Goal: Task Accomplishment & Management: Use online tool/utility

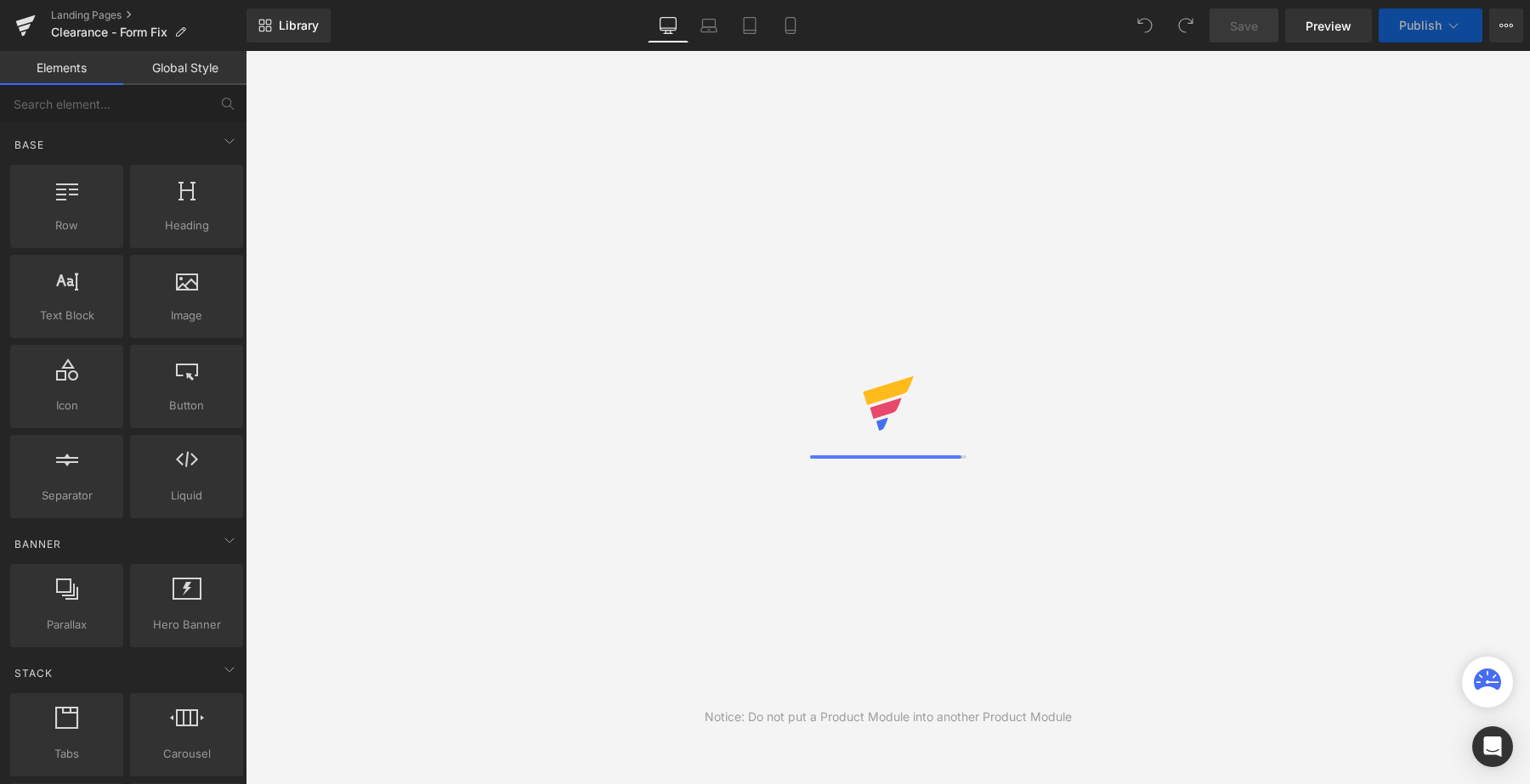
click at [956, 286] on div "Notice: Do not put a Product Module into another Product Module" at bounding box center [887, 417] width 1284 height 733
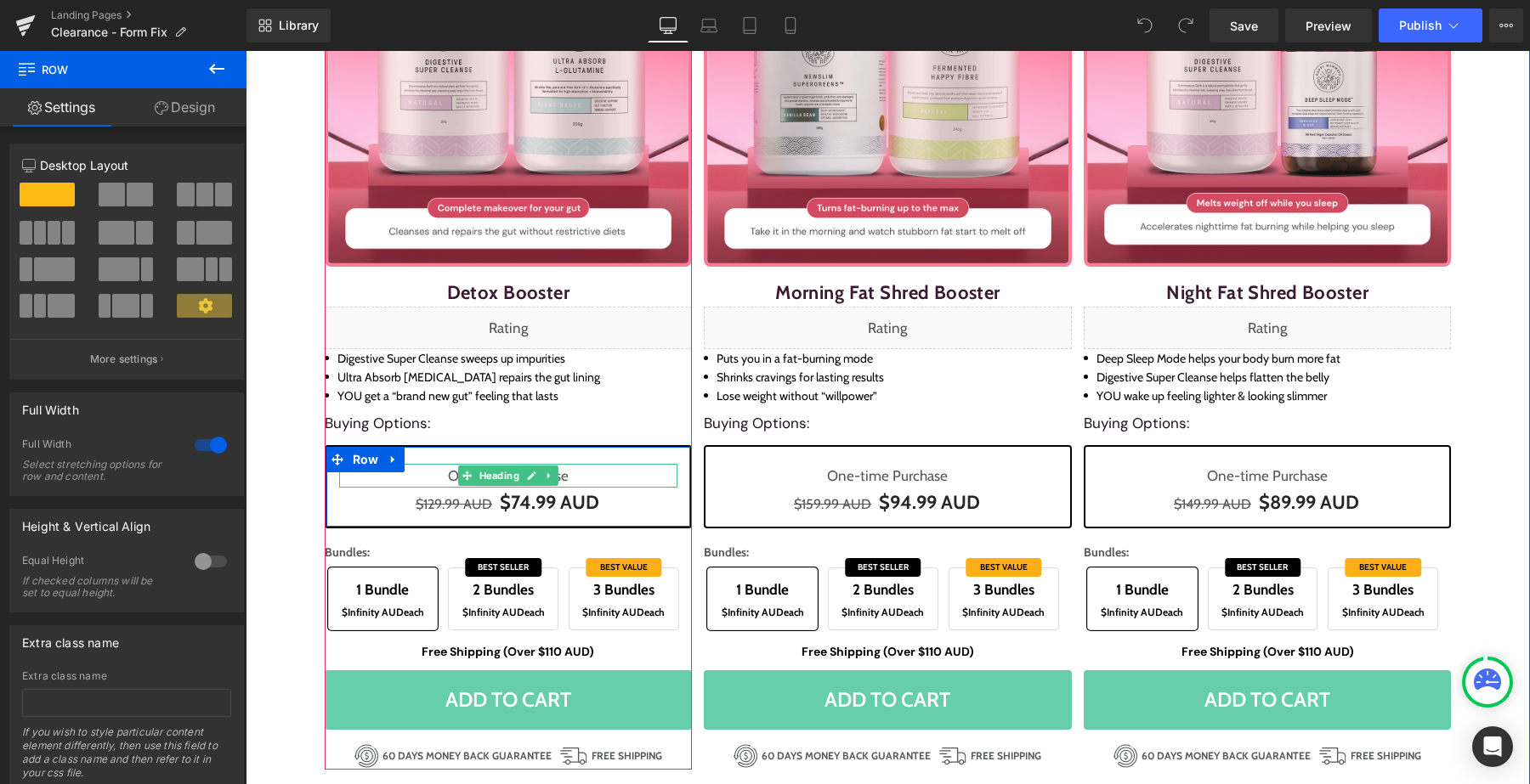
scroll to position [250, 0]
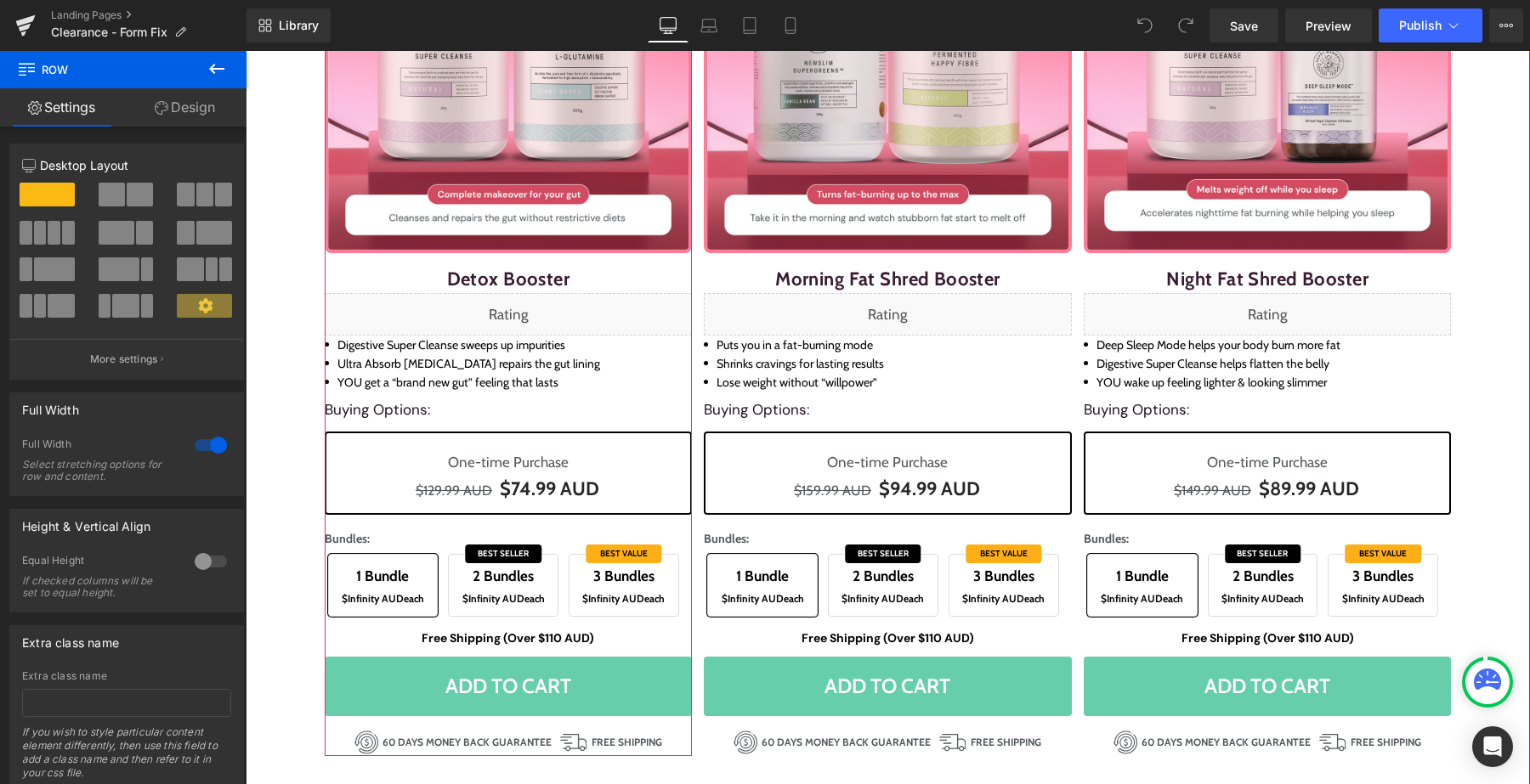
click at [554, 641] on div "Free Shipping (Over $110 AUD) Text Block" at bounding box center [508, 638] width 368 height 19
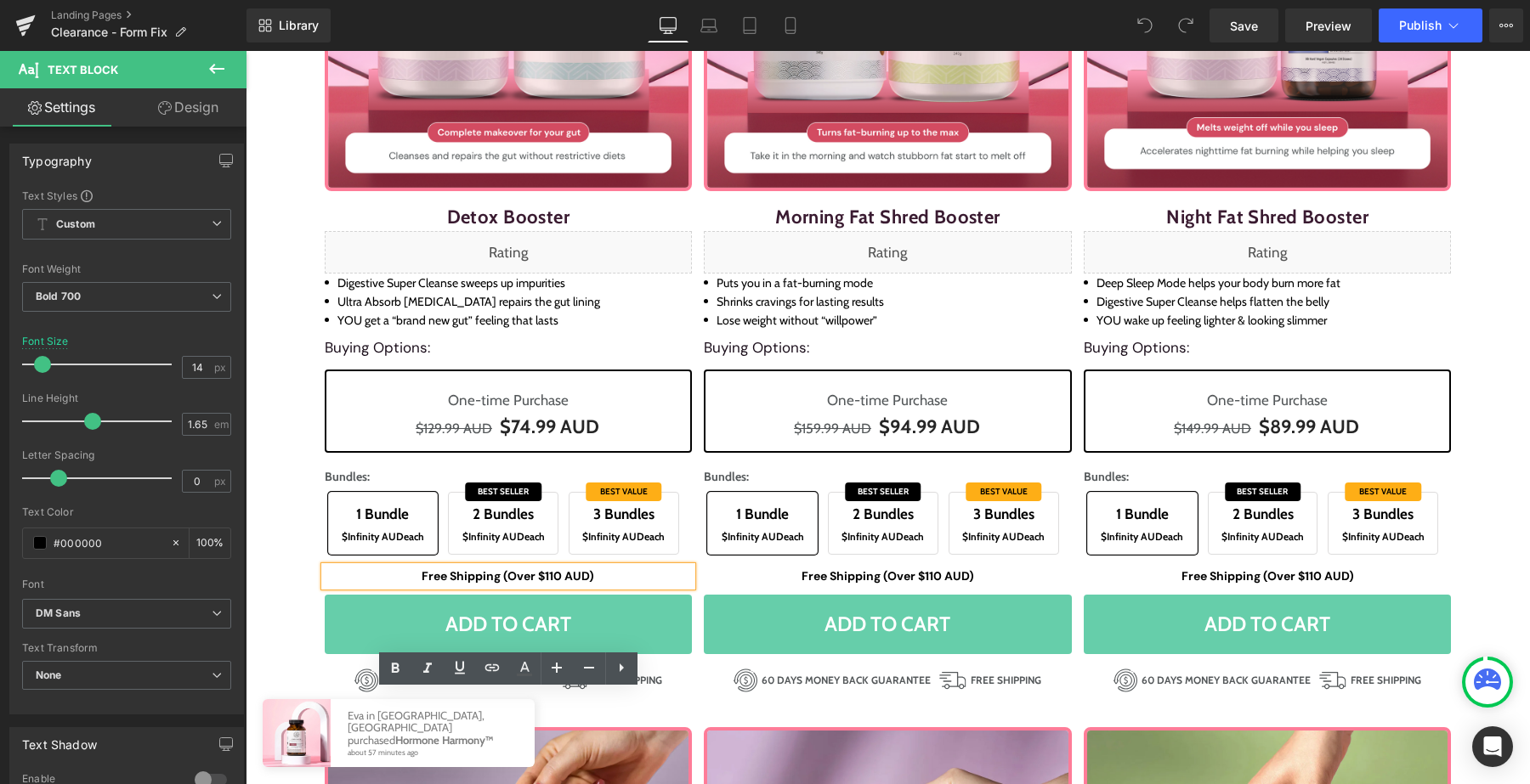
scroll to position [385, 0]
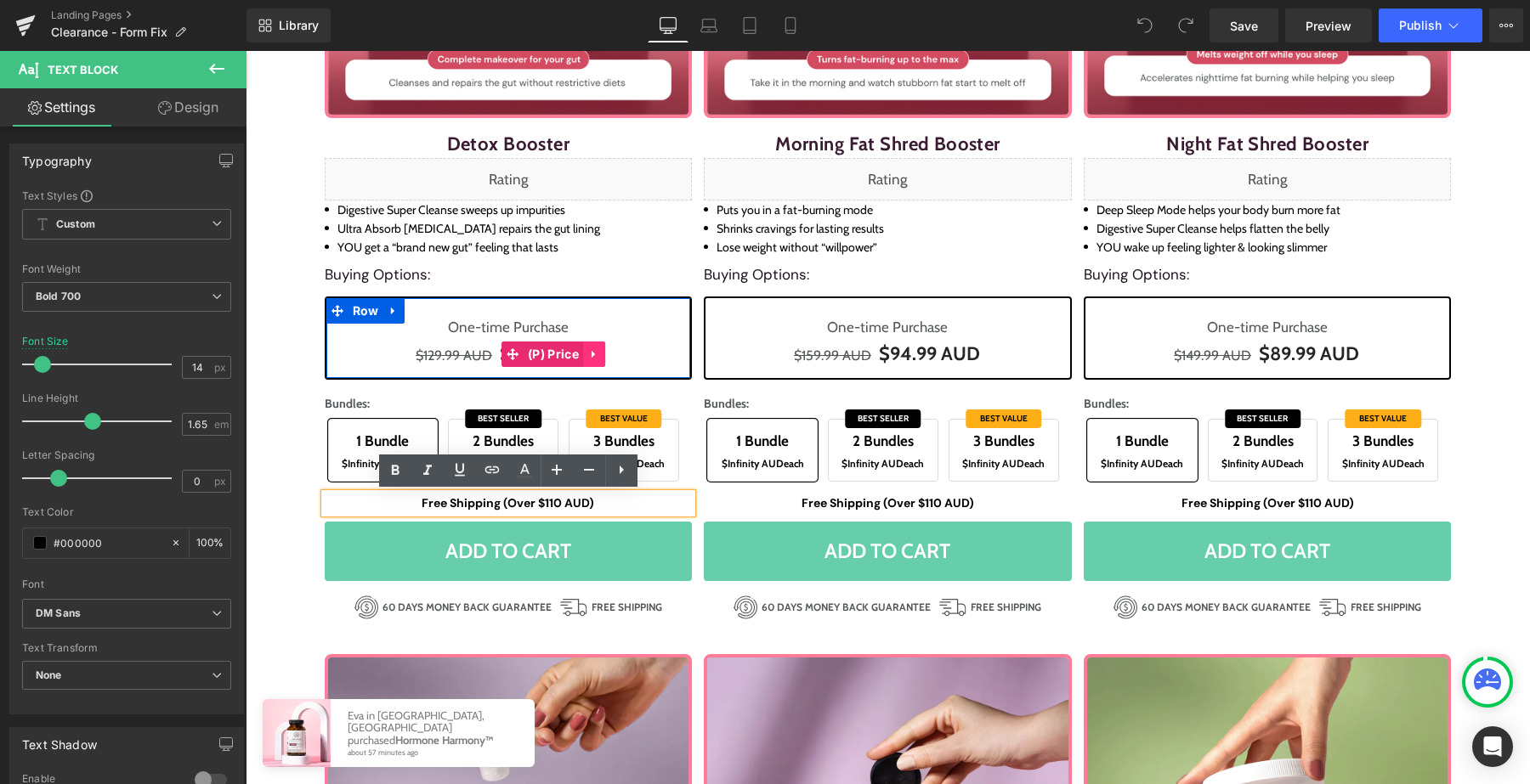
click at [595, 350] on icon at bounding box center [594, 354] width 12 height 13
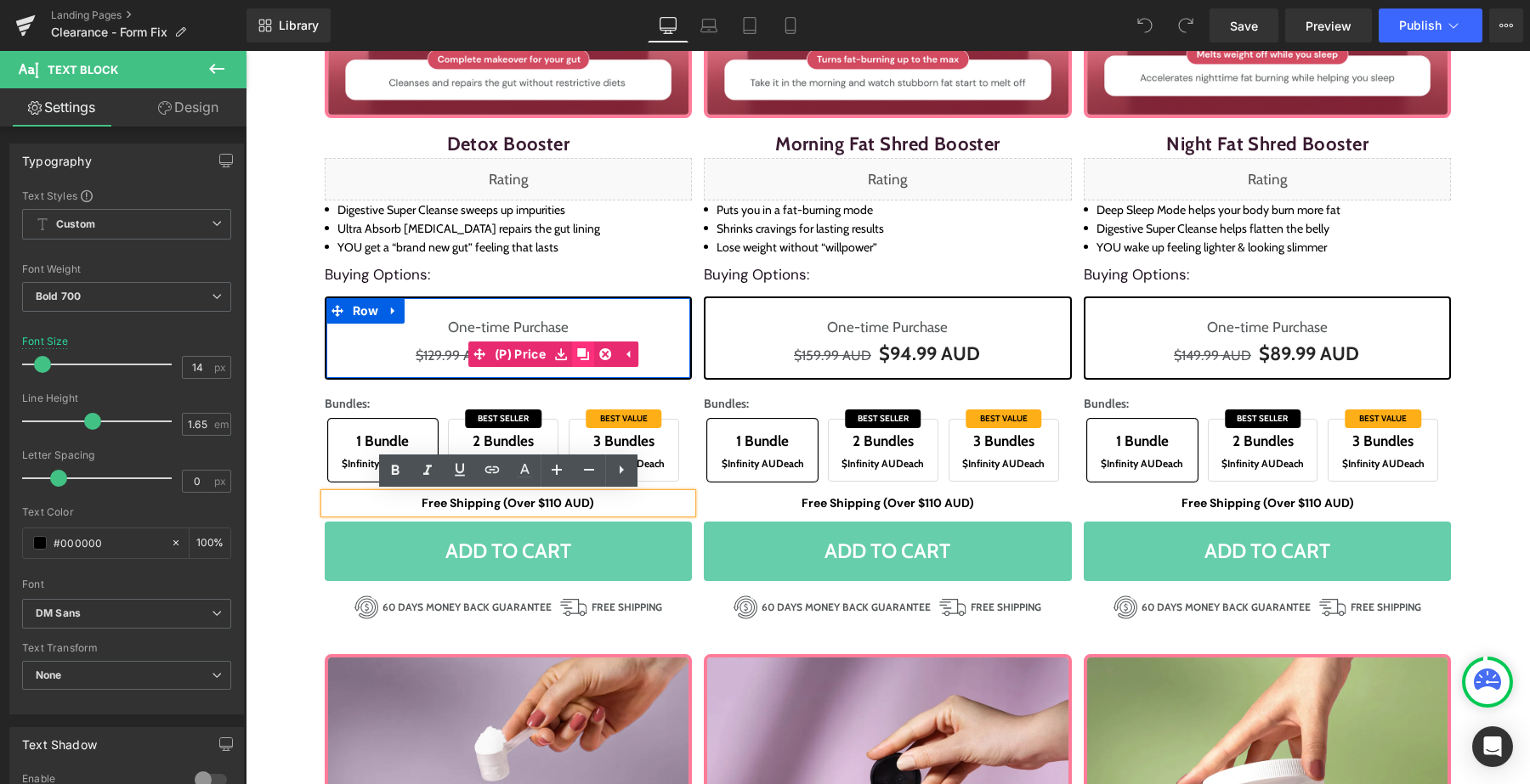
click at [577, 354] on icon at bounding box center [583, 354] width 12 height 12
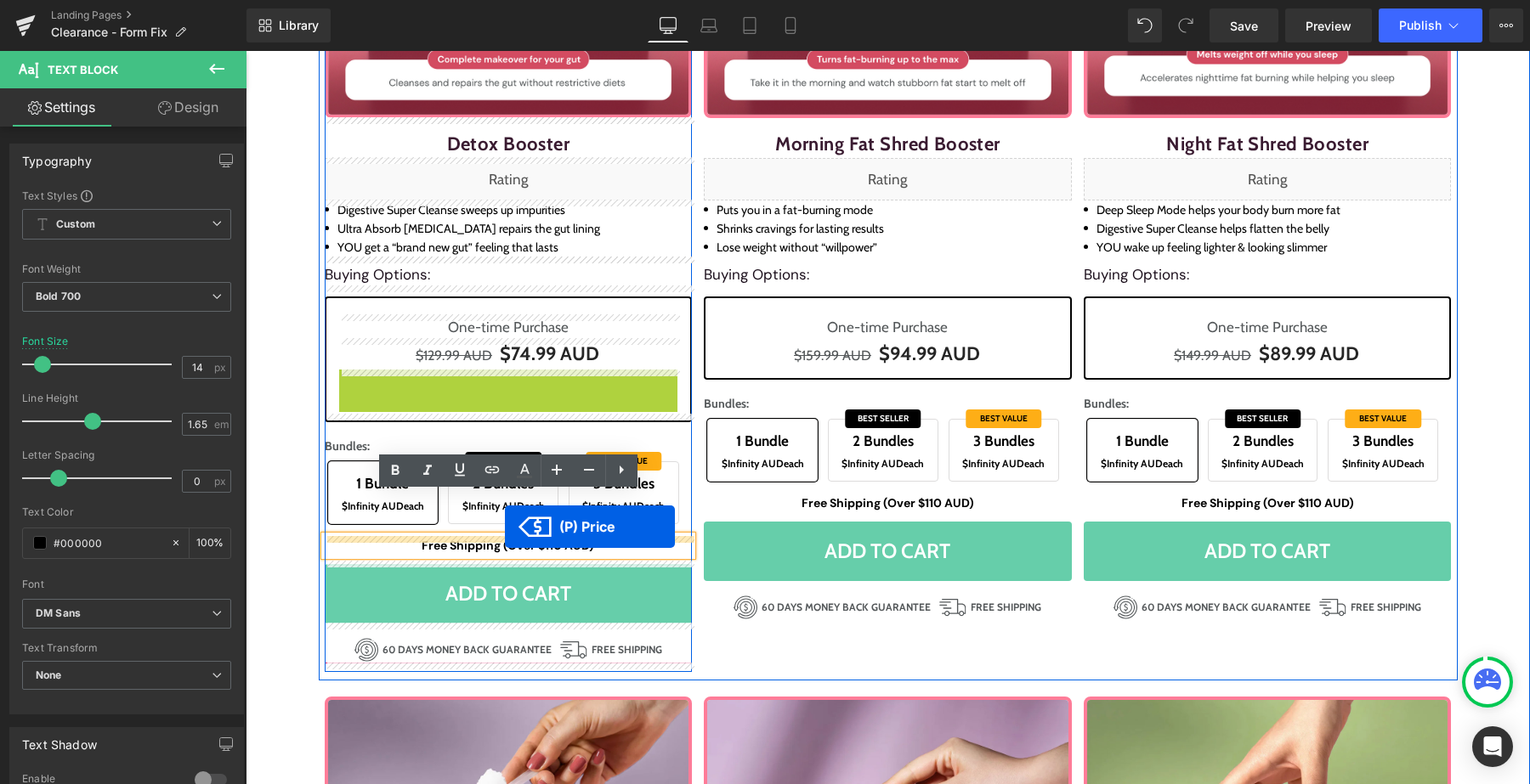
drag, startPoint x: 509, startPoint y: 382, endPoint x: 505, endPoint y: 526, distance: 144.1
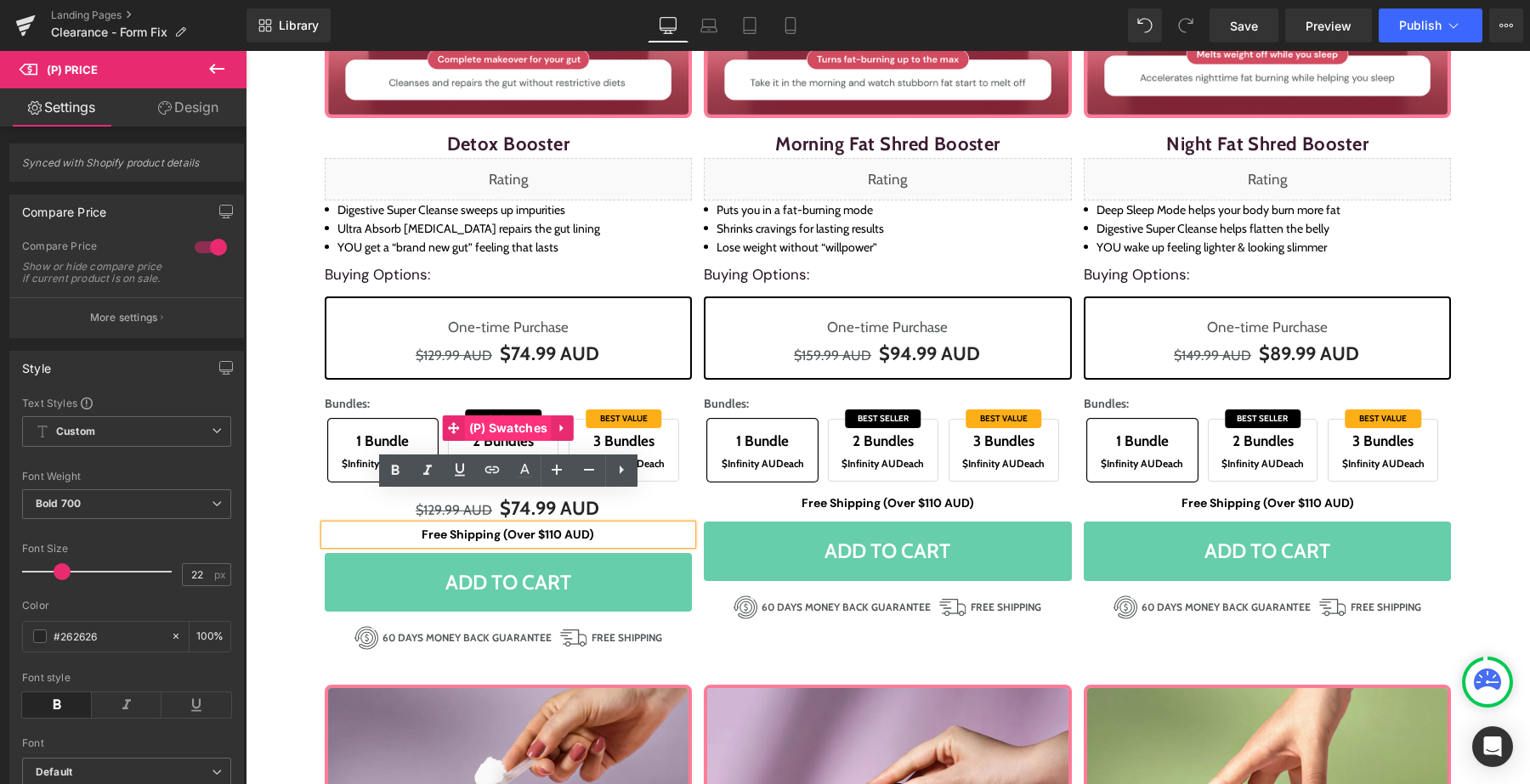
click at [477, 436] on span "(P) Swatches" at bounding box center [508, 428] width 87 height 25
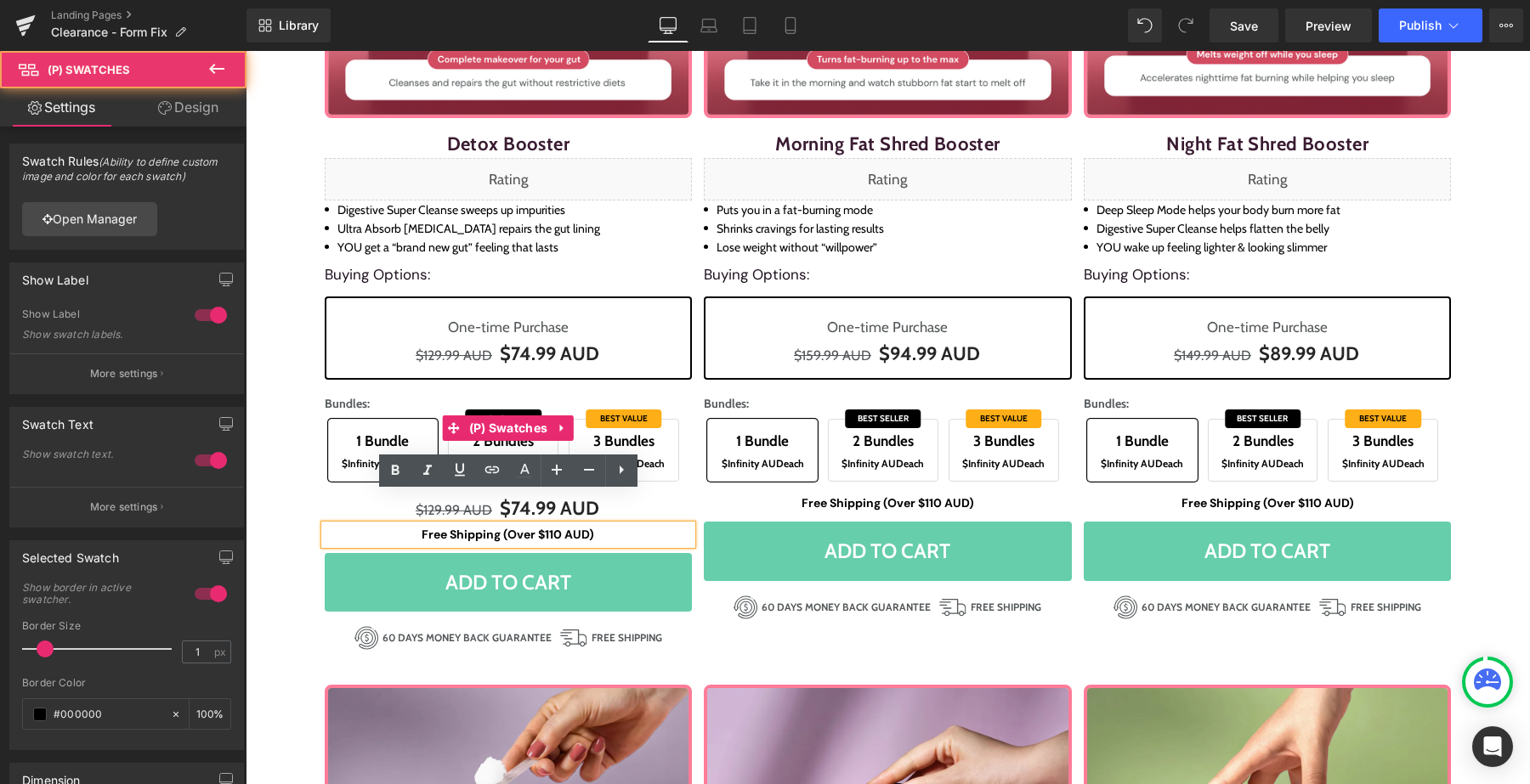
click at [609, 430] on span "3 Bundles" at bounding box center [624, 441] width 92 height 26
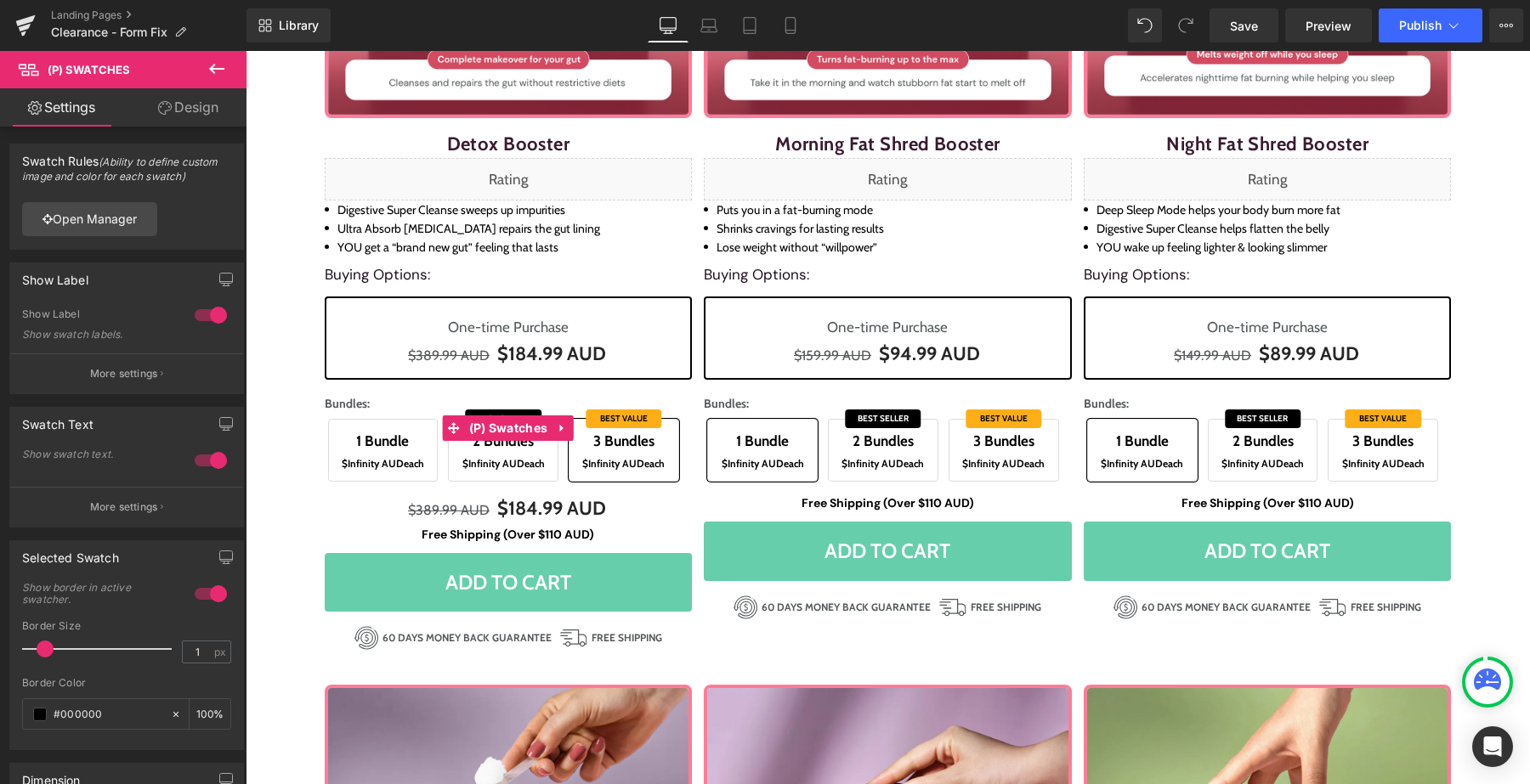
click at [545, 461] on span "$Infinity AUD each" at bounding box center [503, 464] width 92 height 18
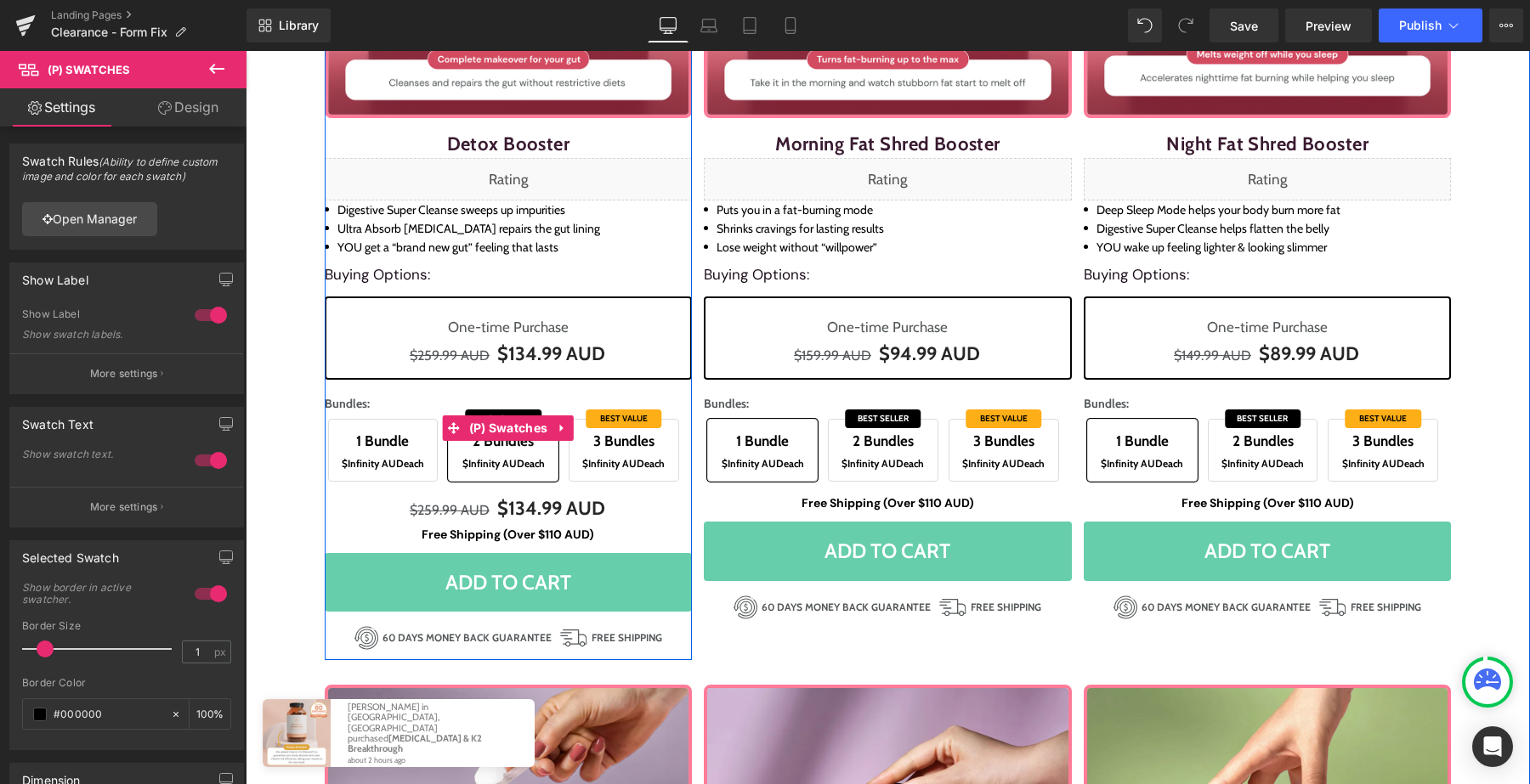
click at [416, 461] on span "$Infinity AUD each" at bounding box center [382, 464] width 92 height 18
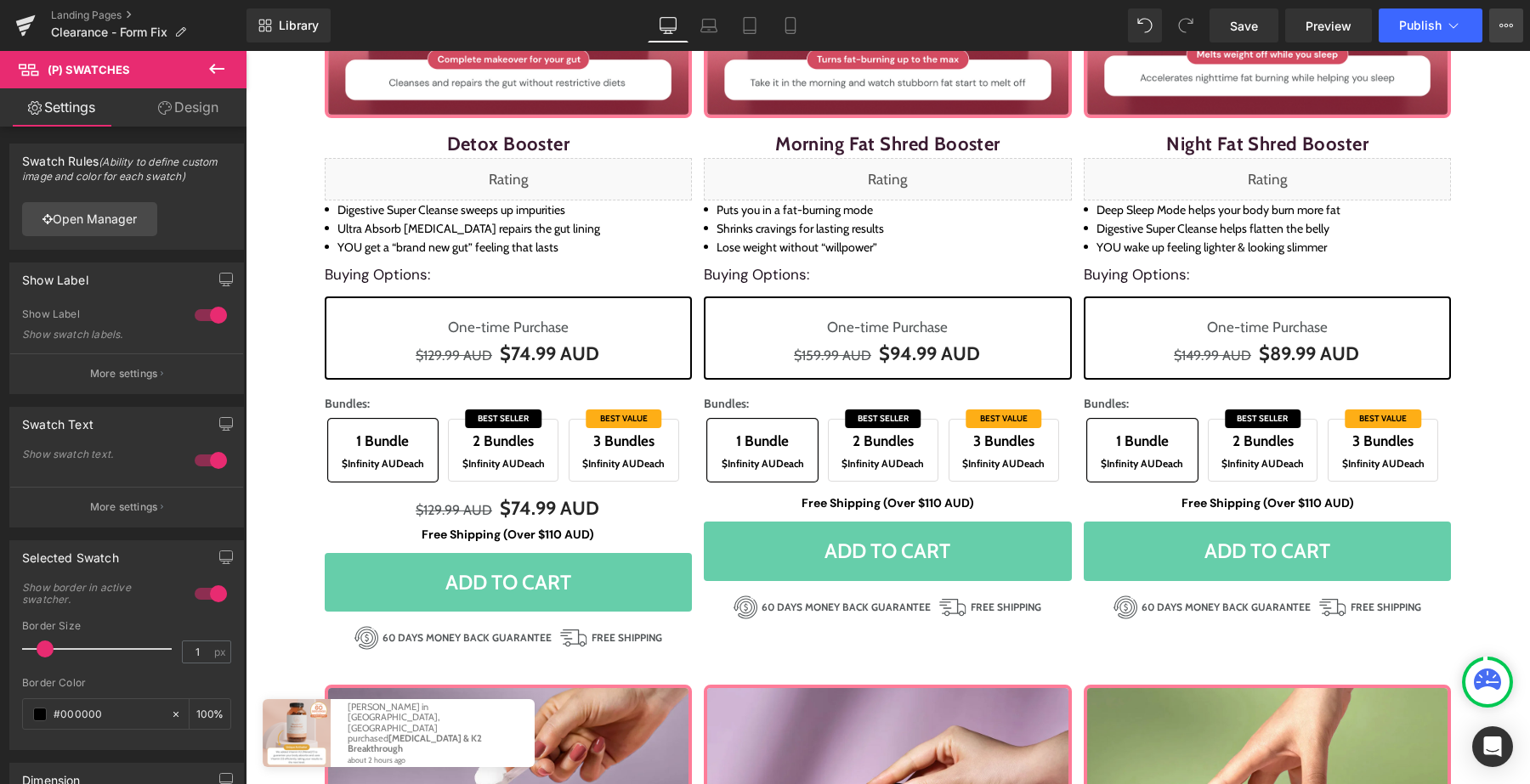
click at [1502, 39] on button "View Live Page View with current Template Save Template to Library Schedule Pub…" at bounding box center [1506, 25] width 34 height 34
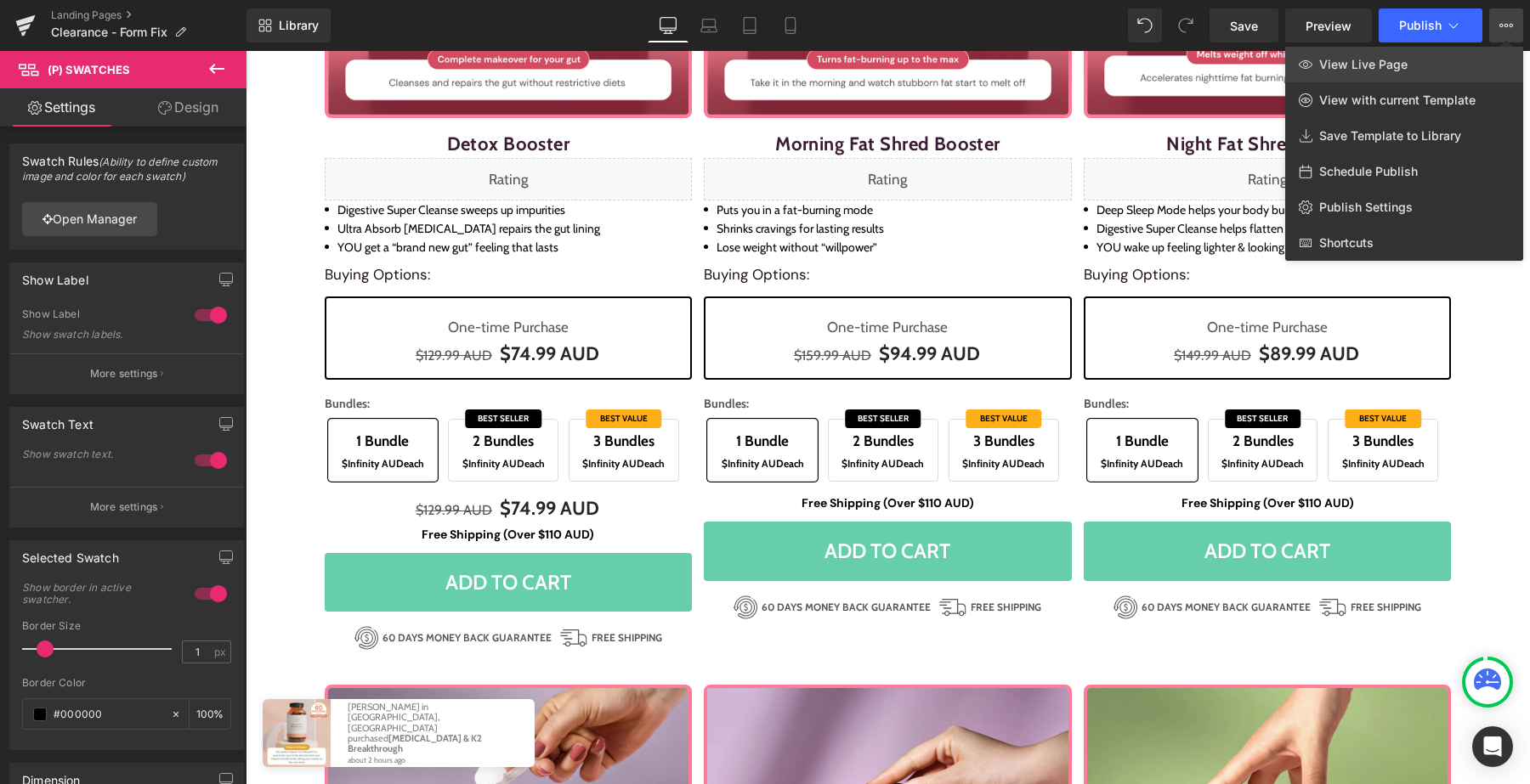
click at [1395, 48] on link "View Live Page" at bounding box center [1403, 65] width 238 height 36
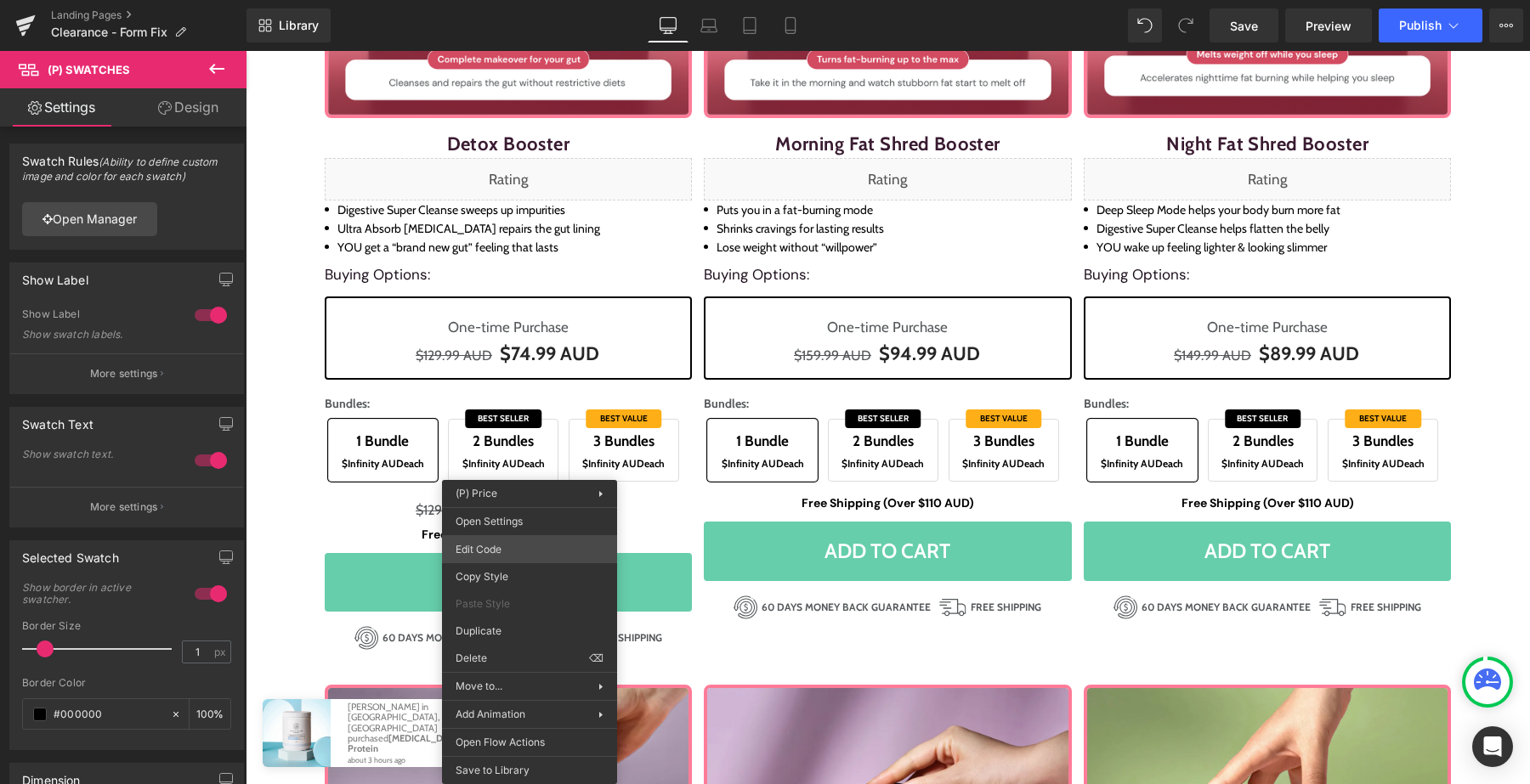
click at [518, 0] on div "(P) Swatches You are previewing how the will restyle your page. You can not edi…" at bounding box center [765, 0] width 1530 height 0
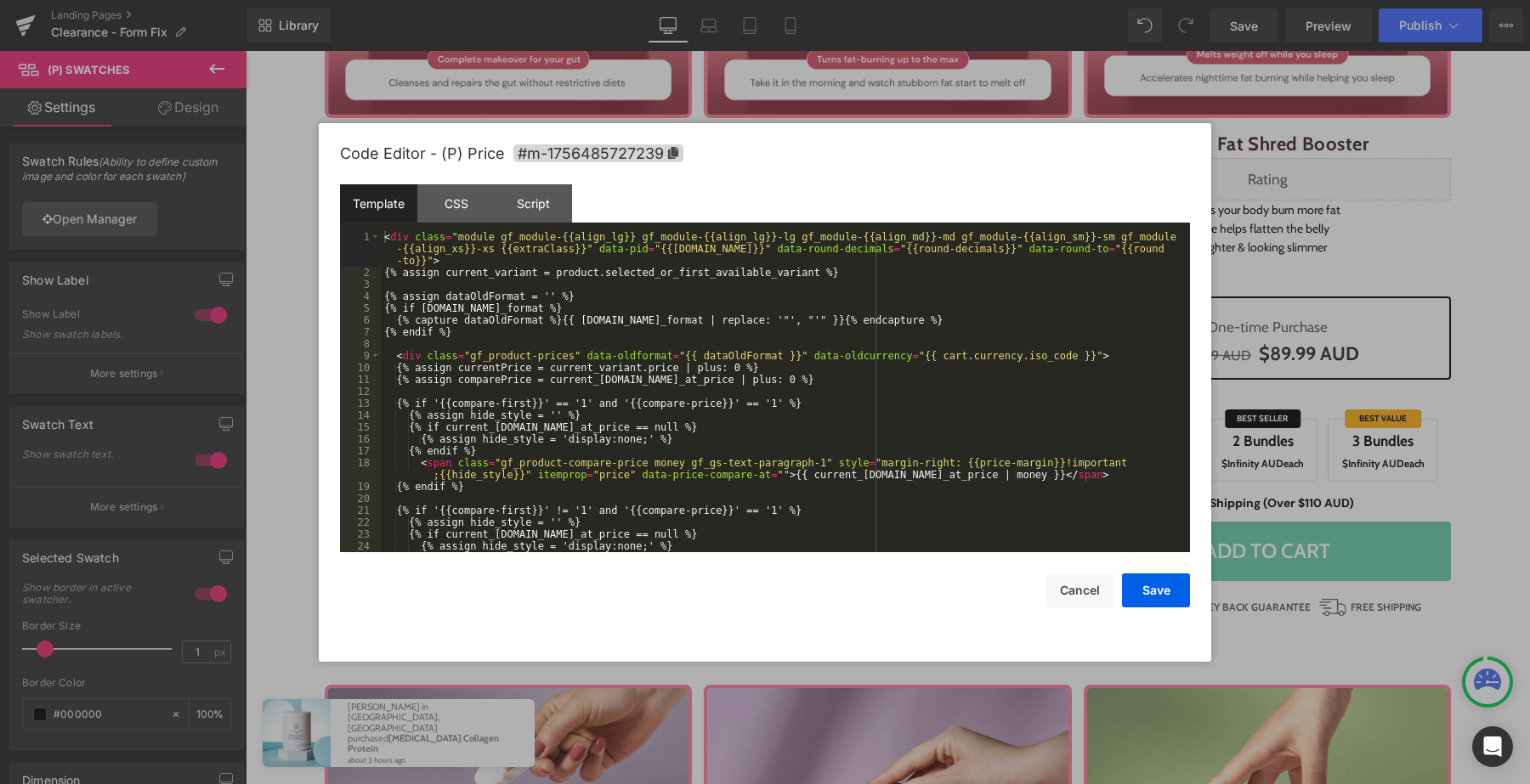
scroll to position [381, 0]
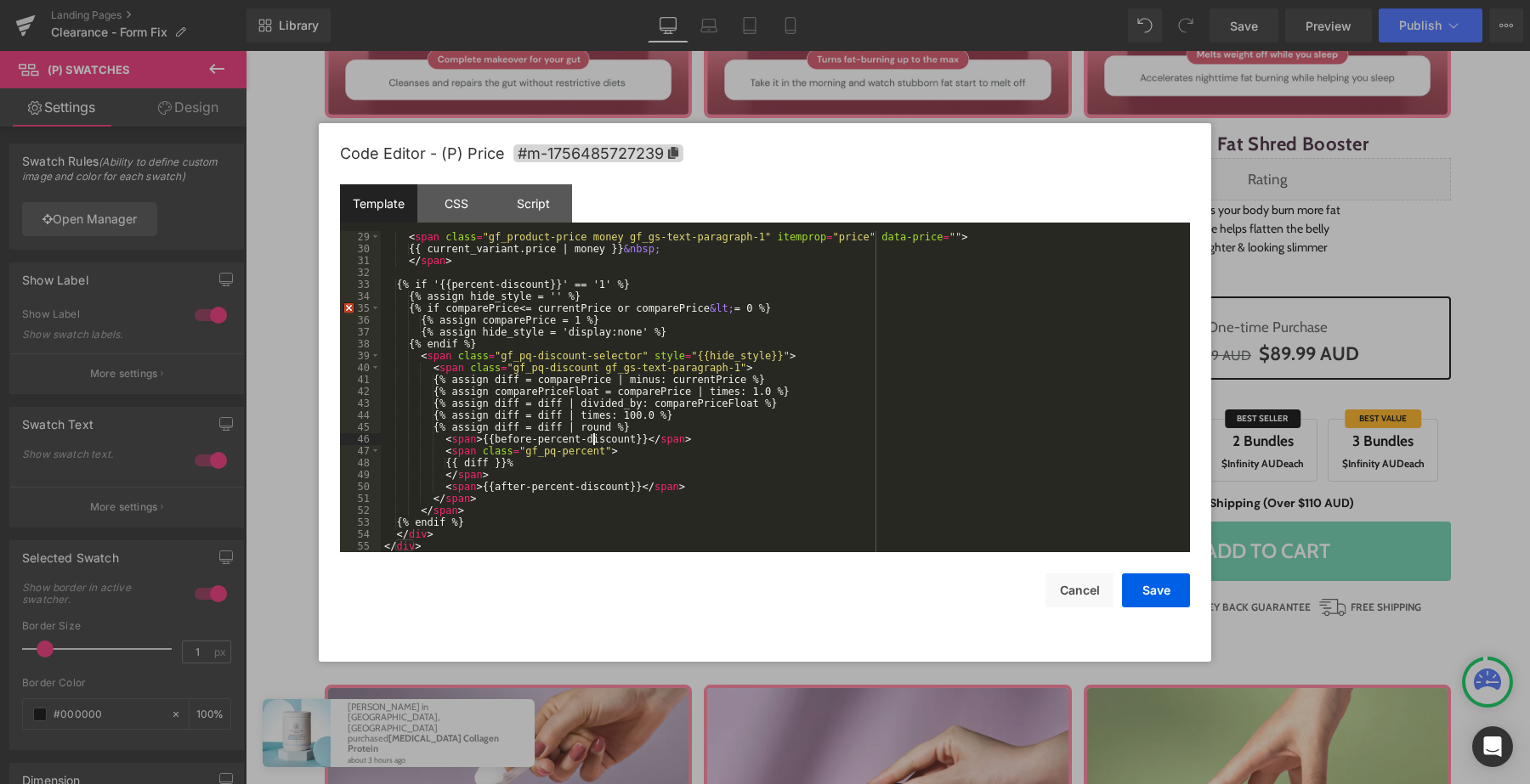
click at [593, 437] on div "< span class = "gf_product-price money gf_gs-text-paragraph-1" itemprop = "pric…" at bounding box center [782, 403] width 803 height 345
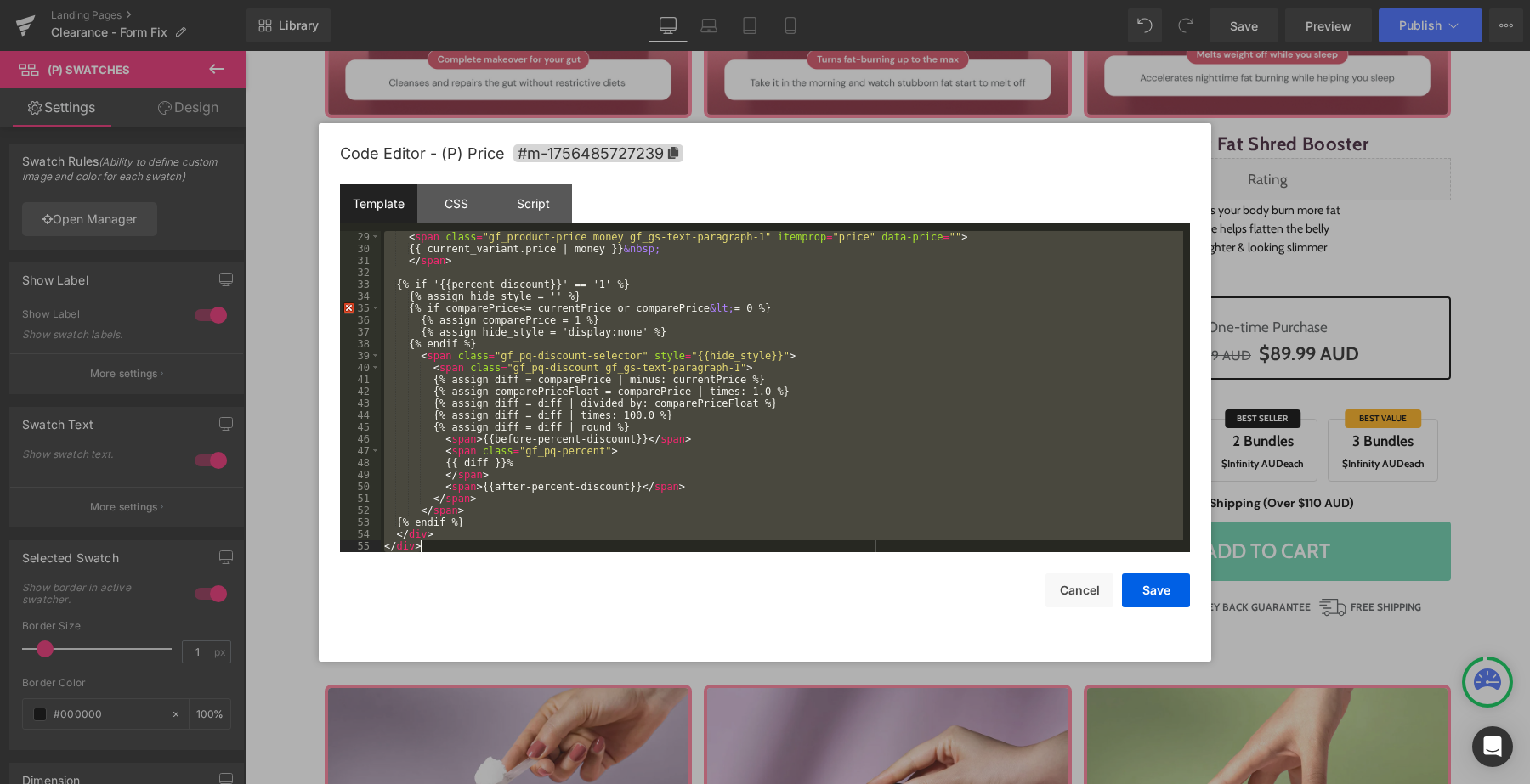
click at [749, 389] on div "< span class = "gf_product-price money gf_gs-text-paragraph-1" itemprop = "pric…" at bounding box center [782, 403] width 803 height 345
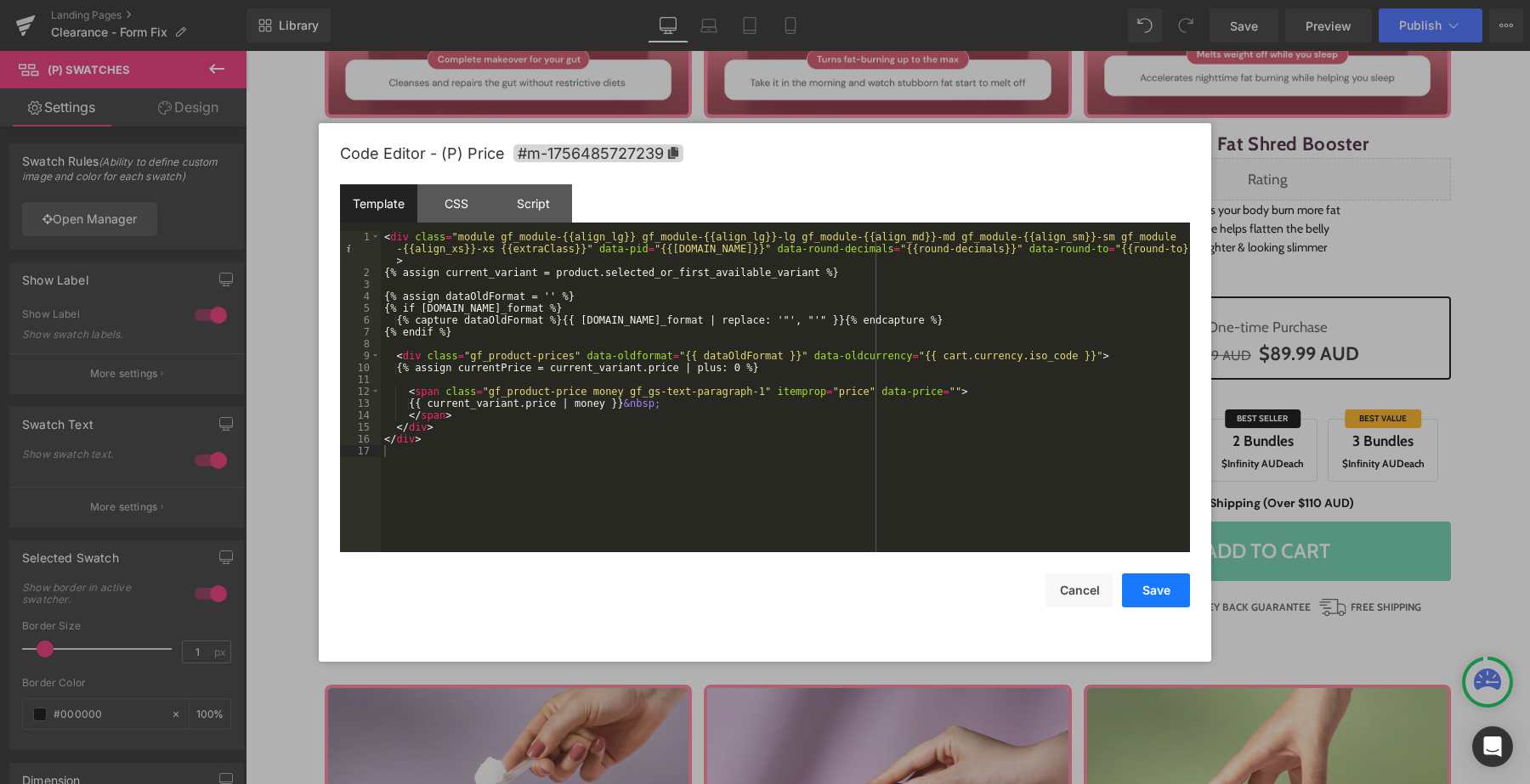
click at [1150, 585] on button "Save" at bounding box center [1156, 590] width 68 height 34
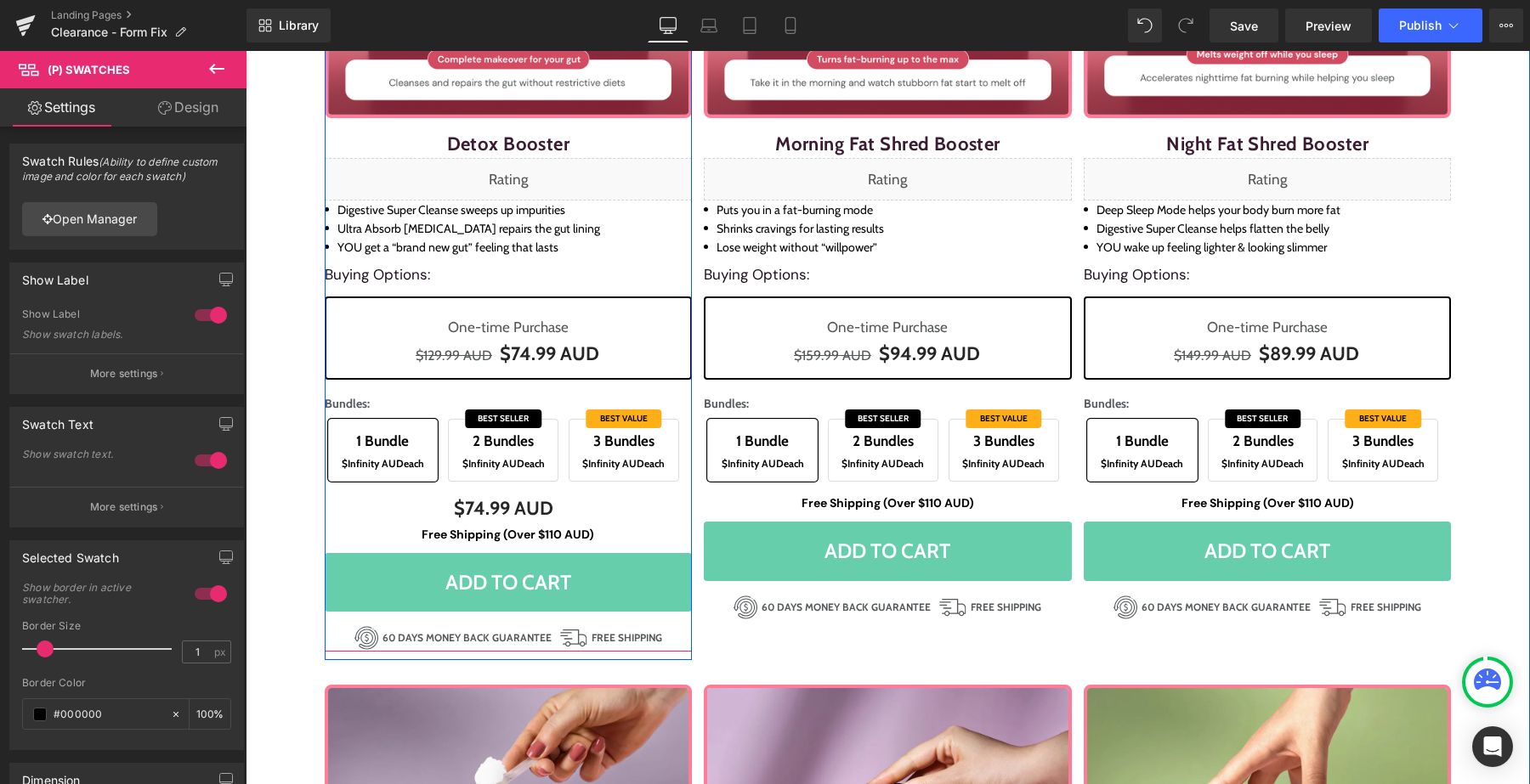
click at [526, 423] on div "Bundles: 1 Bundle $Infinity AUD each 2 Bundles $Infinity AUD each 3 Bundles $In…" at bounding box center [508, 428] width 368 height 113
click at [615, 433] on span "3 Bundles" at bounding box center [624, 441] width 92 height 26
click at [550, 444] on span "2 Bundles $Infinity AUD each" at bounding box center [503, 450] width 111 height 63
click at [387, 439] on span "1 Bundle" at bounding box center [382, 441] width 92 height 26
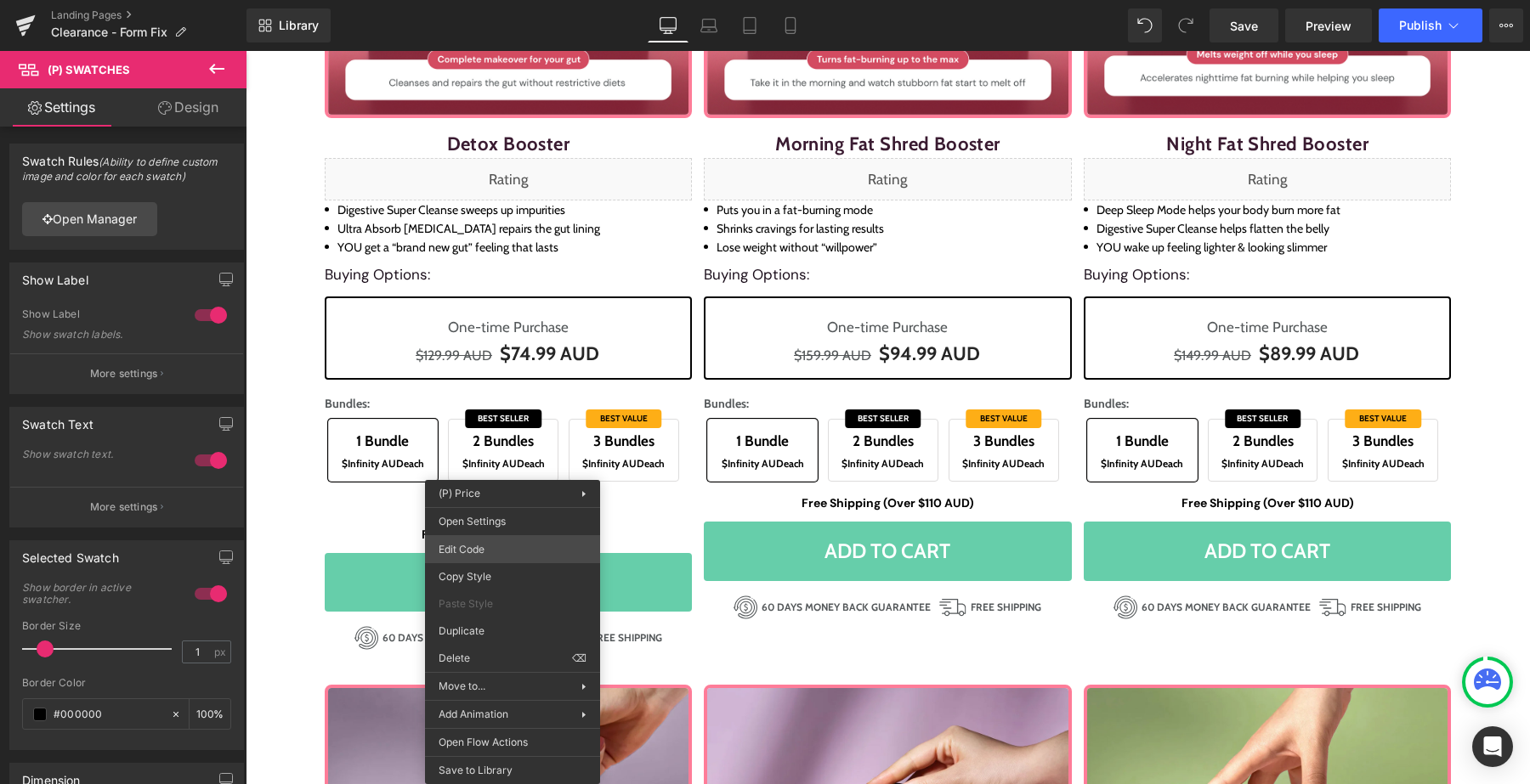
click at [493, 0] on div "(P) Swatches You are previewing how the will restyle your page. You can not edi…" at bounding box center [765, 0] width 1530 height 0
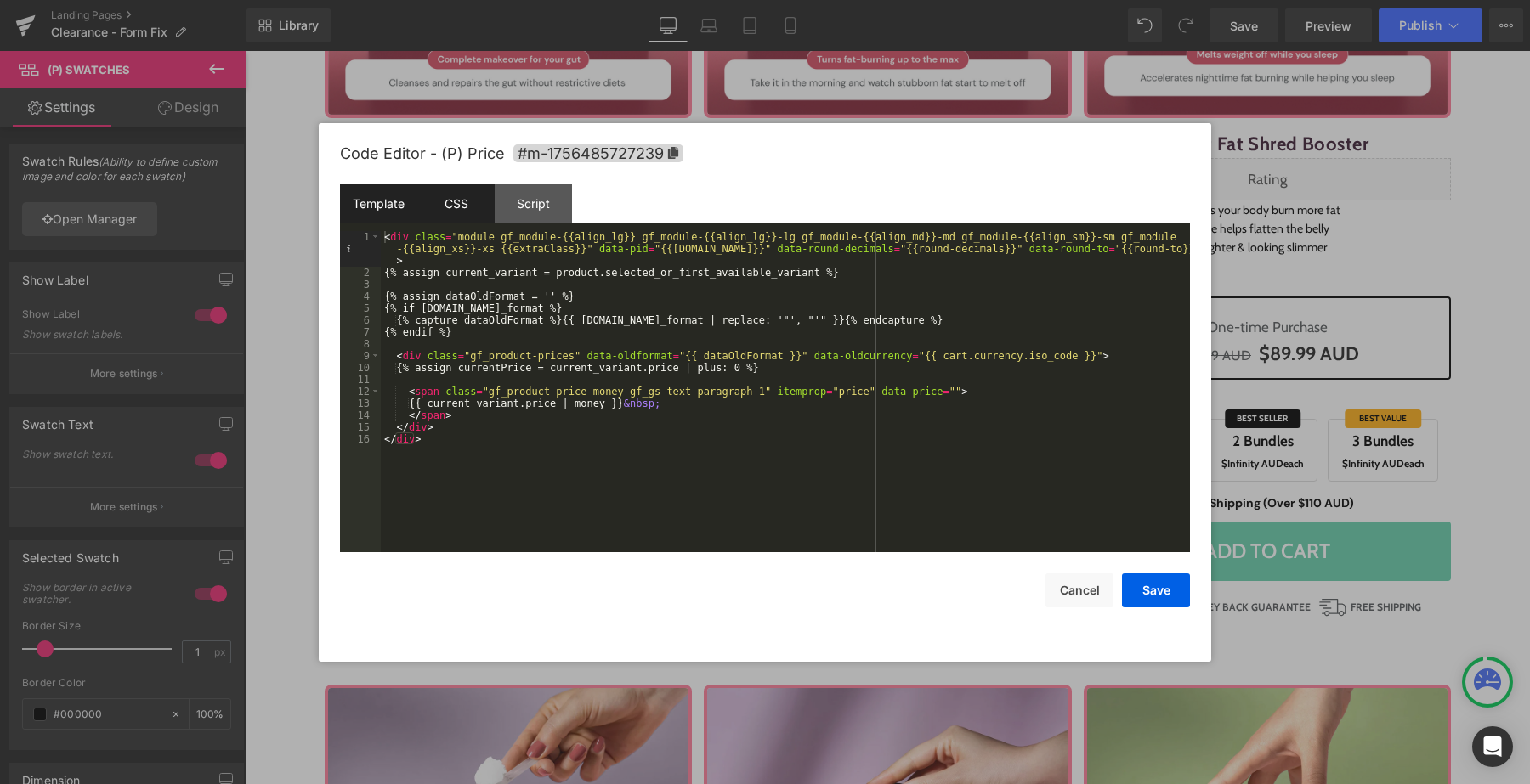
click at [459, 204] on div "CSS" at bounding box center [456, 203] width 78 height 38
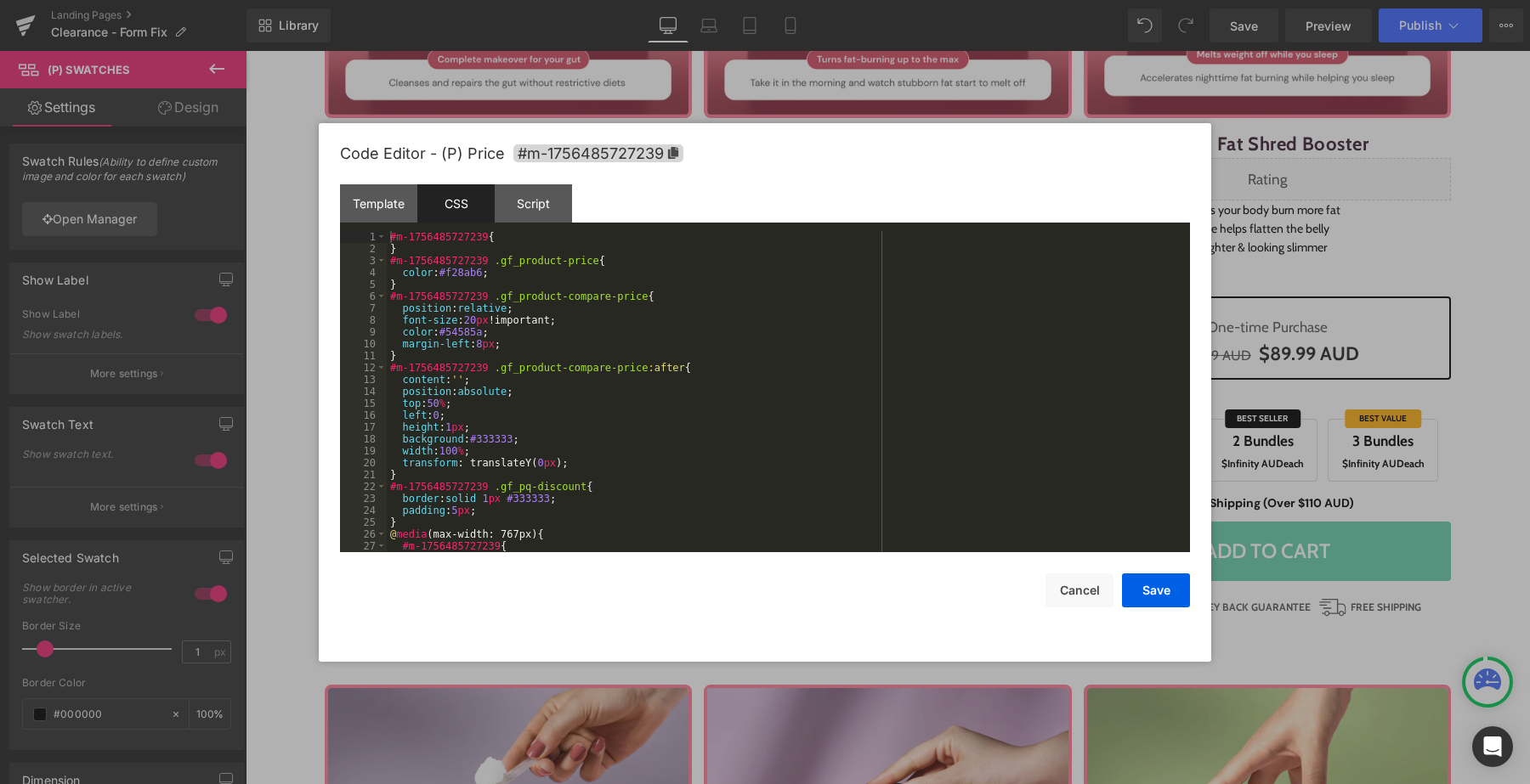
click at [561, 381] on div "#m-1756485727239 { } #m-1756485727239 .gf_product-price { color : #f28ab6 ; } #…" at bounding box center [785, 403] width 796 height 345
click at [507, 163] on div "Code Editor - (P) Price #m-1756485727239" at bounding box center [764, 154] width 850 height 61
click at [518, 214] on div "Script" at bounding box center [533, 203] width 78 height 38
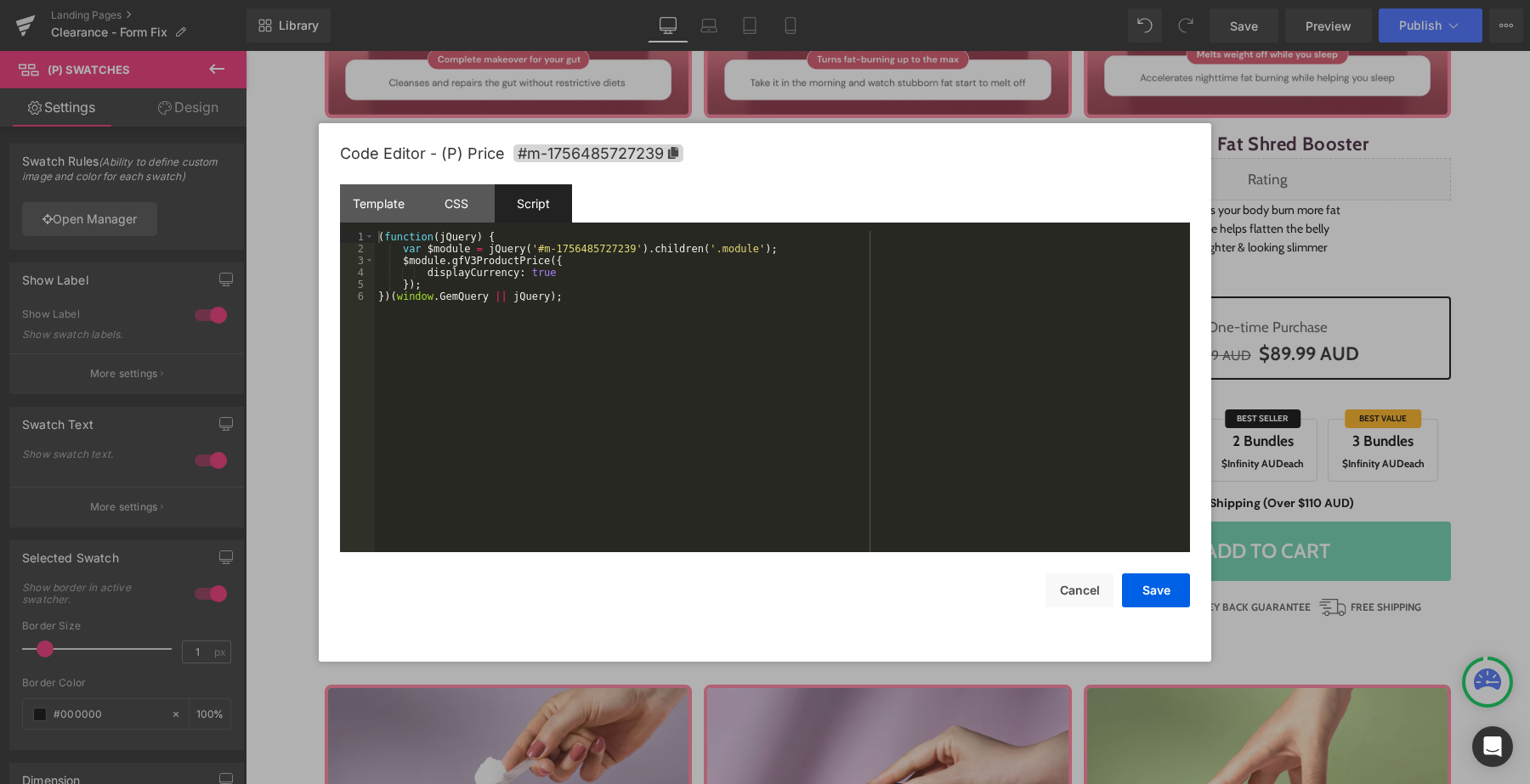
click at [579, 333] on div "( function ( jQuery ) { var $module = jQuery ( '#m-1756485727239' ) . children …" at bounding box center [782, 403] width 815 height 345
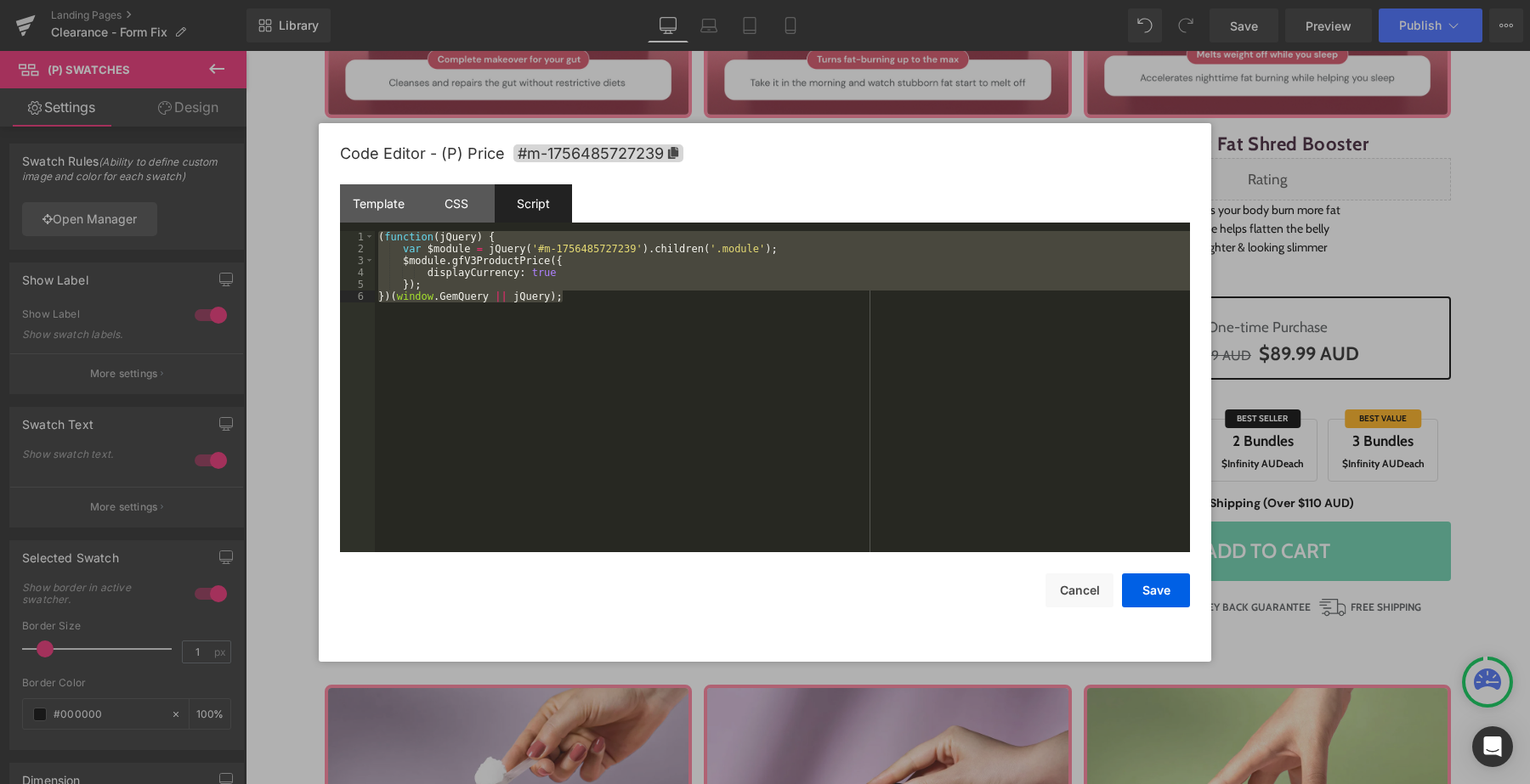
click at [767, 388] on div "( function ( jQuery ) { var $module = jQuery ( '#m-1756485727239' ) . children …" at bounding box center [782, 403] width 815 height 345
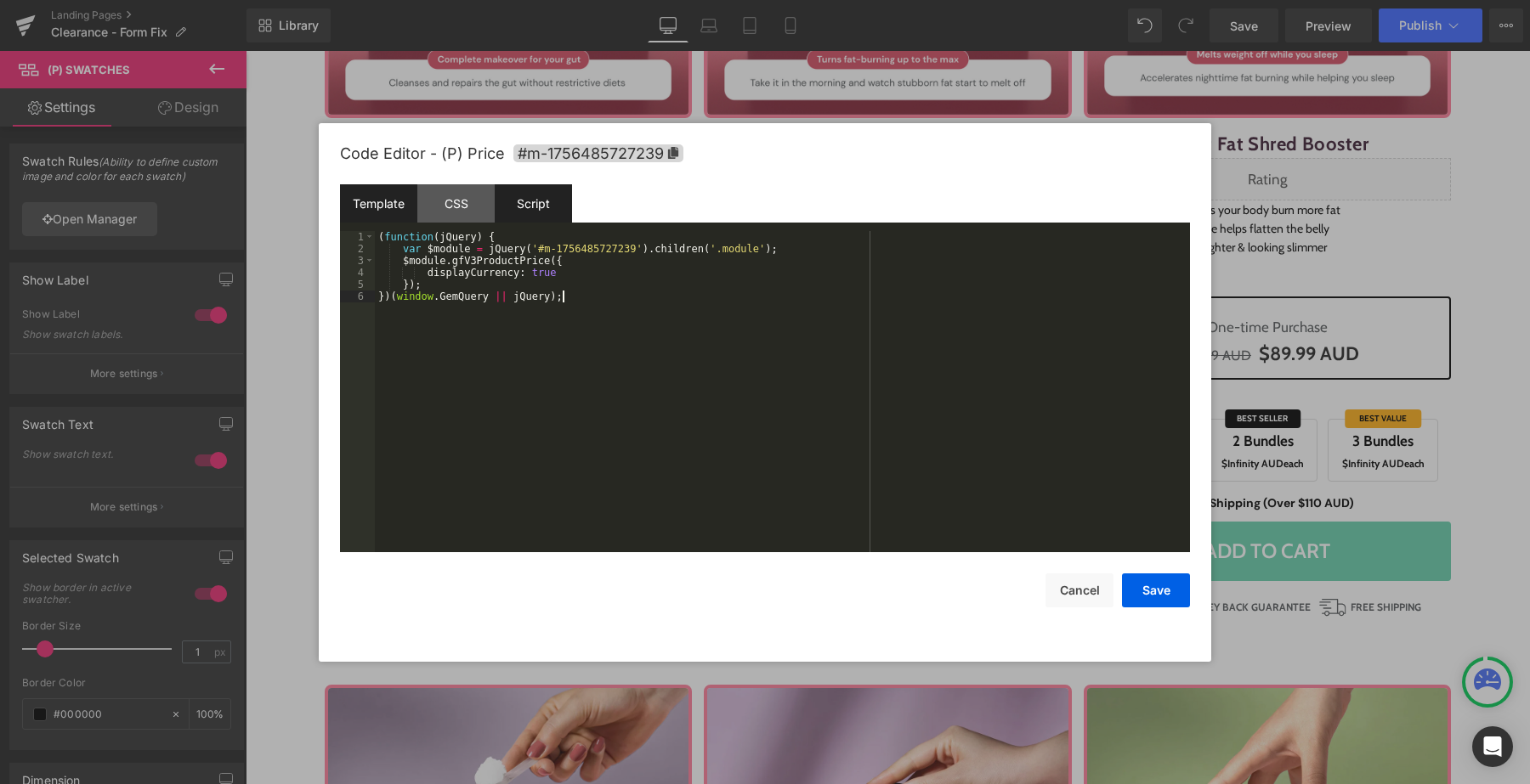
click at [368, 197] on div "Template" at bounding box center [378, 203] width 78 height 38
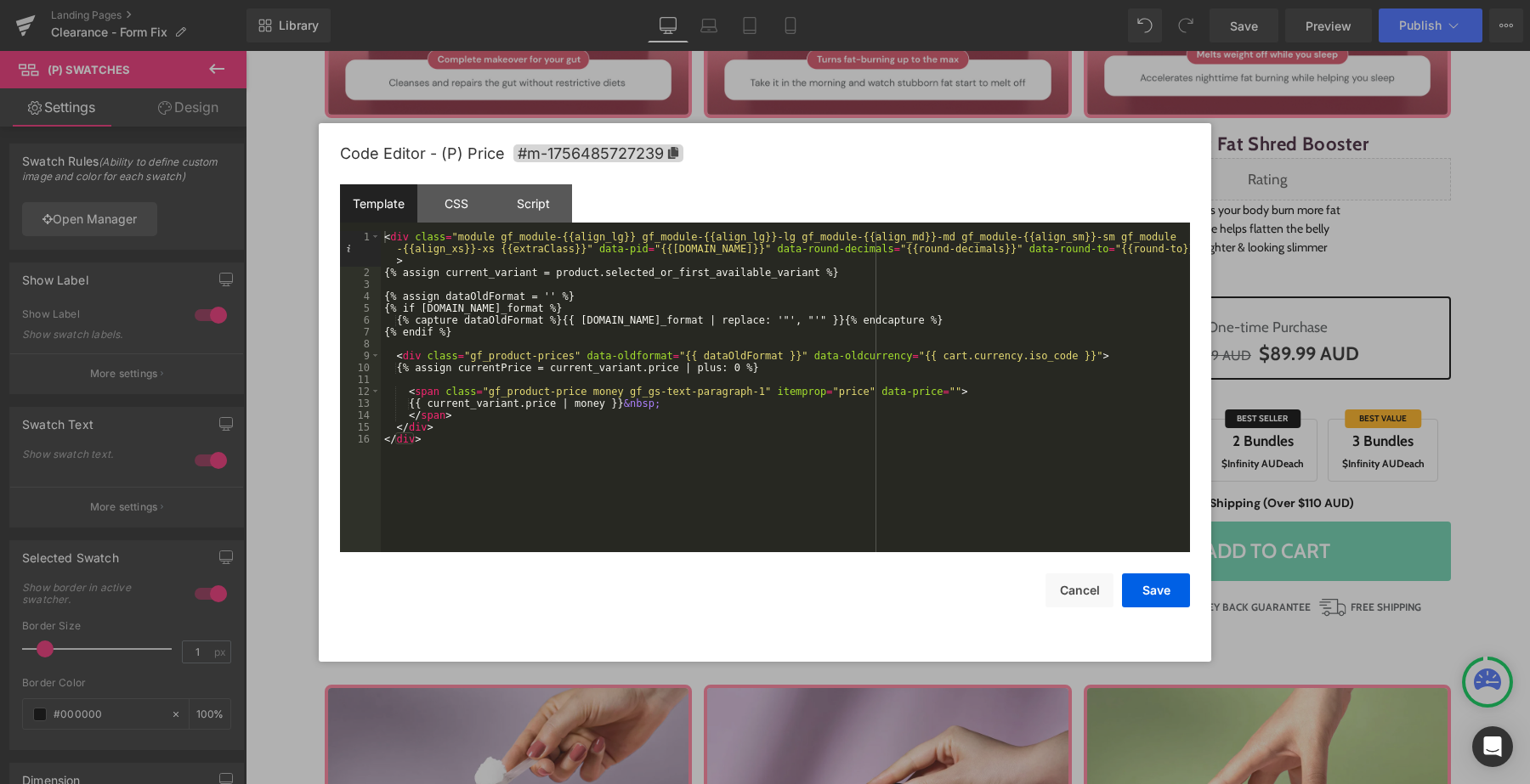
click at [675, 417] on div "< div class = "module gf_module-{{align_lg}} gf_module-{{align_lg}}-lg gf_modul…" at bounding box center [785, 416] width 809 height 368
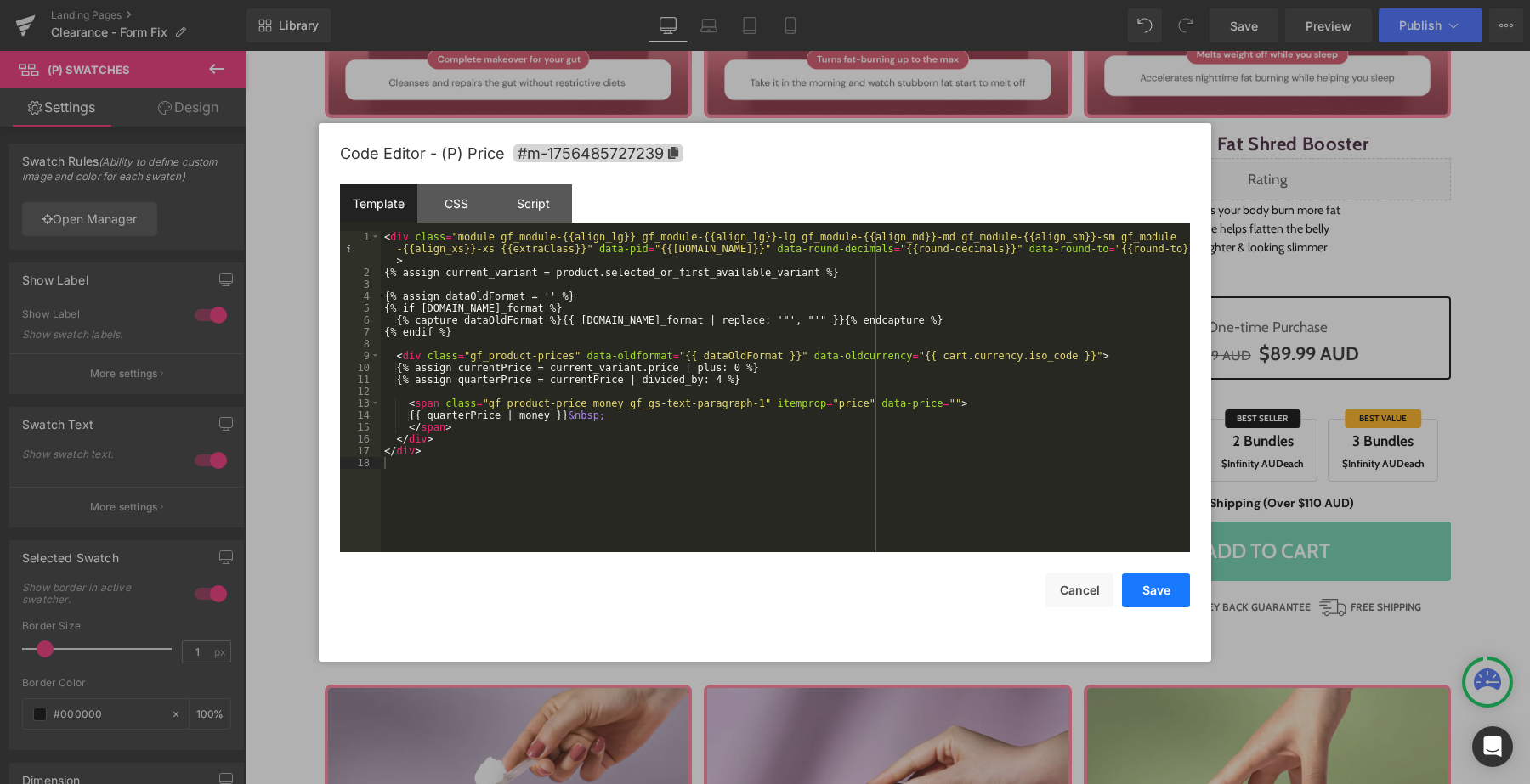
click at [1163, 581] on button "Save" at bounding box center [1156, 590] width 68 height 34
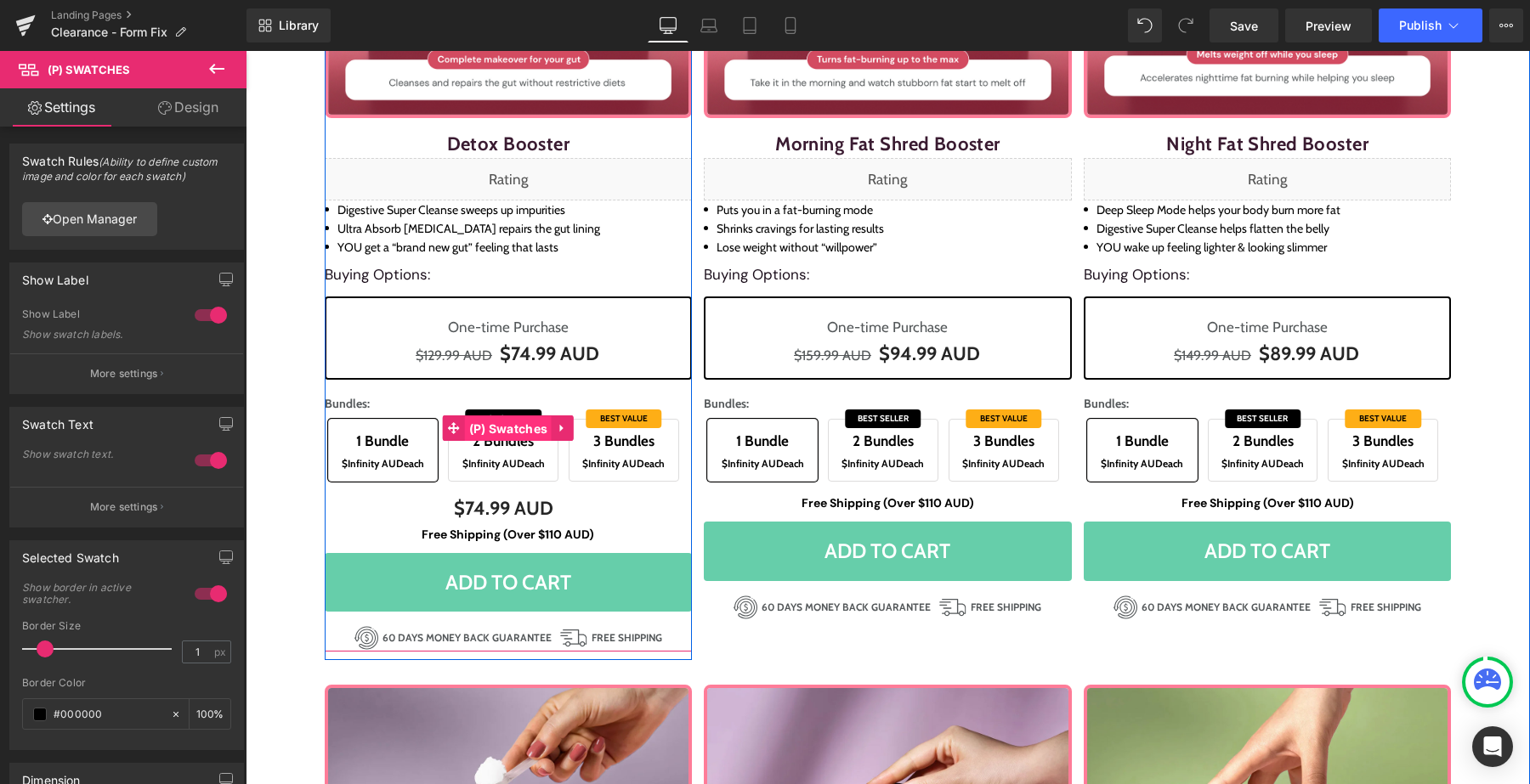
click at [505, 435] on span "(P) Swatches" at bounding box center [508, 429] width 87 height 25
click at [500, 451] on span "2 Bundles" at bounding box center [503, 441] width 92 height 26
click at [603, 461] on span "$Infinity AUD" at bounding box center [613, 464] width 62 height 13
click at [504, 458] on span "$Infinity AUD" at bounding box center [493, 464] width 62 height 13
click at [398, 468] on span "$Infinity AUD" at bounding box center [372, 464] width 62 height 13
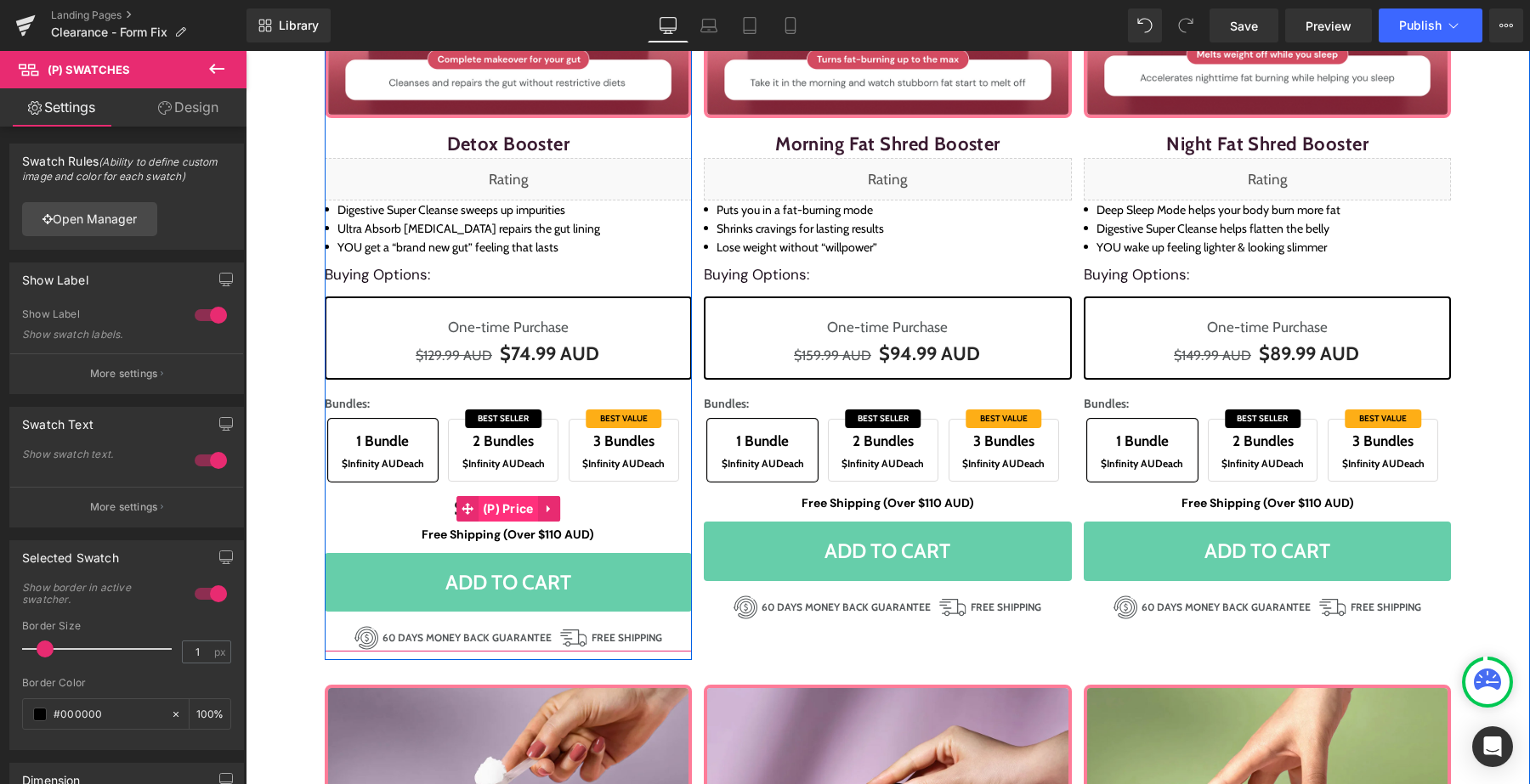
click at [516, 512] on span "(P) Price" at bounding box center [508, 508] width 59 height 25
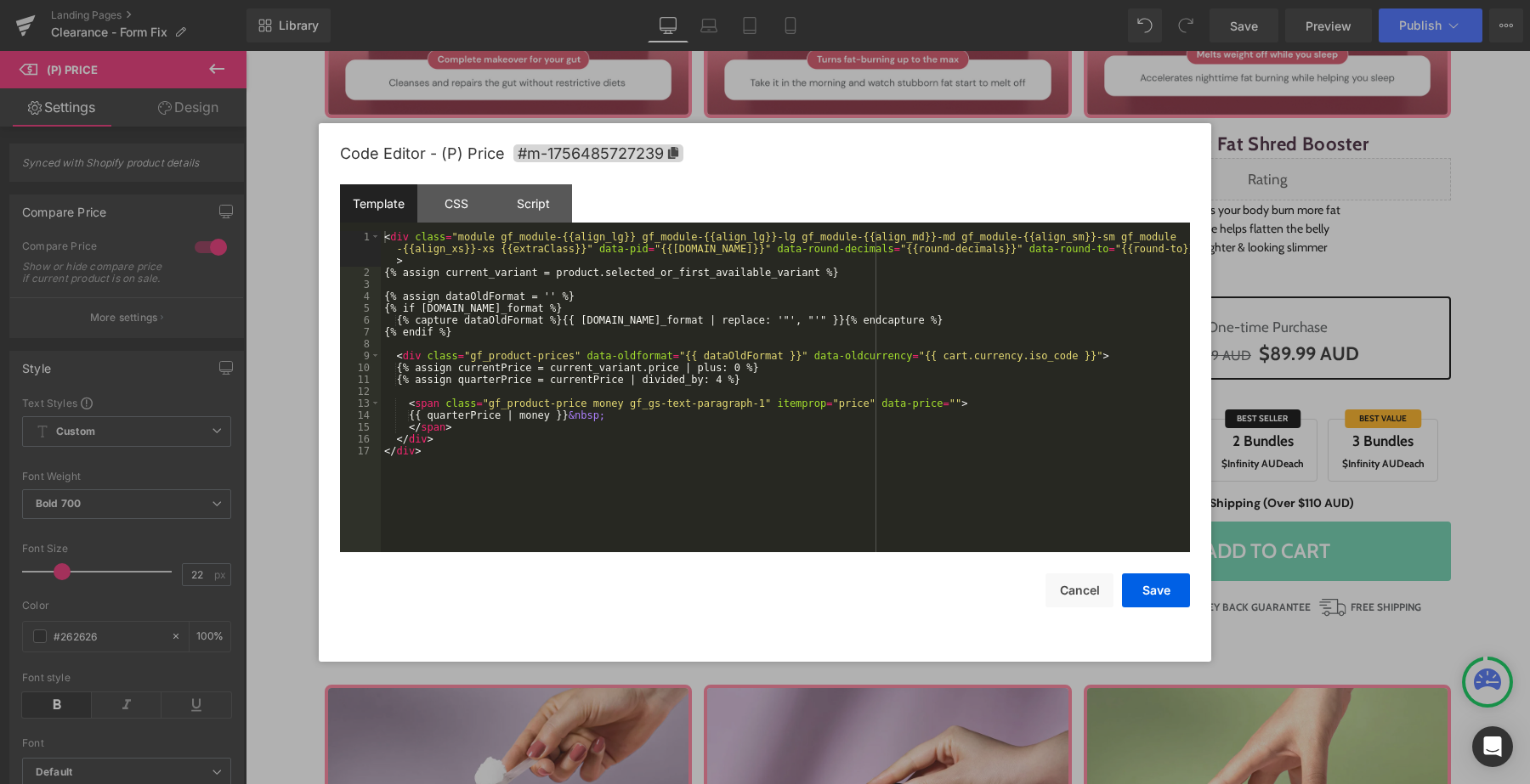
click at [490, 0] on div "(P) Price You are previewing how the will restyle your page. You can not edit E…" at bounding box center [765, 0] width 1530 height 0
click at [572, 456] on div "< div class = "module gf_module-{{align_lg}} gf_module-{{align_lg}}-lg gf_modul…" at bounding box center [785, 416] width 809 height 368
click at [1147, 588] on button "Save" at bounding box center [1156, 590] width 68 height 34
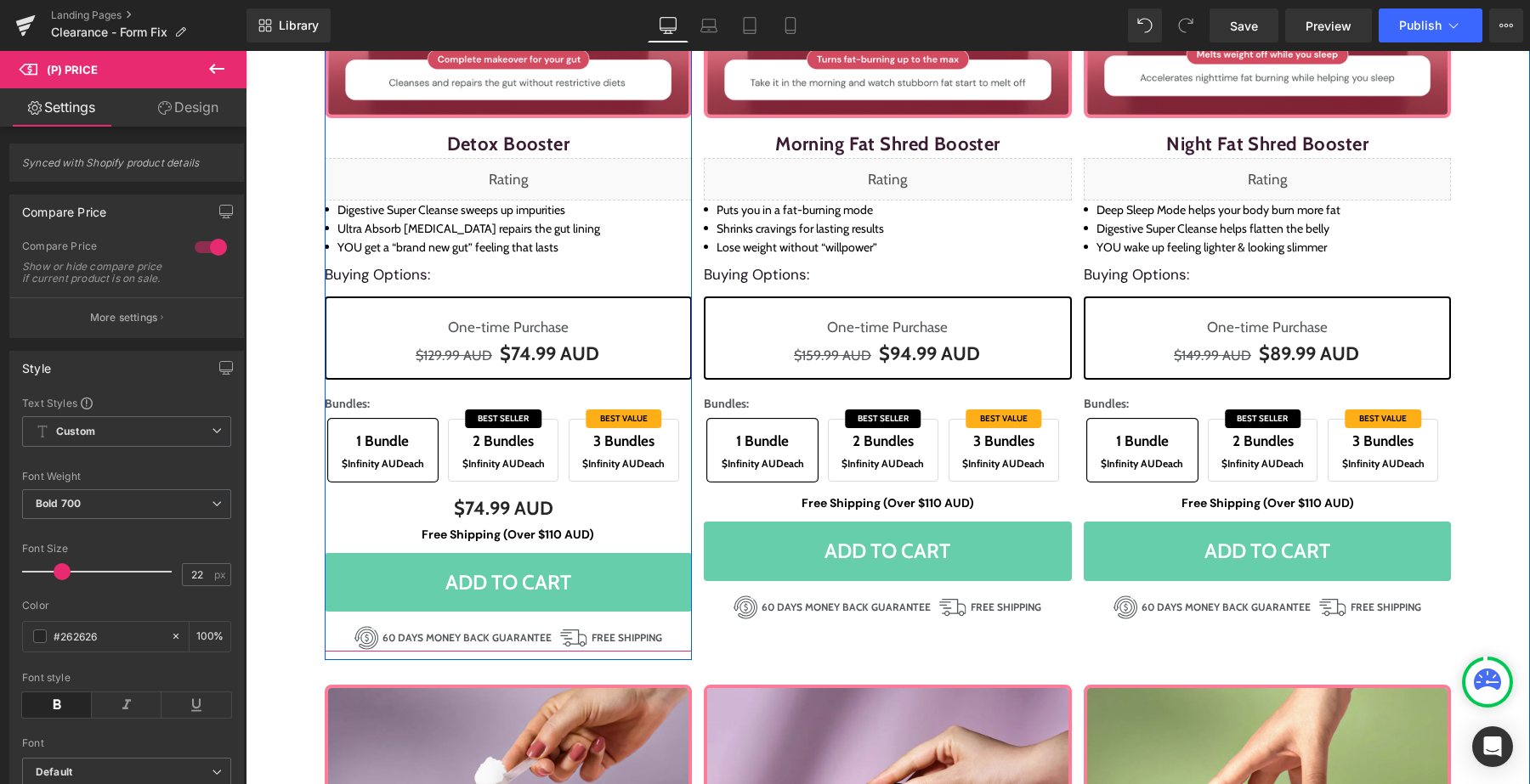
click at [502, 456] on span "$Infinity AUD each" at bounding box center [503, 464] width 92 height 18
click at [643, 473] on span "3 Bundles $Infinity AUD each" at bounding box center [624, 450] width 111 height 63
click at [504, 477] on span "2 Bundles $Infinity AUD each" at bounding box center [503, 450] width 111 height 63
click at [391, 471] on span "$Infinity AUD each" at bounding box center [382, 464] width 92 height 18
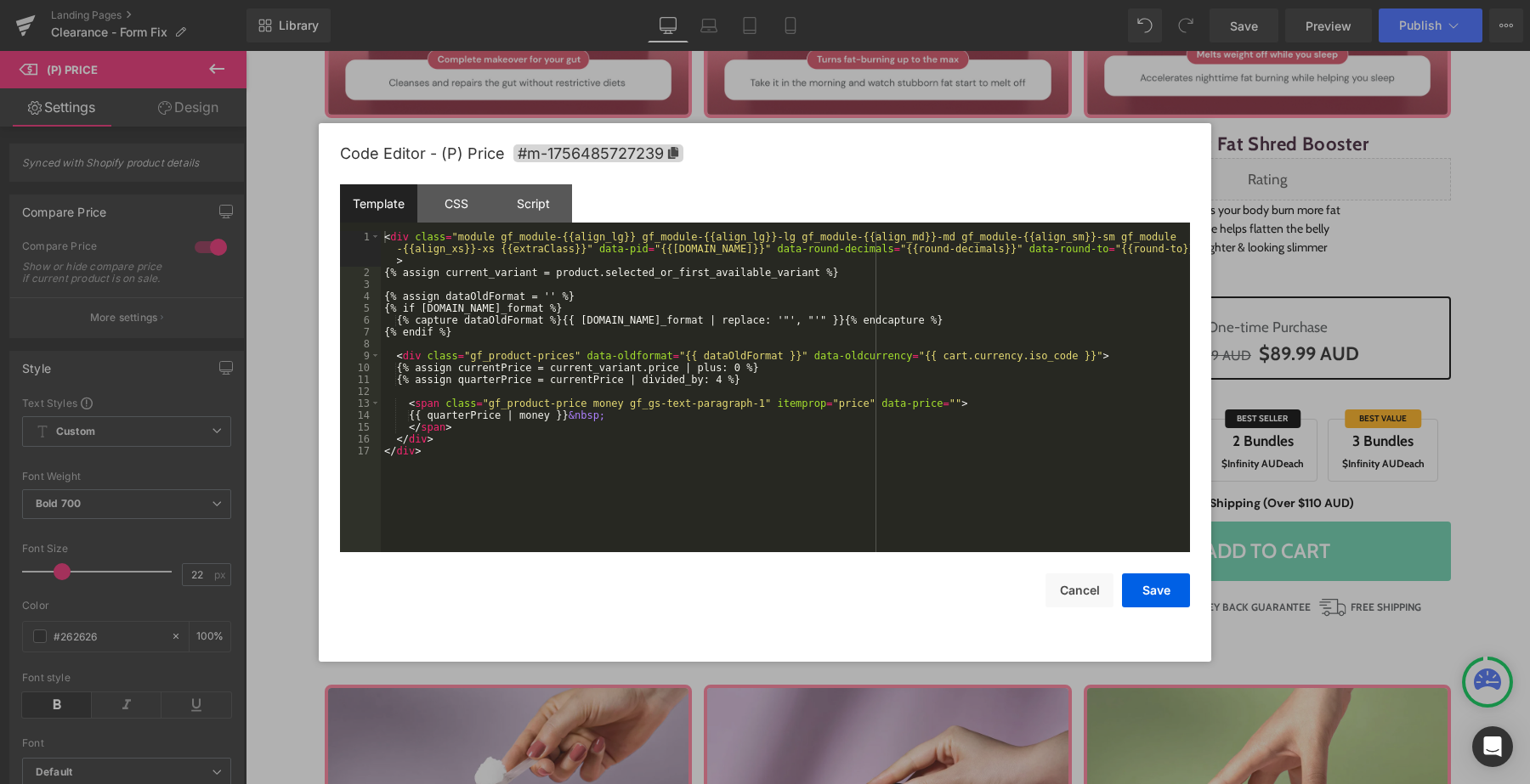
click at [482, 0] on div "(P) Price You are previewing how the will restyle your page. You can not edit E…" at bounding box center [765, 0] width 1530 height 0
click at [538, 201] on div "Script" at bounding box center [533, 203] width 78 height 38
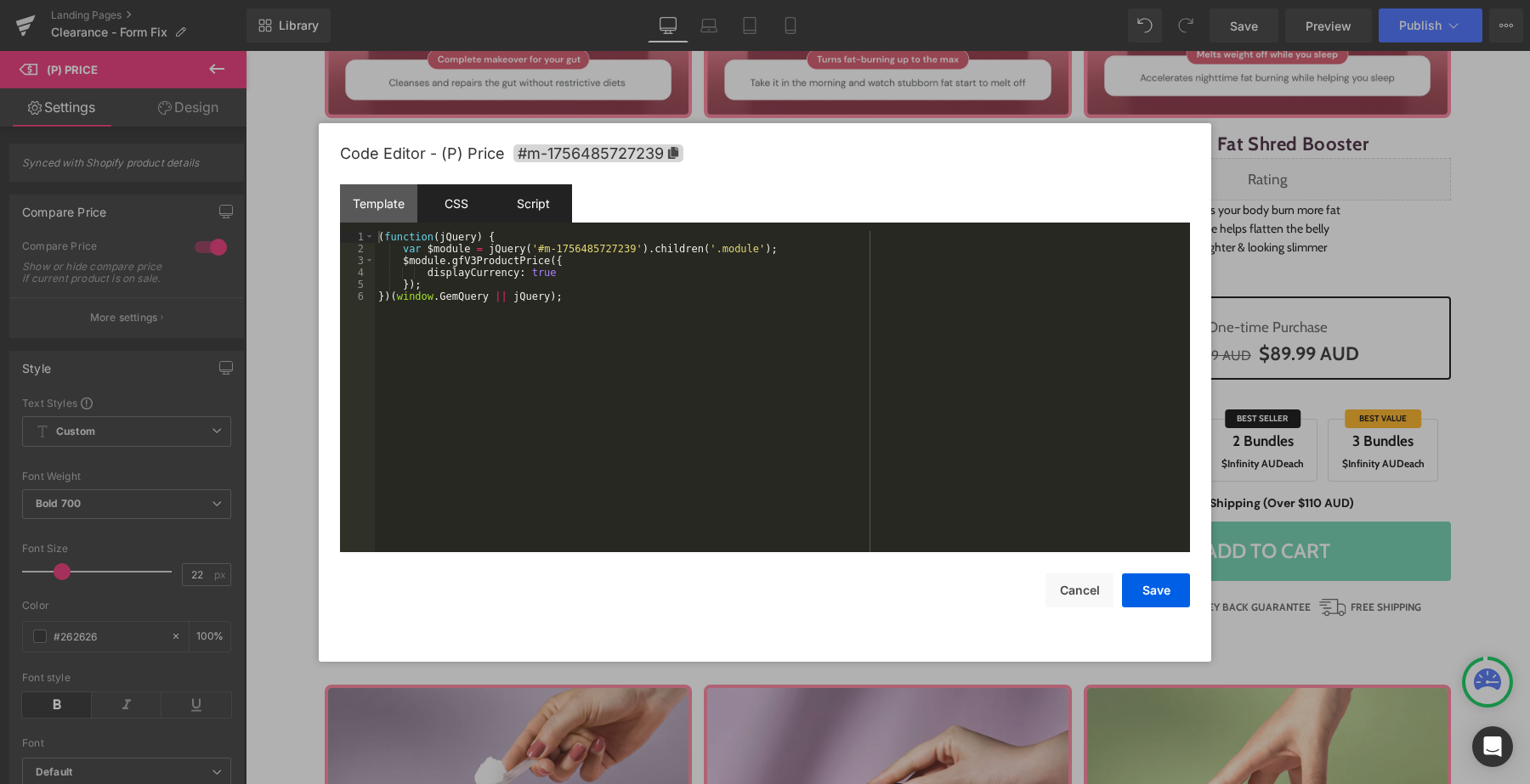
click at [478, 203] on div "CSS" at bounding box center [456, 203] width 78 height 38
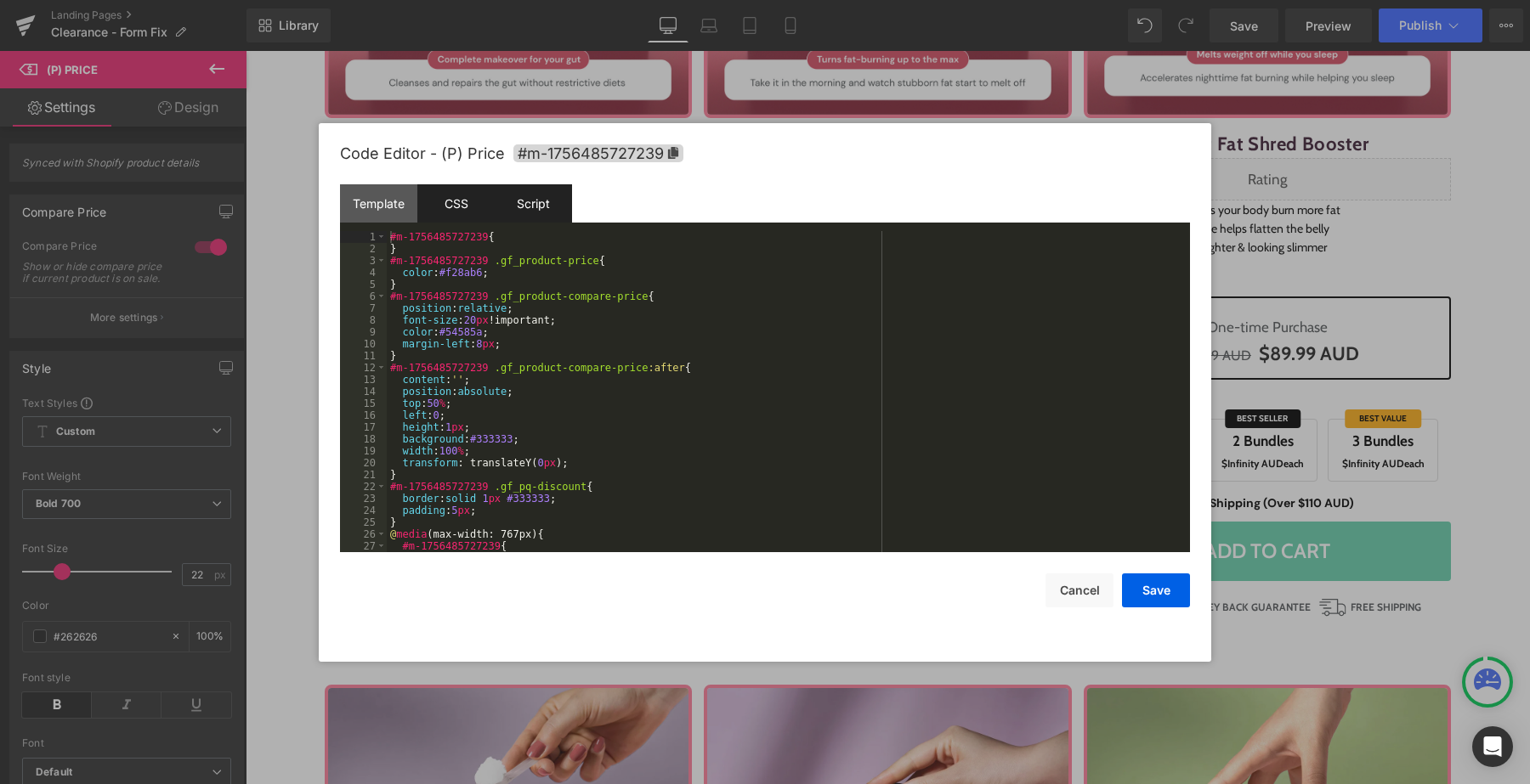
click at [533, 198] on div "Script" at bounding box center [533, 203] width 78 height 38
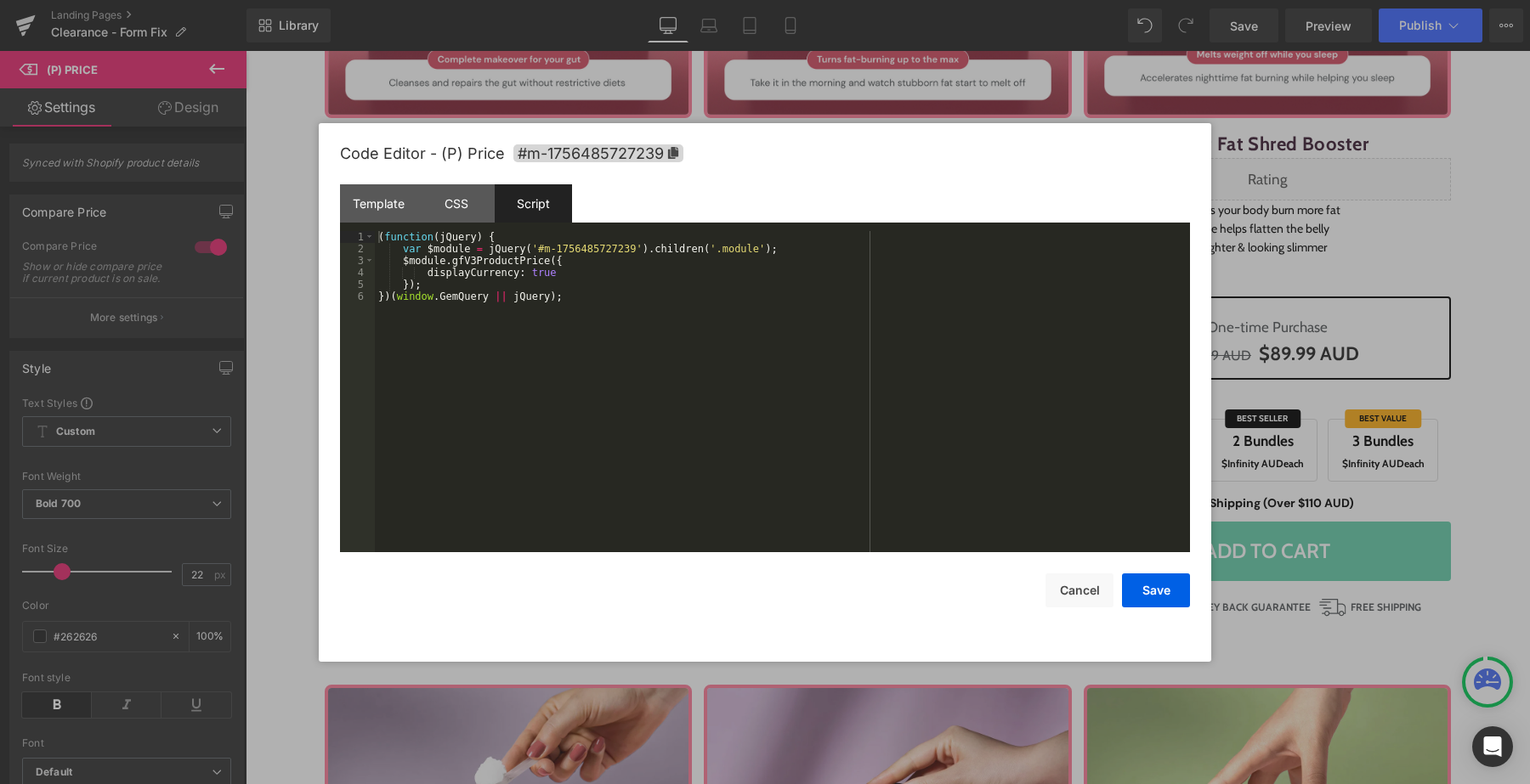
click at [554, 332] on div "( function ( jQuery ) { var $module = jQuery ( '#m-1756485727239' ) . children …" at bounding box center [782, 403] width 815 height 345
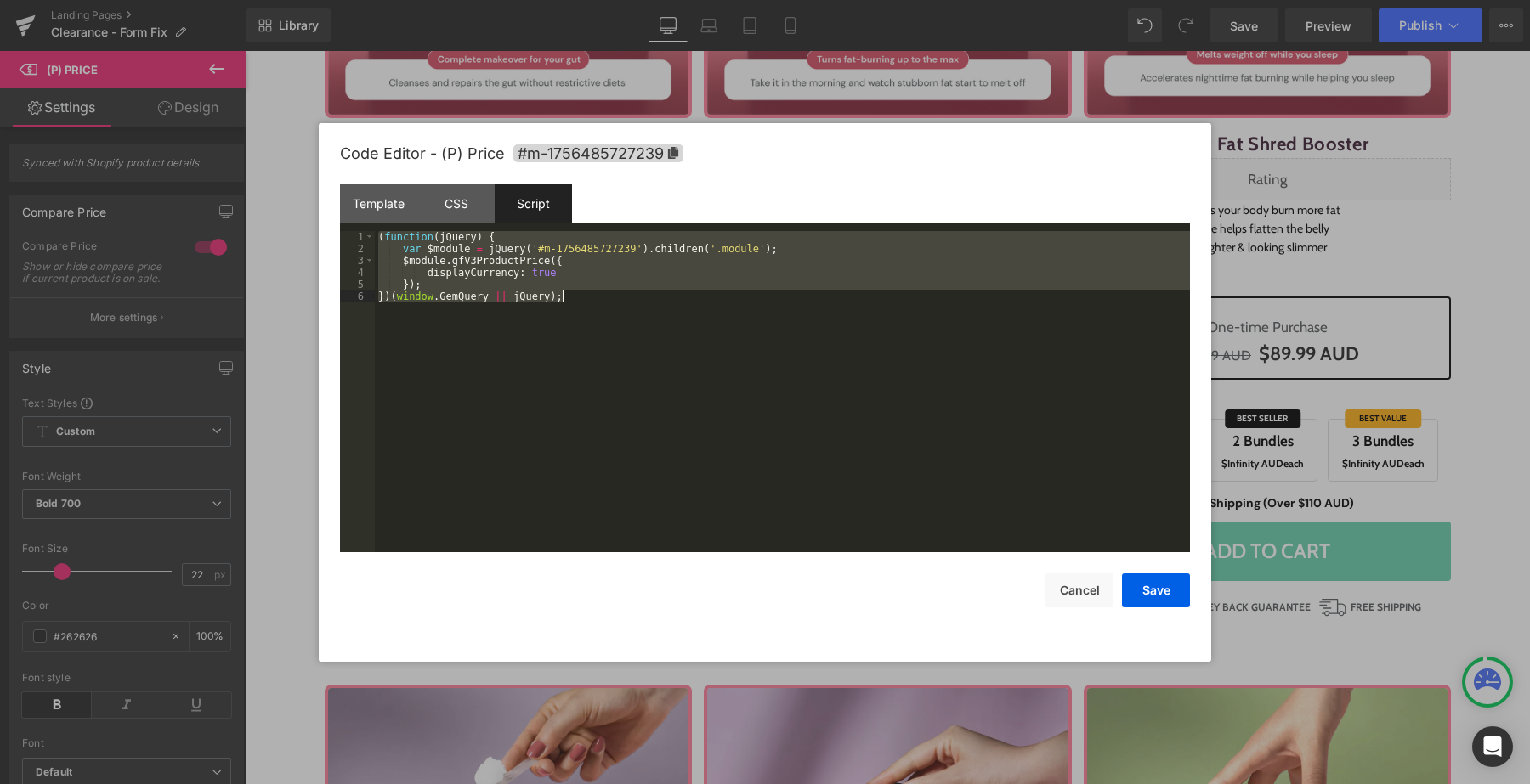
click at [782, 397] on div "( function ( jQuery ) { var $module = jQuery ( '#m-1756485727239' ) . children …" at bounding box center [782, 403] width 815 height 345
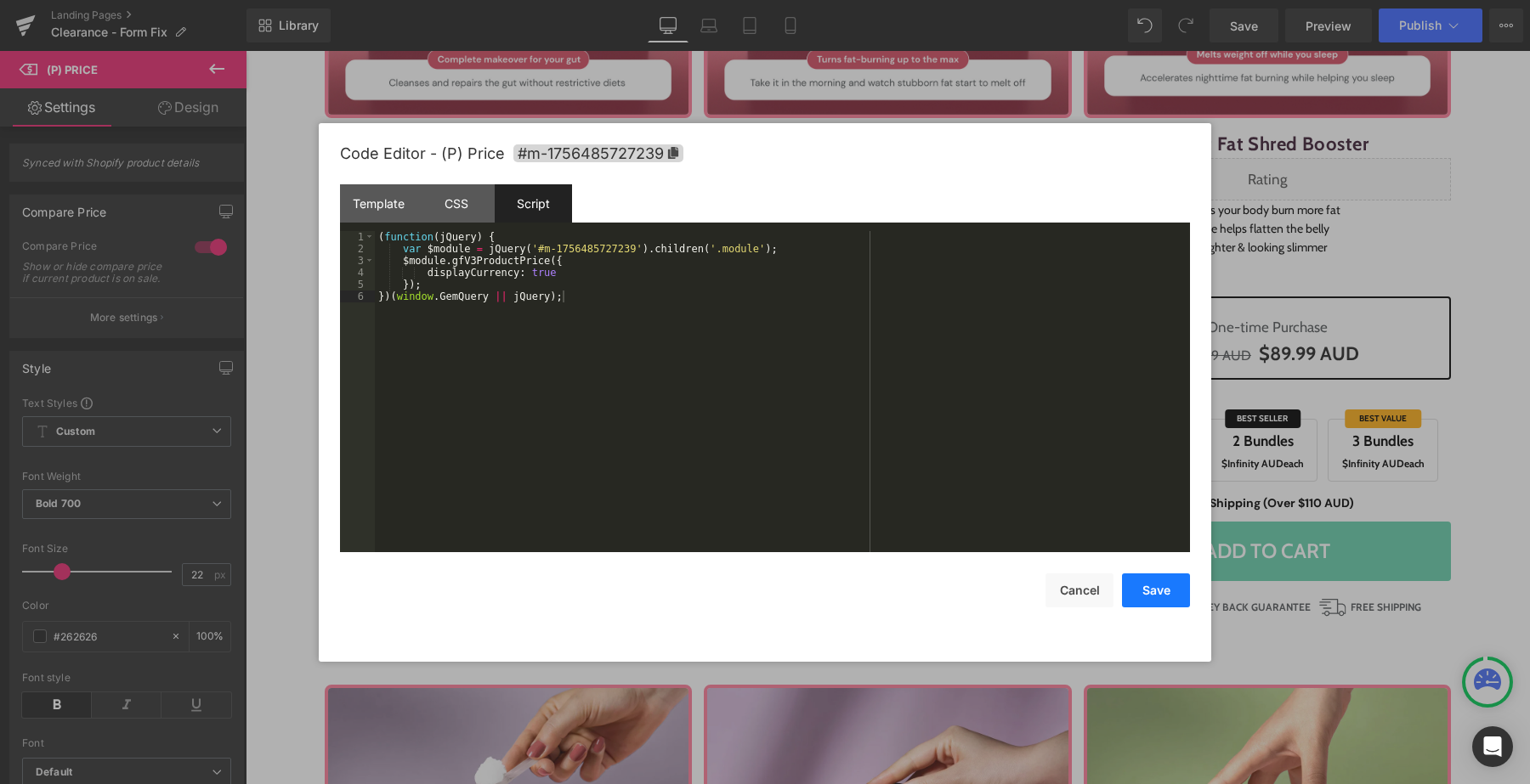
click at [1144, 600] on button "Save" at bounding box center [1156, 590] width 68 height 34
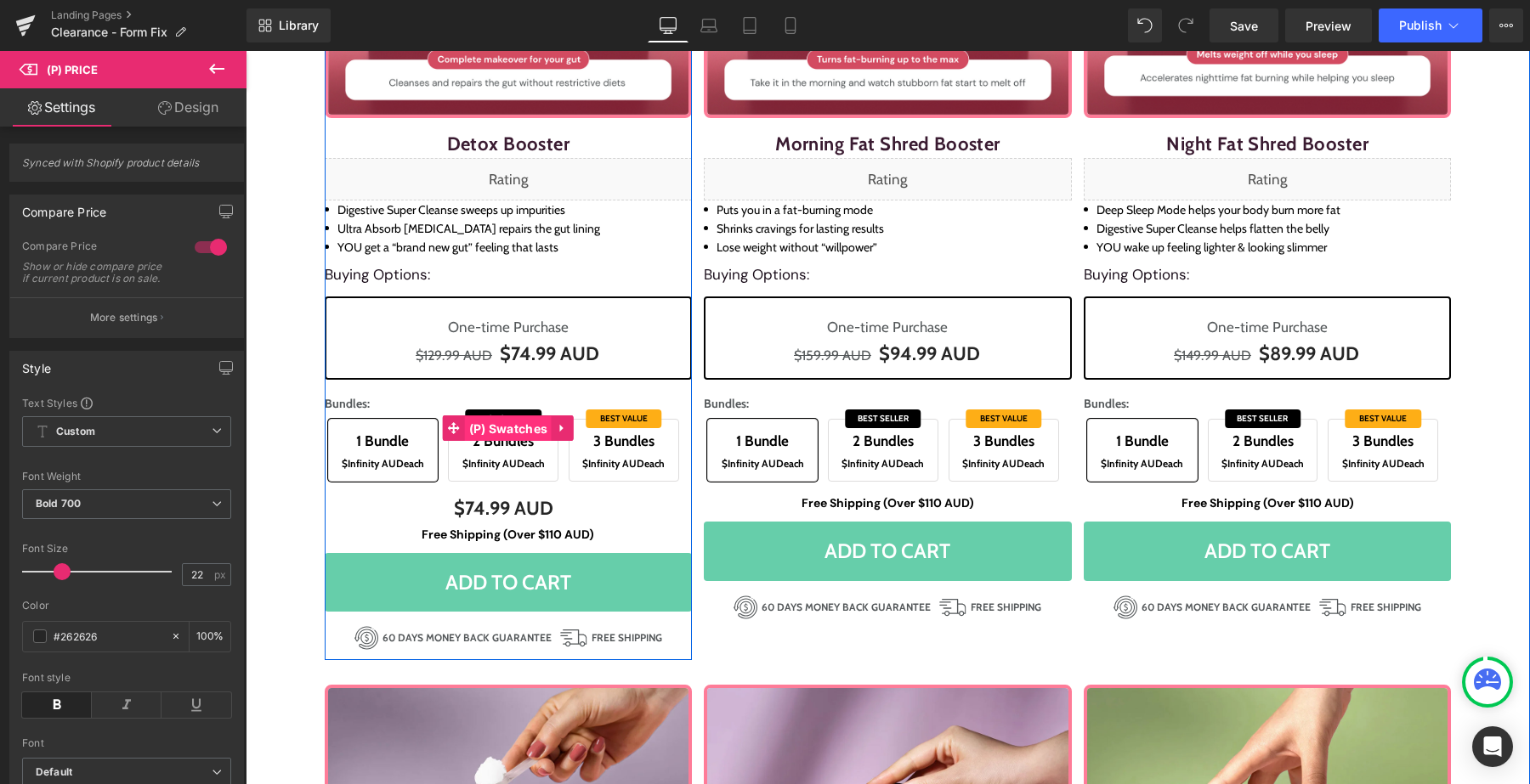
click at [486, 430] on span "(P) Swatches" at bounding box center [508, 429] width 87 height 25
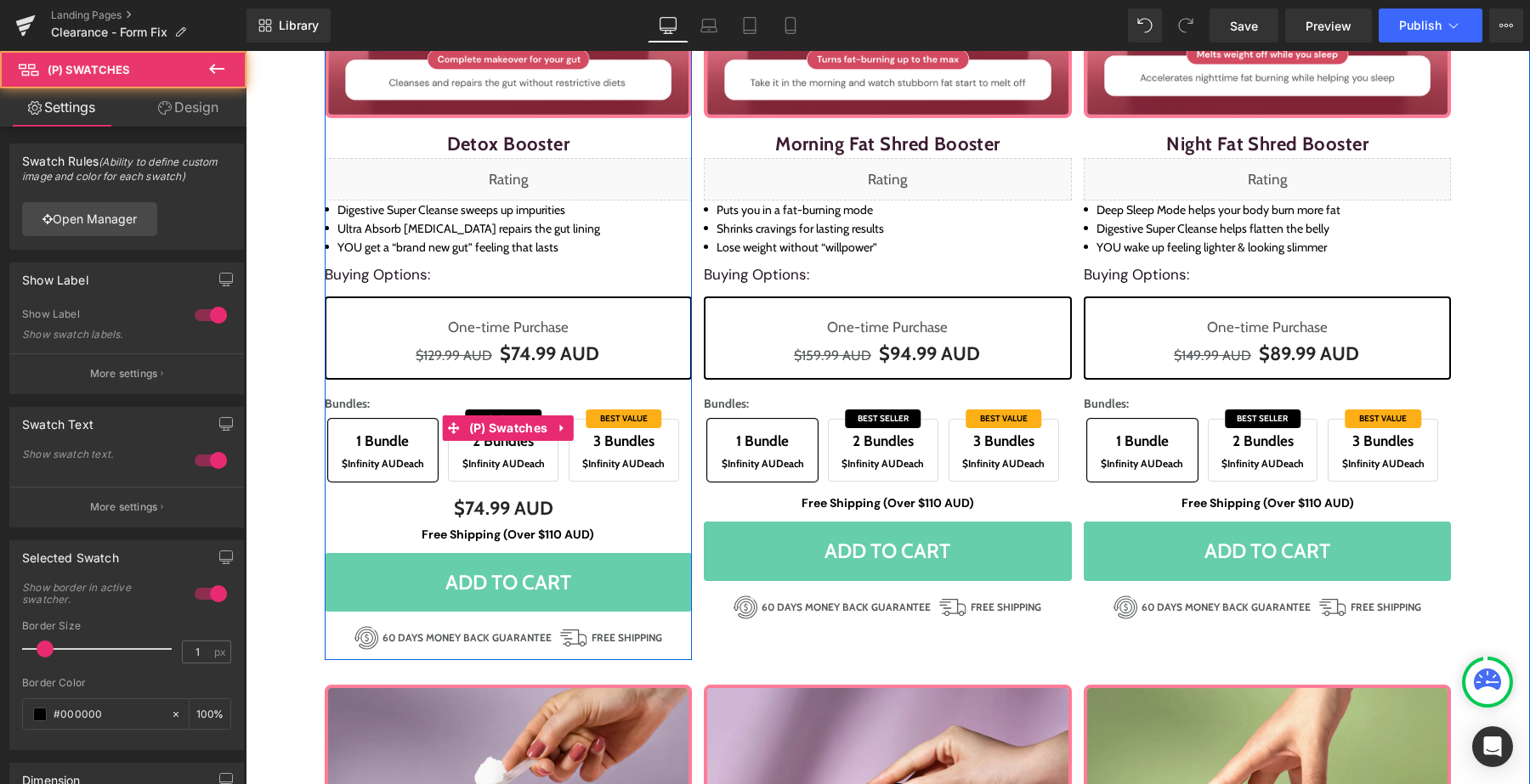
click at [524, 452] on span "2 Bundles" at bounding box center [503, 441] width 92 height 26
click at [596, 452] on span "3 Bundles" at bounding box center [624, 441] width 92 height 26
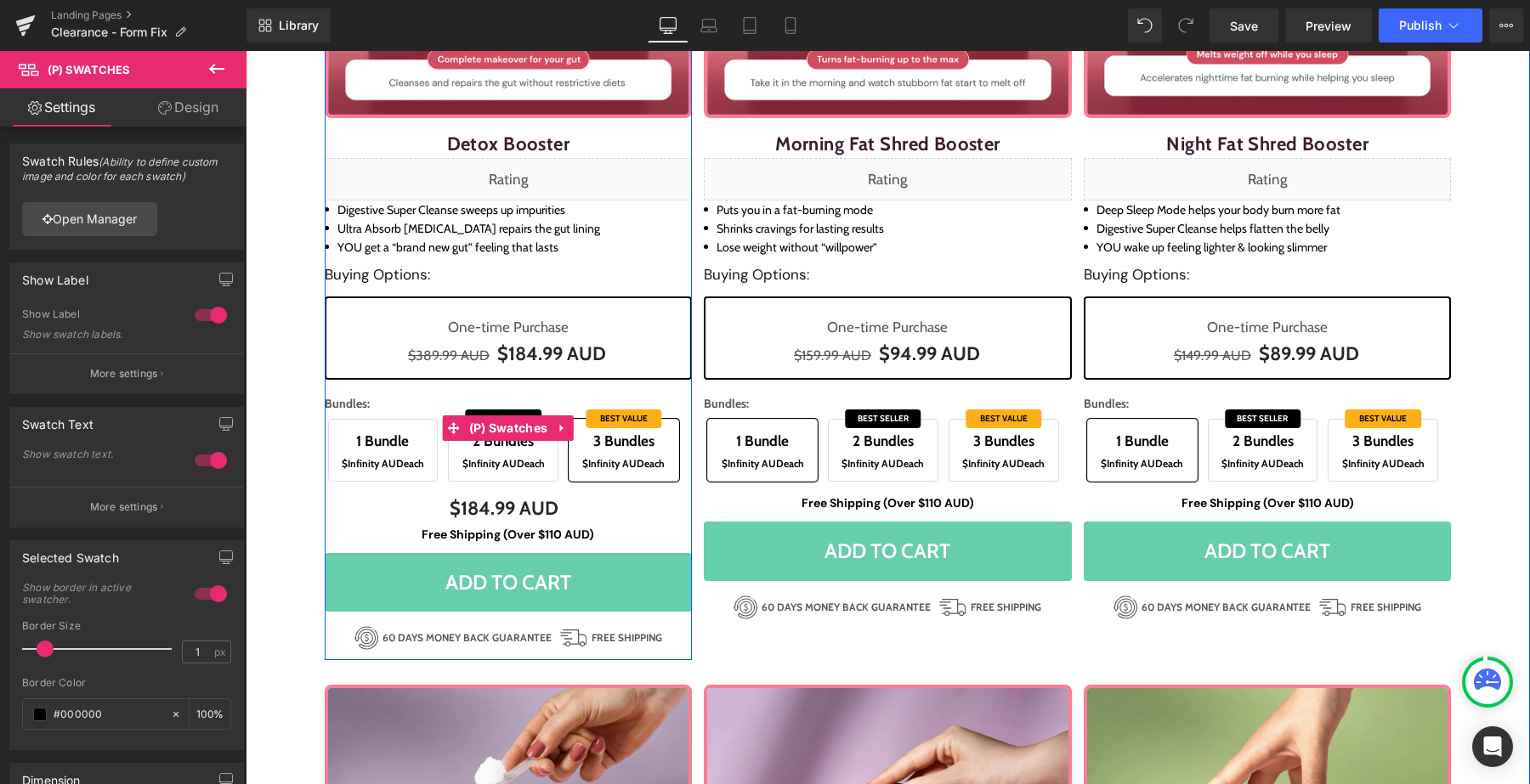
click at [541, 452] on span "2 Bundles" at bounding box center [503, 441] width 92 height 26
click at [452, 452] on span "2 Bundles $Infinity AUD each" at bounding box center [503, 450] width 111 height 63
click at [437, 457] on span "1 Bundle $Infinity AUD each" at bounding box center [383, 450] width 111 height 63
click at [634, 458] on span "$Infinity AUD" at bounding box center [613, 464] width 62 height 13
click at [527, 439] on span "(P) Swatches" at bounding box center [508, 428] width 87 height 25
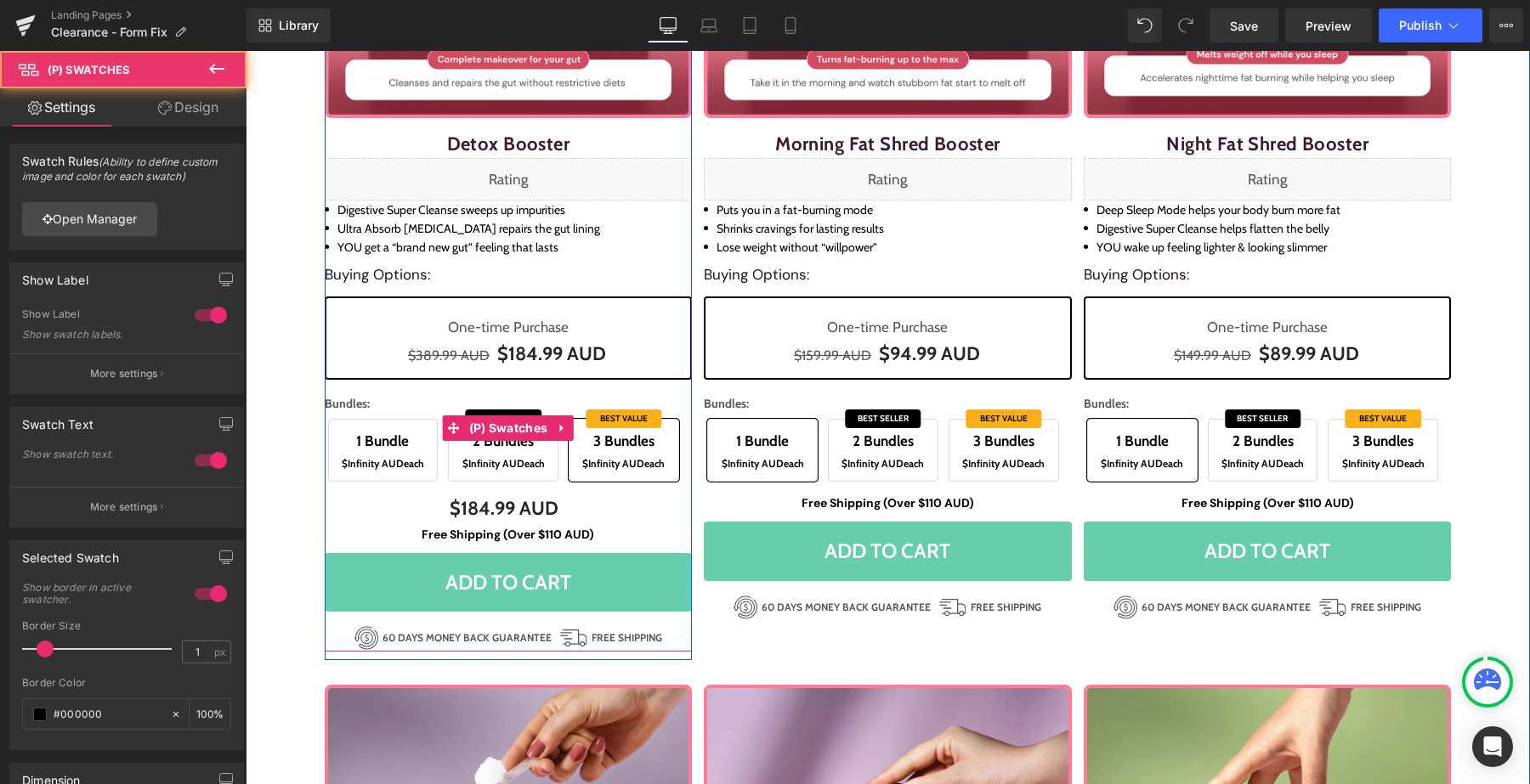
click at [489, 455] on span "$Infinity AUD each" at bounding box center [503, 464] width 92 height 18
click at [388, 458] on span "$Infinity AUD" at bounding box center [372, 464] width 62 height 13
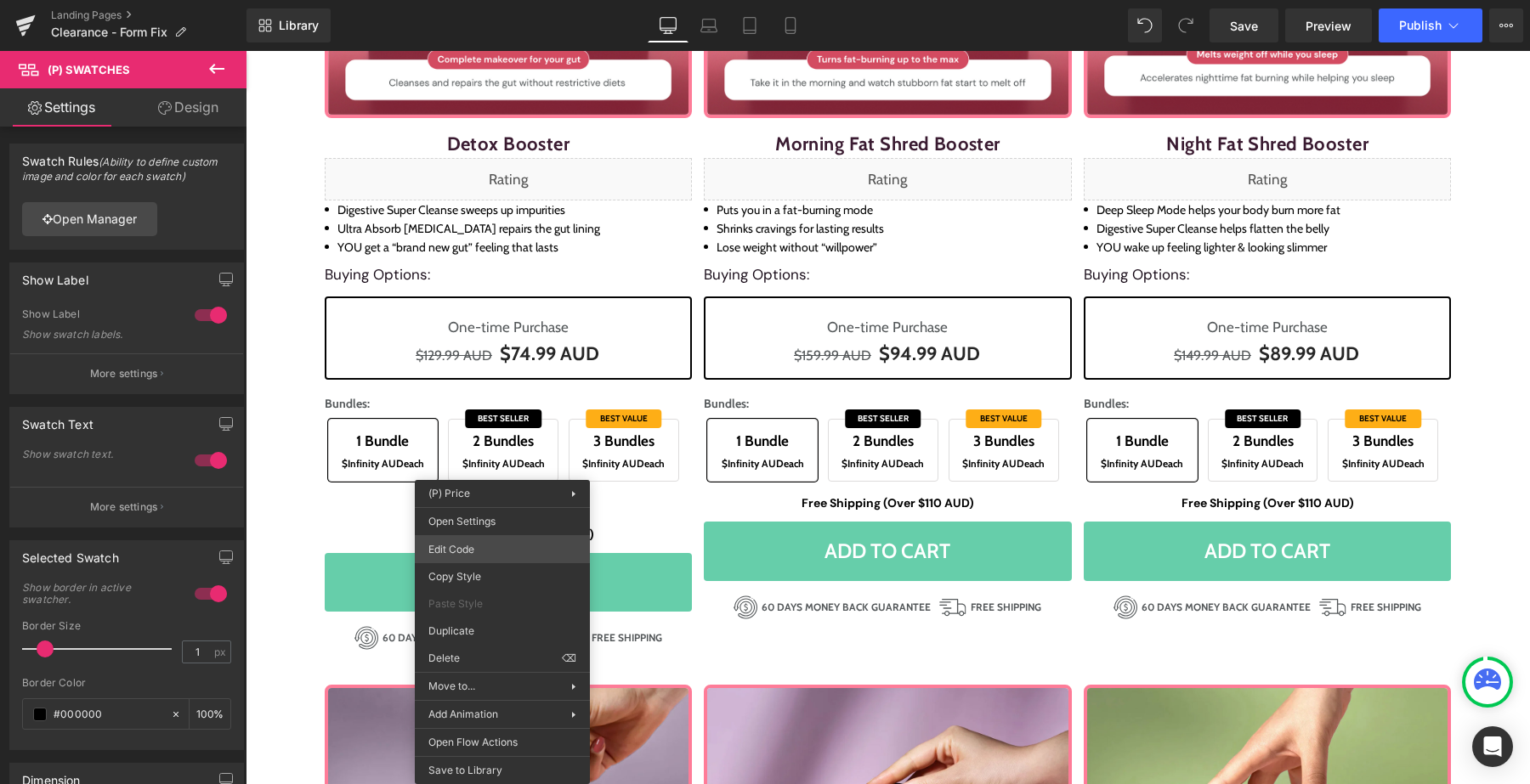
click at [493, 0] on div "(P) Swatches You are previewing how the will restyle your page. You can not edi…" at bounding box center [765, 0] width 1530 height 0
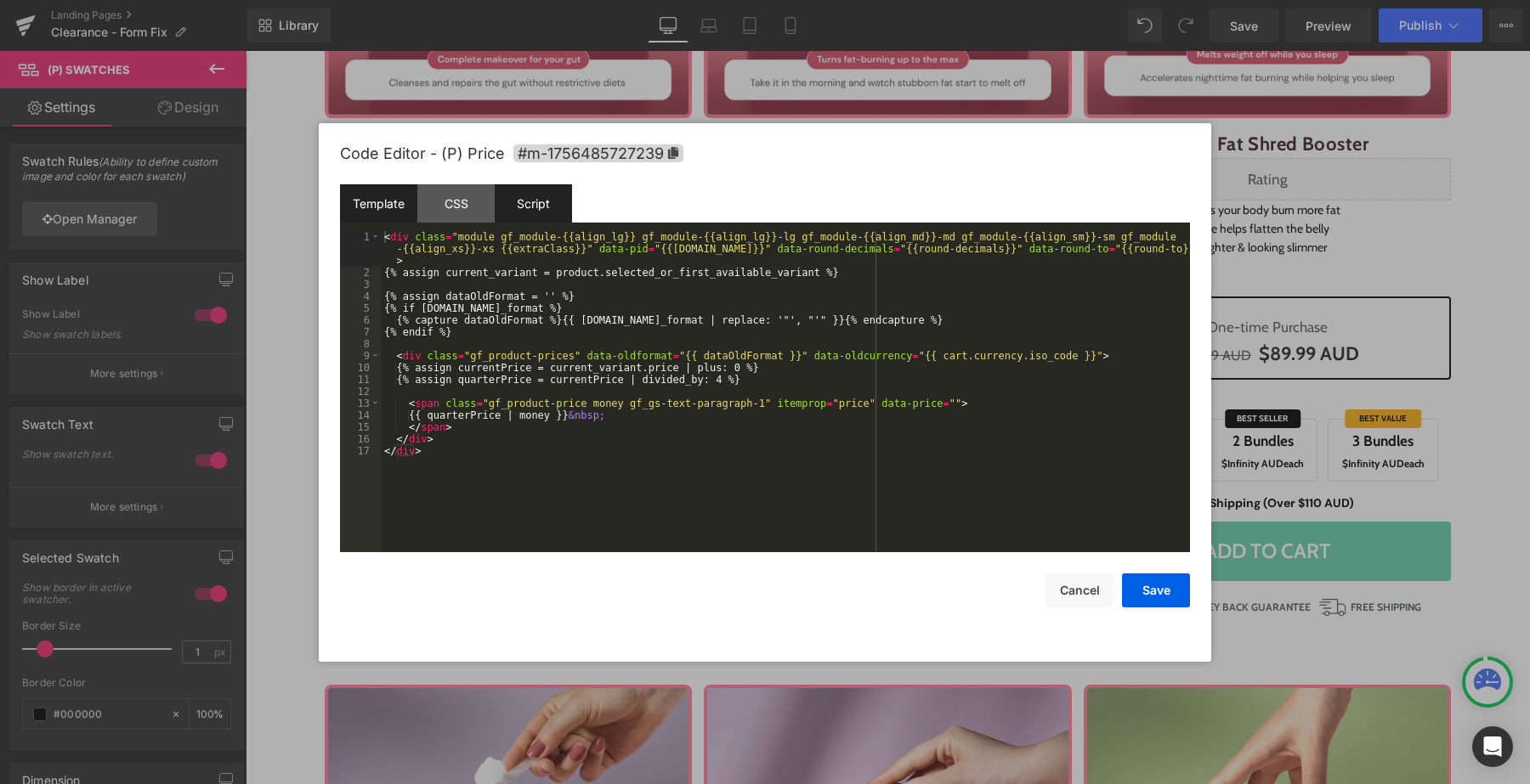
click at [537, 198] on div "Script" at bounding box center [533, 203] width 78 height 38
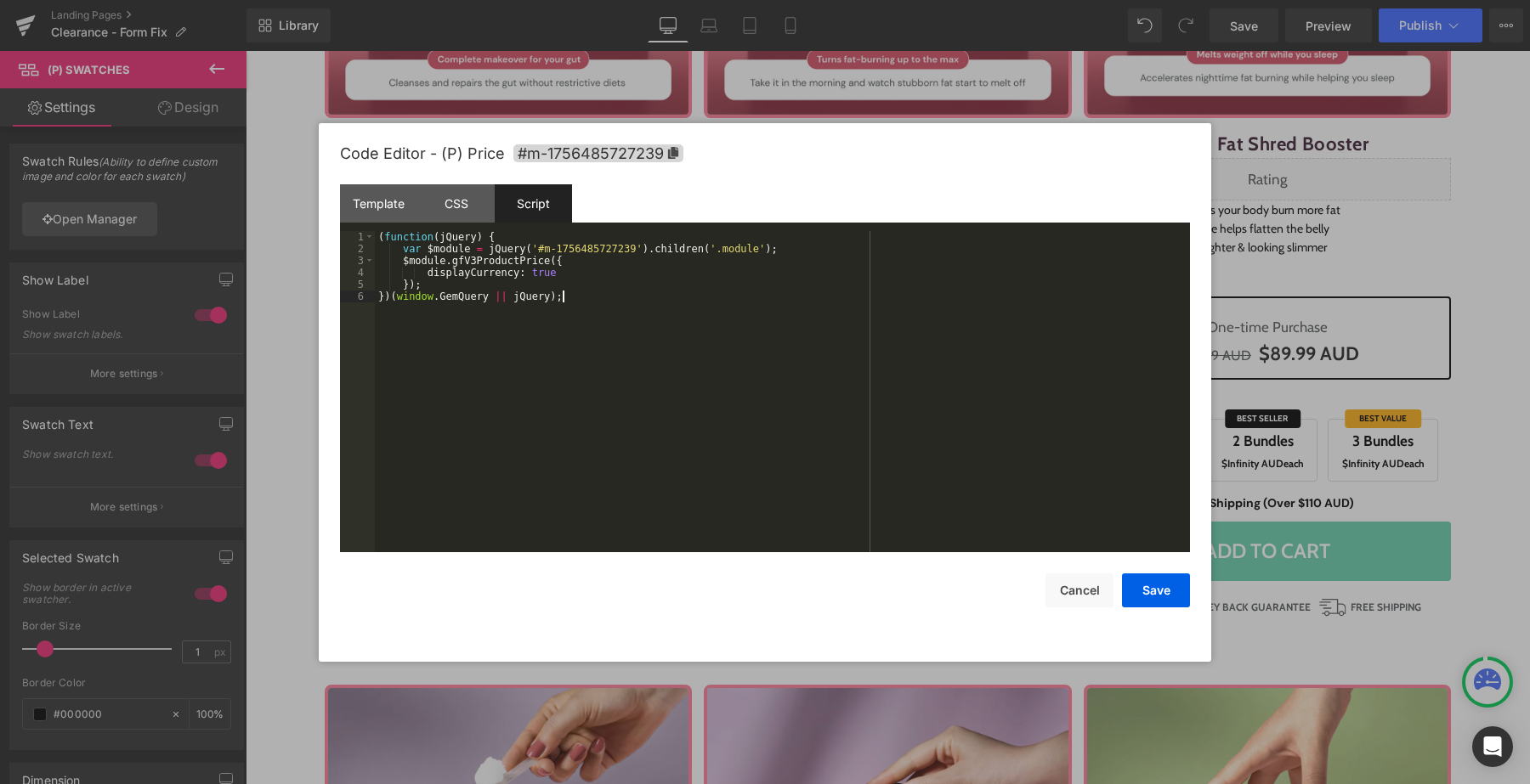
click at [535, 327] on div "( function ( jQuery ) { var $module = jQuery ( '#m-1756485727239' ) . children …" at bounding box center [782, 403] width 815 height 345
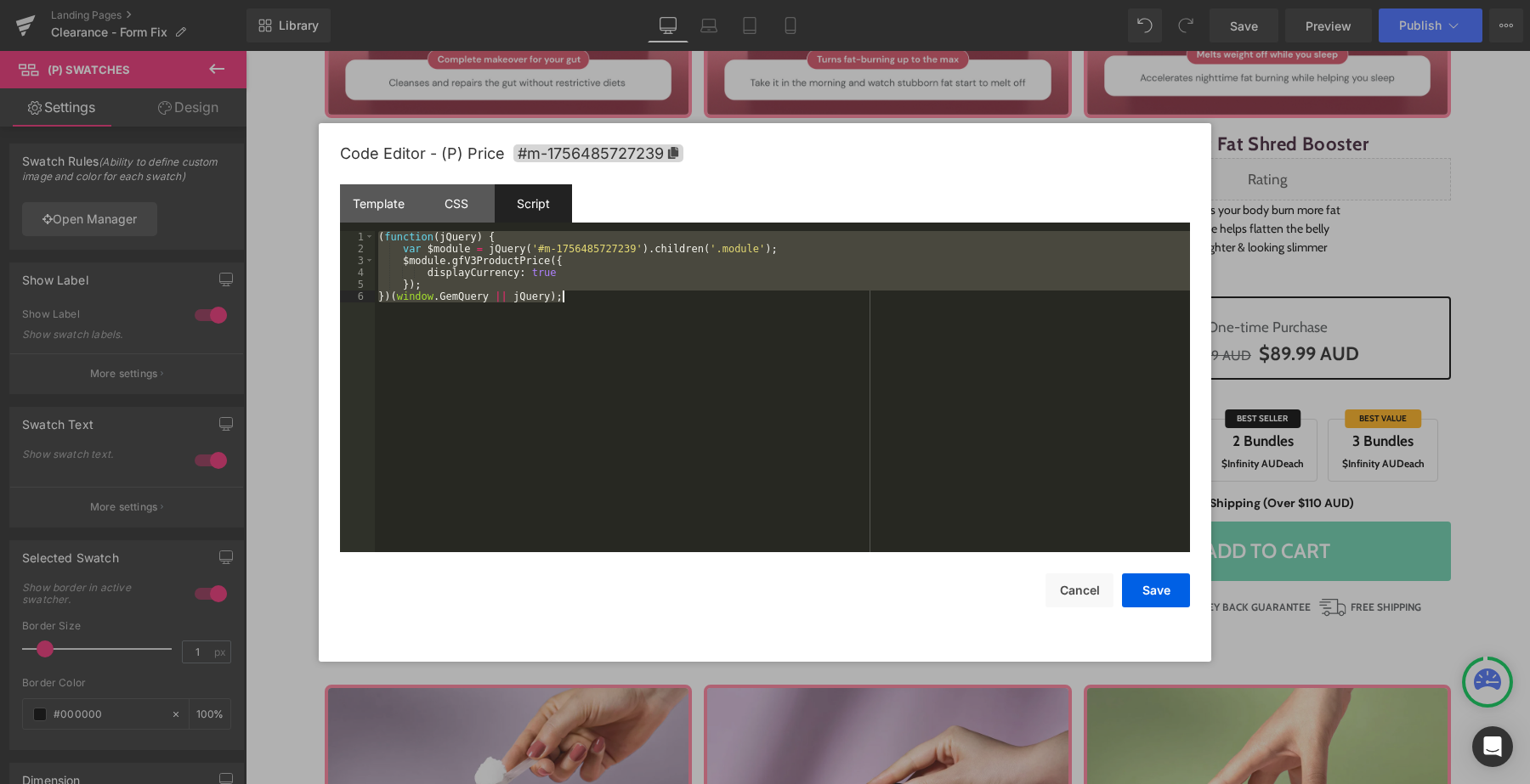
click at [589, 295] on div "( function ( jQuery ) { var $module = jQuery ( '#m-1756485727239' ) . children …" at bounding box center [782, 403] width 815 height 345
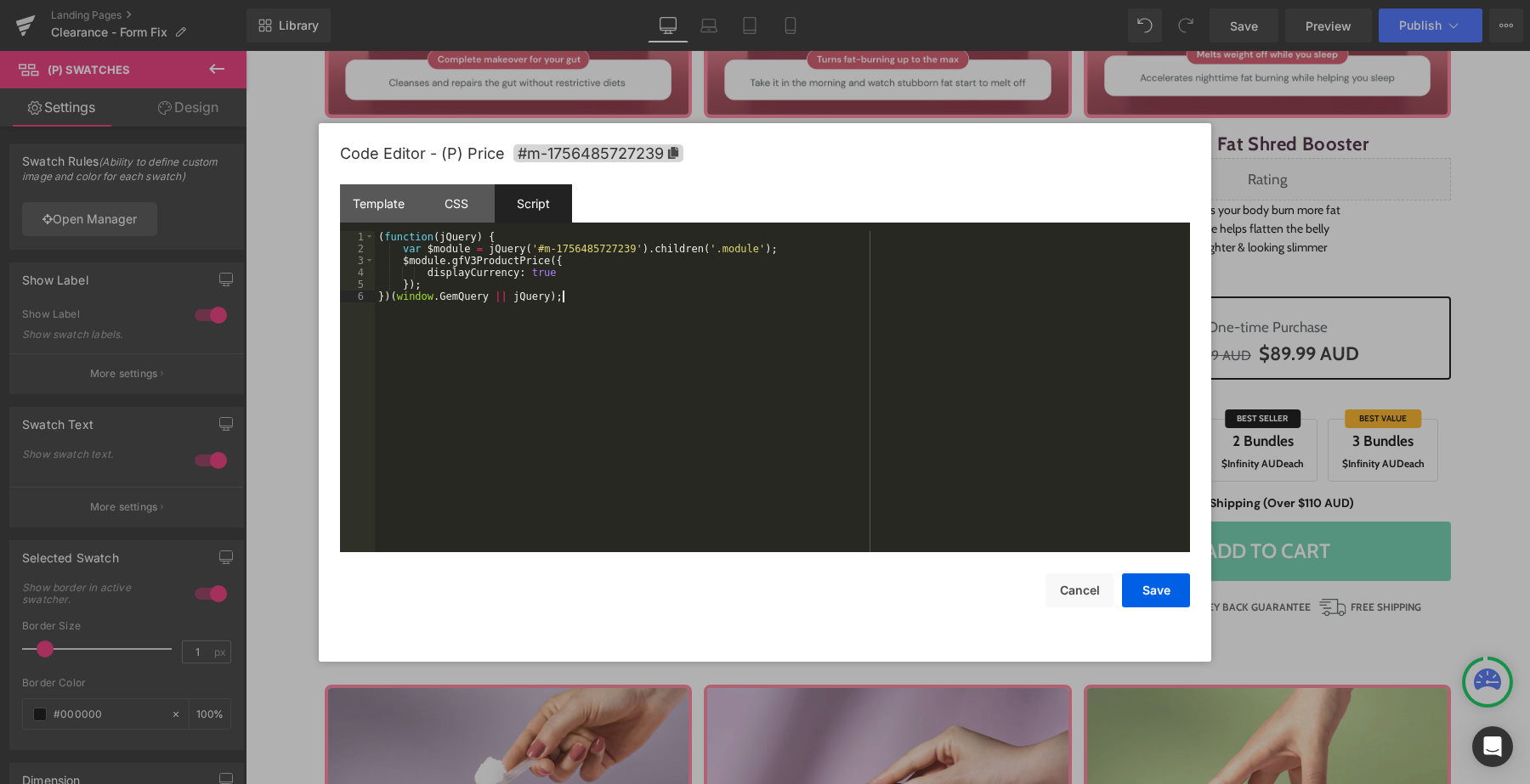
click at [589, 295] on div "( function ( jQuery ) { var $module = jQuery ( '#m-1756485727239' ) . children …" at bounding box center [782, 403] width 815 height 345
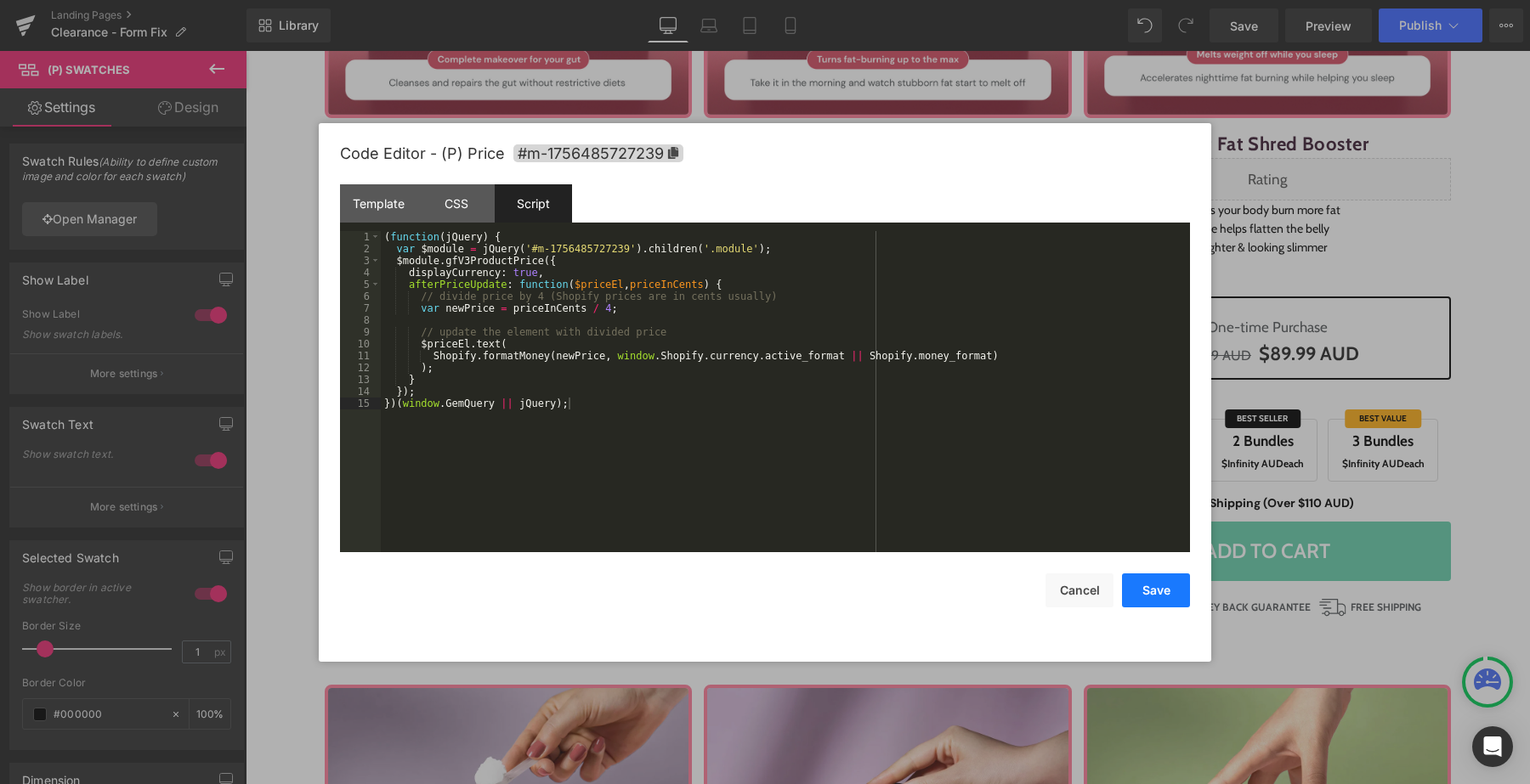
click at [1154, 590] on button "Save" at bounding box center [1156, 590] width 68 height 34
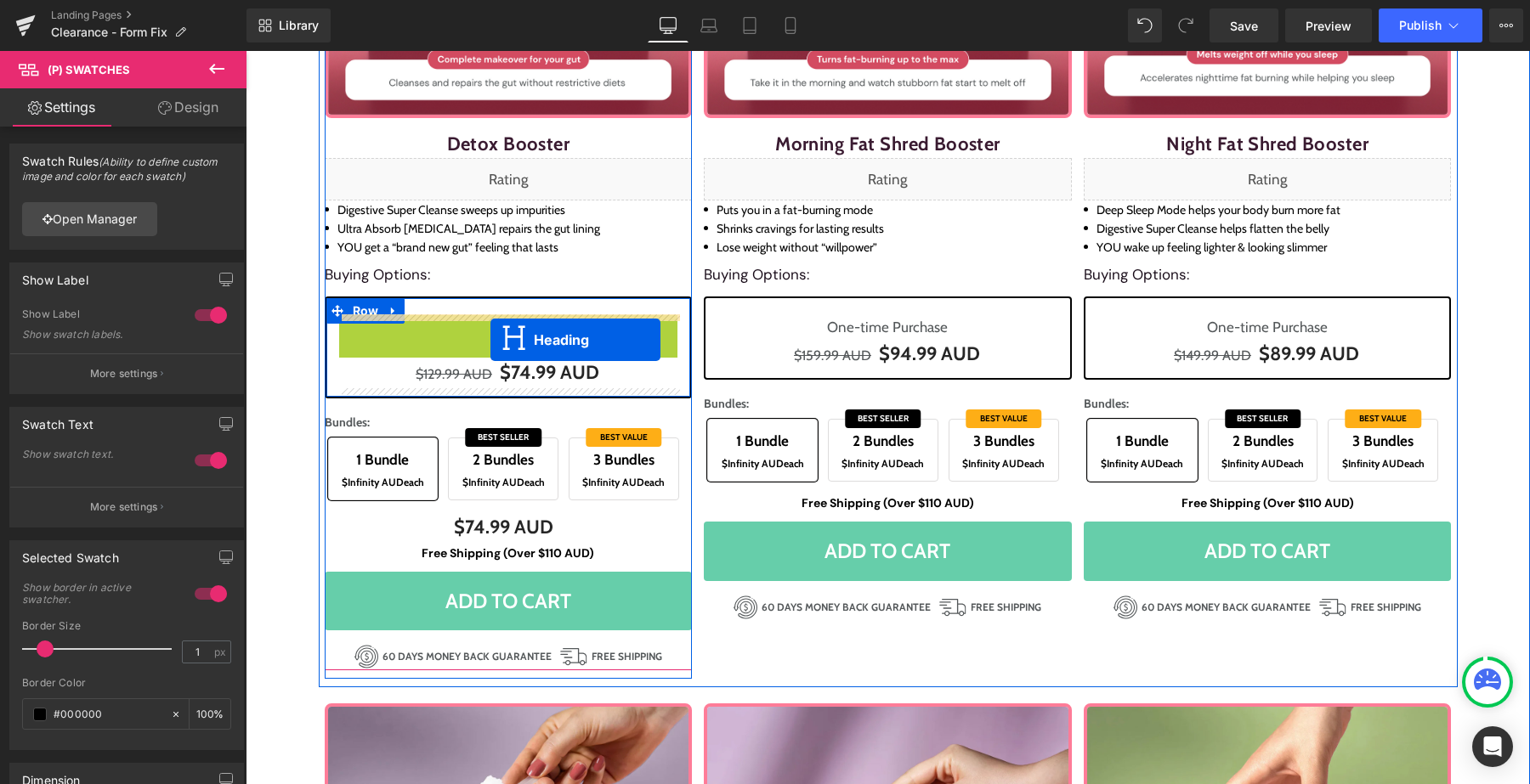
drag, startPoint x: 490, startPoint y: 326, endPoint x: 490, endPoint y: 340, distance: 14.0
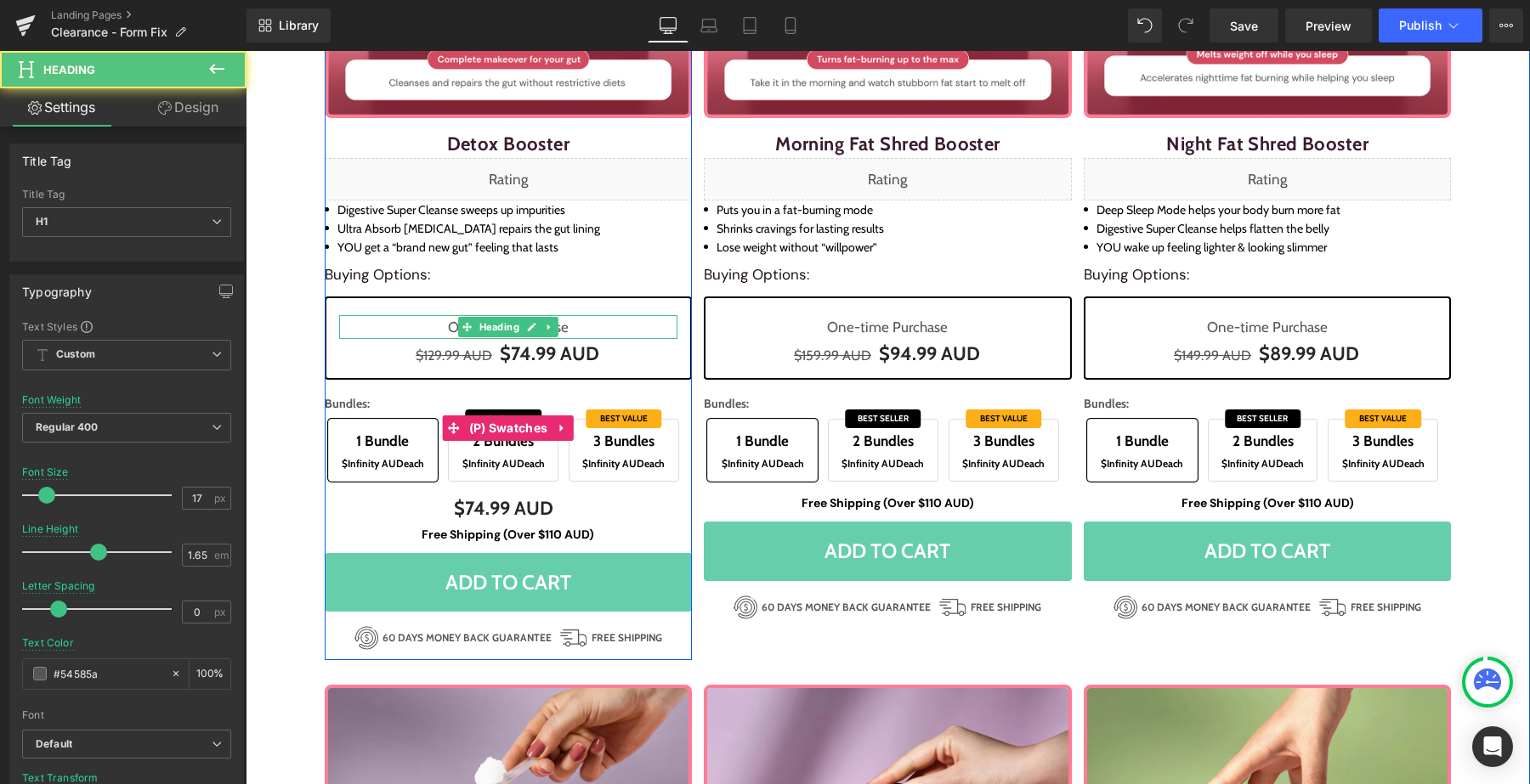
click at [505, 459] on span "$Infinity AUD" at bounding box center [493, 464] width 62 height 13
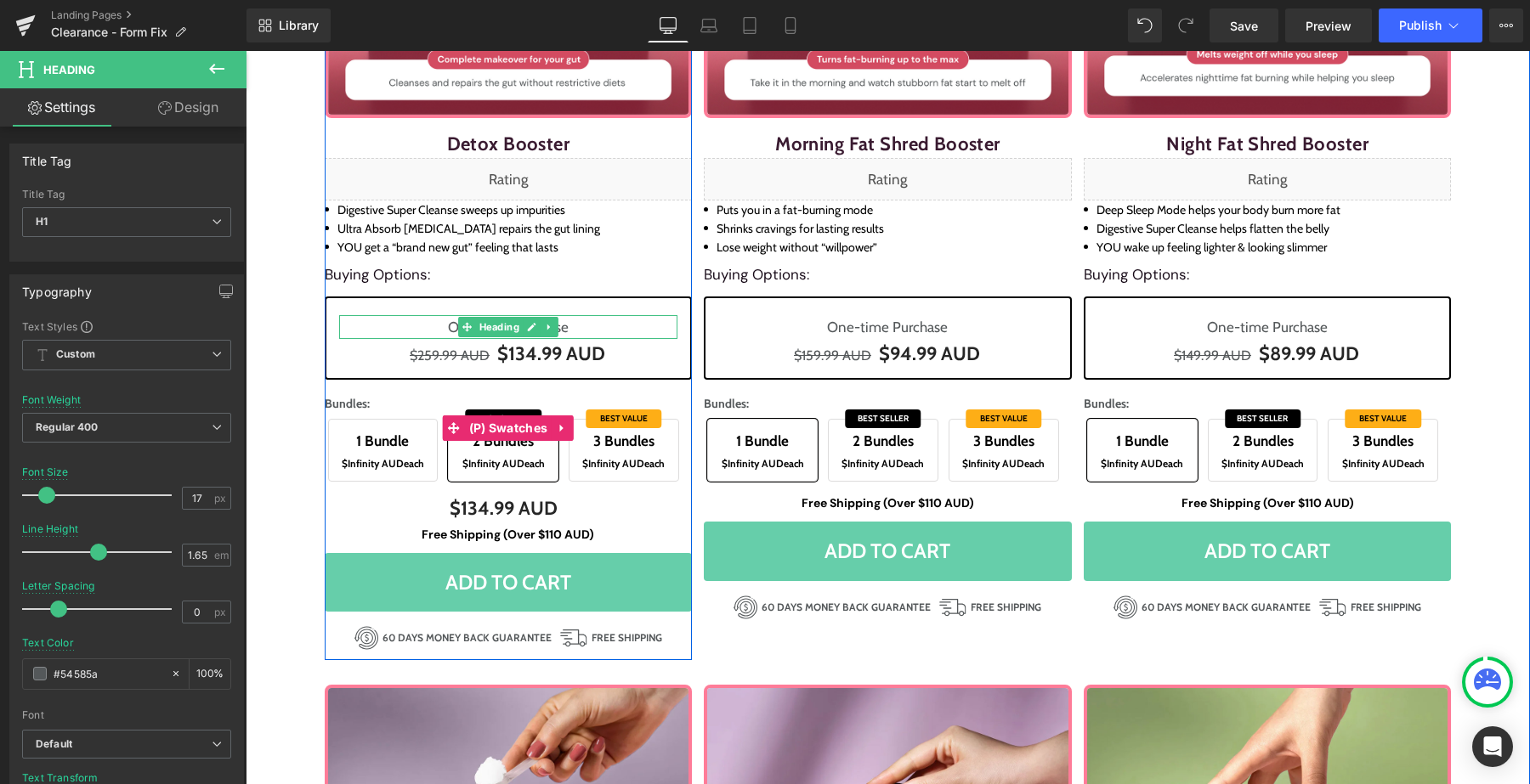
click at [617, 464] on span "$Infinity AUD" at bounding box center [613, 464] width 62 height 13
click at [555, 463] on span "2 Bundles $Infinity AUD each" at bounding box center [503, 450] width 111 height 63
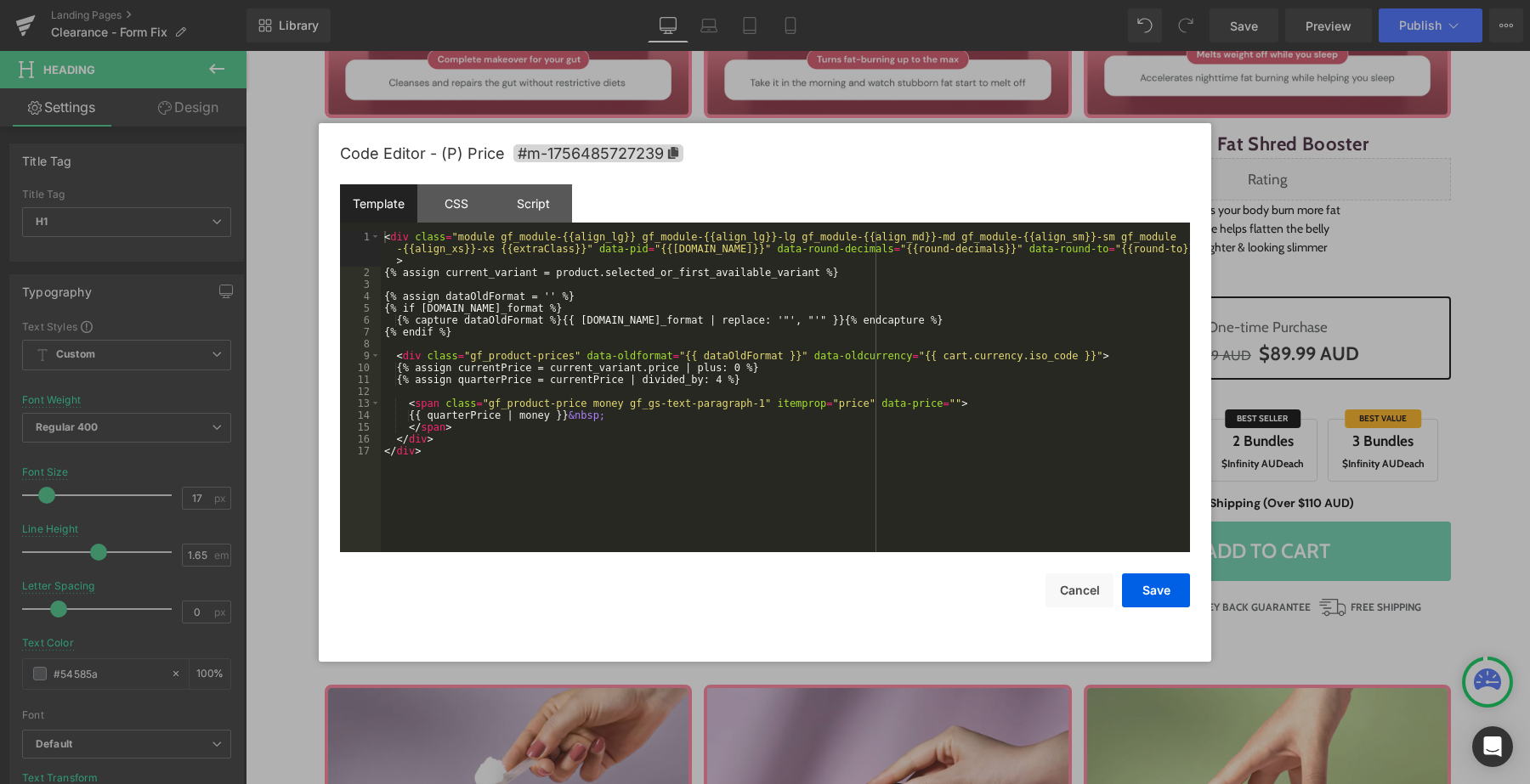
click at [464, 0] on div "Heading You are previewing how the will restyle your page. You can not edit Ele…" at bounding box center [765, 0] width 1530 height 0
click at [534, 195] on div "Script" at bounding box center [533, 203] width 78 height 38
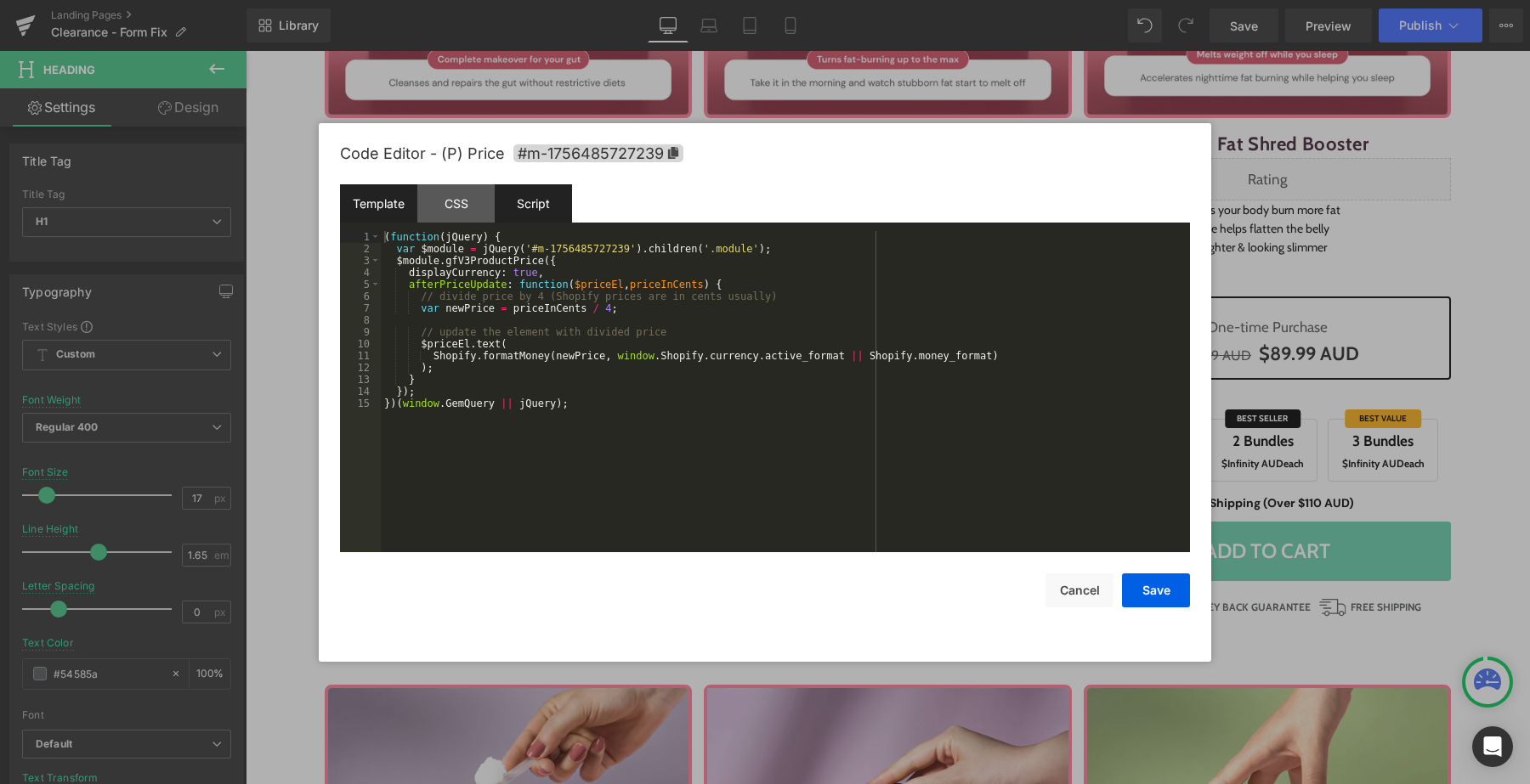
click at [396, 206] on div "Template" at bounding box center [378, 203] width 78 height 38
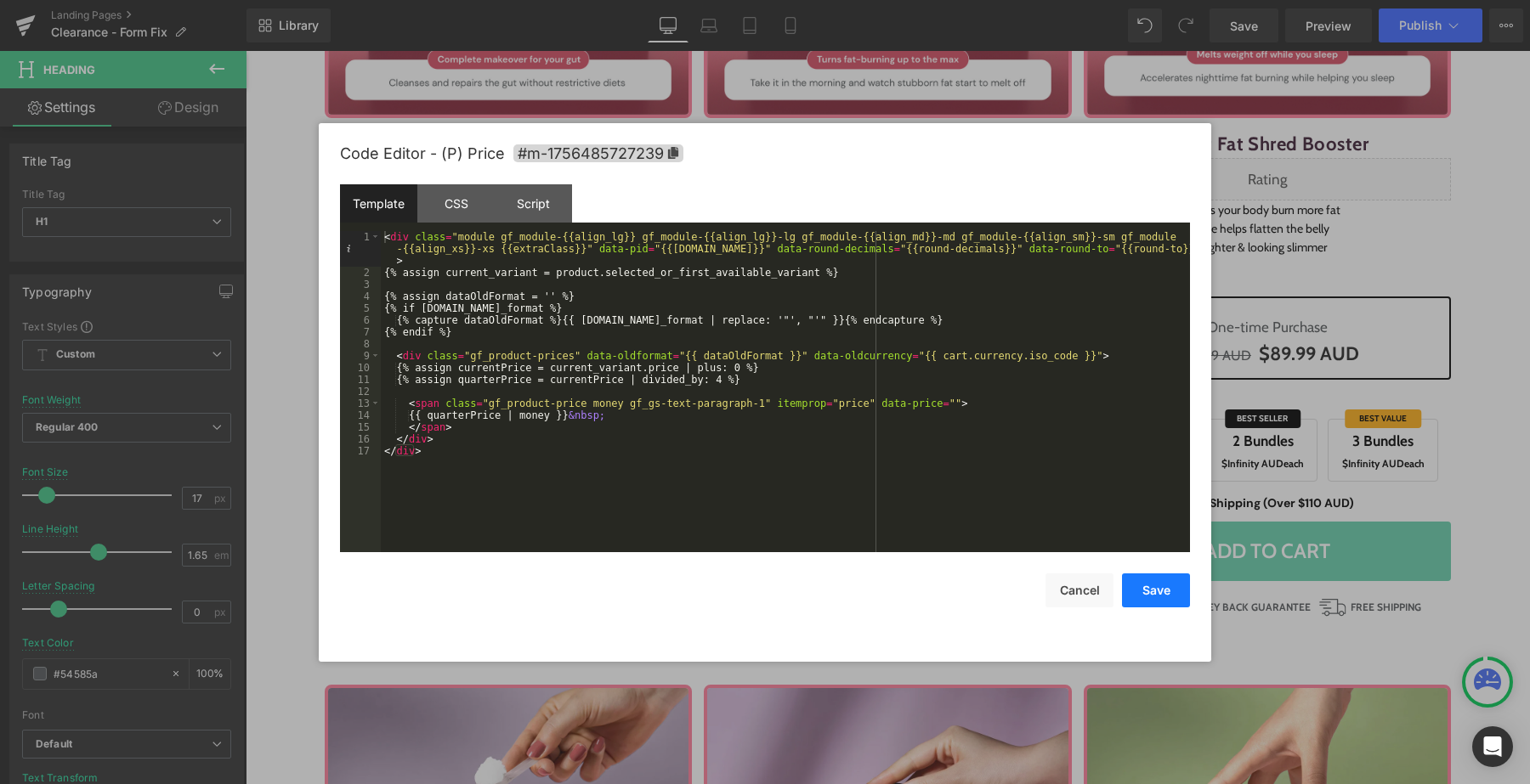
click at [1145, 586] on button "Save" at bounding box center [1156, 590] width 68 height 34
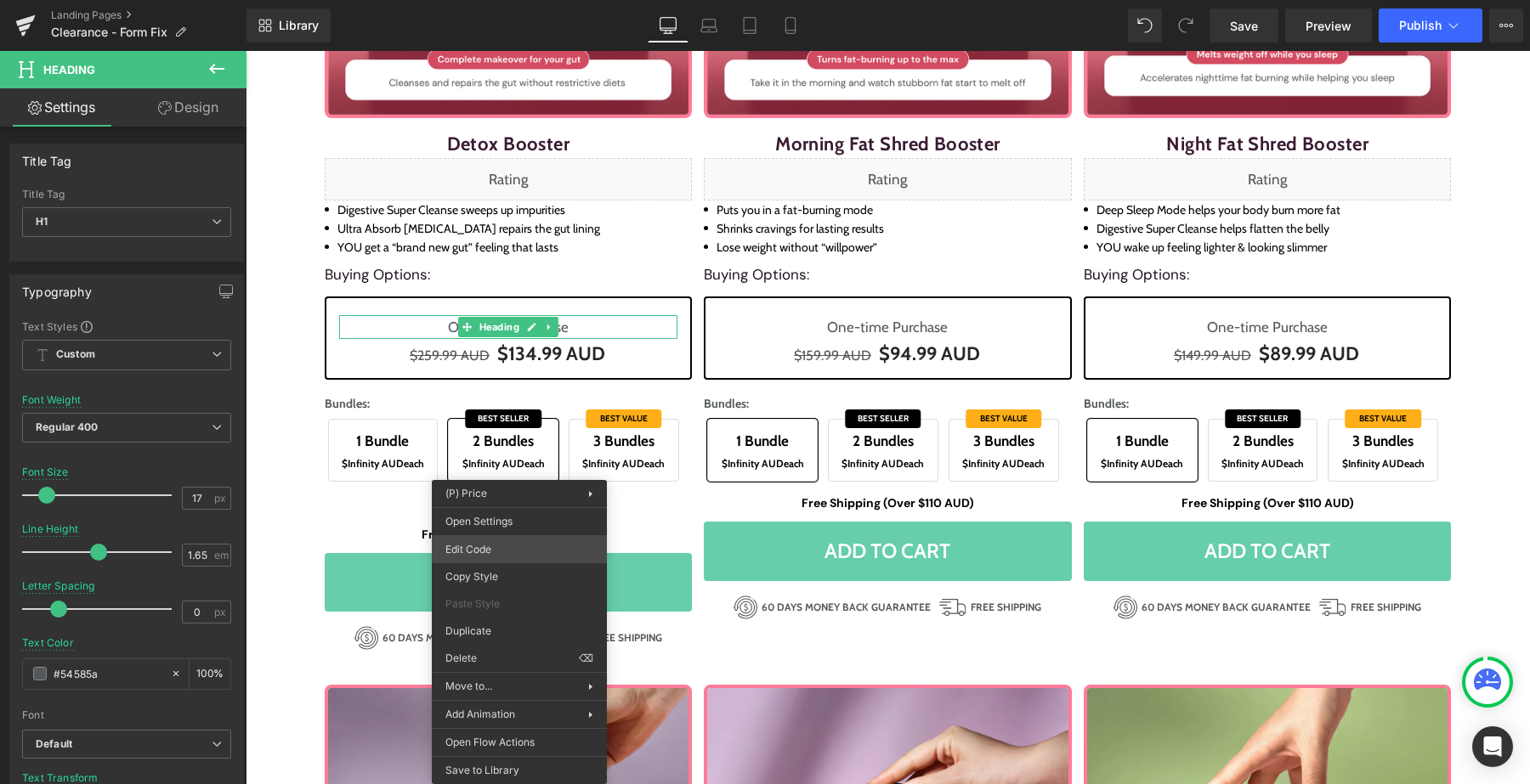
click at [498, 0] on div "Heading You are previewing how the will restyle your page. You can not edit Ele…" at bounding box center [765, 0] width 1530 height 0
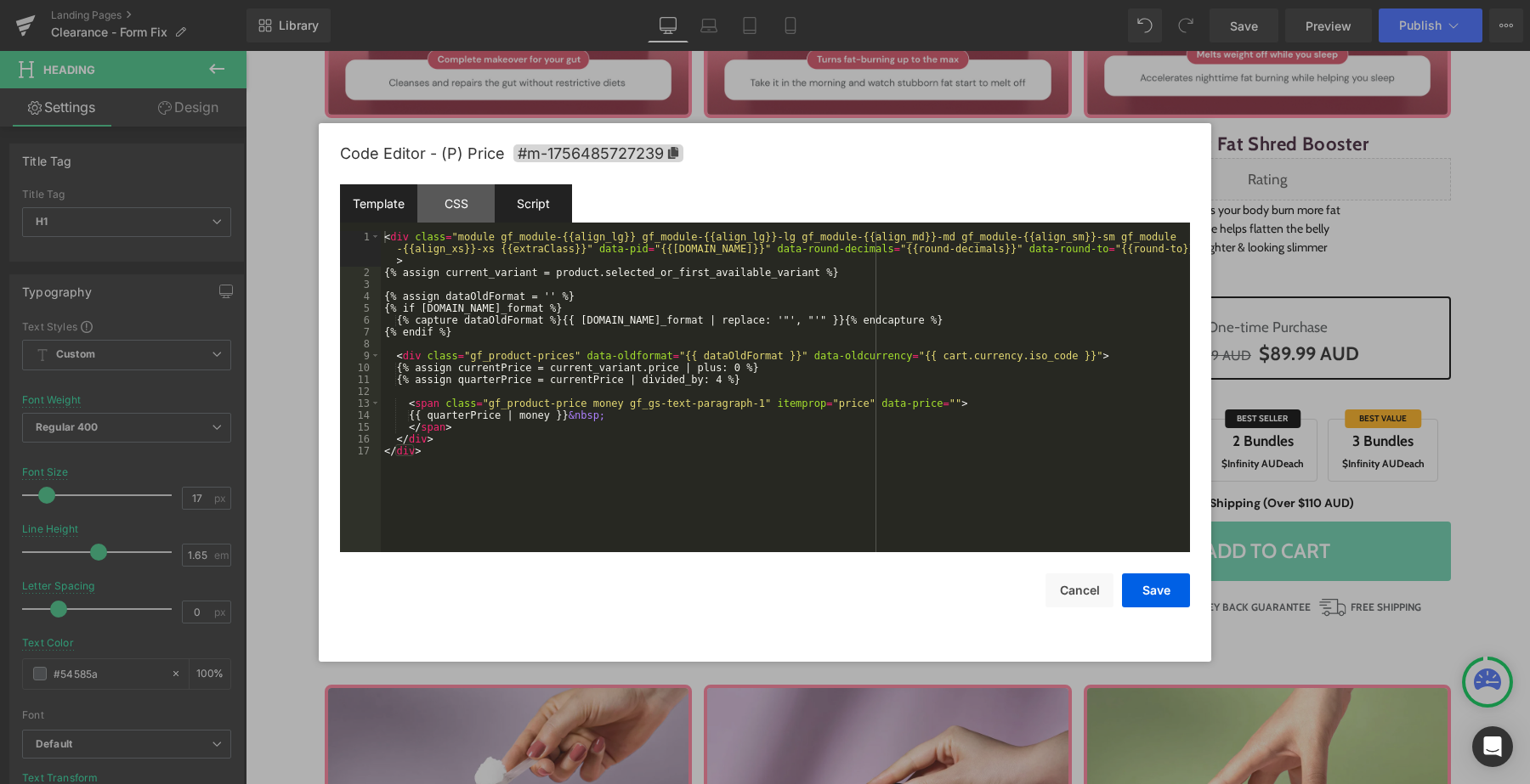
click at [563, 188] on div "Script" at bounding box center [533, 203] width 78 height 38
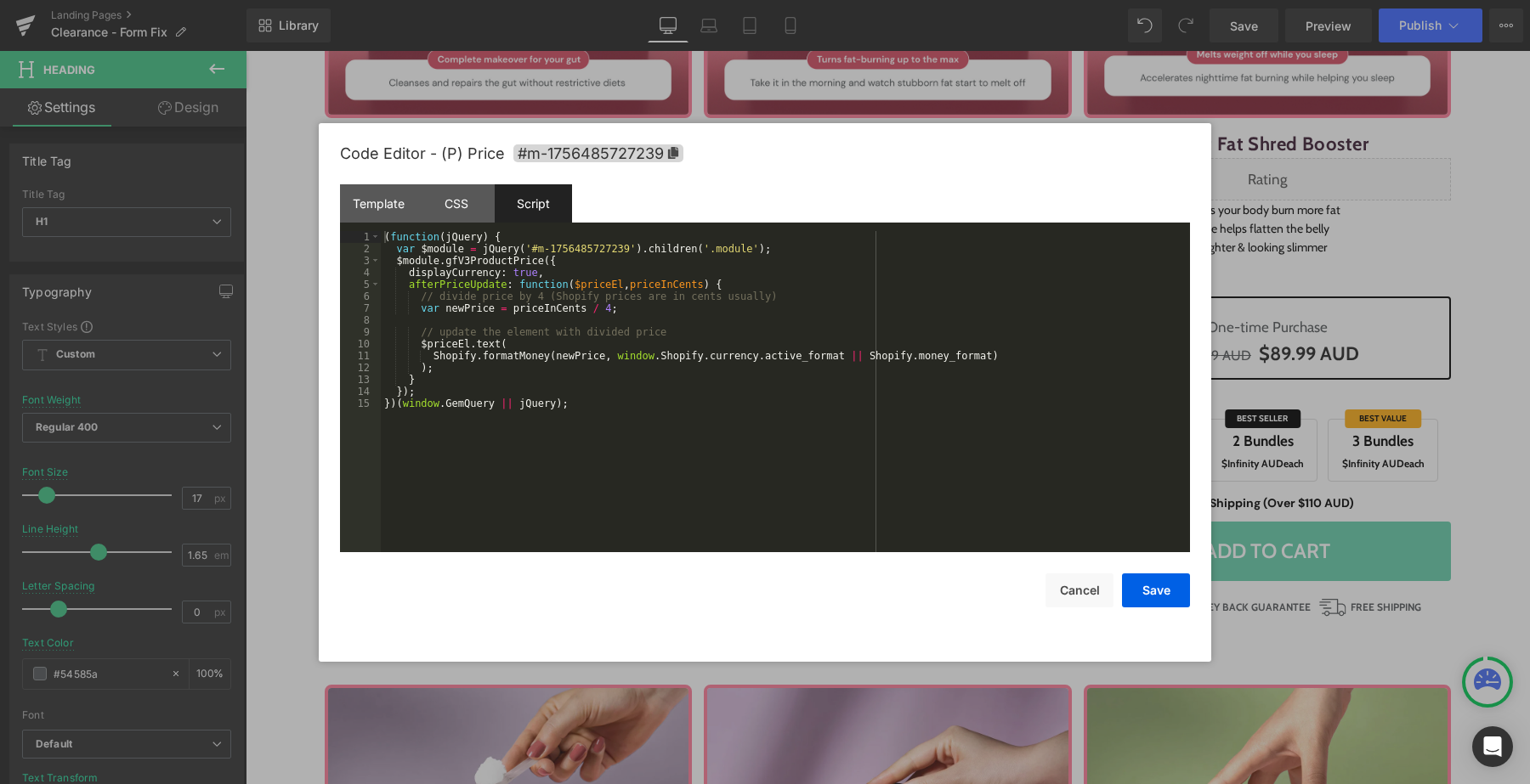
click at [541, 300] on div "( function ( jQuery ) { var $module = jQuery ( '#m-1756485727239' ) . children …" at bounding box center [785, 403] width 809 height 345
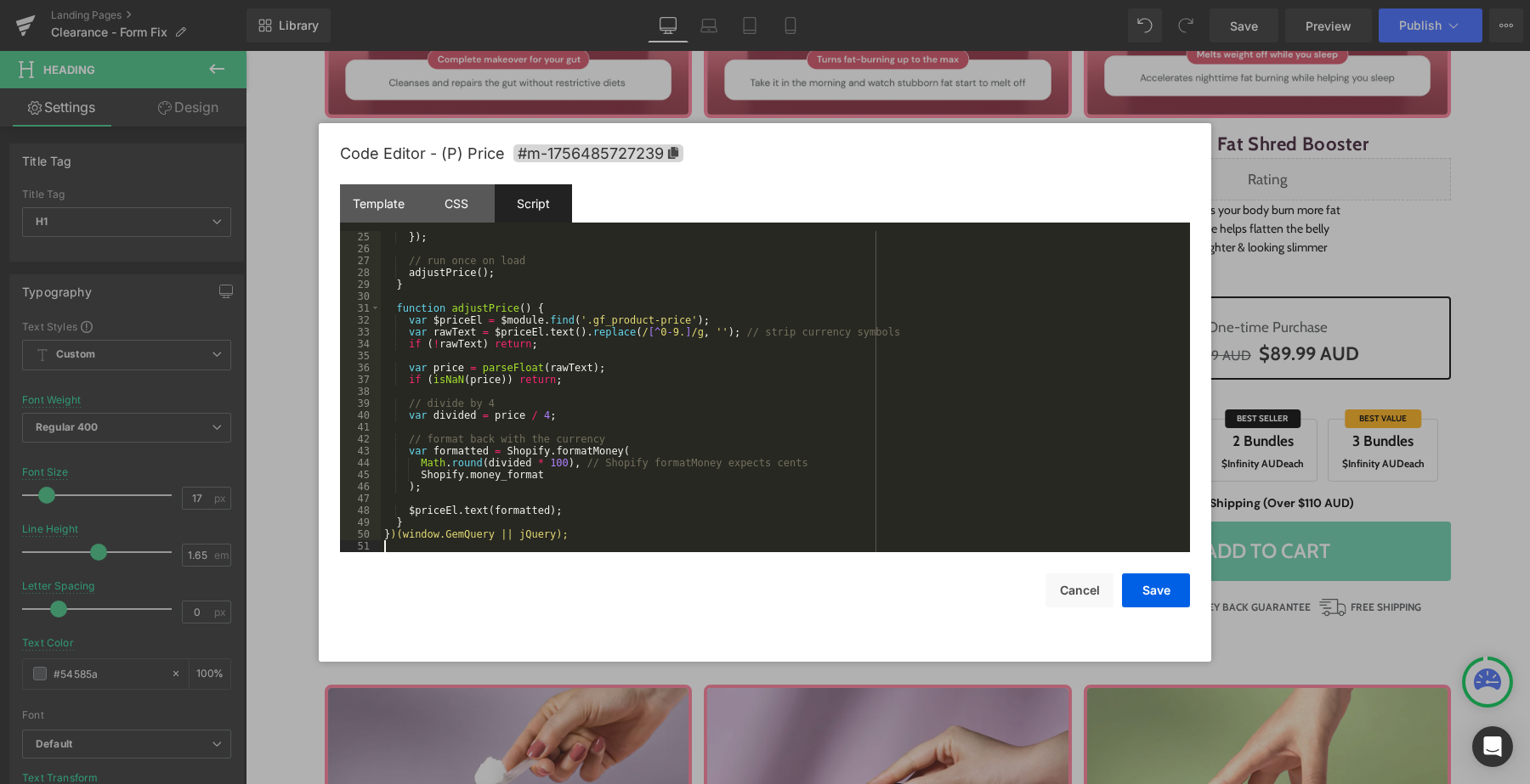
scroll to position [0, 0]
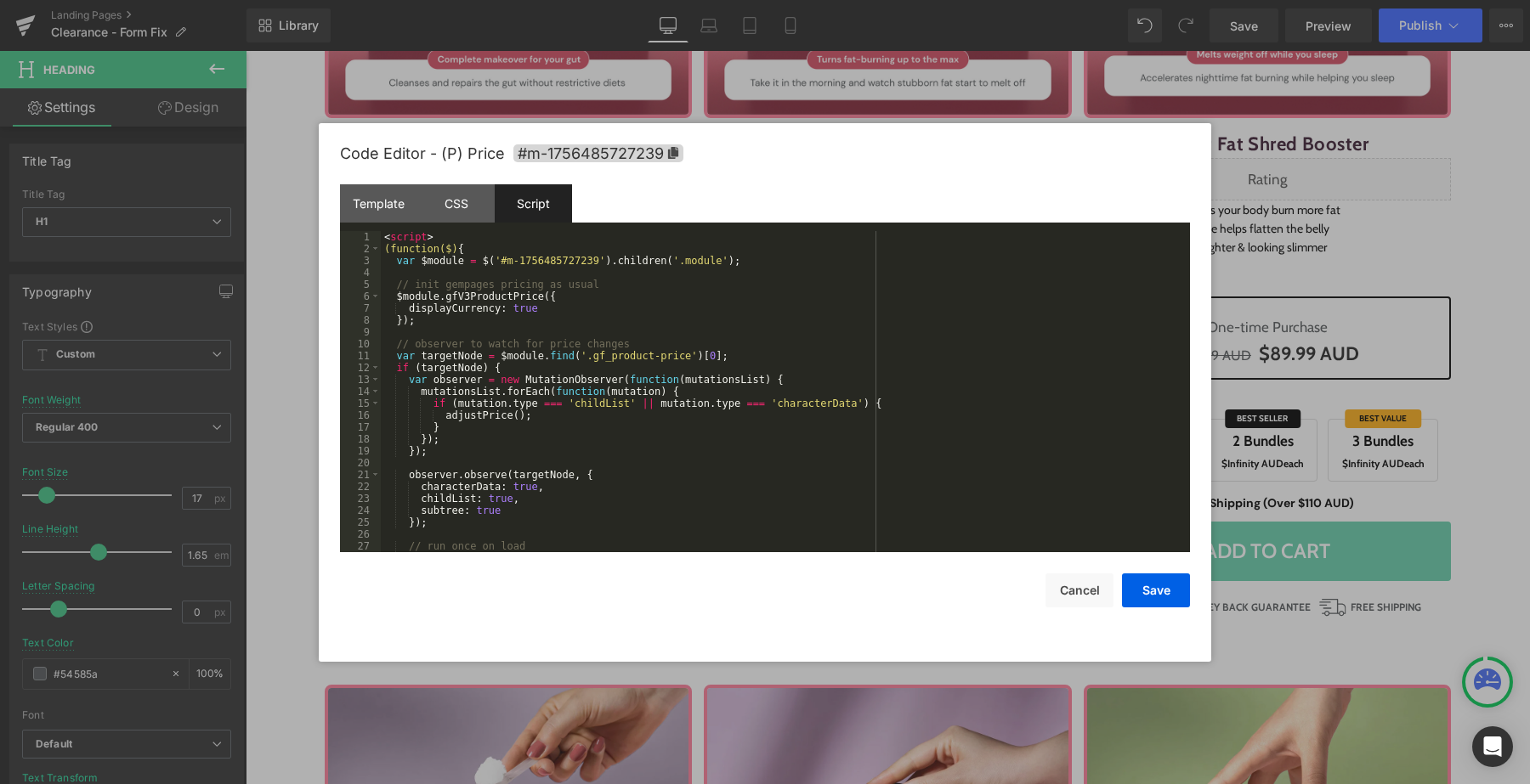
click at [461, 234] on div "< script > (function($) { var $module = $ ( '#m-1756485727239' ) . children ( '…" at bounding box center [782, 403] width 803 height 345
click at [1166, 589] on button "Save" at bounding box center [1156, 590] width 68 height 34
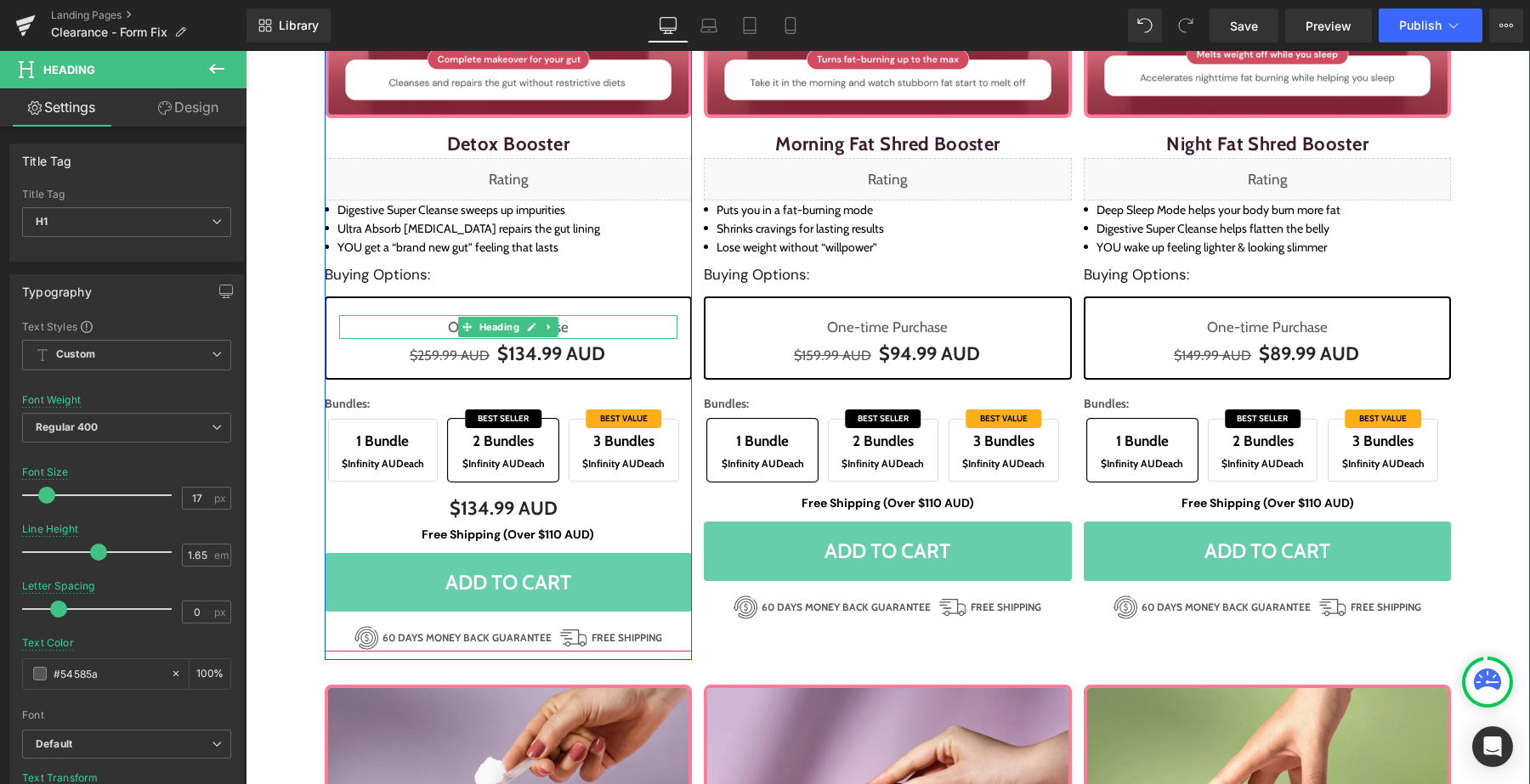
click at [414, 478] on span "1 Bundle $Infinity AUD each" at bounding box center [383, 450] width 111 height 63
click at [474, 474] on span "2 Bundles $Infinity AUD each" at bounding box center [503, 450] width 111 height 63
click at [593, 465] on span "$Infinity AUD" at bounding box center [613, 464] width 62 height 13
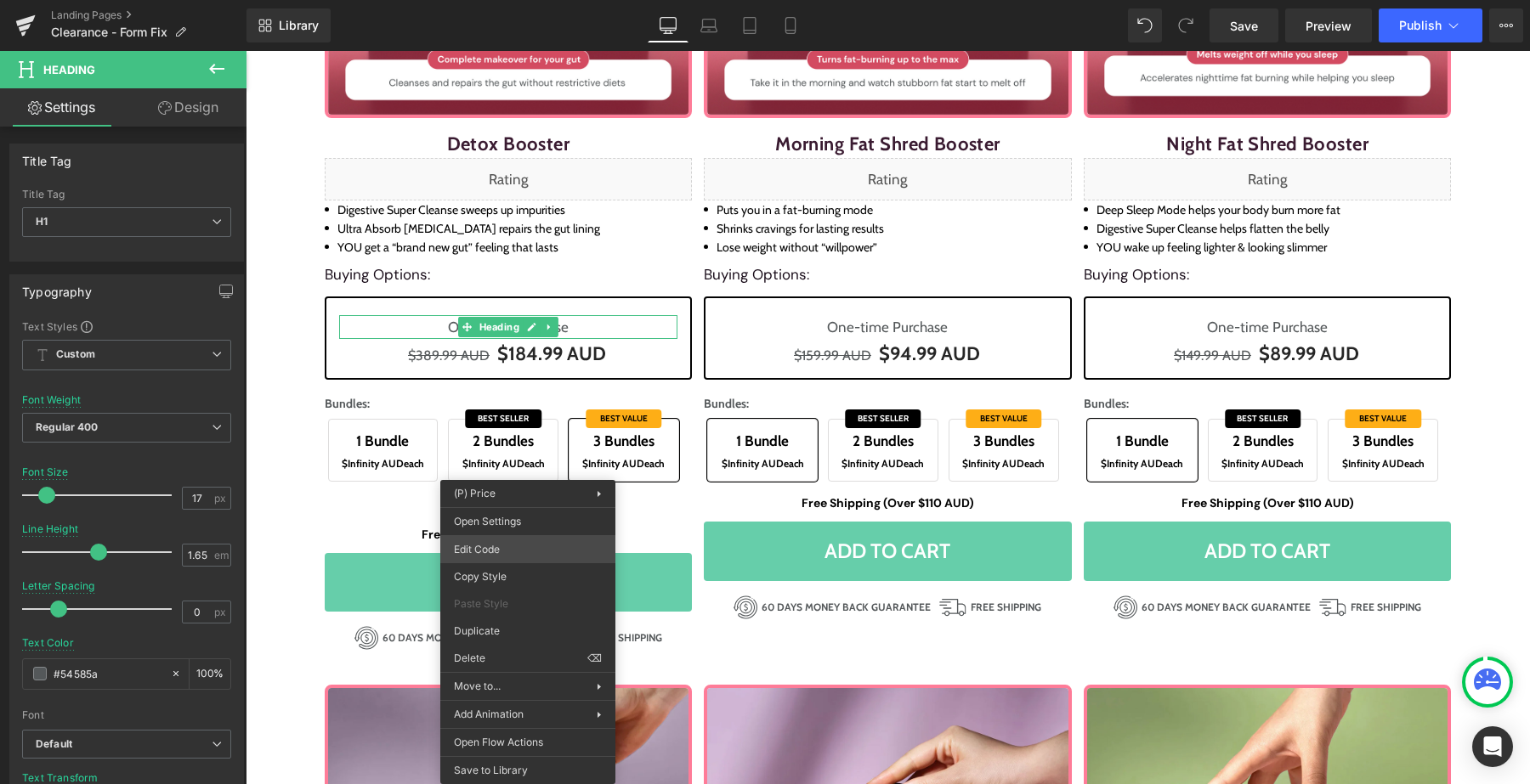
click at [523, 0] on div "Heading You are previewing how the will restyle your page. You can not edit Ele…" at bounding box center [765, 0] width 1530 height 0
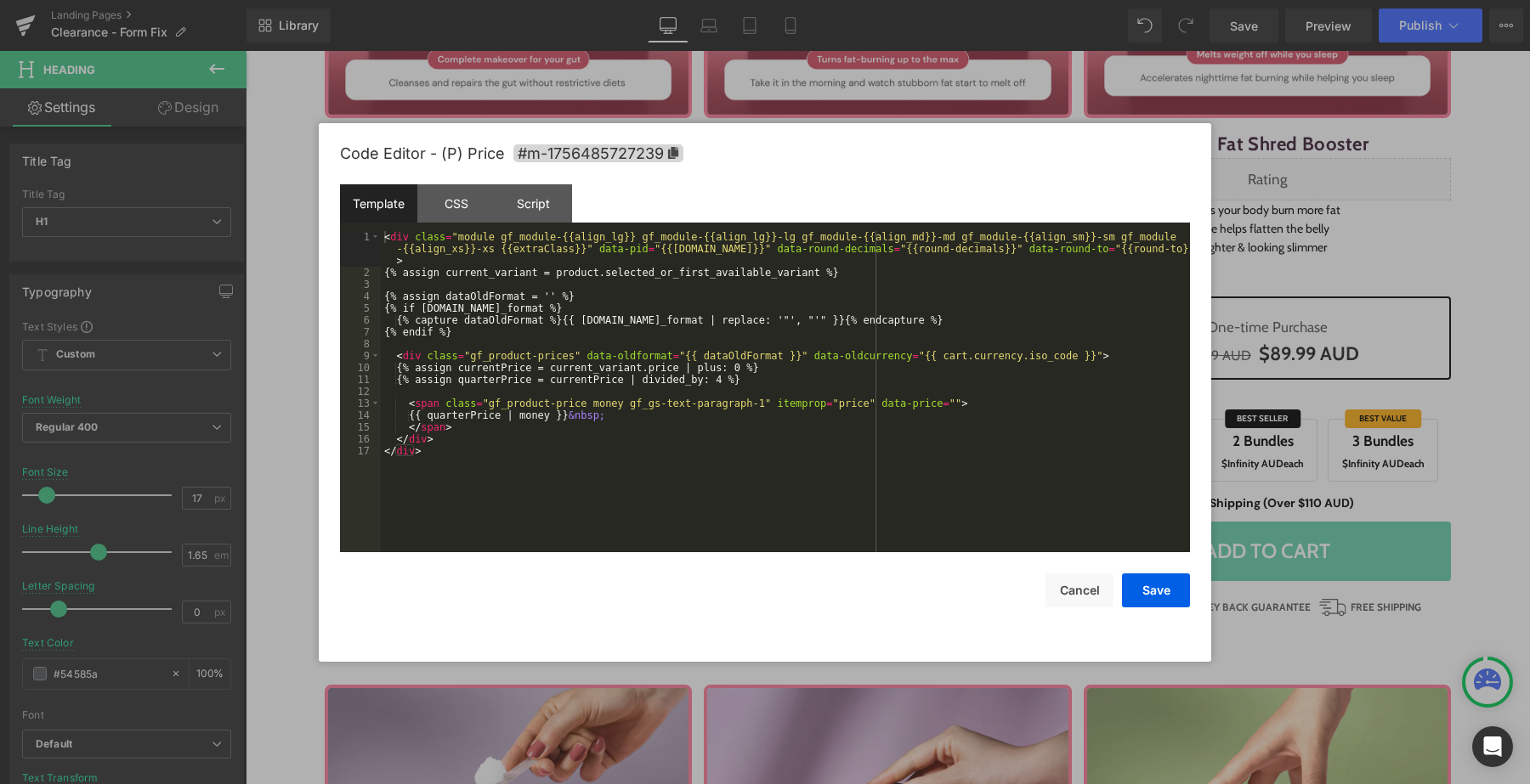
click at [563, 455] on div "< div class = "module gf_module-{{align_lg}} gf_module-{{align_lg}}-lg gf_modul…" at bounding box center [785, 416] width 809 height 368
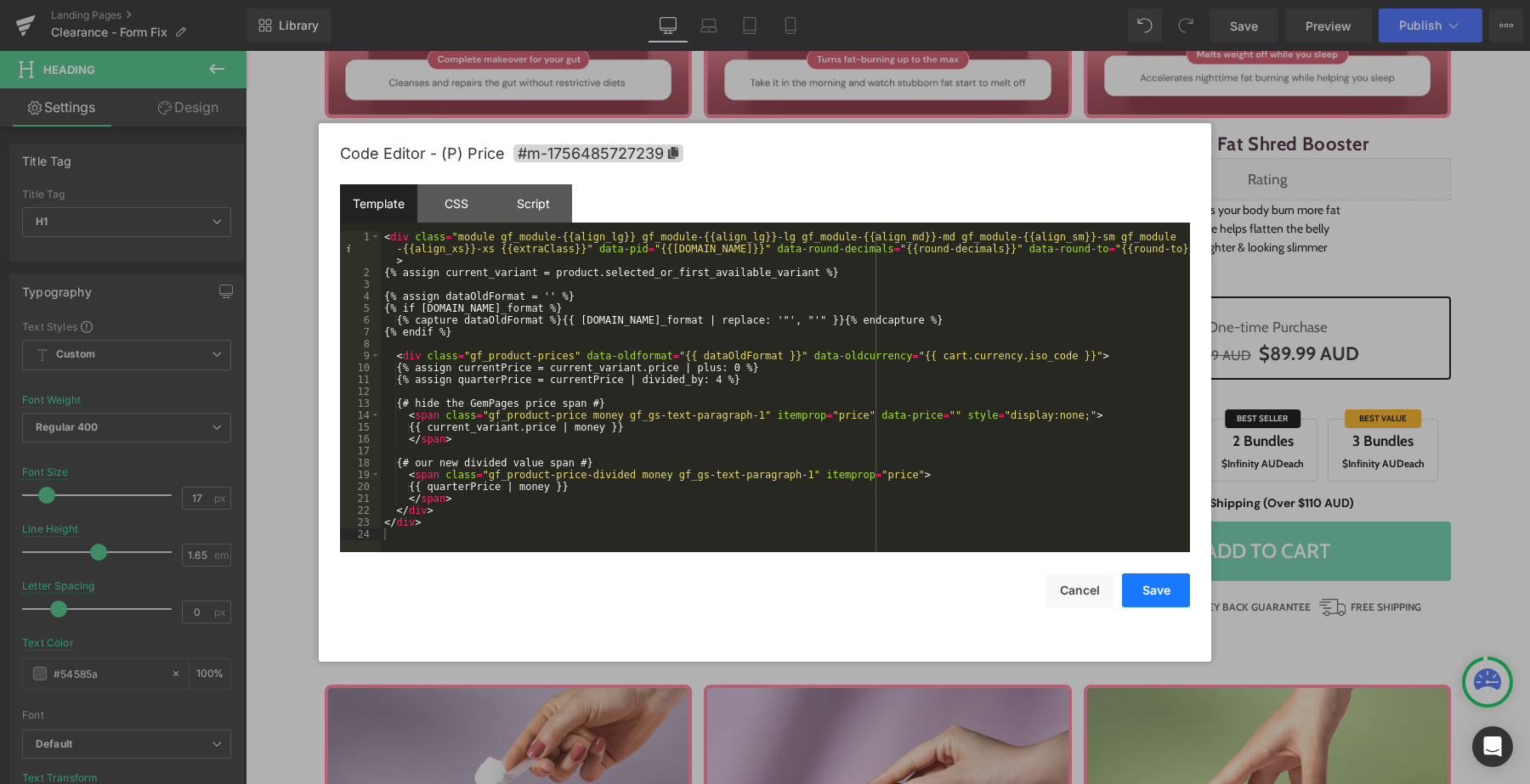
click at [1141, 583] on button "Save" at bounding box center [1156, 590] width 68 height 34
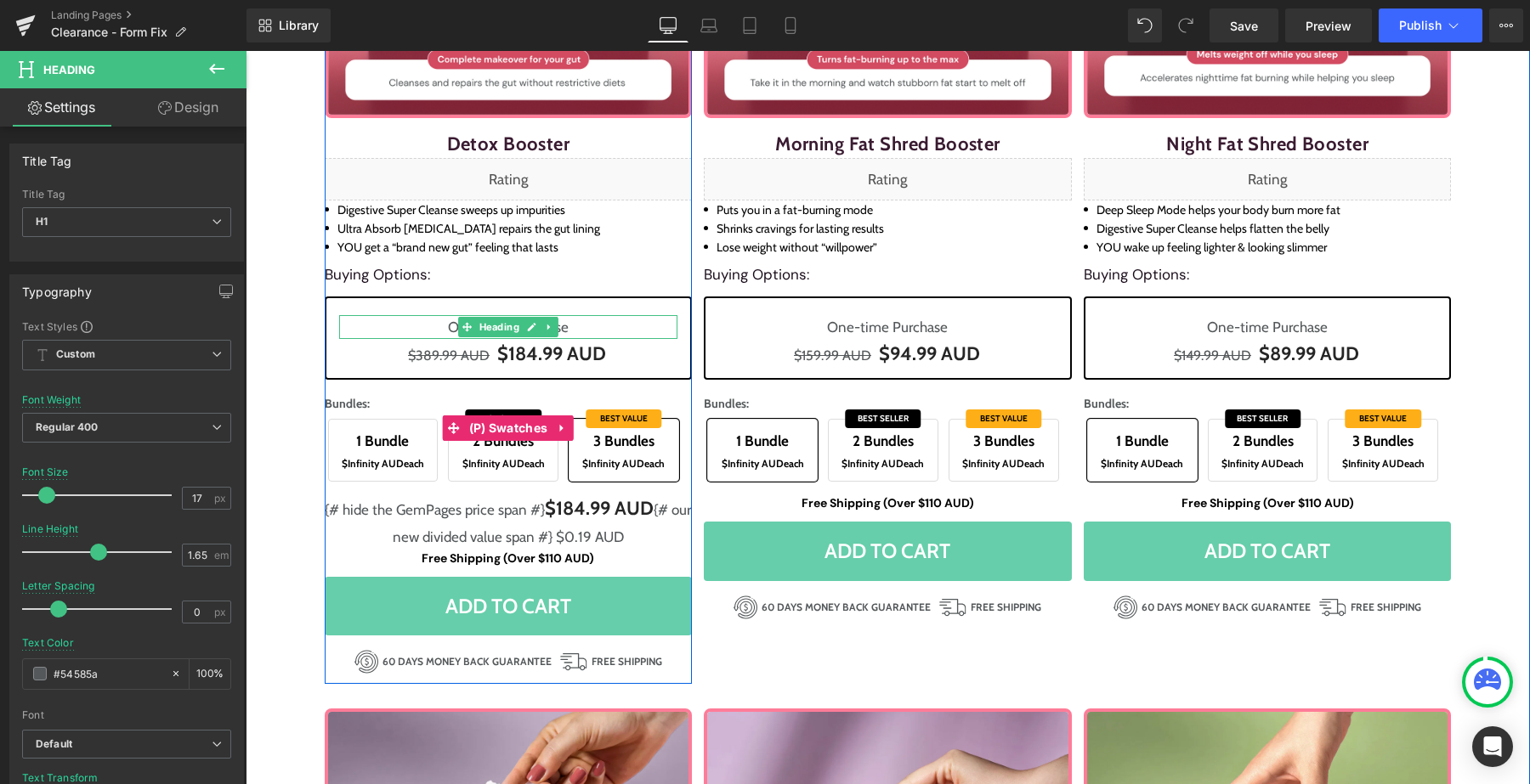
click at [507, 458] on span "$Infinity AUD" at bounding box center [493, 464] width 62 height 13
click at [603, 459] on span "$Infinity AUD" at bounding box center [613, 464] width 62 height 13
click at [527, 458] on span "$Infinity AUD each" at bounding box center [503, 464] width 92 height 18
click at [427, 461] on span "$Infinity AUD each" at bounding box center [382, 464] width 92 height 18
click at [482, 460] on span "$Infinity AUD" at bounding box center [493, 464] width 62 height 13
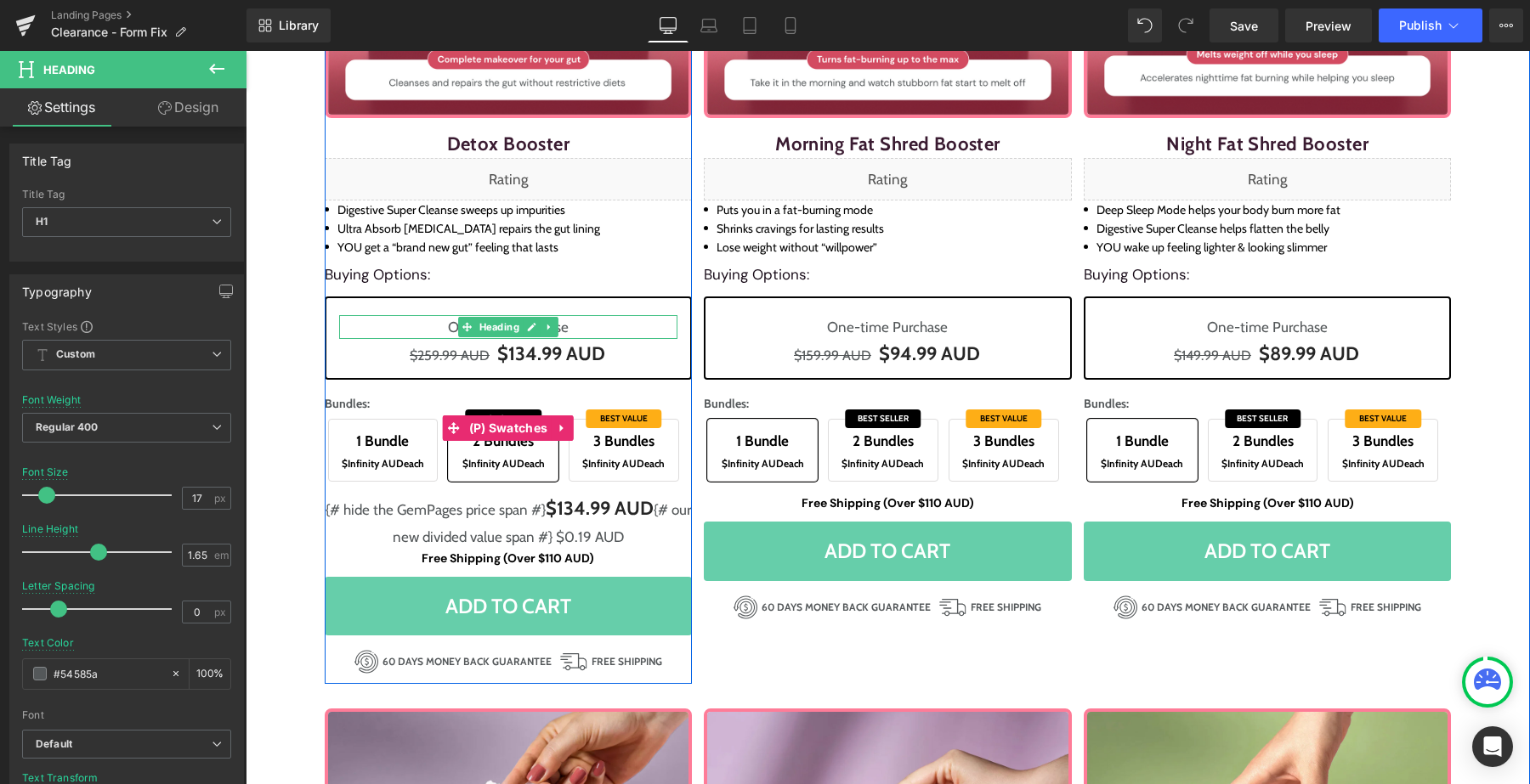
click at [589, 455] on span "$Infinity AUD each" at bounding box center [624, 464] width 92 height 18
click at [514, 455] on span "$Infinity AUD each" at bounding box center [503, 464] width 92 height 18
click at [424, 457] on span "$Infinity AUD each" at bounding box center [382, 464] width 92 height 18
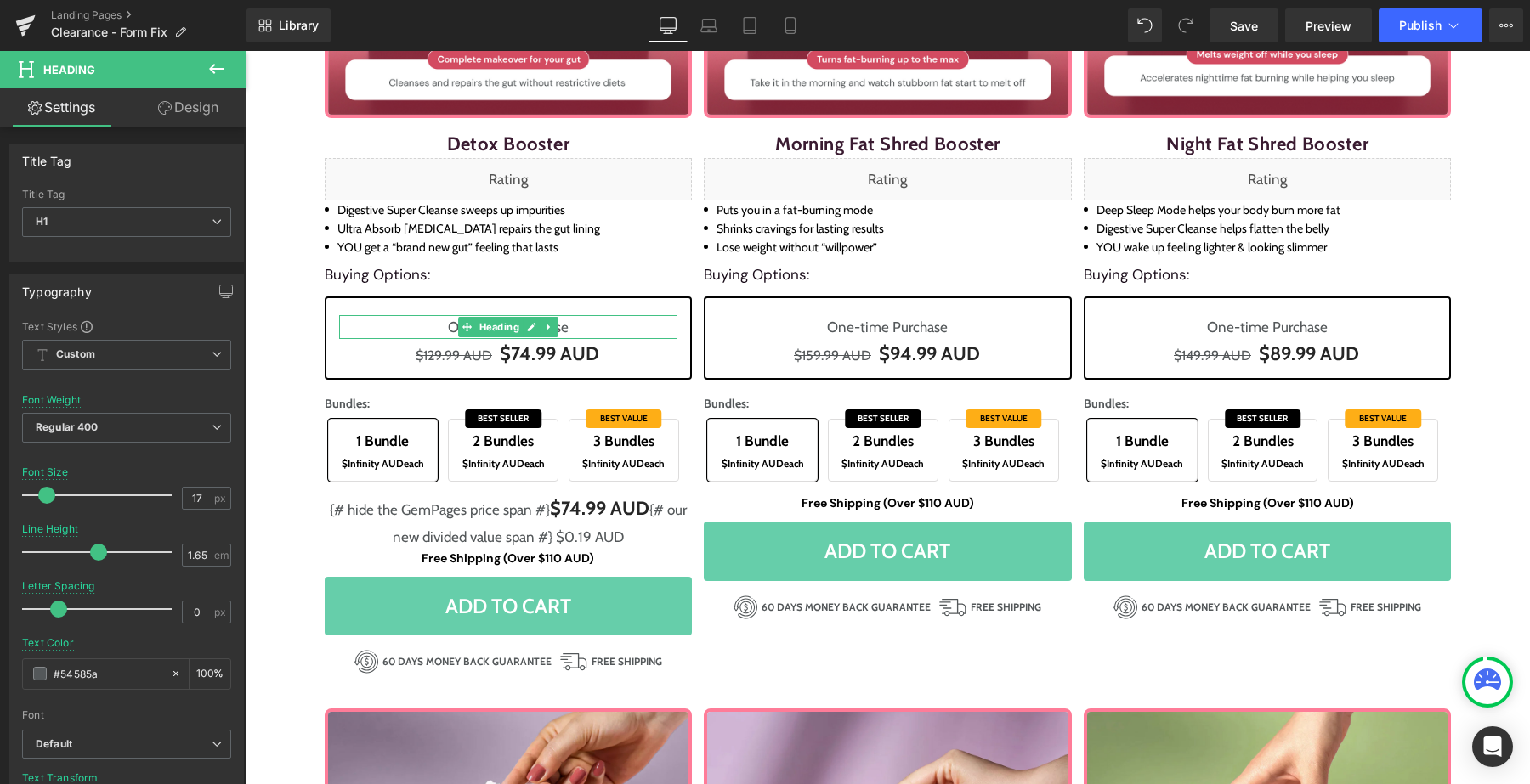
click at [1127, 36] on div "Library Desktop Desktop Laptop Tablet Mobile Save Preview Publish Scheduled Vie…" at bounding box center [887, 25] width 1283 height 34
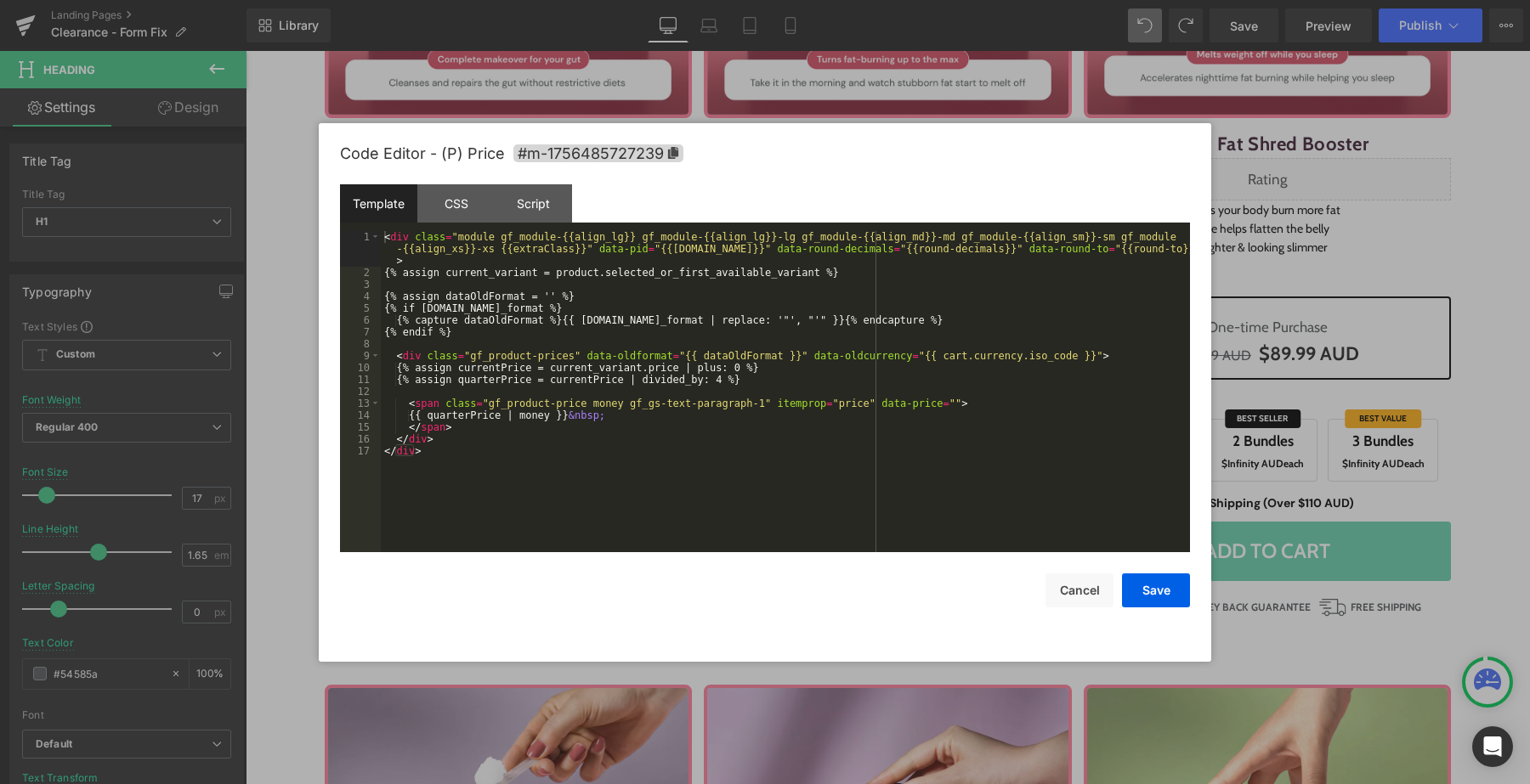
click at [500, 0] on div "Heading You are previewing how the will restyle your page. You can not edit Ele…" at bounding box center [765, 0] width 1530 height 0
click at [562, 217] on div "Script" at bounding box center [533, 203] width 78 height 38
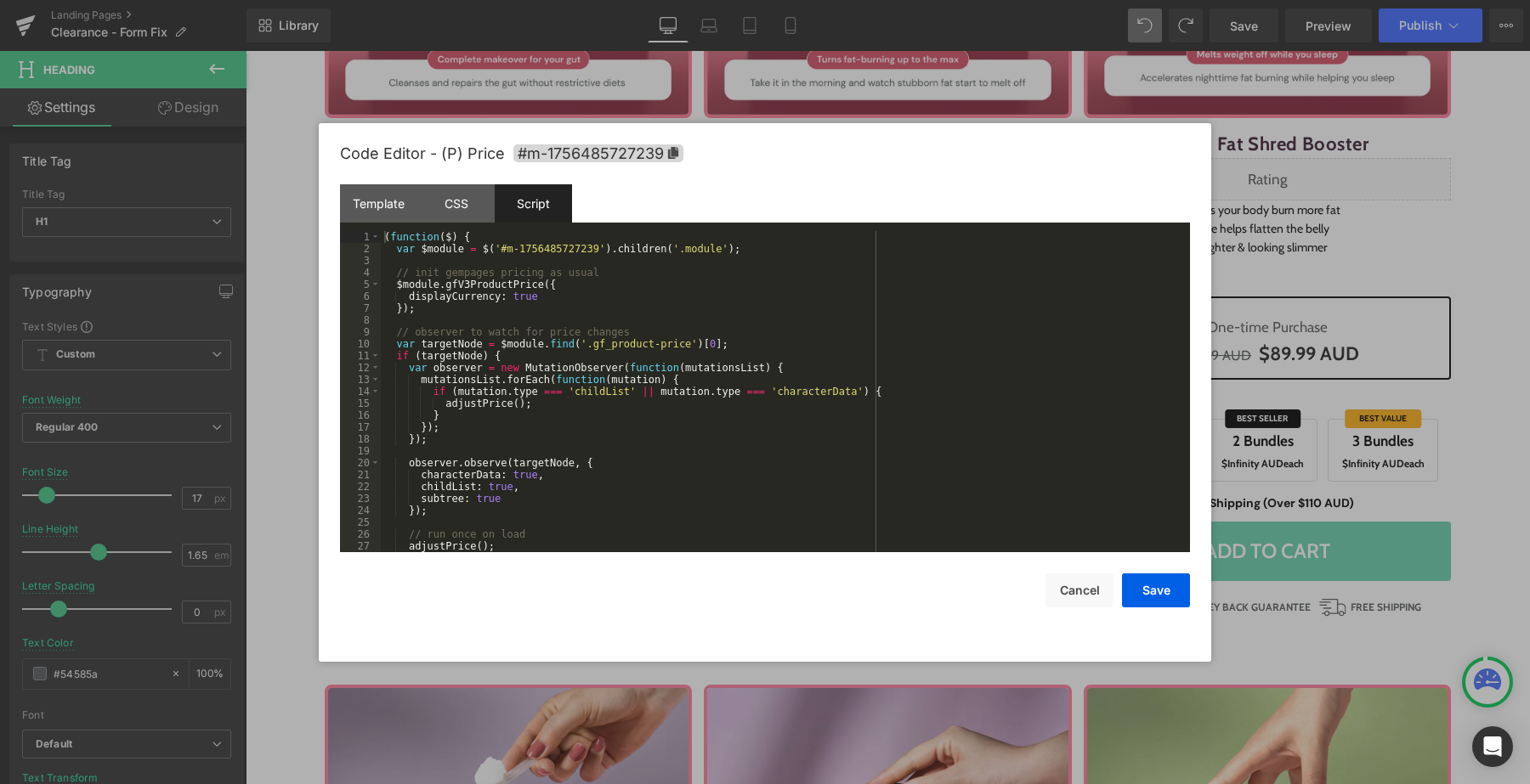
click at [569, 446] on div "( function ( $ ) { var $module = $ ( '#m-1756485727239' ) . children ( '.module…" at bounding box center [782, 403] width 803 height 345
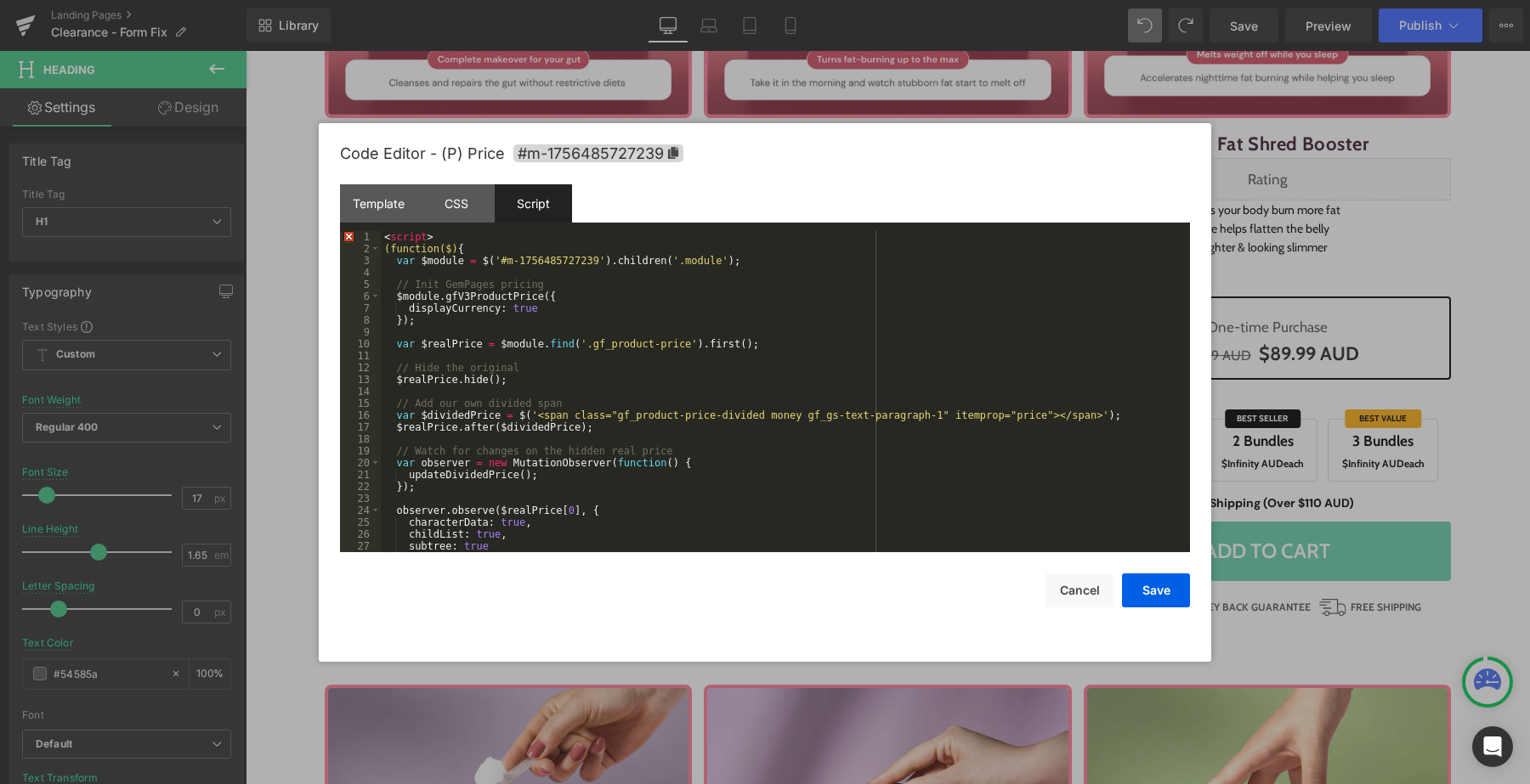
click at [494, 232] on div "< script > (function($) { var $module = $ ( '#m-1756485727239' ) . children ( '…" at bounding box center [782, 403] width 803 height 345
click at [1146, 587] on button "Save" at bounding box center [1156, 590] width 68 height 34
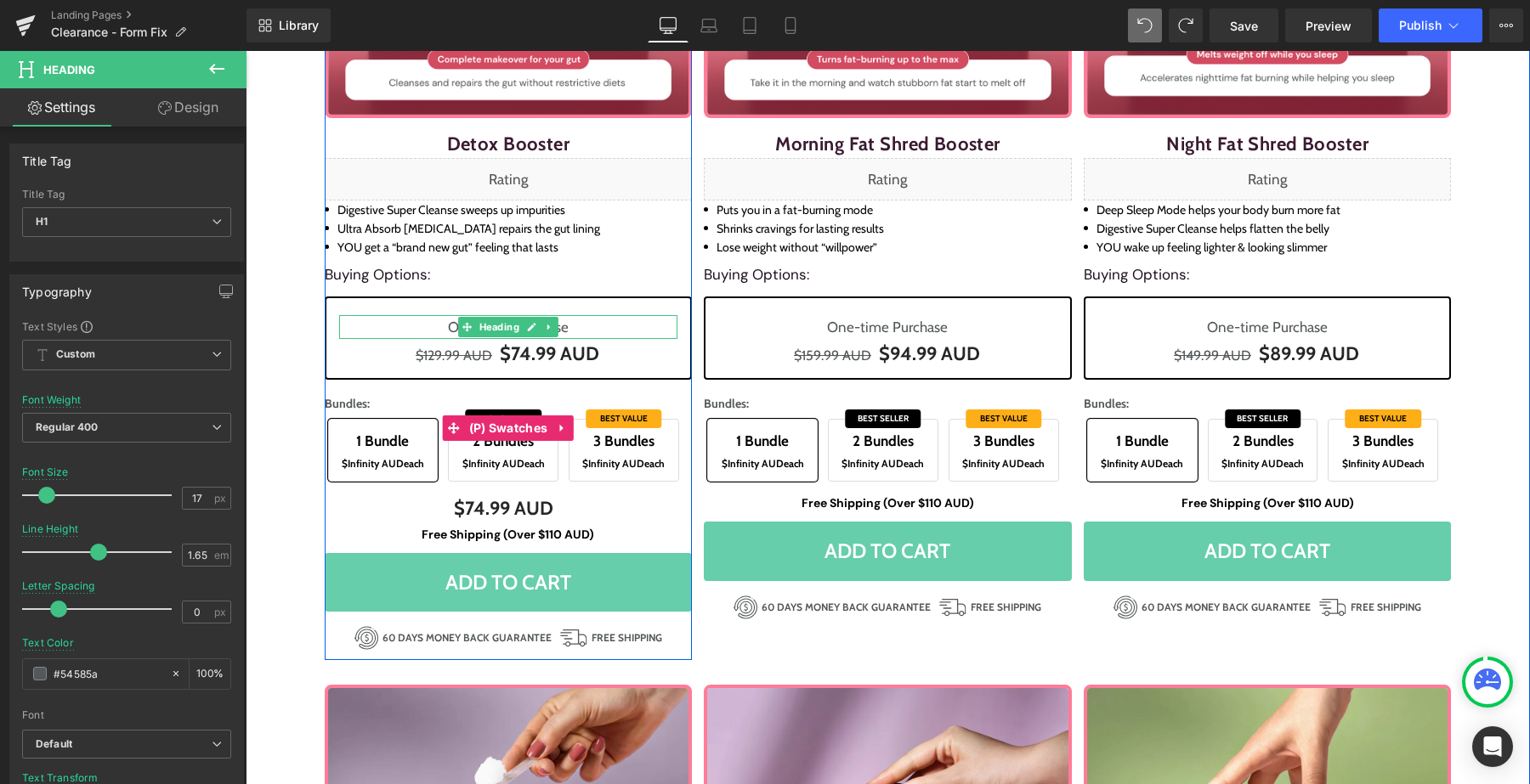
click at [483, 462] on span "$Infinity AUD" at bounding box center [493, 464] width 62 height 13
click at [619, 451] on span "3 Bundles" at bounding box center [624, 441] width 92 height 26
click at [500, 458] on span "$Infinity AUD" at bounding box center [493, 464] width 62 height 13
click at [417, 460] on span "$Infinity AUD each" at bounding box center [382, 464] width 92 height 18
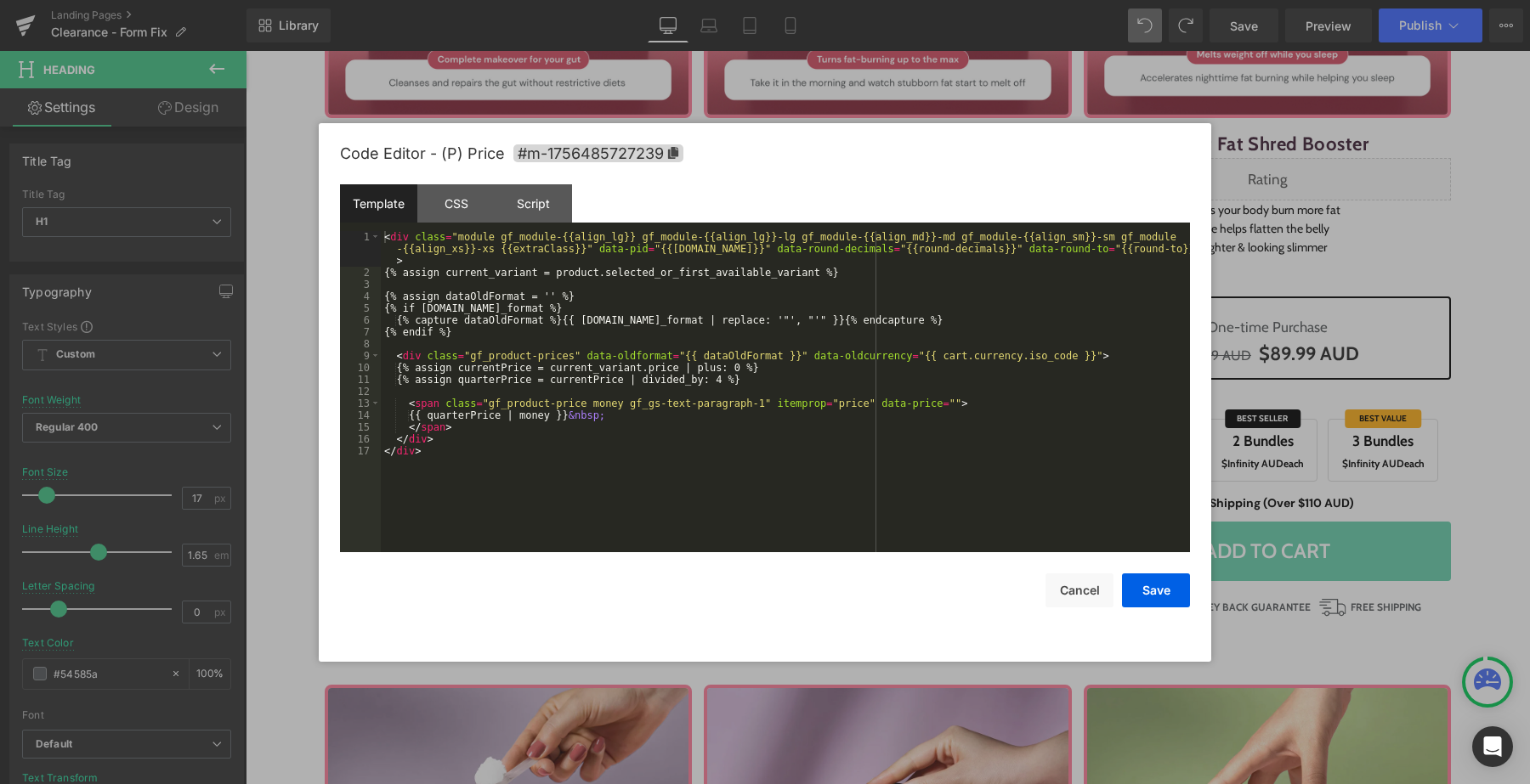
click at [470, 0] on div "Heading You are previewing how the will restyle your page. You can not edit Ele…" at bounding box center [765, 0] width 1530 height 0
click at [570, 315] on div "< div class = "module gf_module-{{align_lg}} gf_module-{{align_lg}}-lg gf_modul…" at bounding box center [785, 416] width 809 height 368
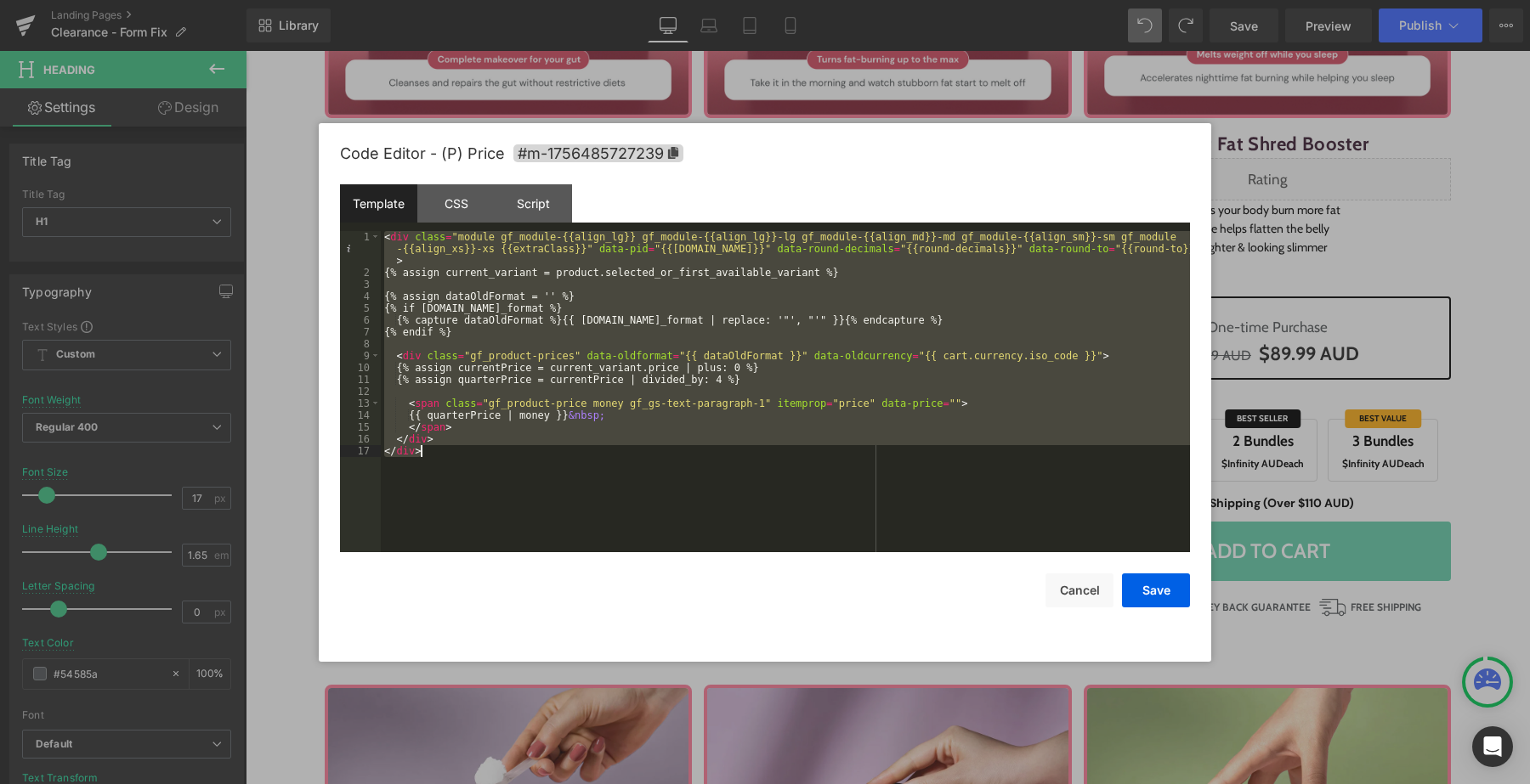
click at [659, 427] on div "< div class = "module gf_module-{{align_lg}} gf_module-{{align_lg}}-lg gf_modul…" at bounding box center [785, 416] width 809 height 368
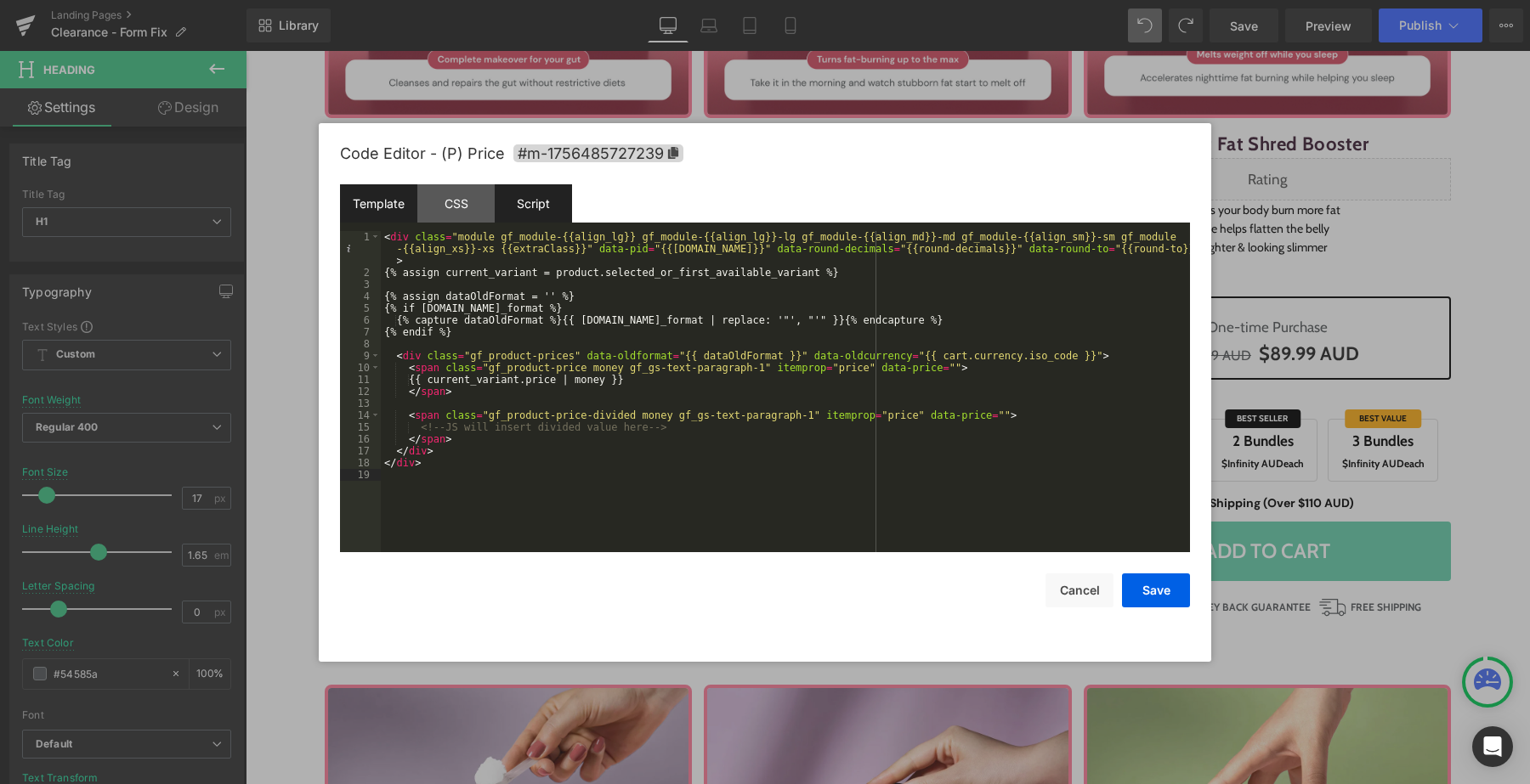
click at [520, 208] on div "Script" at bounding box center [533, 203] width 78 height 38
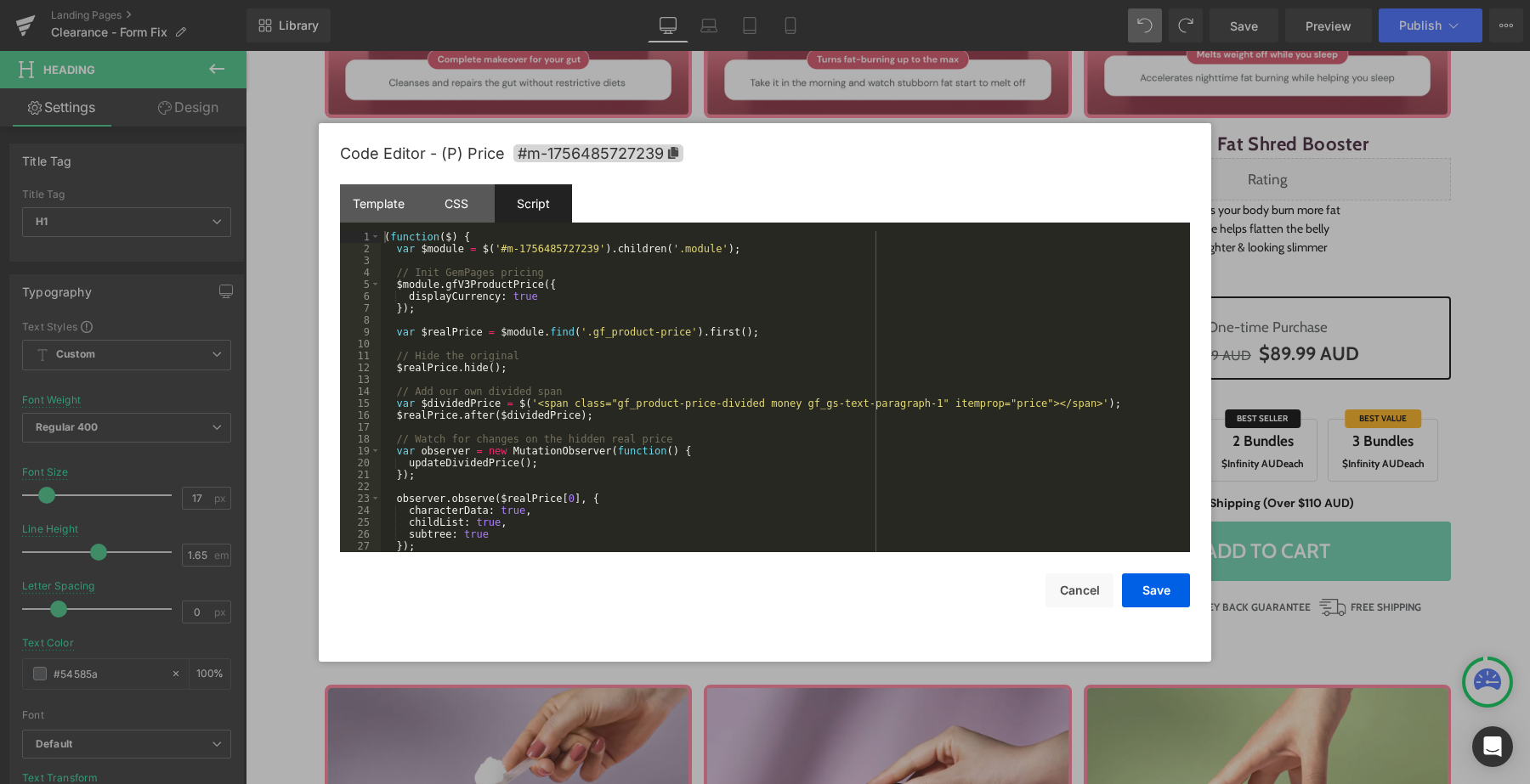
click at [523, 409] on div "( function ( $ ) { var $module = $ ( '#m-1756485727239' ) . children ( '.module…" at bounding box center [782, 403] width 803 height 345
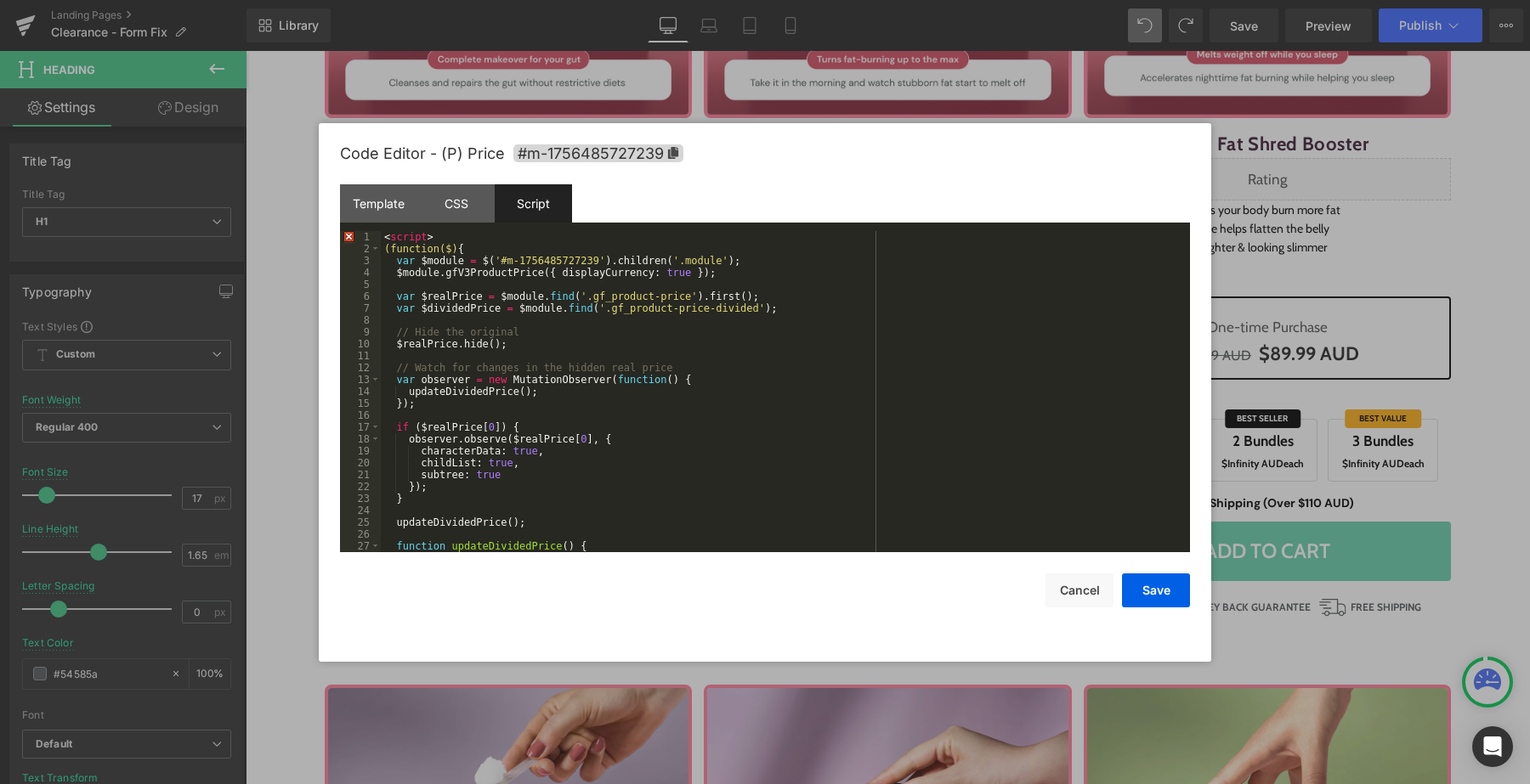
click at [489, 237] on div "< script > (function($) { var $module = $ ( '#m-1756485727239' ) . children ( '…" at bounding box center [782, 403] width 803 height 345
click at [1179, 587] on button "Save" at bounding box center [1156, 590] width 68 height 34
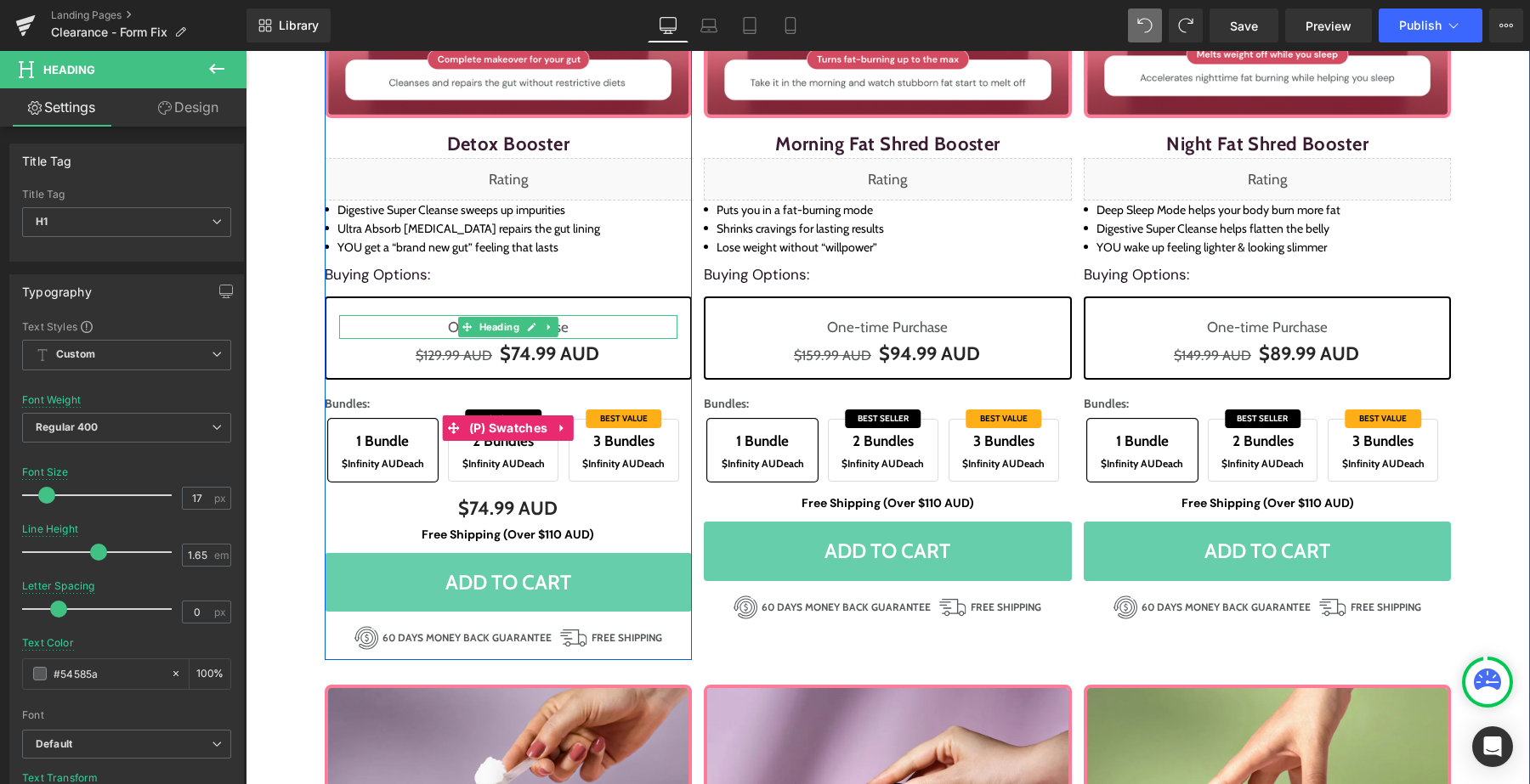
click at [482, 458] on span "$Infinity AUD" at bounding box center [493, 464] width 62 height 13
click at [578, 450] on span "3 Bundles" at bounding box center [624, 441] width 92 height 26
click at [521, 450] on span "2 Bundles" at bounding box center [503, 441] width 92 height 26
click at [415, 476] on span "1 Bundle $Infinity AUD each" at bounding box center [383, 450] width 111 height 63
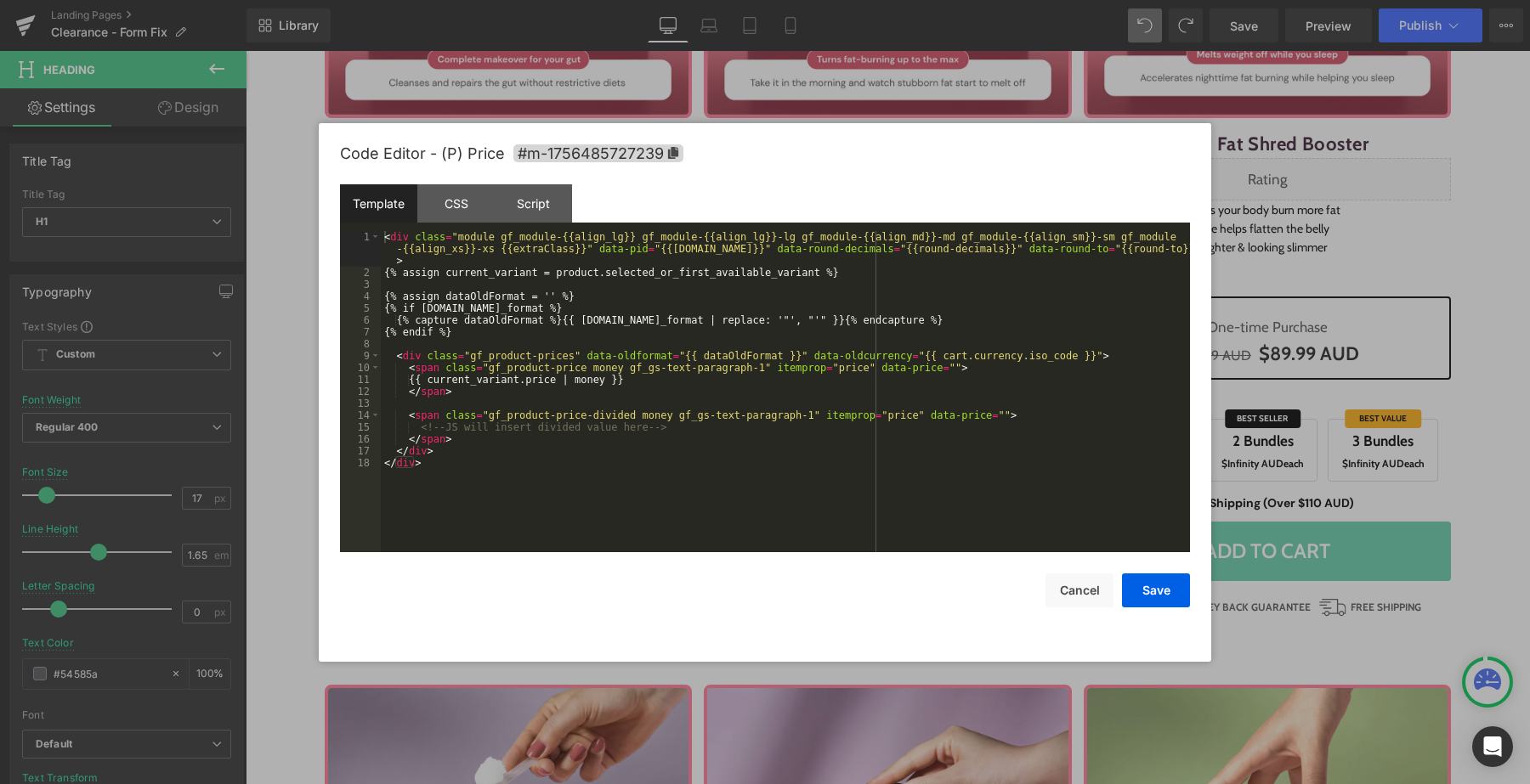
click at [471, 0] on div "Heading You are previewing how the will restyle your page. You can not edit Ele…" at bounding box center [765, 0] width 1530 height 0
click at [1247, 32] on div at bounding box center [765, 392] width 1530 height 784
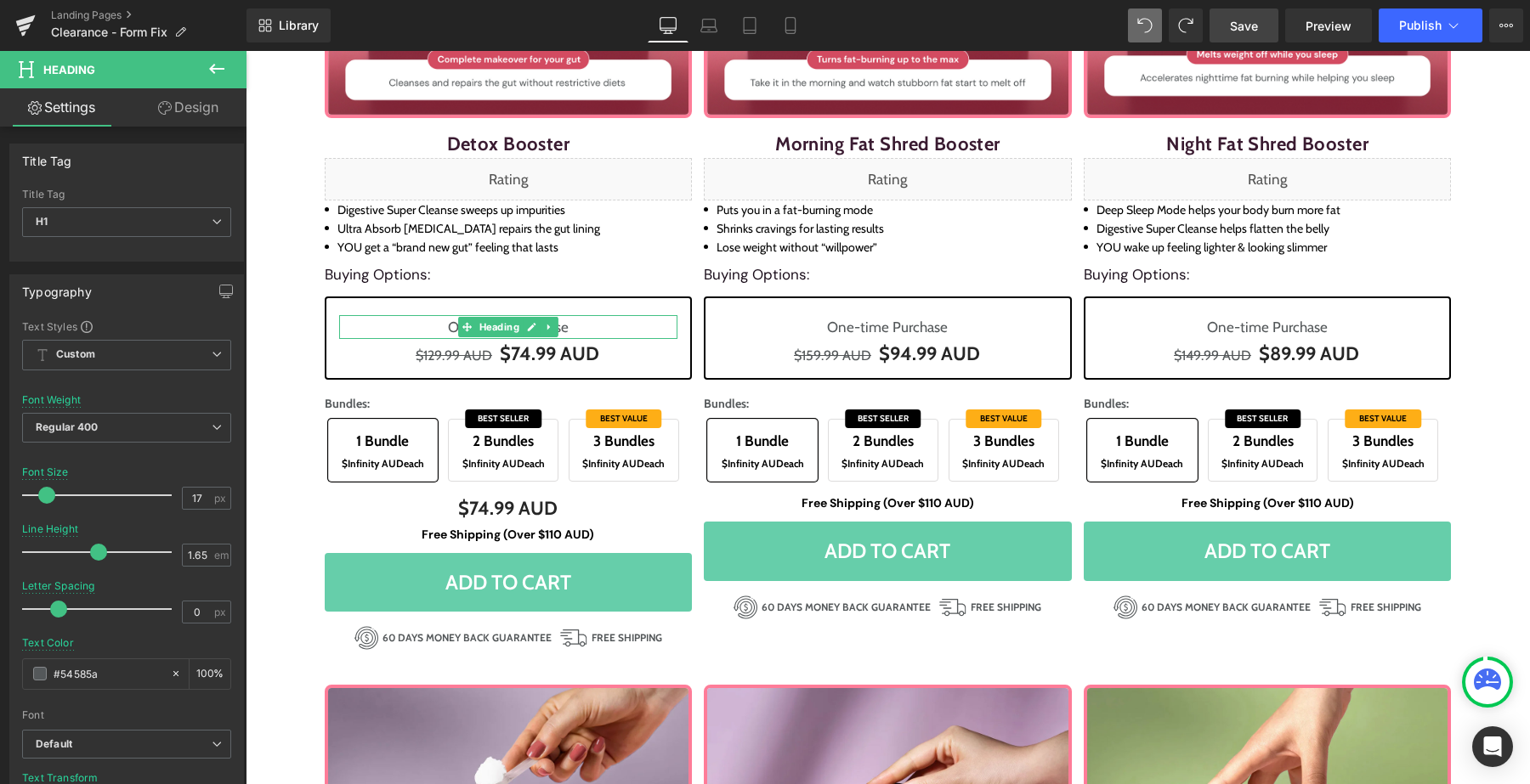
click at [1252, 30] on span "Save" at bounding box center [1244, 25] width 28 height 17
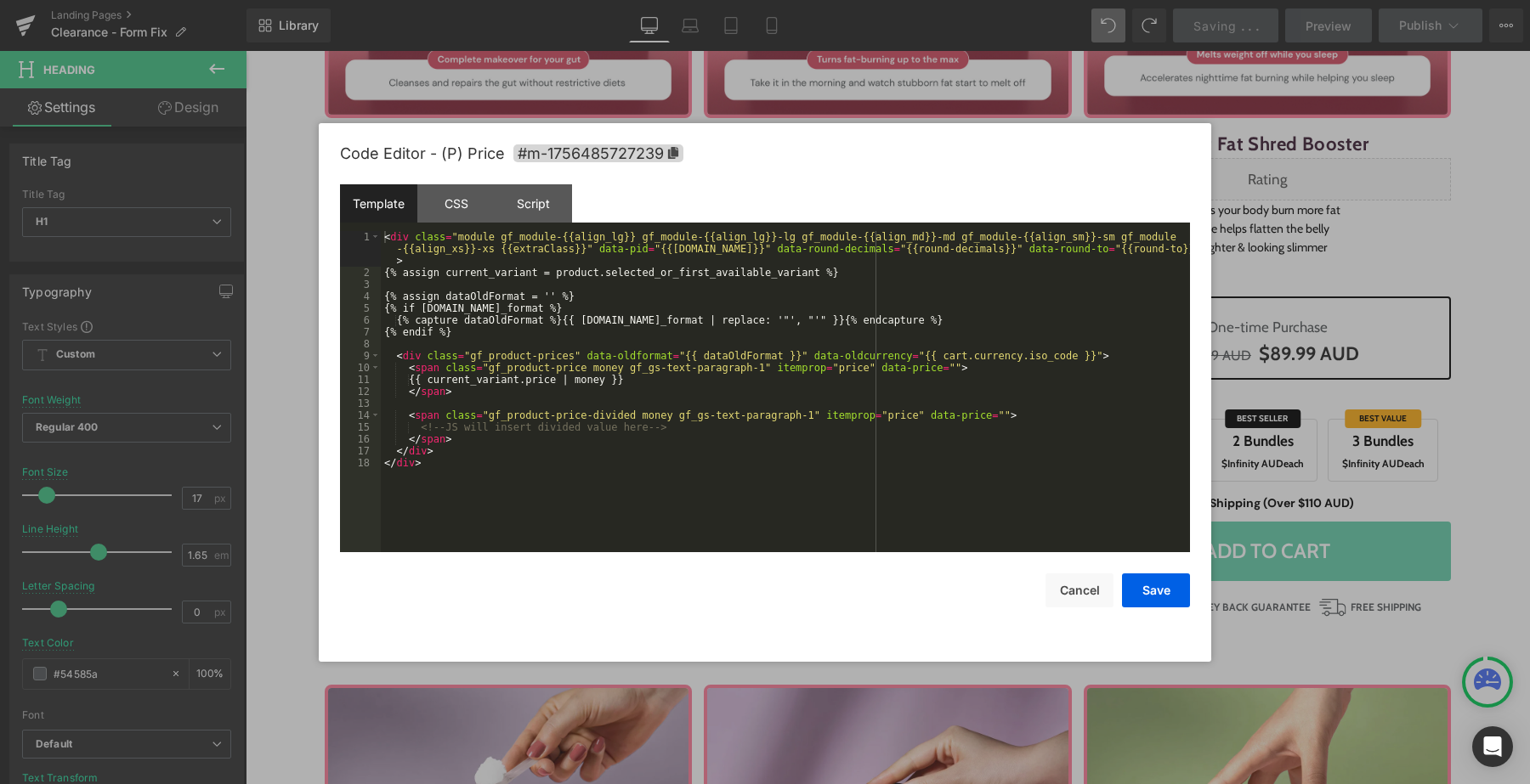
click at [503, 0] on div "Heading You are previewing how the will restyle your page. You can not edit Ele…" at bounding box center [765, 0] width 1530 height 0
click at [548, 210] on div "Script" at bounding box center [533, 203] width 78 height 38
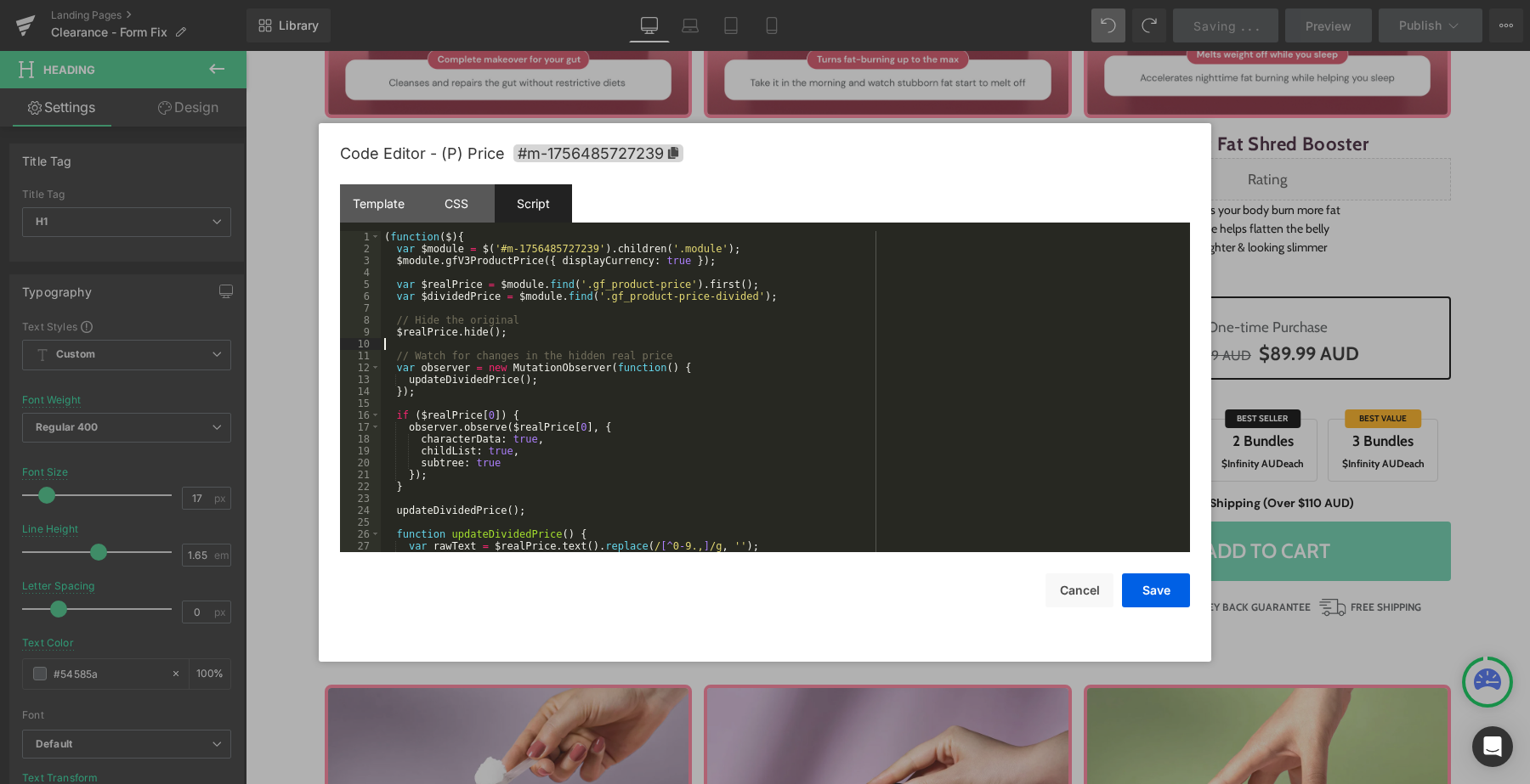
click at [550, 344] on div "( function ( $ ) { var $module = $ ( '#m-1756485727239' ) . children ( '.module…" at bounding box center [782, 403] width 803 height 345
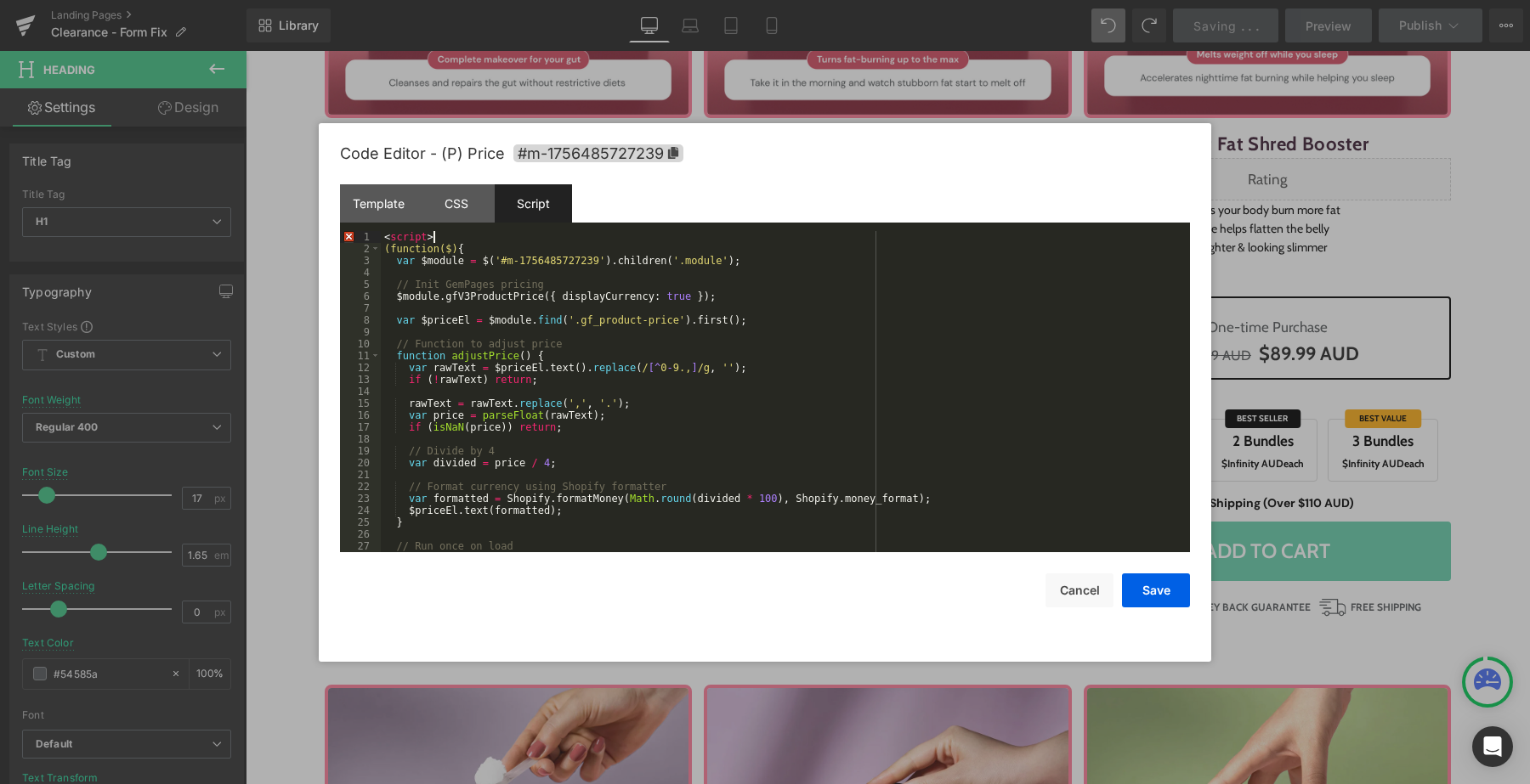
click at [516, 238] on div "< script > (function($) { var $module = $ ( '#m-1756485727239' ) . children ( '…" at bounding box center [782, 403] width 803 height 345
click at [430, 211] on div "CSS" at bounding box center [456, 203] width 78 height 38
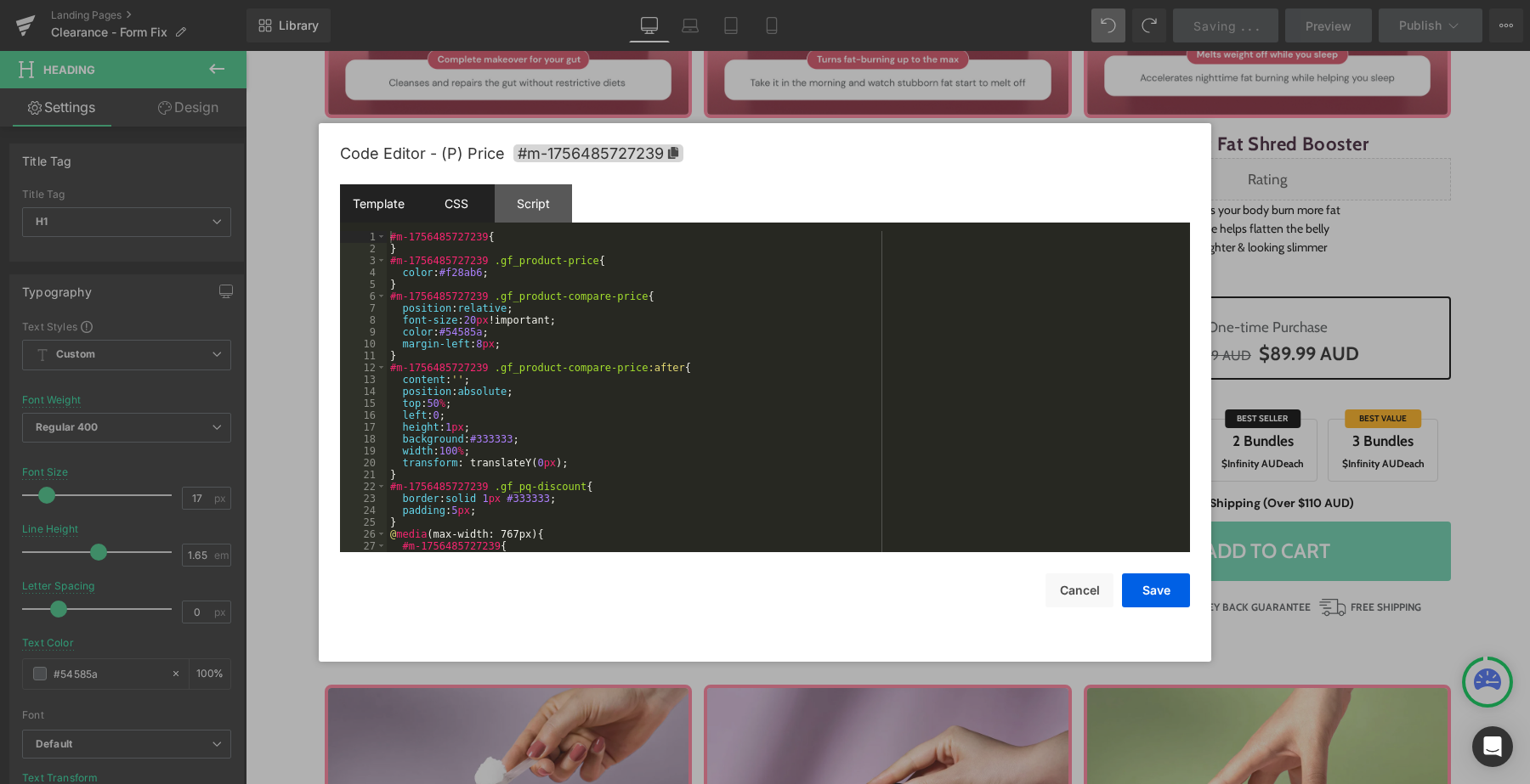
click at [396, 186] on div "Template" at bounding box center [378, 203] width 78 height 38
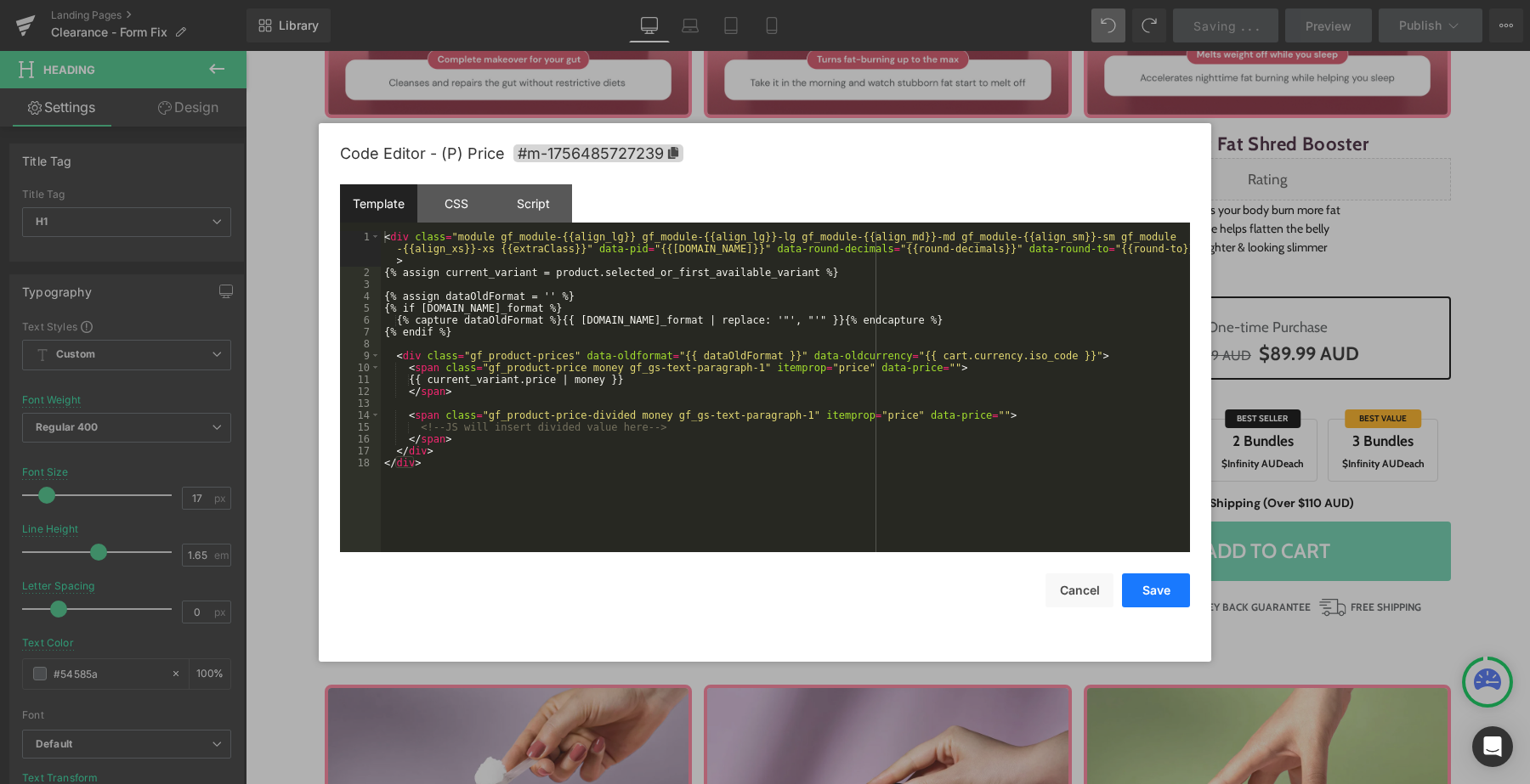
click at [1153, 598] on button "Save" at bounding box center [1156, 590] width 68 height 34
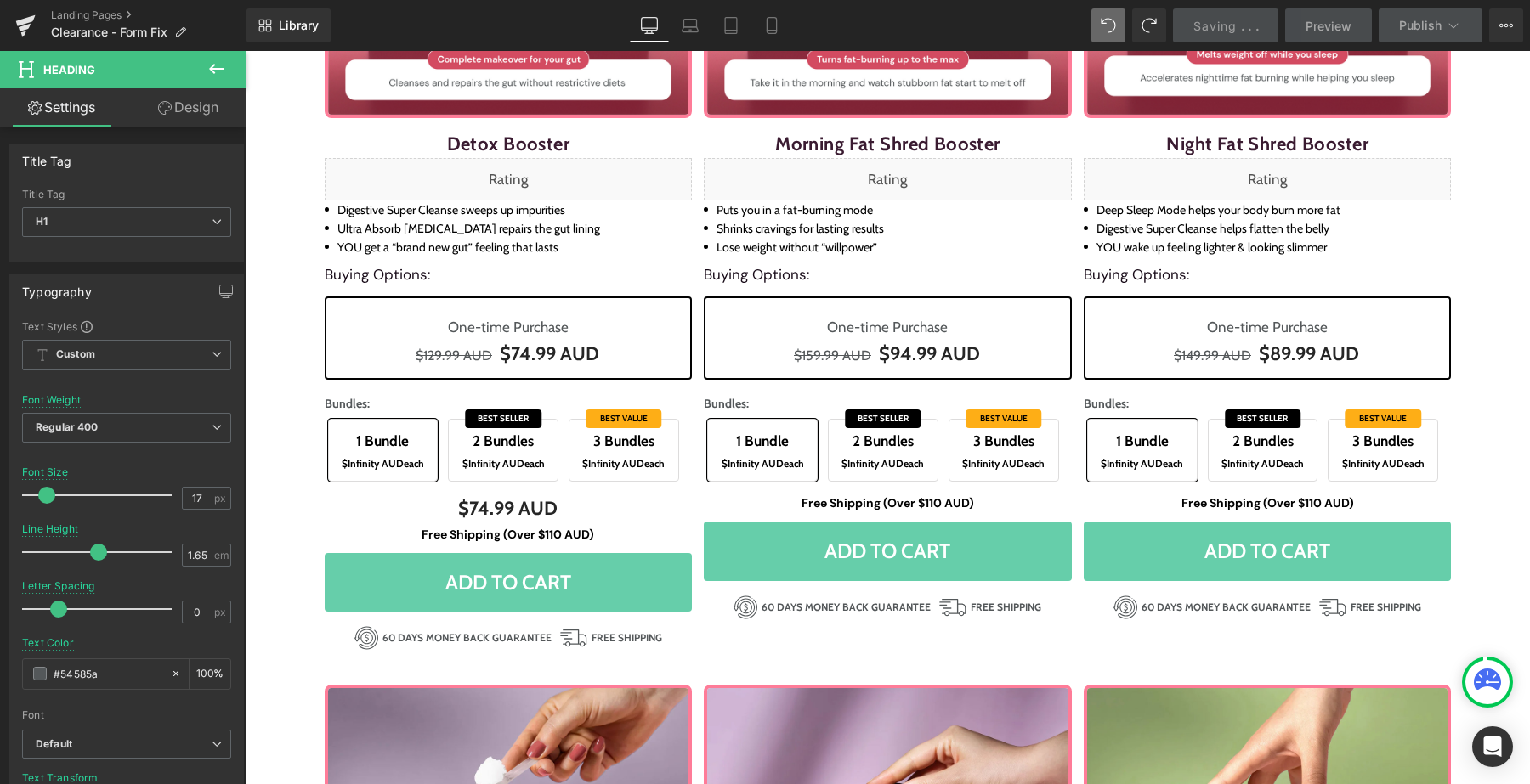
click at [1153, 593] on button "Save" at bounding box center [1156, 581] width 68 height 34
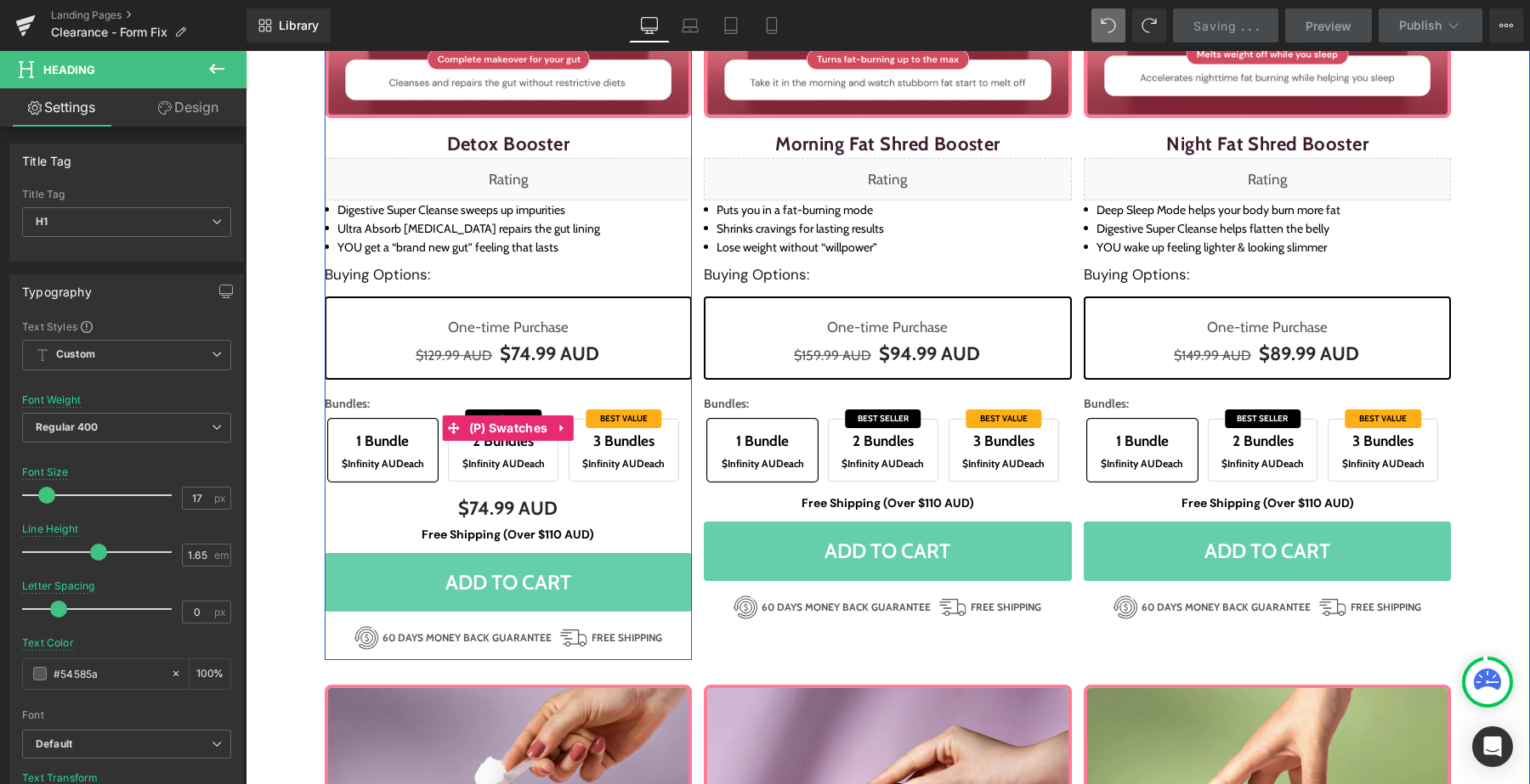
click at [509, 461] on span "$Infinity AUD" at bounding box center [493, 464] width 62 height 13
click at [596, 461] on span "$Infinity AUD" at bounding box center [613, 464] width 62 height 13
click at [529, 461] on span "$Infinity AUD each" at bounding box center [503, 464] width 92 height 18
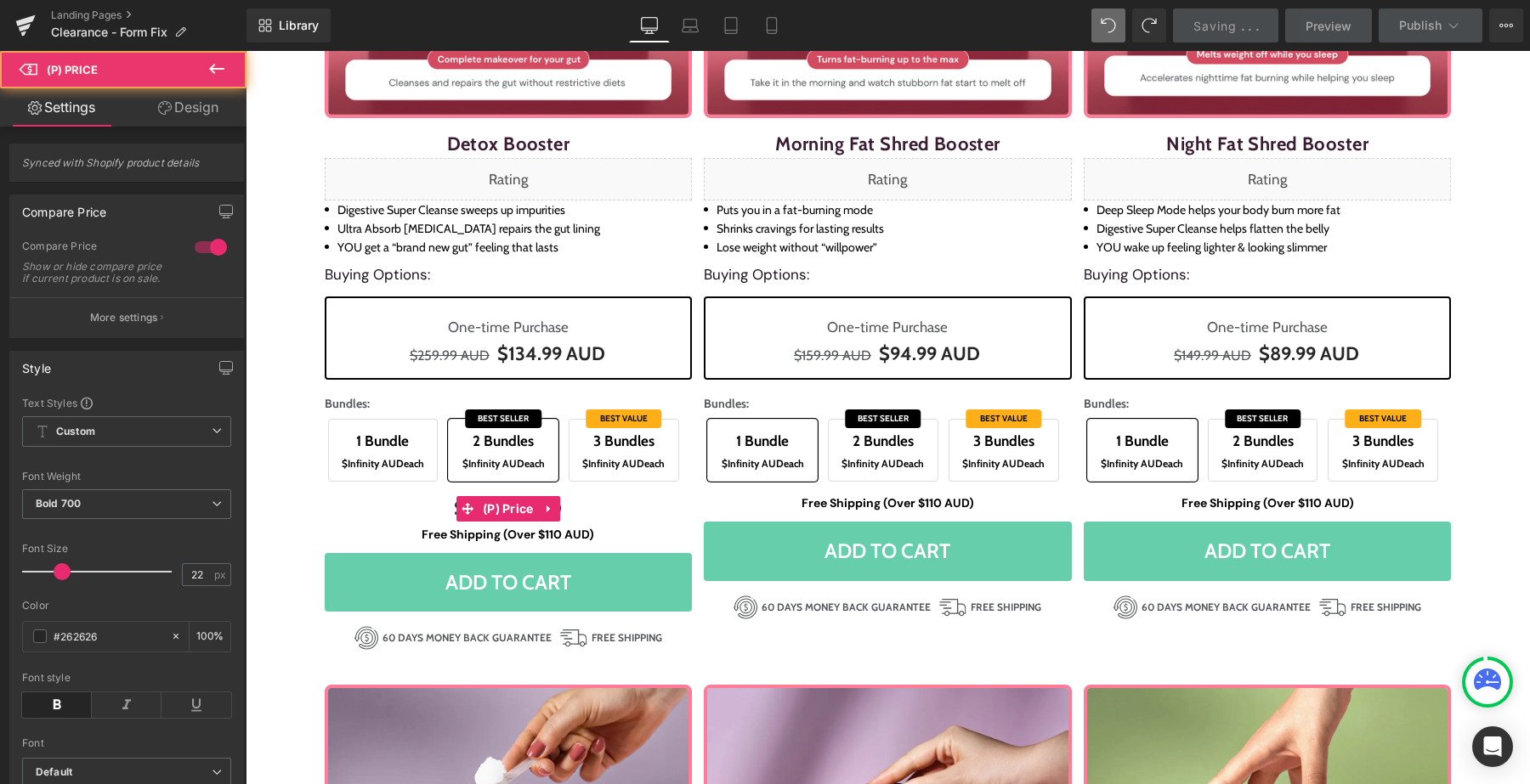
click at [672, 493] on div "$134.99 AUD" at bounding box center [508, 508] width 368 height 31
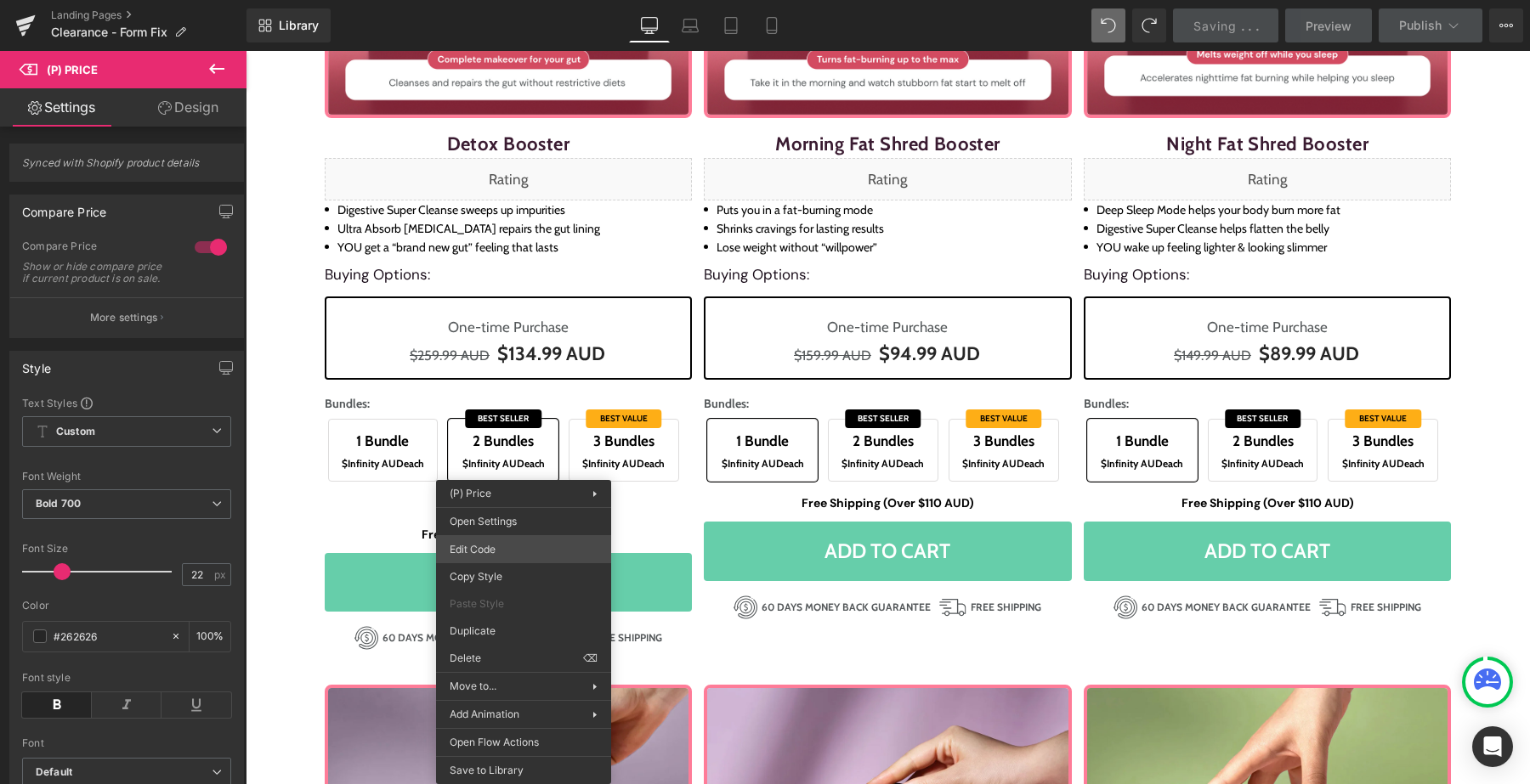
click at [503, 0] on div "Heading You are previewing how the will restyle your page. You can not edit Ele…" at bounding box center [765, 0] width 1530 height 0
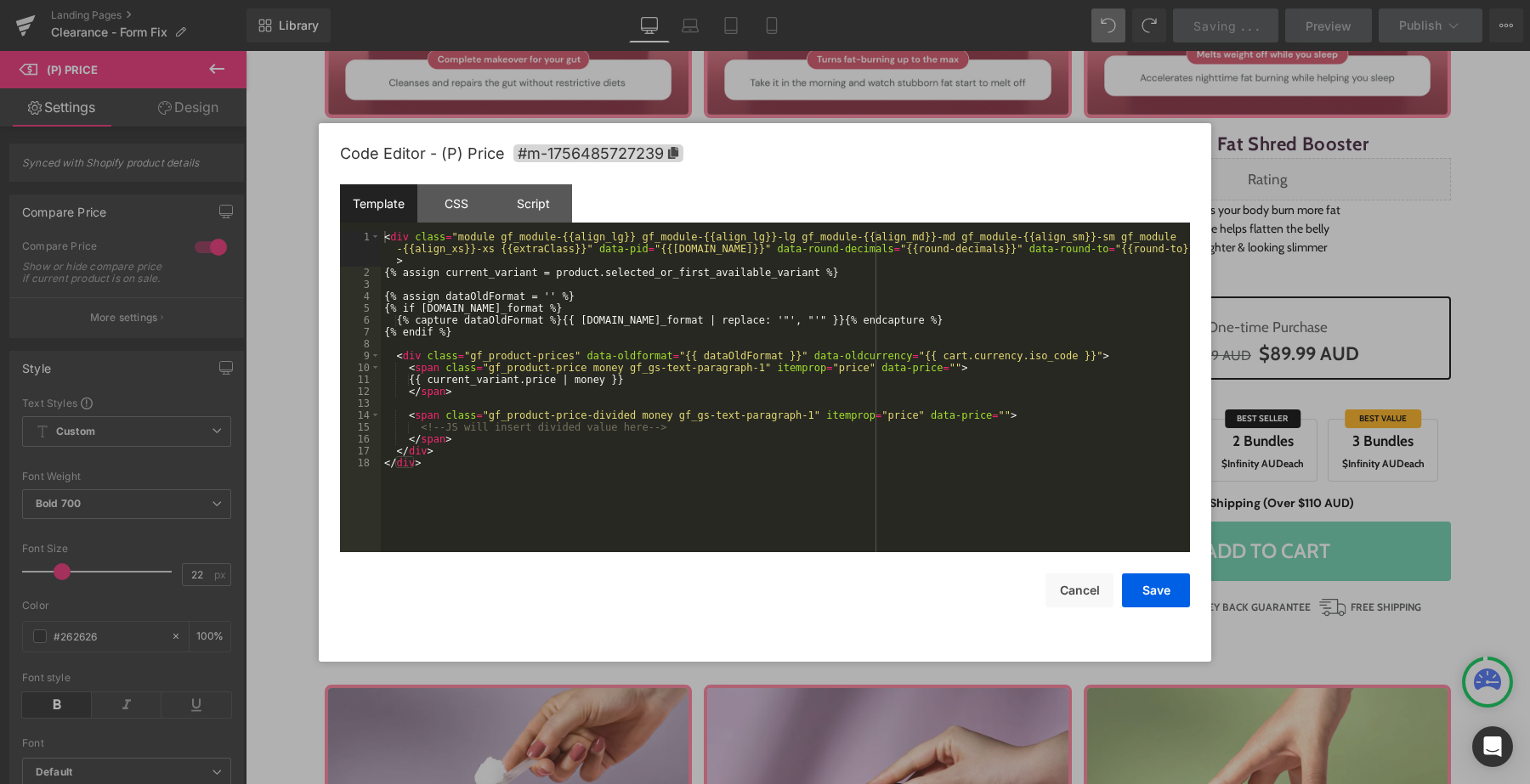
click at [648, 114] on div at bounding box center [765, 392] width 1530 height 784
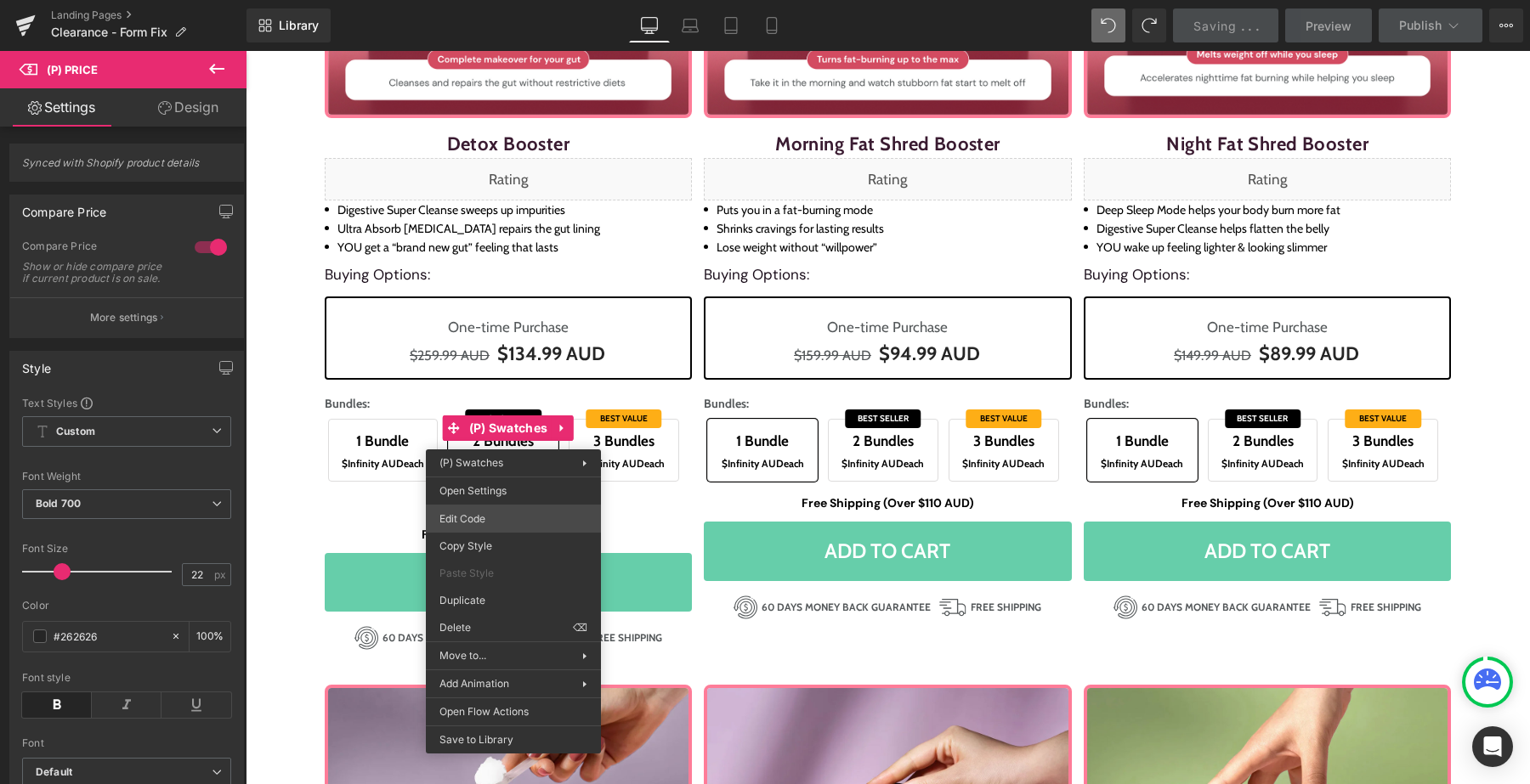
click at [489, 0] on div "Heading You are previewing how the will restyle your page. You can not edit Ele…" at bounding box center [765, 0] width 1530 height 0
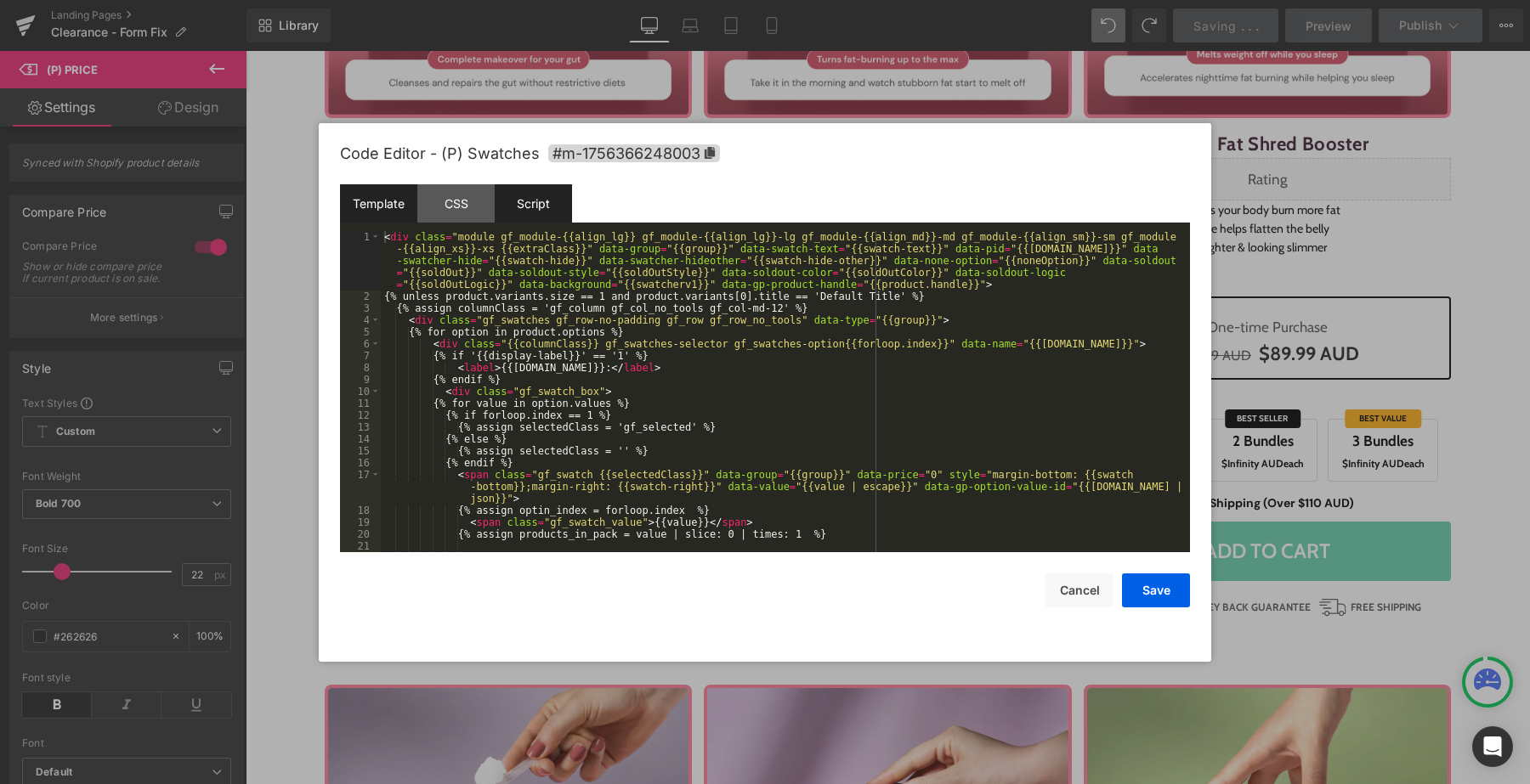
click at [549, 200] on div "Script" at bounding box center [533, 203] width 78 height 38
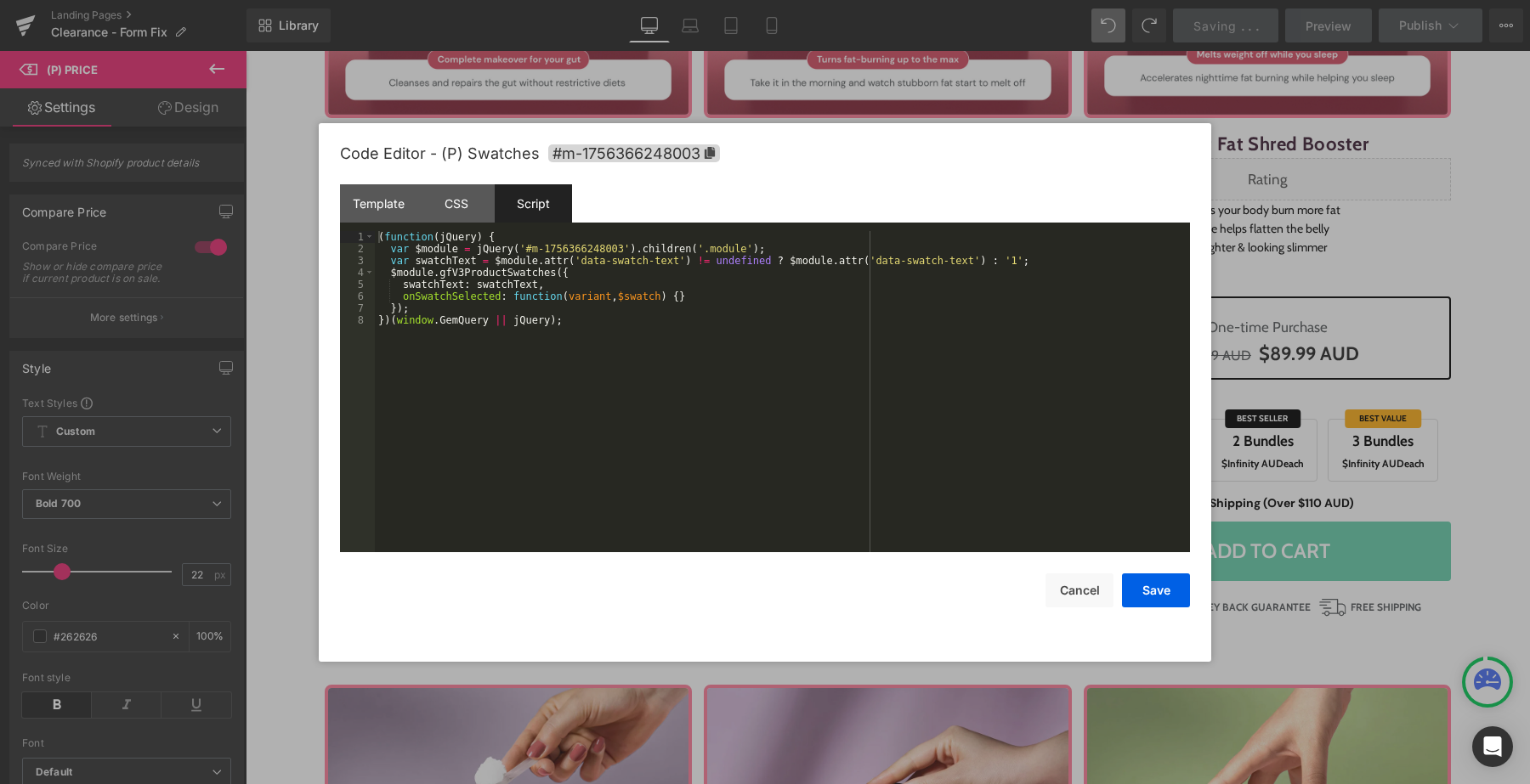
click at [560, 347] on div "( function ( jQuery ) { var $module = jQuery ( '#m-1756366248003' ) . children …" at bounding box center [782, 403] width 815 height 345
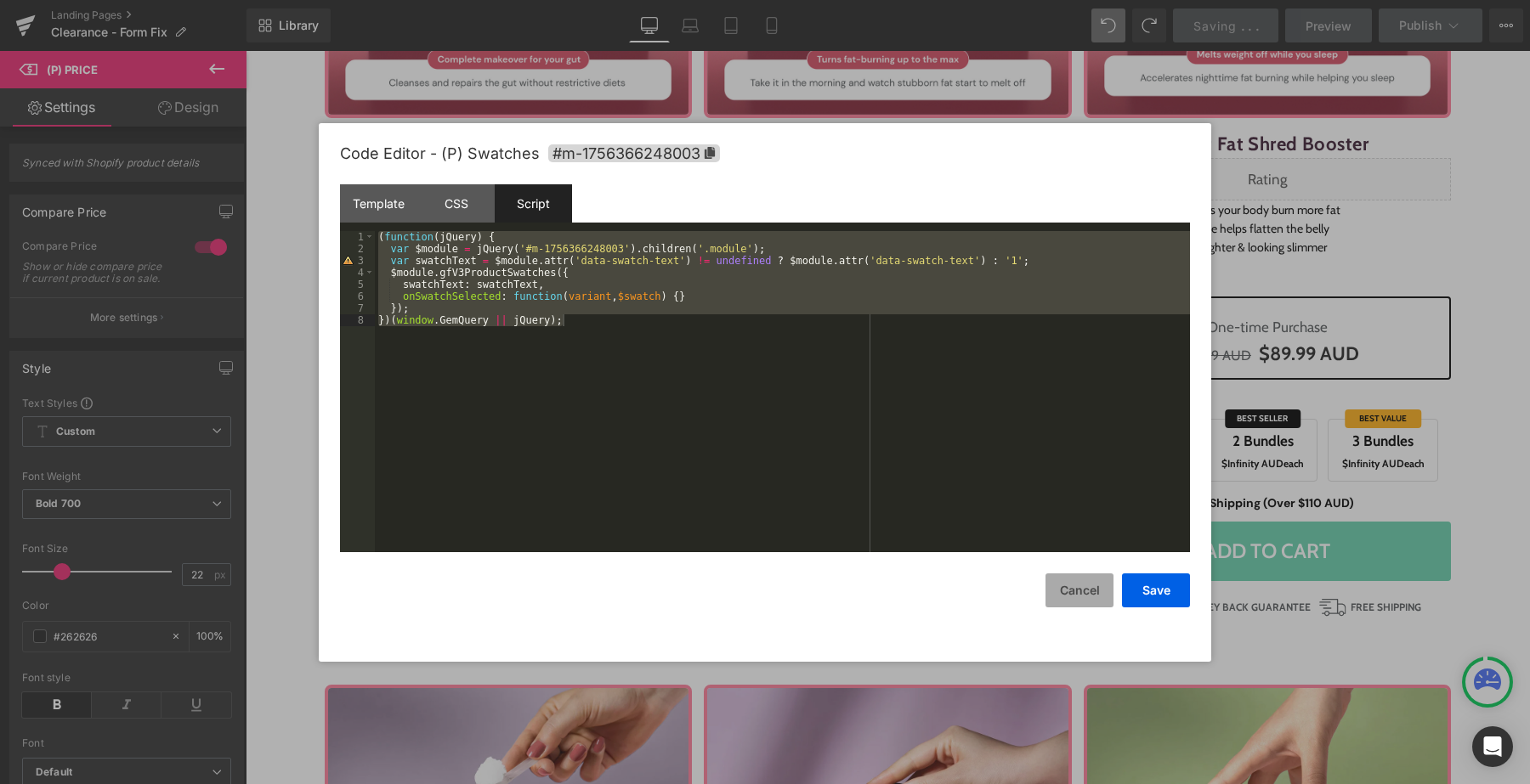
click at [1072, 585] on button "Cancel" at bounding box center [1079, 590] width 68 height 34
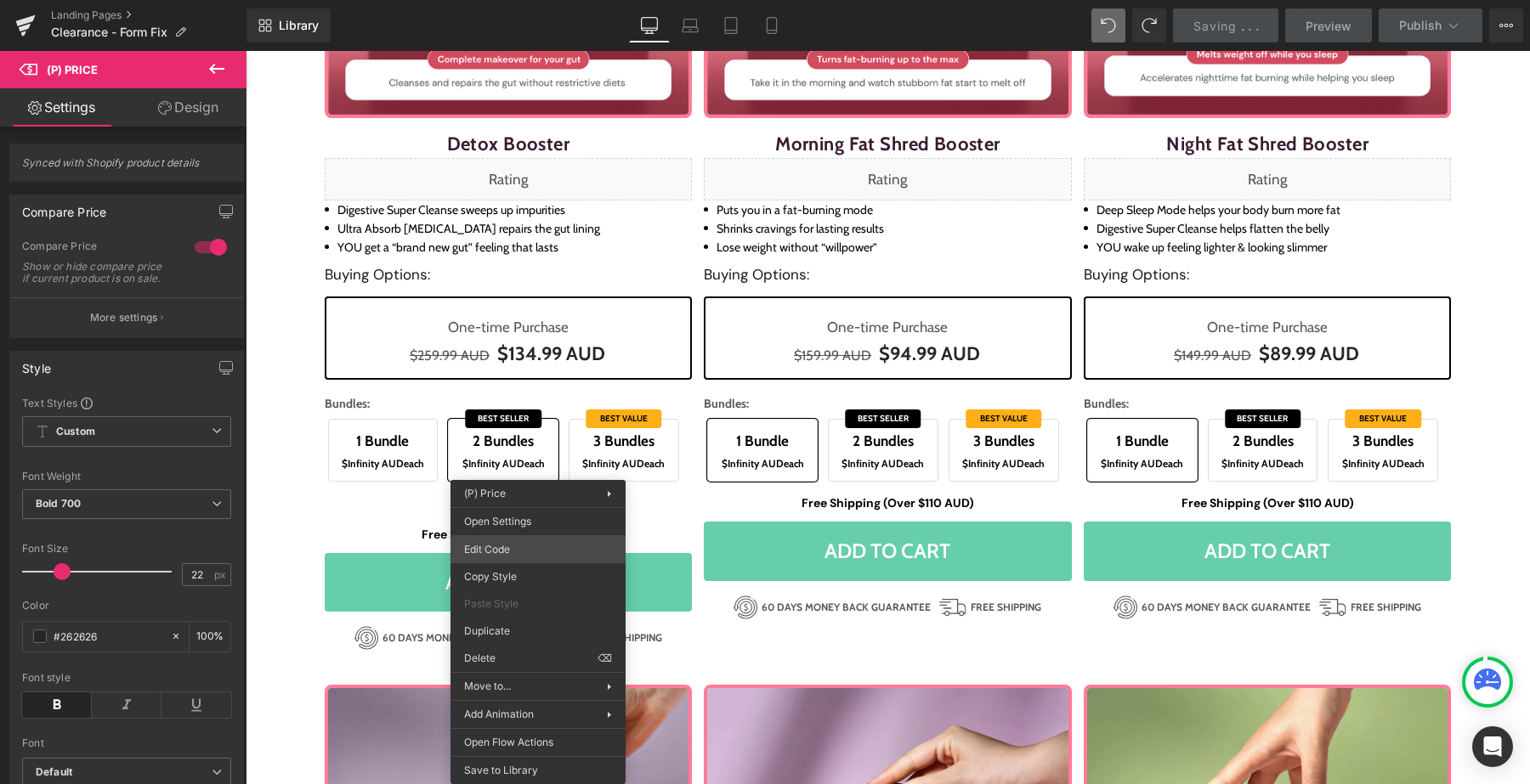
click at [522, 0] on div "Heading You are previewing how the will restyle your page. You can not edit Ele…" at bounding box center [765, 0] width 1530 height 0
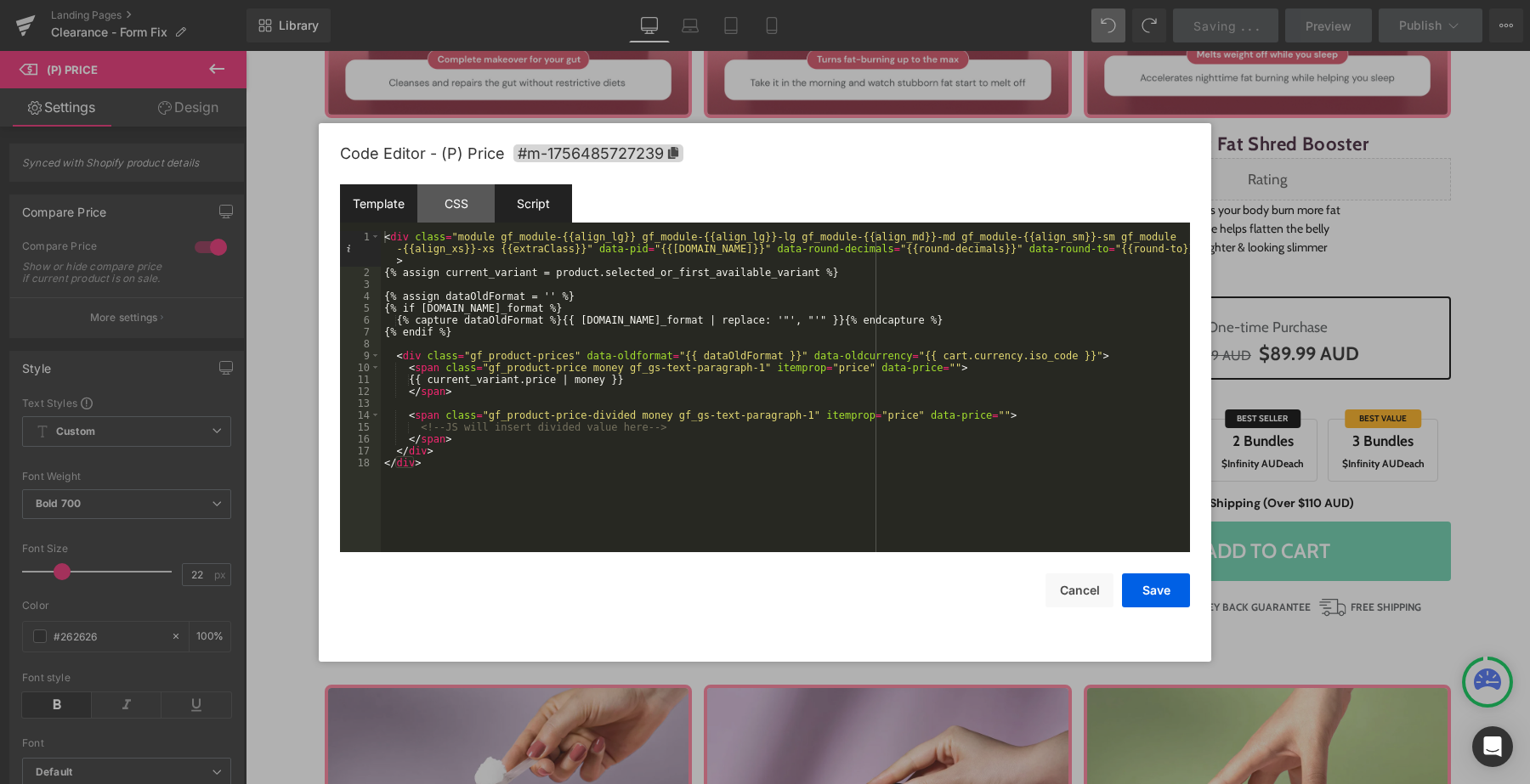
click at [546, 209] on div "Script" at bounding box center [533, 203] width 78 height 38
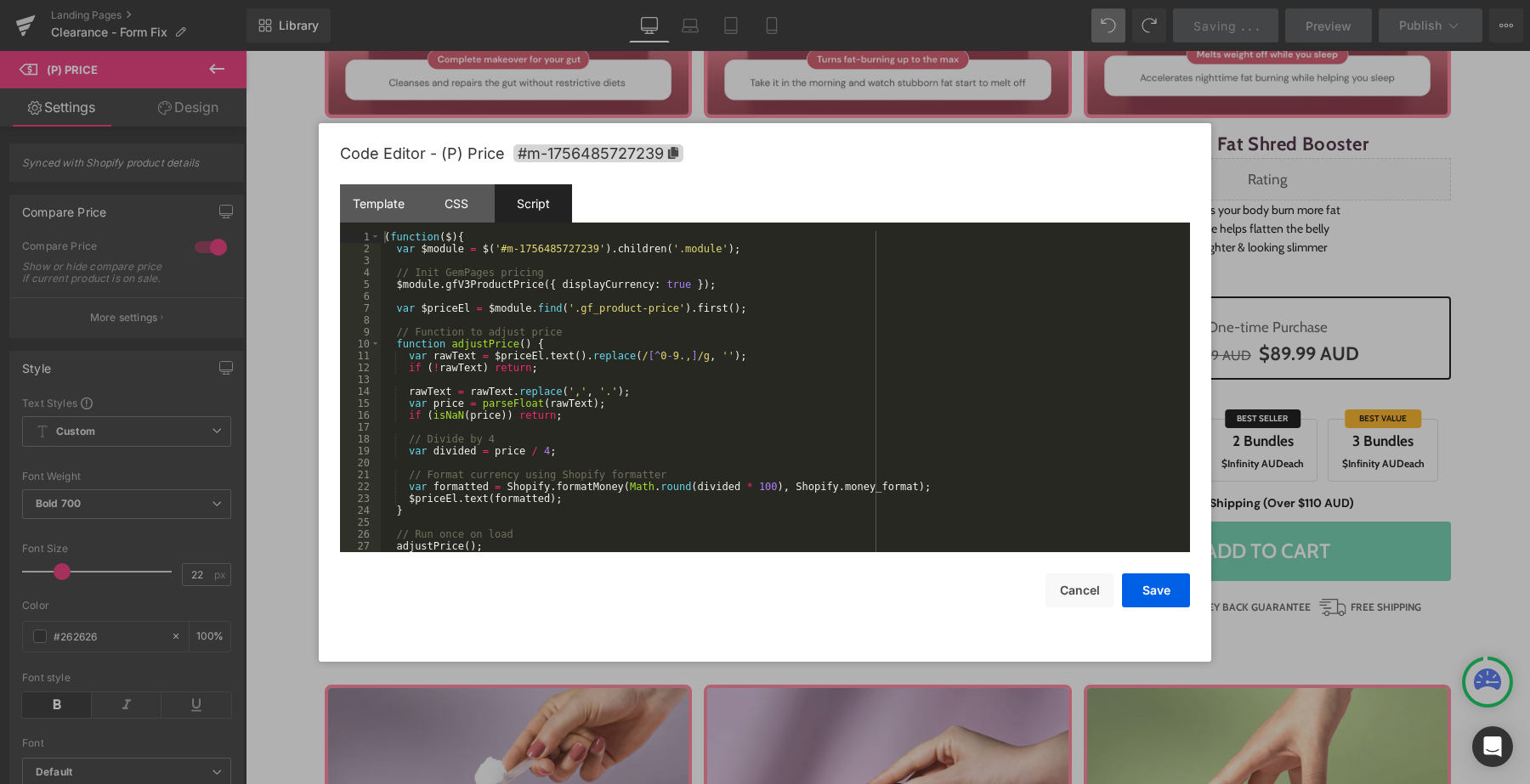
click at [727, 117] on div at bounding box center [765, 392] width 1530 height 784
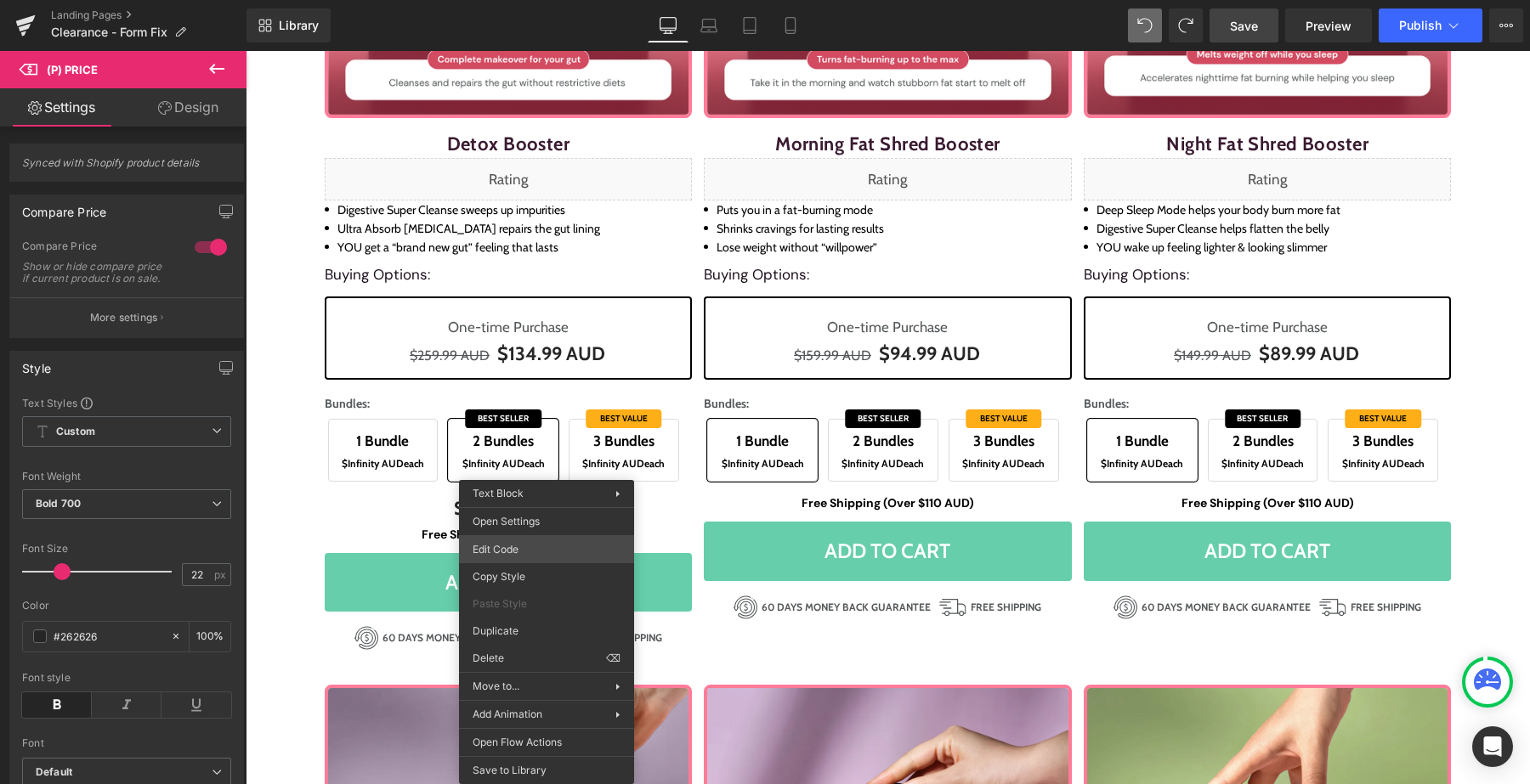
click at [524, 0] on div "Heading You are previewing how the will restyle your page. You can not edit Ele…" at bounding box center [765, 0] width 1530 height 0
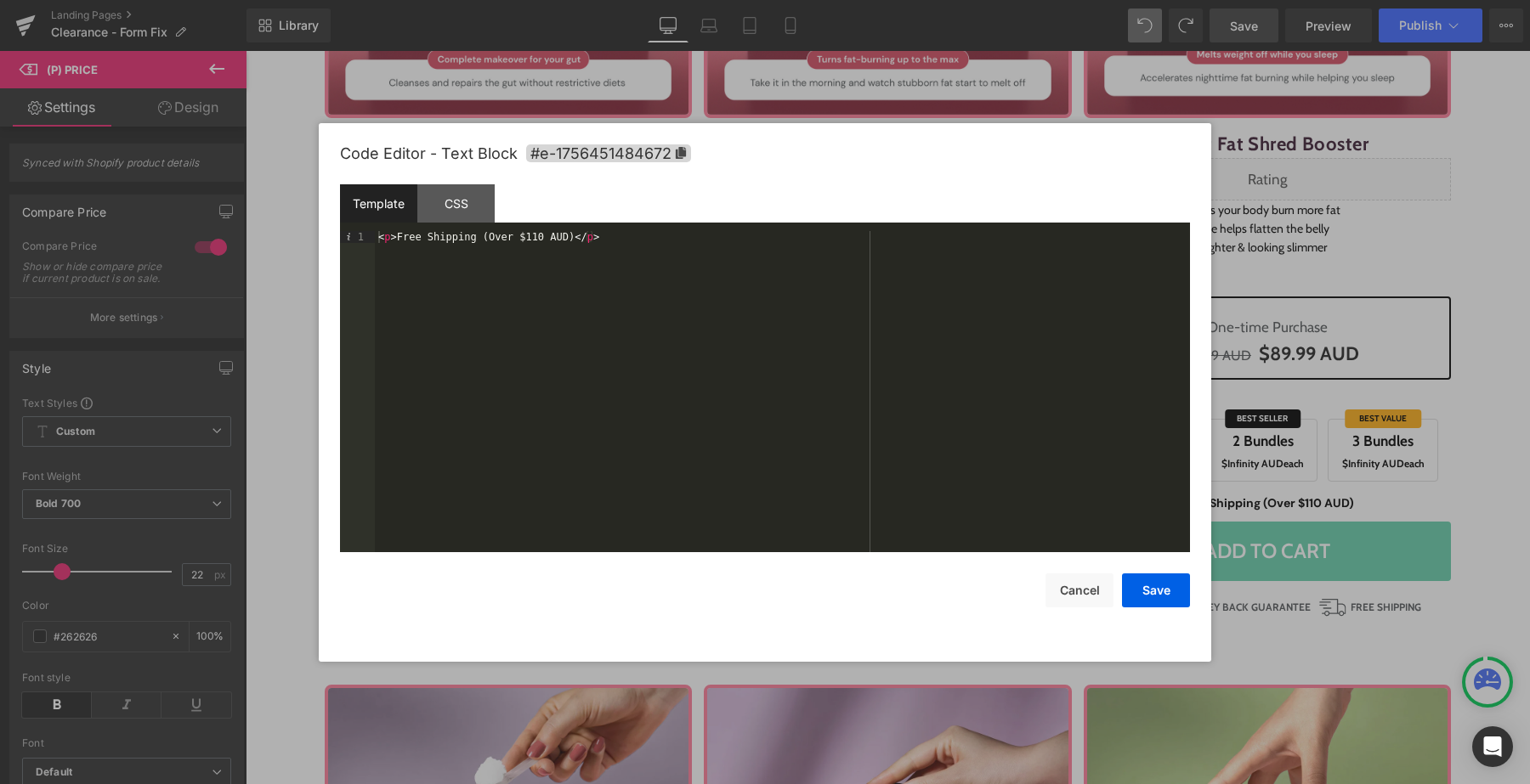
click at [1382, 373] on div at bounding box center [765, 392] width 1530 height 784
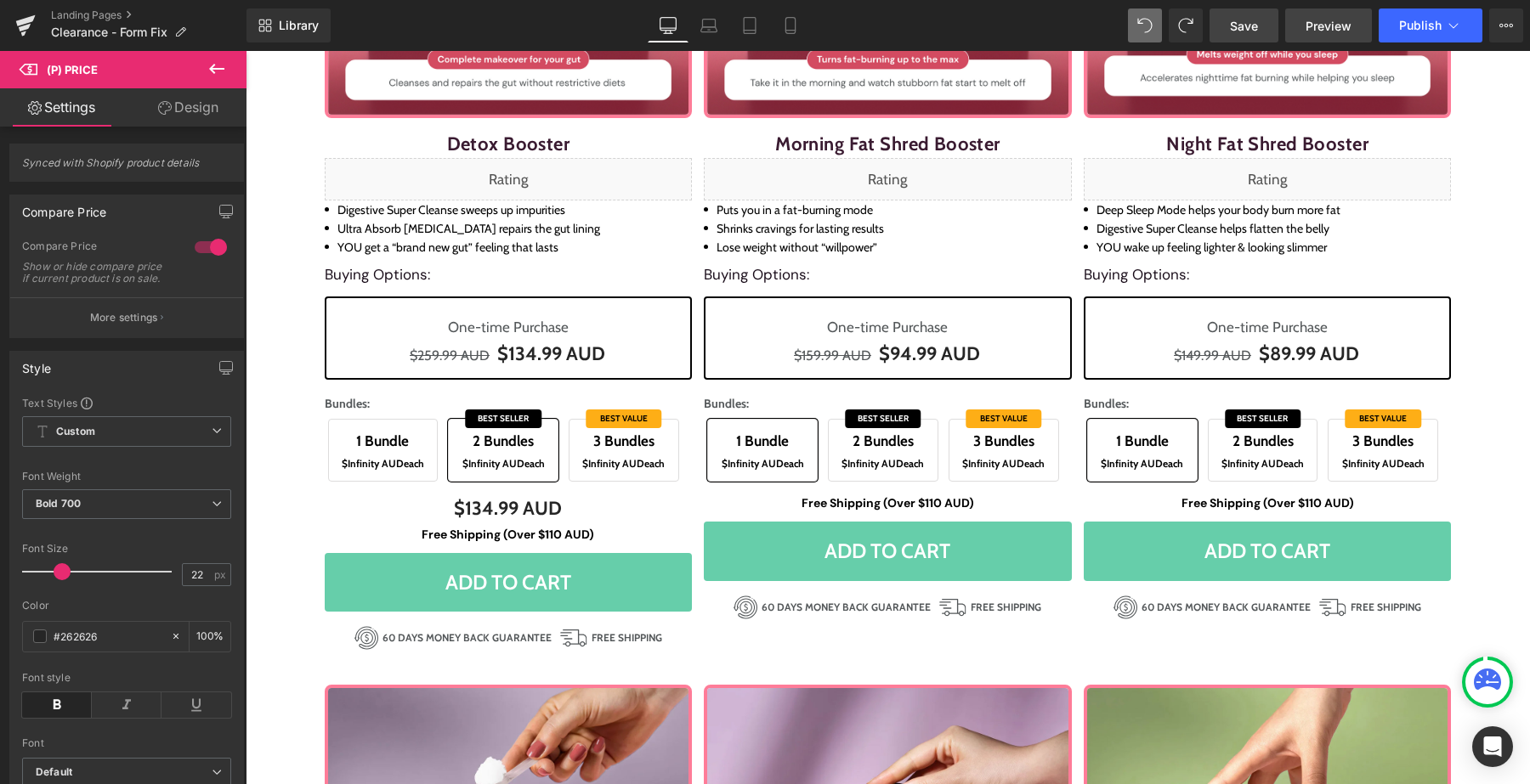
click at [1316, 28] on span "Preview" at bounding box center [1328, 25] width 46 height 17
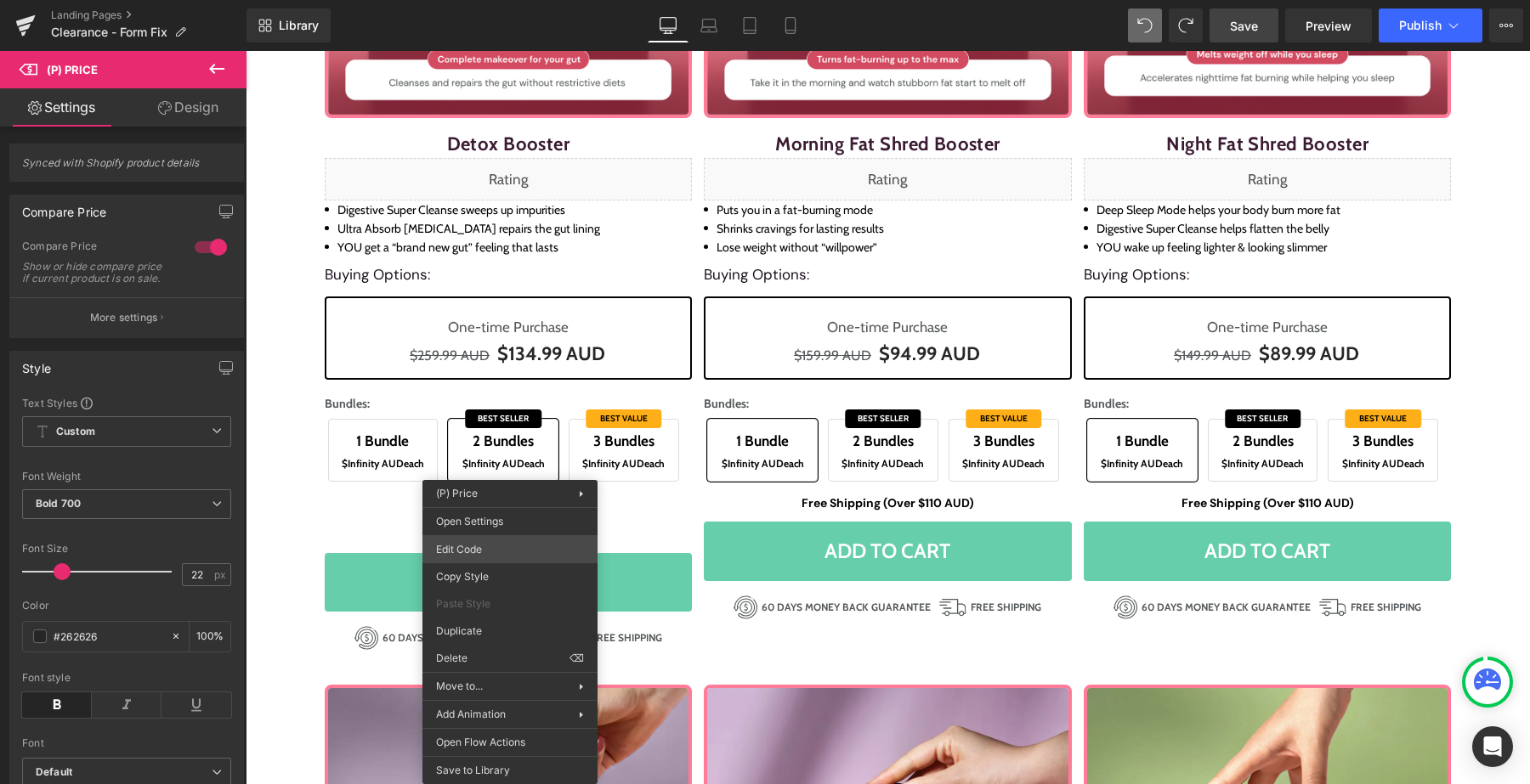
click at [505, 0] on div "Heading You are previewing how the will restyle your page. You can not edit Ele…" at bounding box center [765, 0] width 1530 height 0
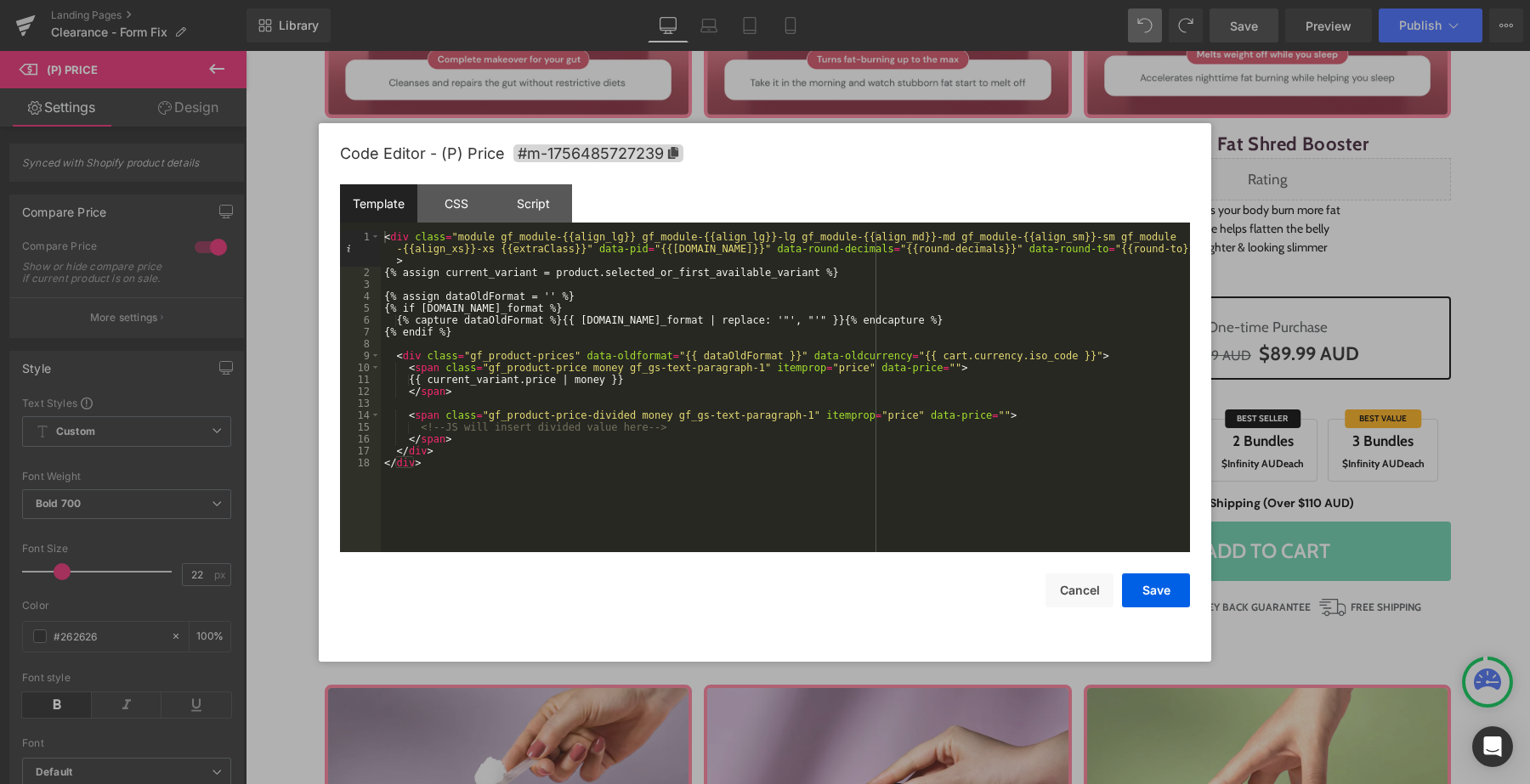
click at [771, 372] on div "< div class = "module gf_module-{{align_lg}} gf_module-{{align_lg}}-lg gf_modul…" at bounding box center [785, 416] width 809 height 368
click at [551, 200] on div "Script" at bounding box center [533, 203] width 78 height 38
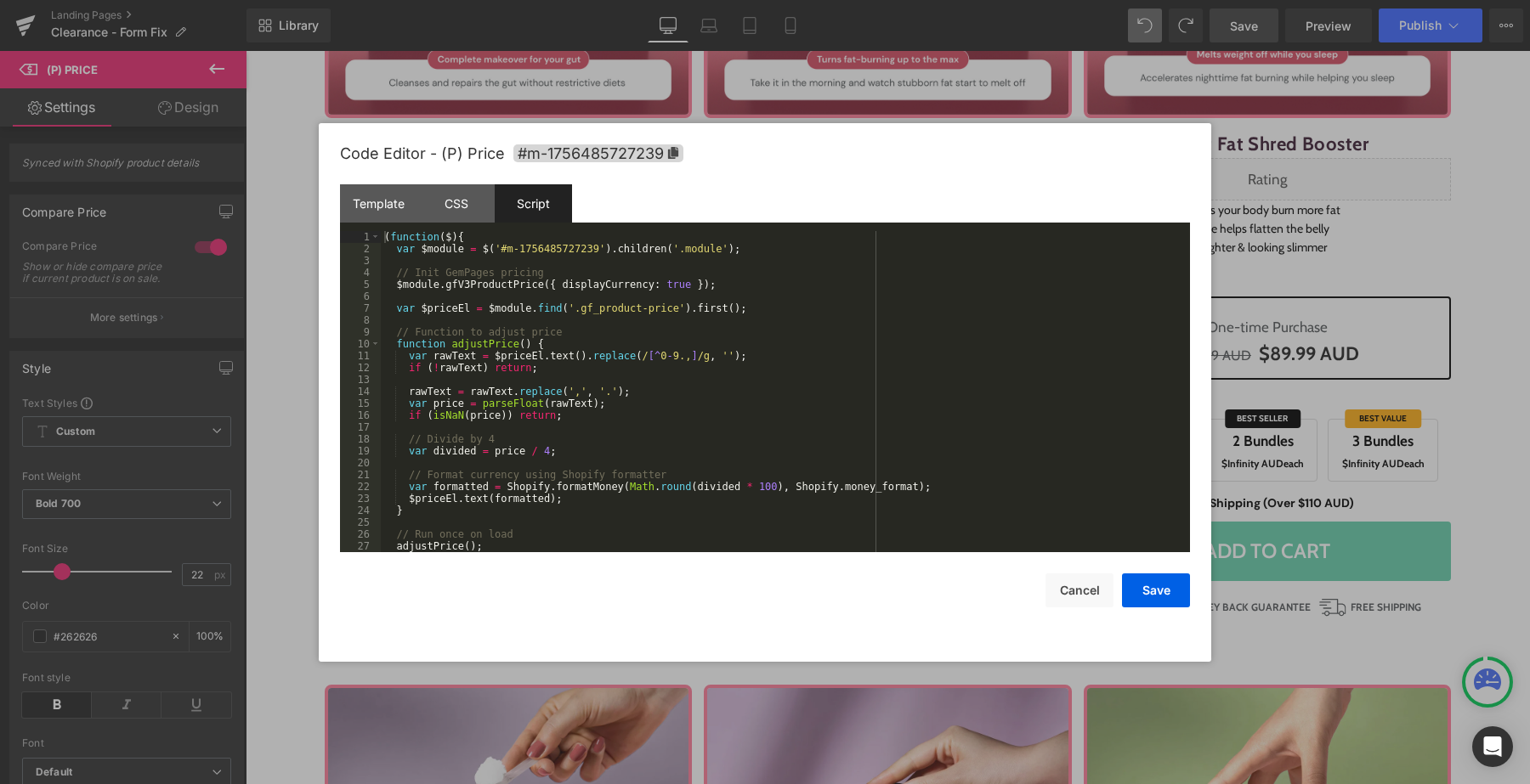
click at [593, 437] on div "( function ( $ ) { var $module = $ ( '#m-1756485727239' ) . children ( '.module…" at bounding box center [782, 403] width 803 height 345
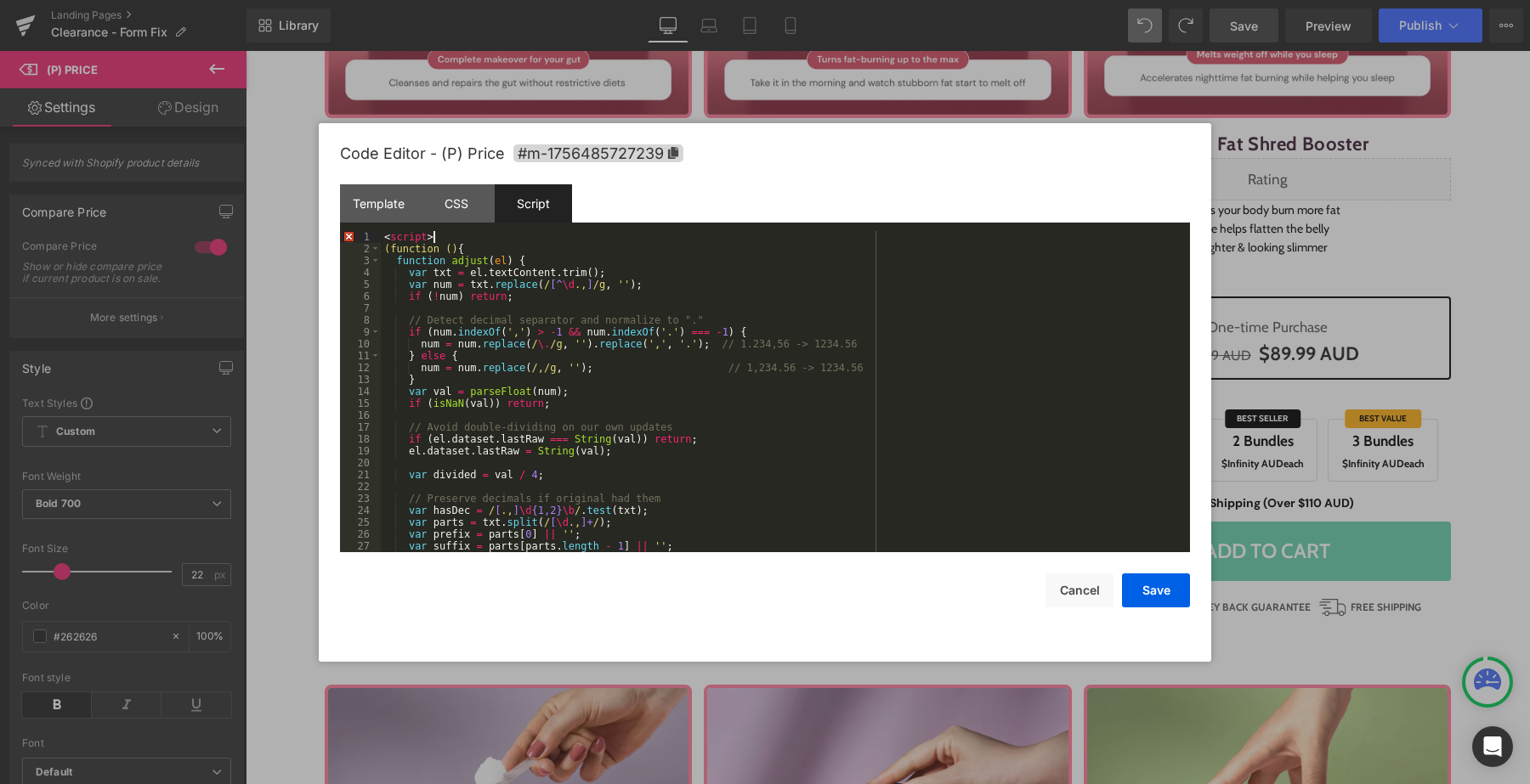
click at [481, 238] on div "< script > (function () { function adjust ( el ) { var txt = el . textContent .…" at bounding box center [782, 403] width 803 height 345
click at [1126, 586] on button "Save" at bounding box center [1156, 590] width 68 height 34
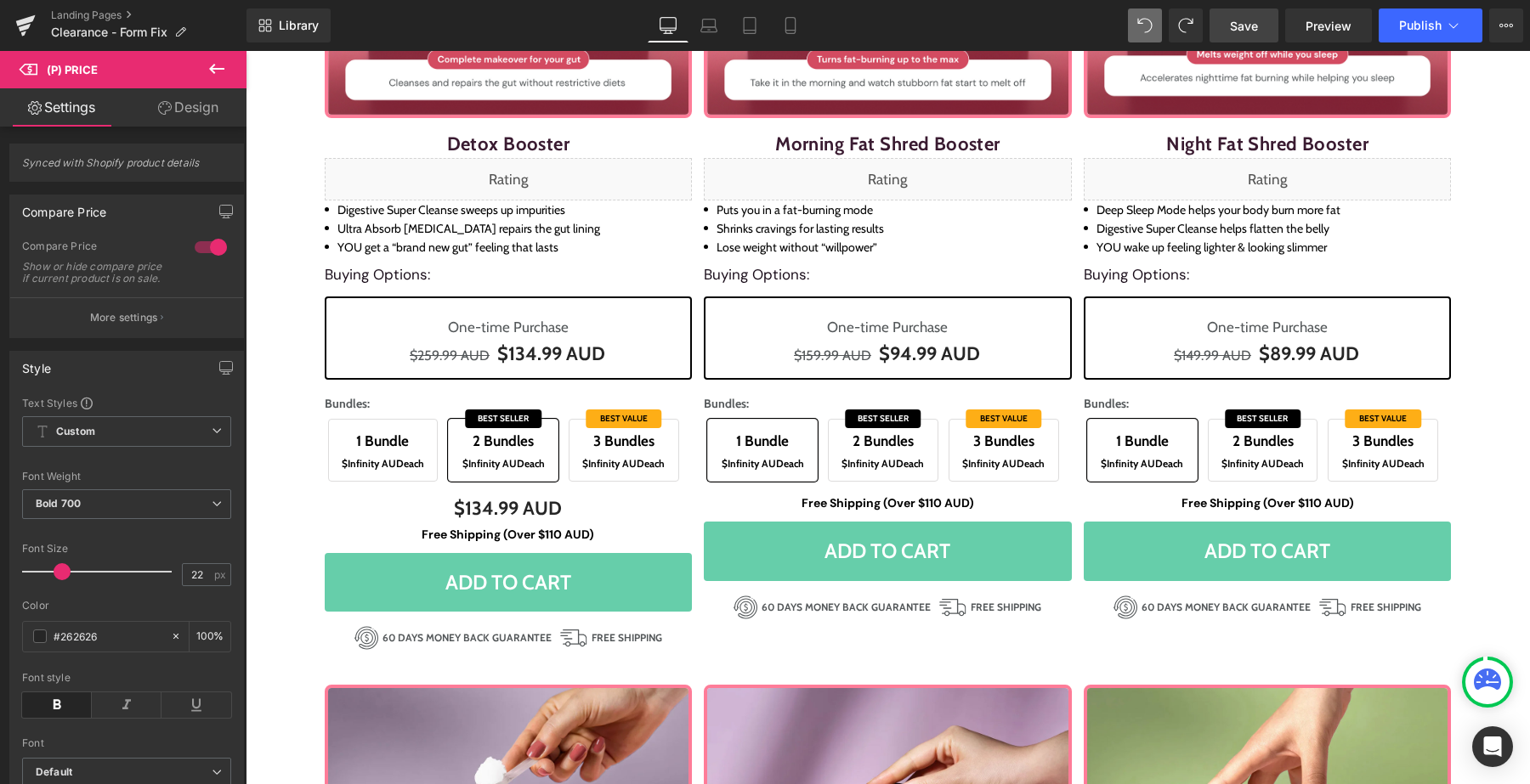
click at [1236, 28] on span "Save" at bounding box center [1244, 25] width 28 height 17
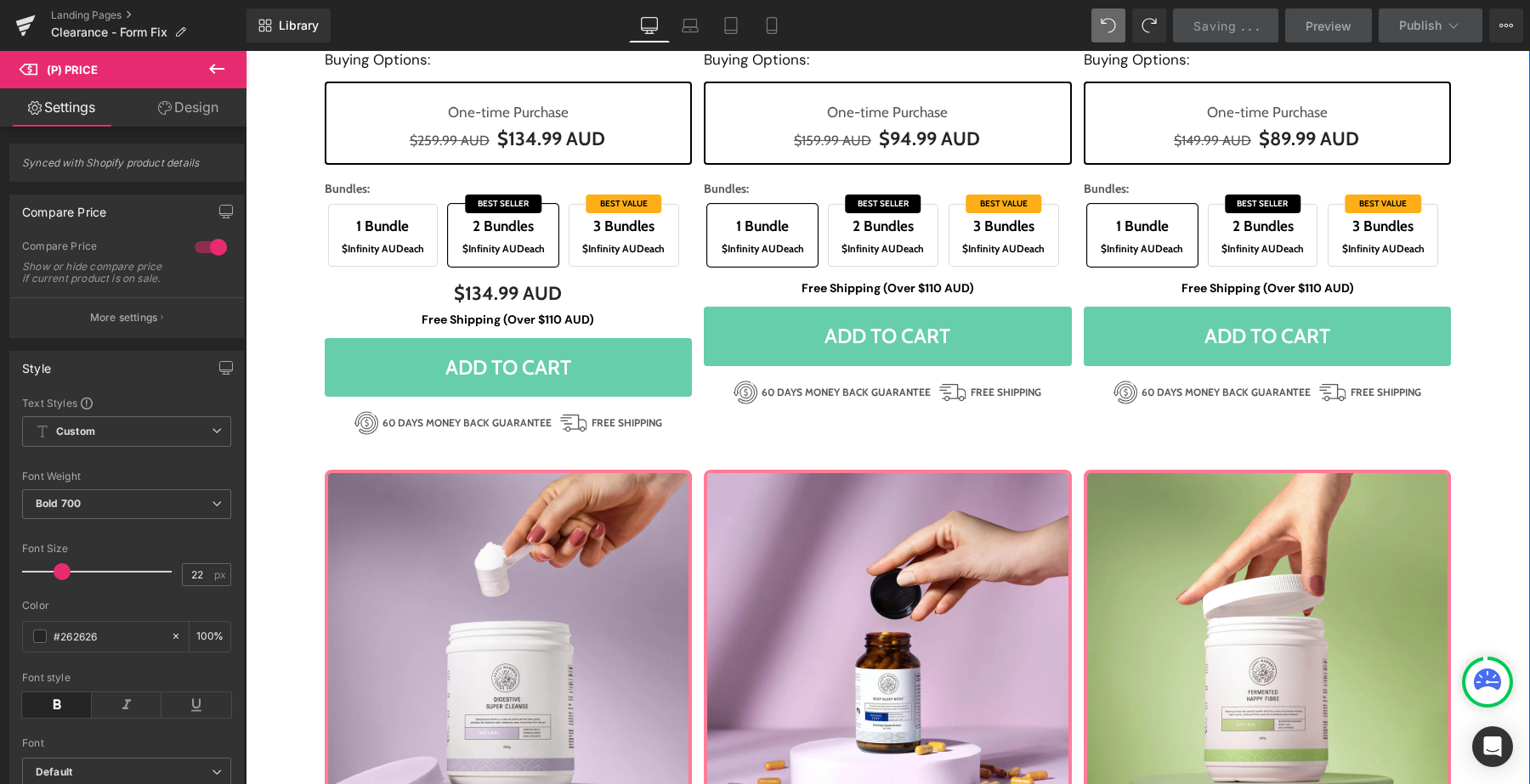
scroll to position [633, 0]
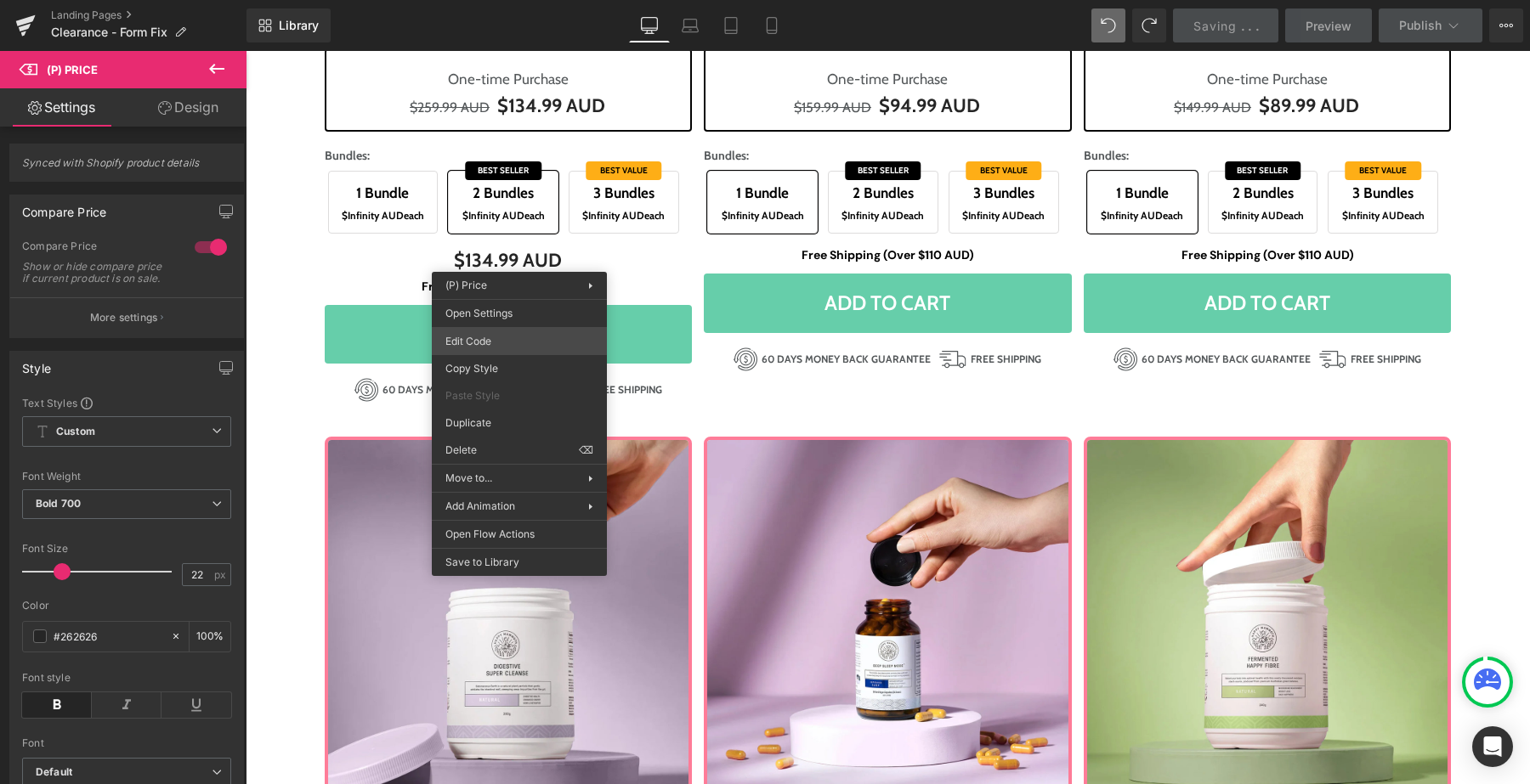
click at [514, 0] on div "Heading You are previewing how the will restyle your page. You can not edit Ele…" at bounding box center [765, 0] width 1530 height 0
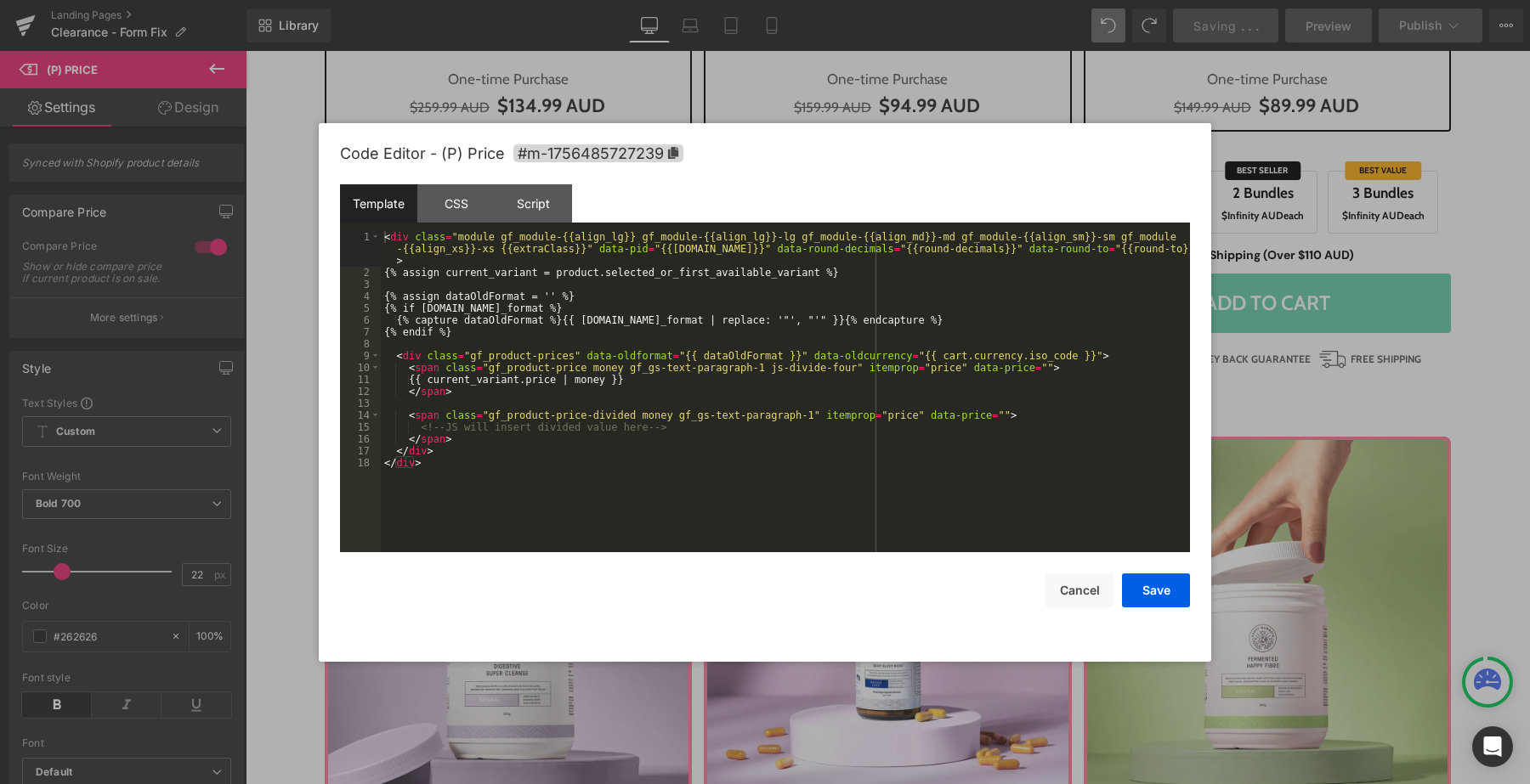
click at [644, 106] on div at bounding box center [765, 392] width 1530 height 784
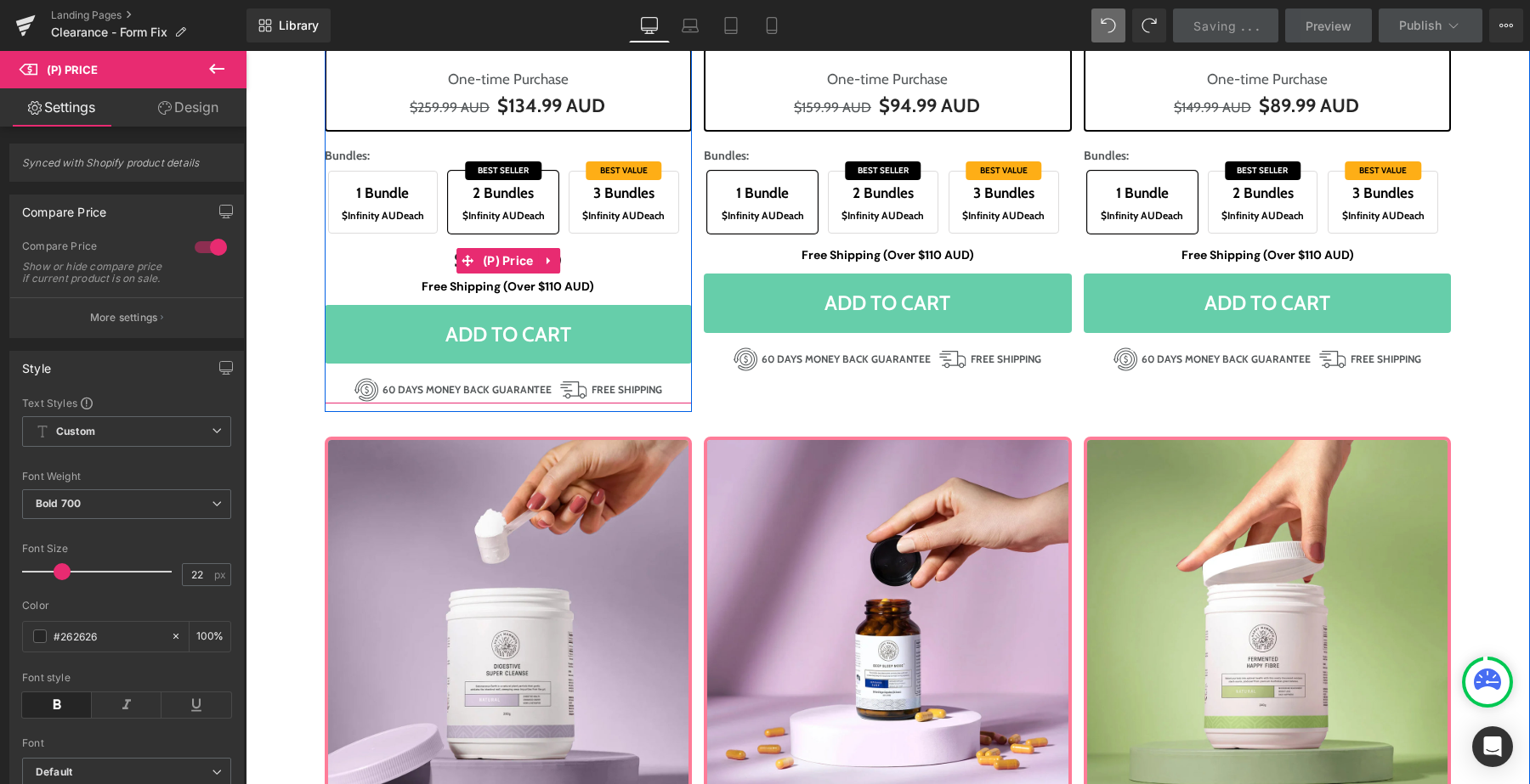
click at [527, 218] on span "$Infinity AUD each" at bounding box center [503, 215] width 92 height 18
click at [617, 217] on span "$Infinity AUD" at bounding box center [613, 215] width 62 height 13
click at [525, 217] on span "$Infinity AUD each" at bounding box center [503, 215] width 92 height 18
click at [386, 227] on span "1 Bundle $Infinity AUD each" at bounding box center [383, 203] width 111 height 63
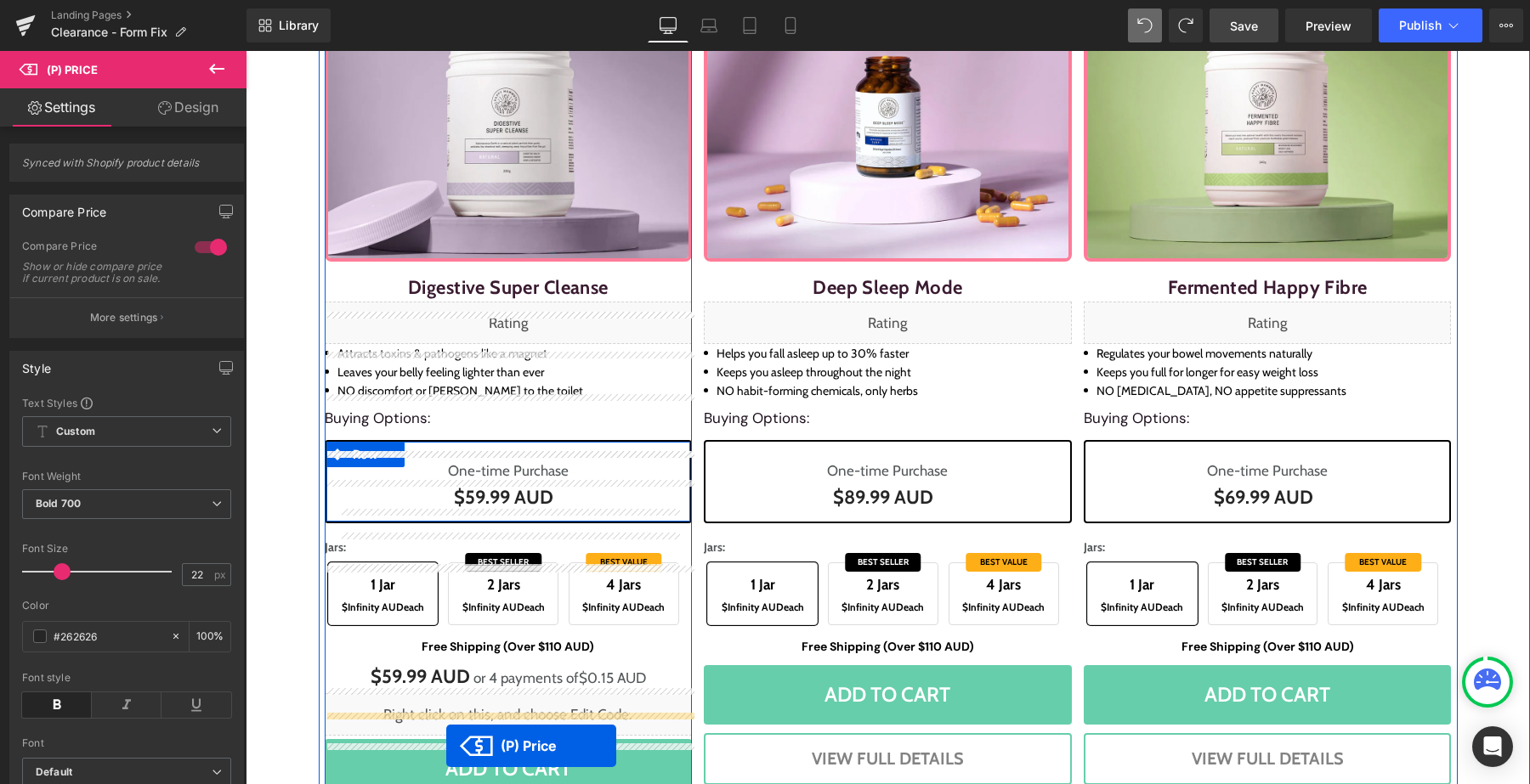
scroll to position [1289, 0]
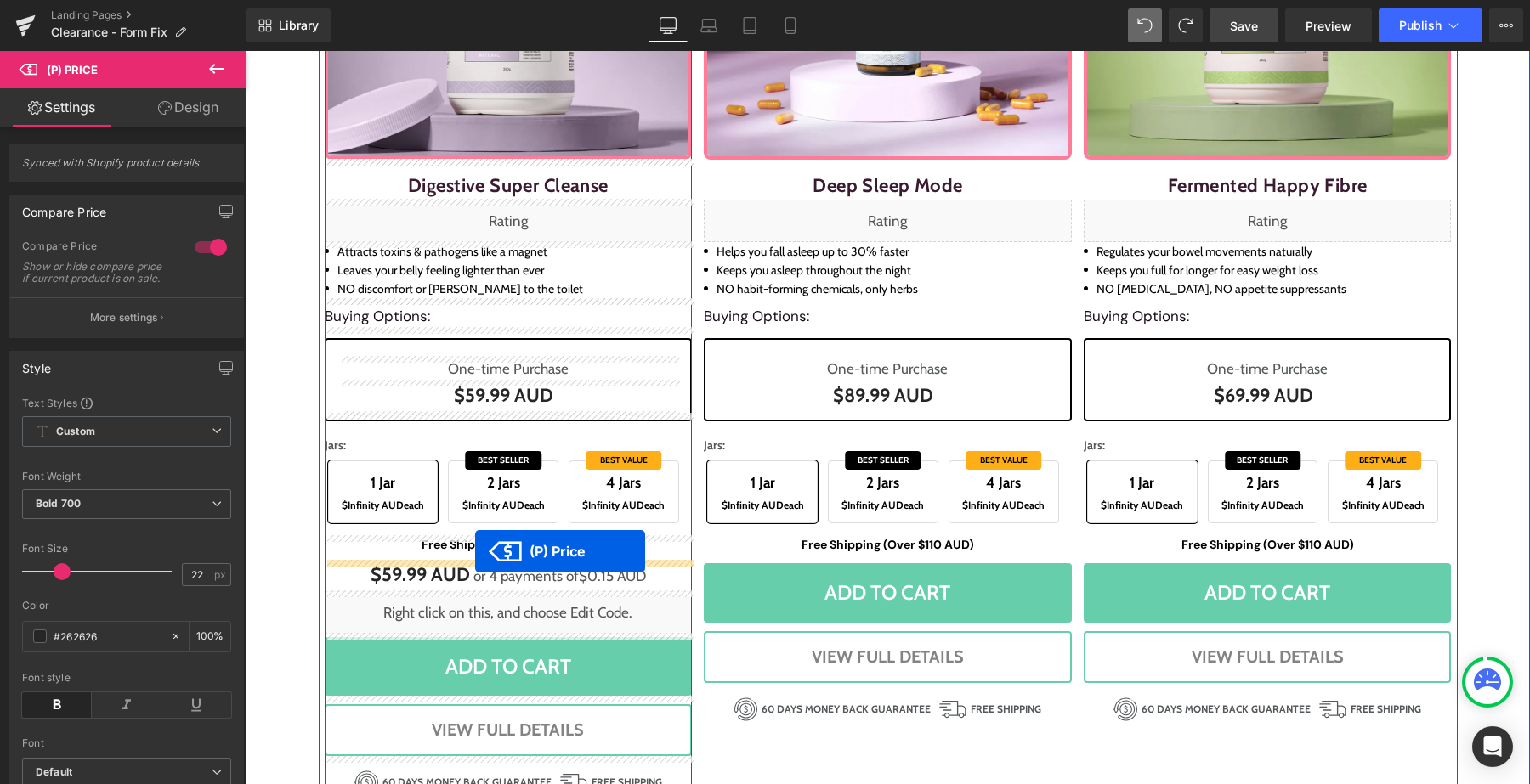
drag, startPoint x: 466, startPoint y: 329, endPoint x: 475, endPoint y: 552, distance: 223.2
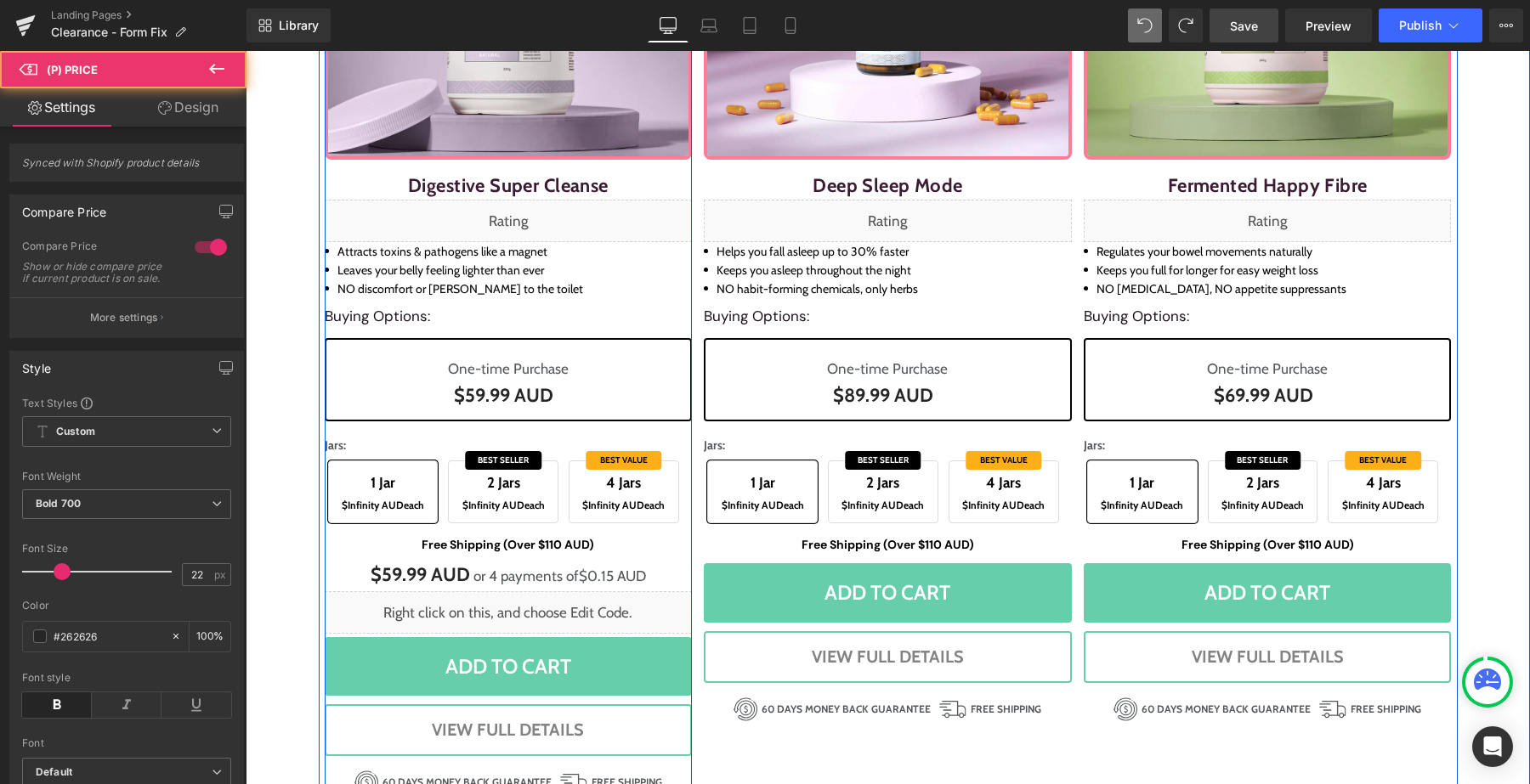
scroll to position [1248, 0]
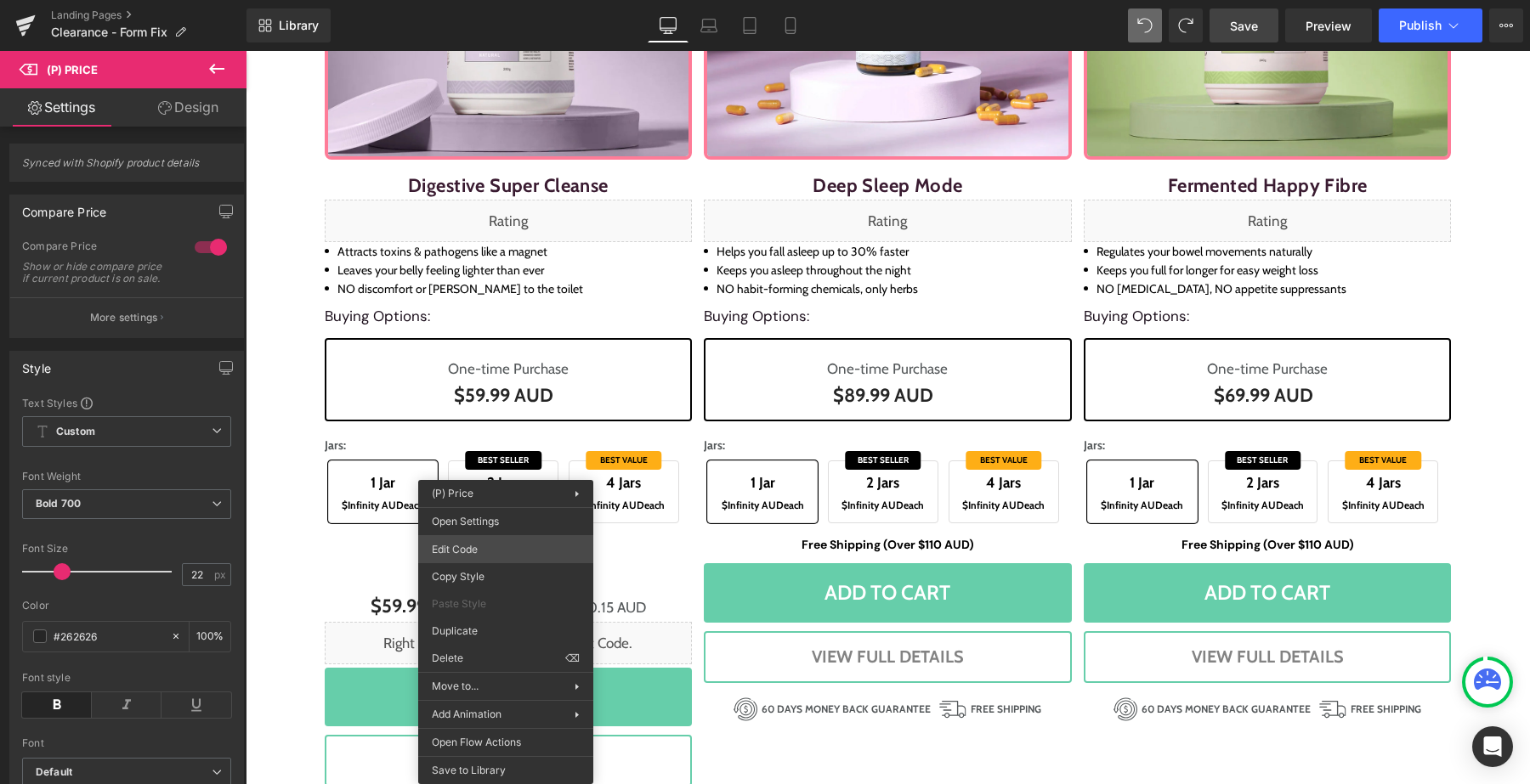
click at [480, 0] on div "(P) Price You are previewing how the will restyle your page. You can not edit E…" at bounding box center [765, 0] width 1530 height 0
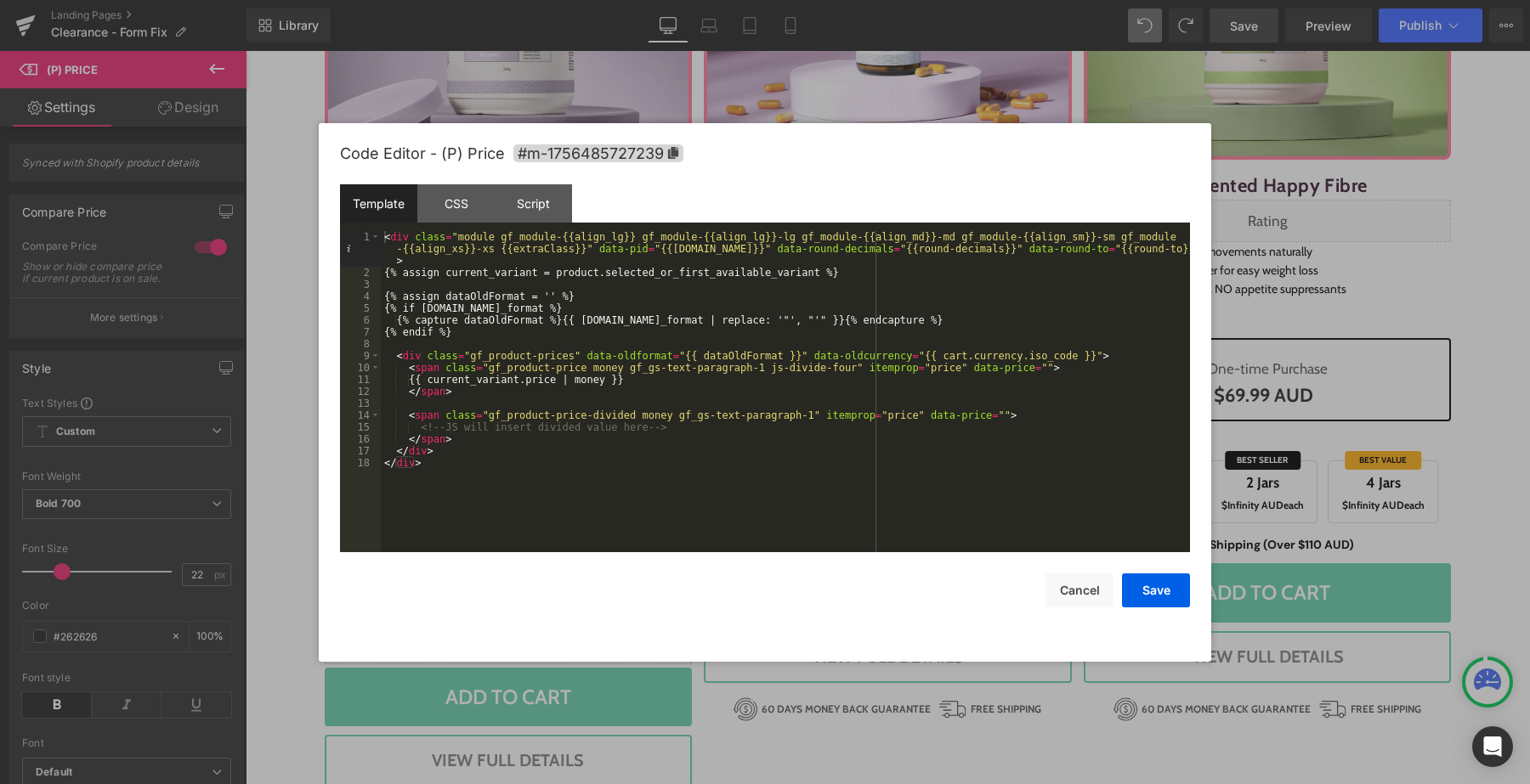
click at [664, 95] on div at bounding box center [765, 392] width 1530 height 784
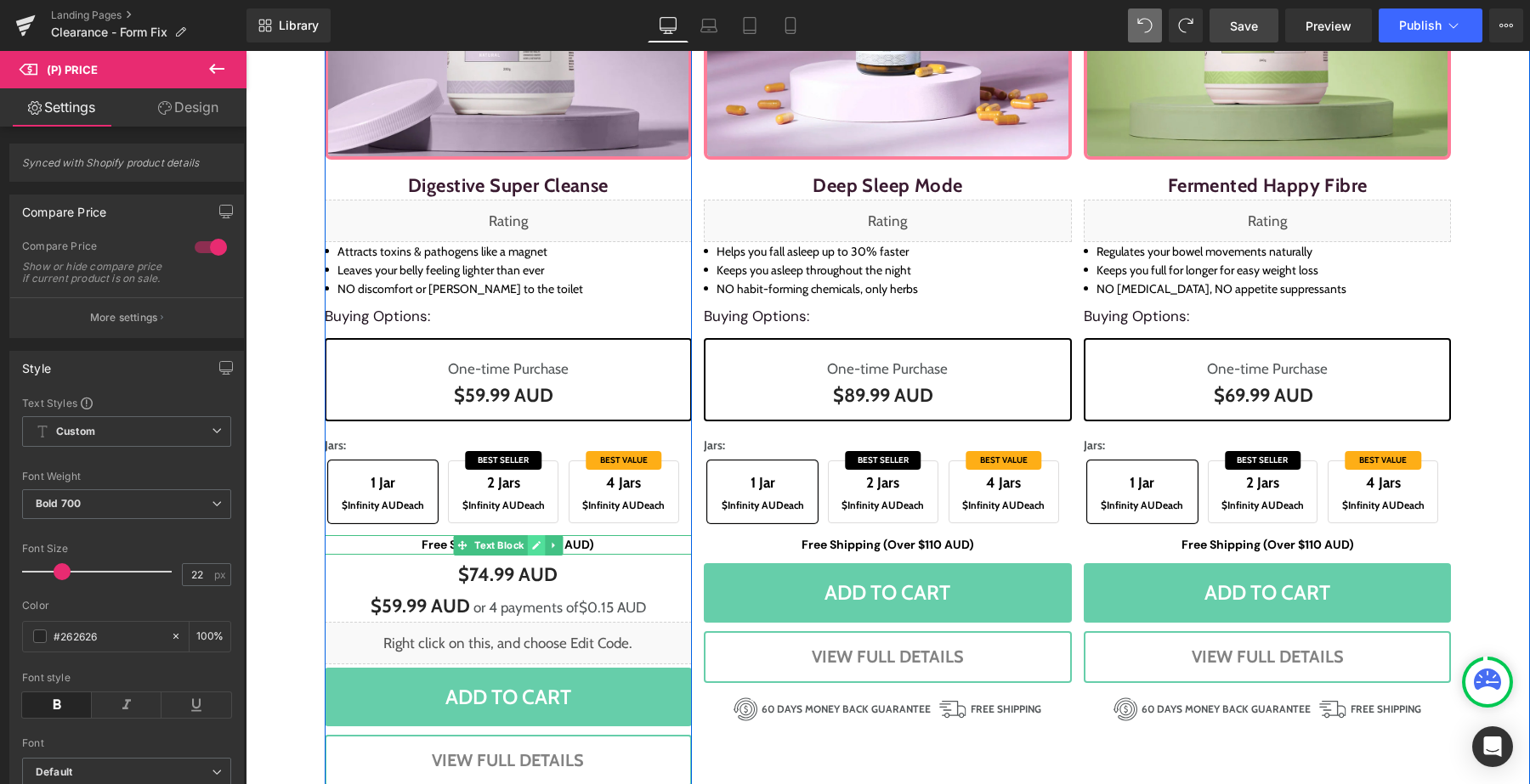
click at [534, 544] on icon at bounding box center [535, 546] width 10 height 10
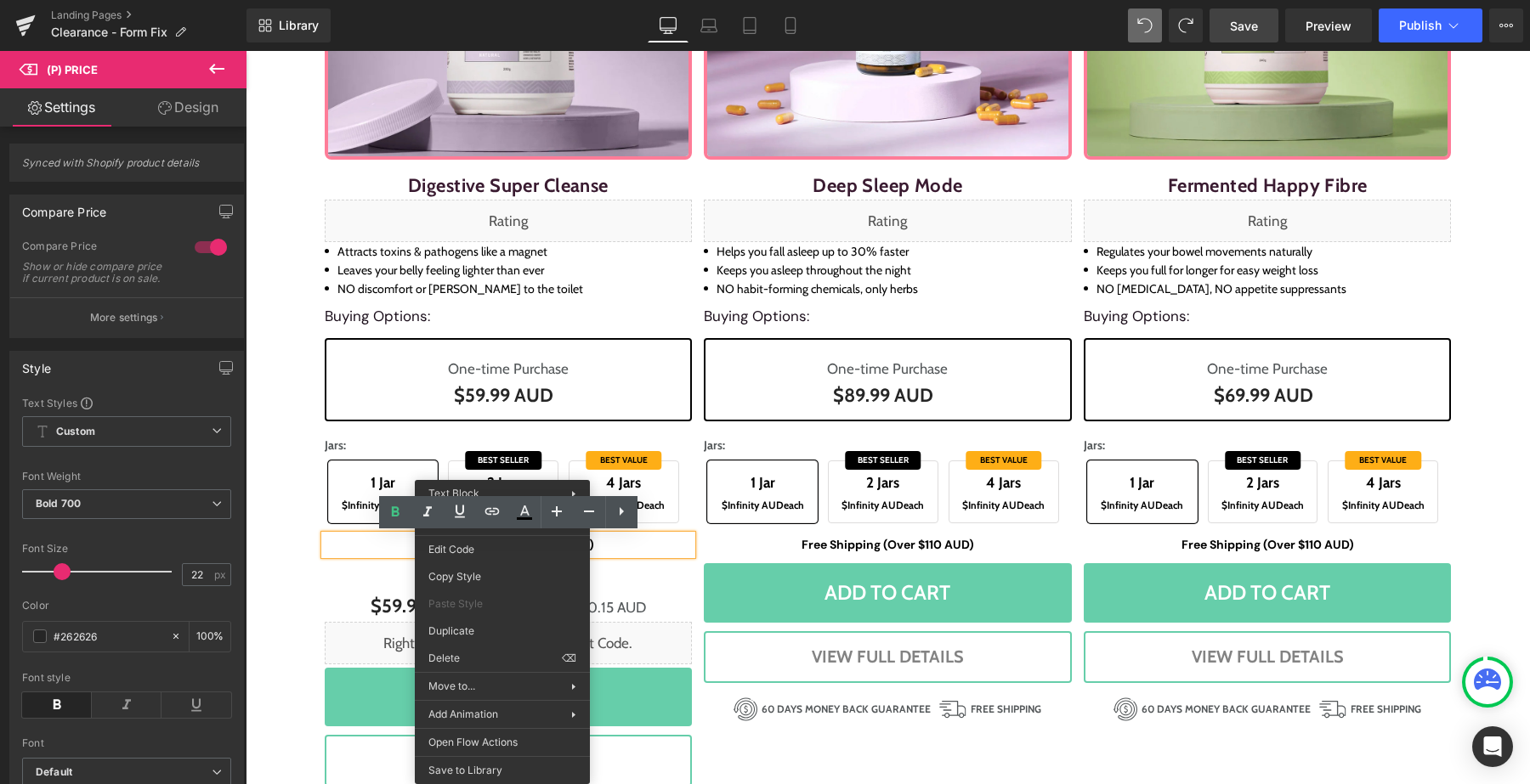
click at [656, 604] on div "$0 AUD $59.99 AUD or 4 payments of $0.15 AUD" at bounding box center [508, 606] width 368 height 31
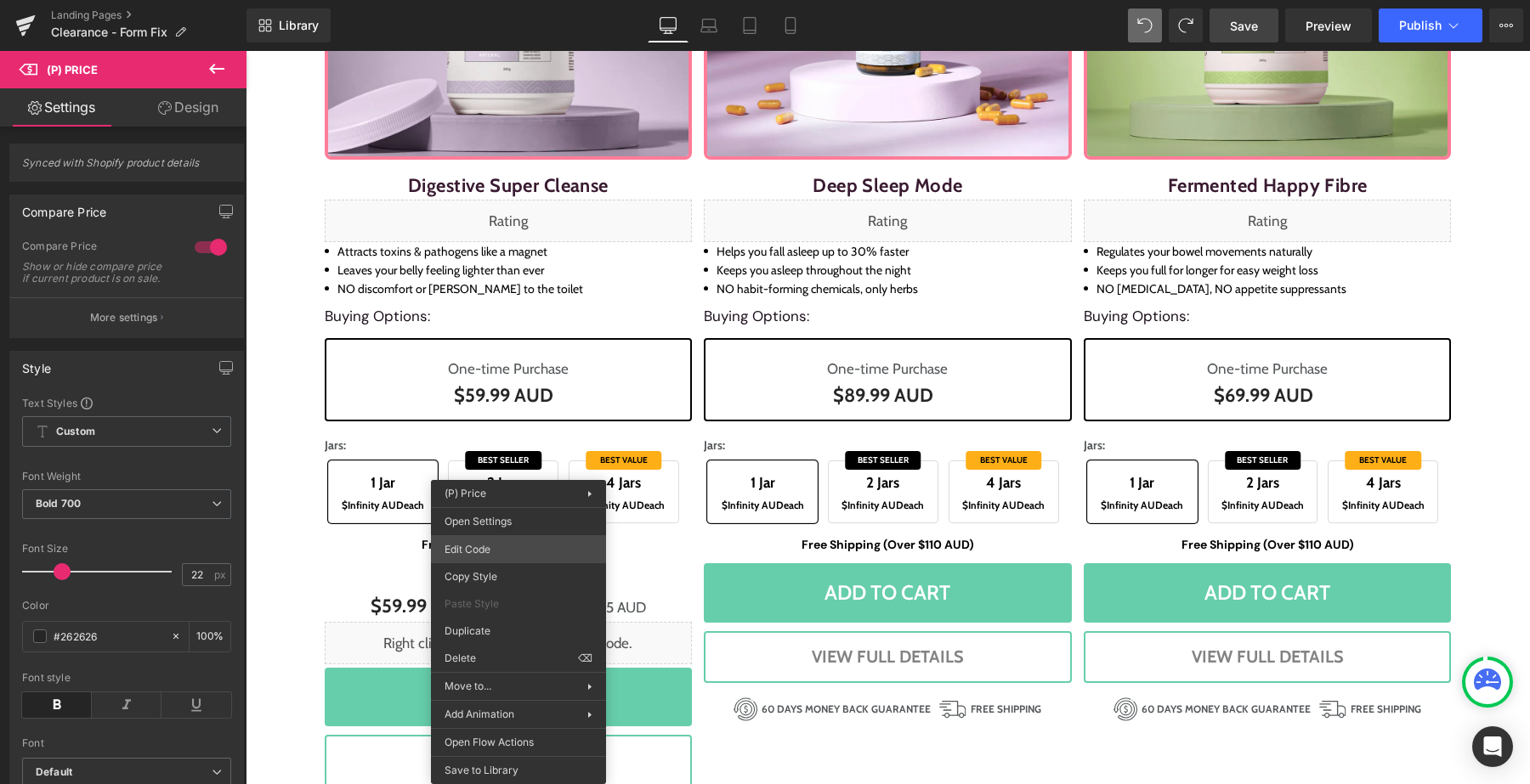
click at [504, 0] on div "(P) Price You are previewing how the will restyle your page. You can not edit E…" at bounding box center [765, 0] width 1530 height 0
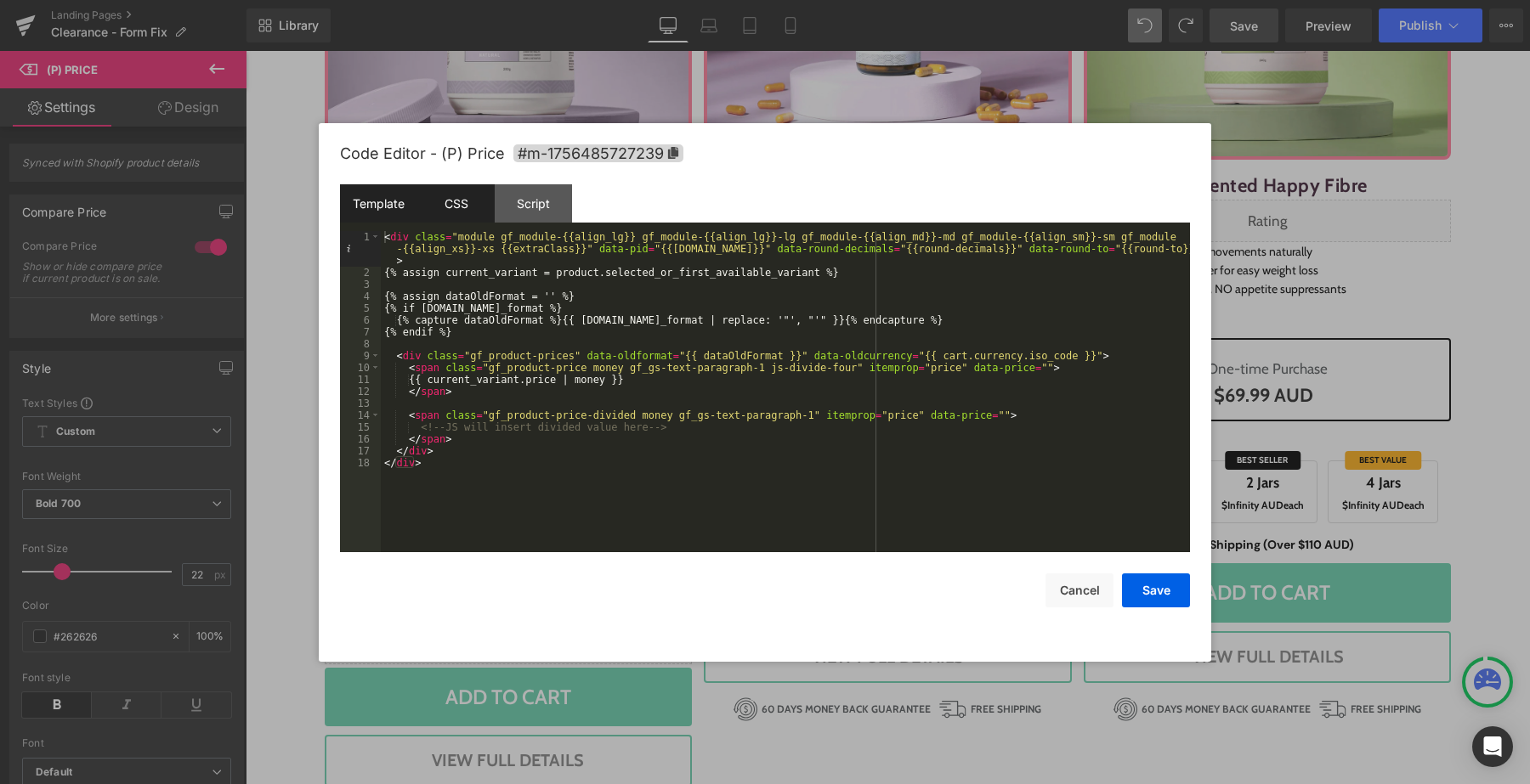
click at [467, 210] on div "CSS" at bounding box center [456, 203] width 78 height 38
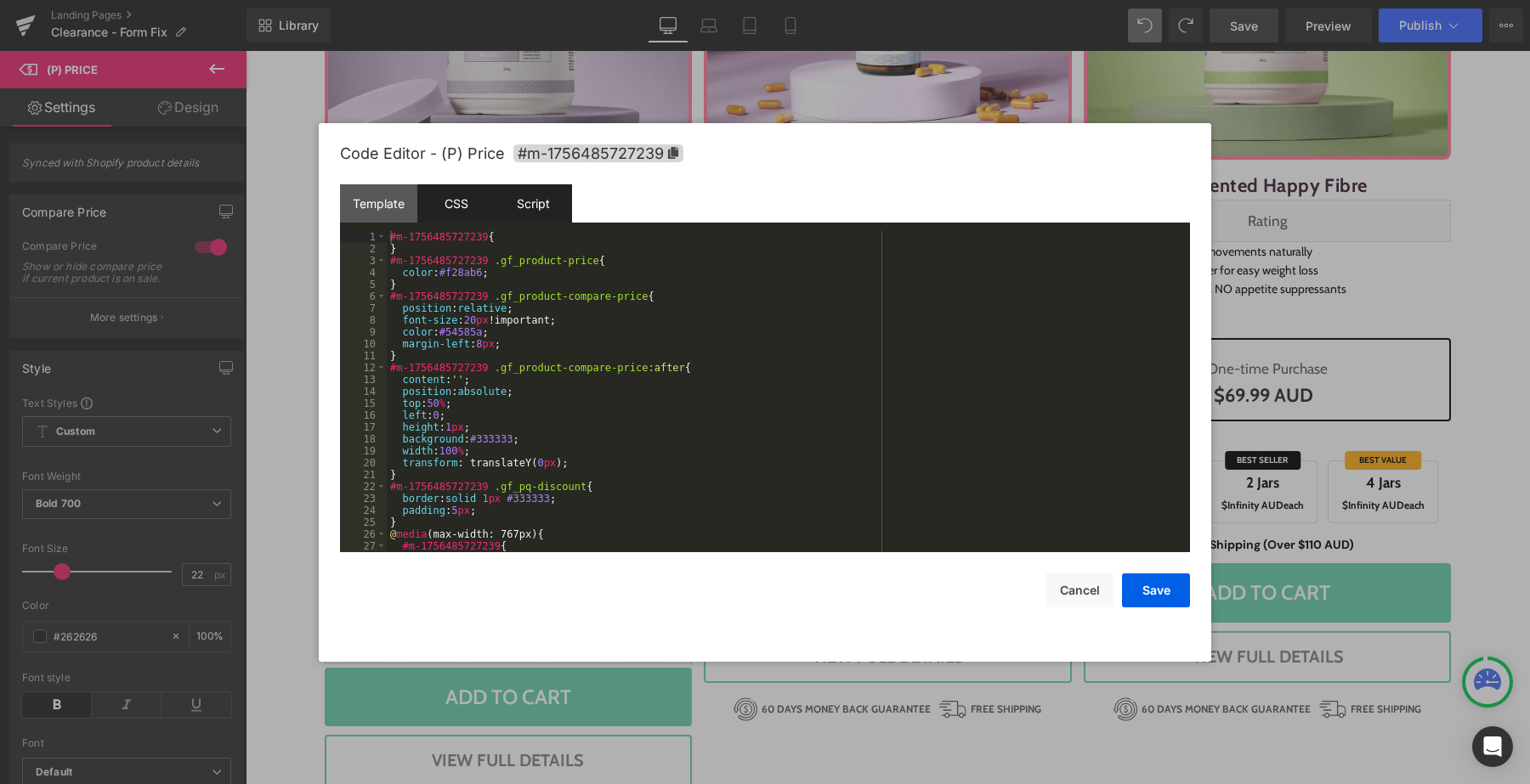
click at [513, 210] on div "Script" at bounding box center [533, 203] width 78 height 38
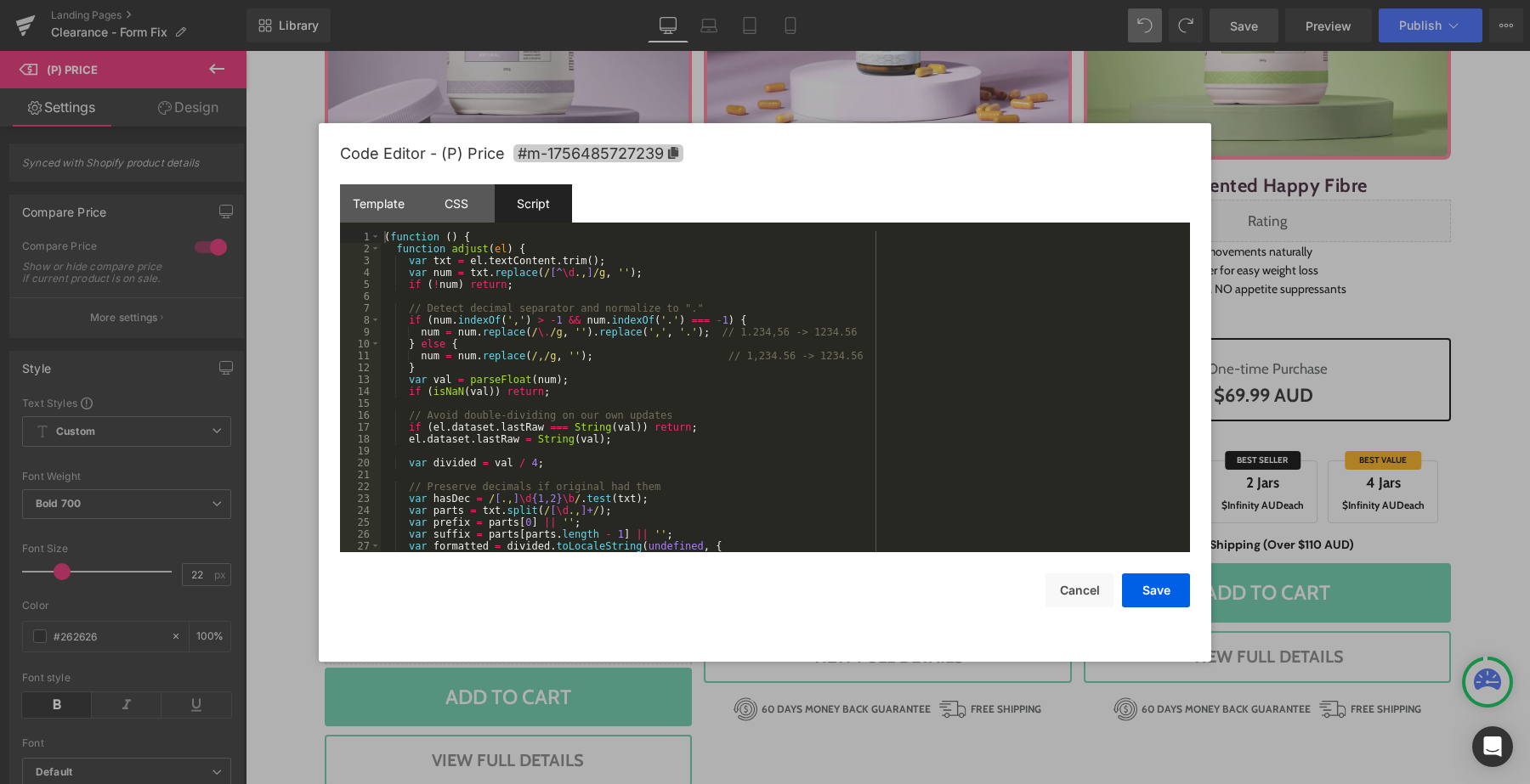
click at [571, 158] on span "#m-1756485727239" at bounding box center [598, 153] width 170 height 17
click at [572, 152] on span "#m-1756485727239" at bounding box center [598, 153] width 170 height 17
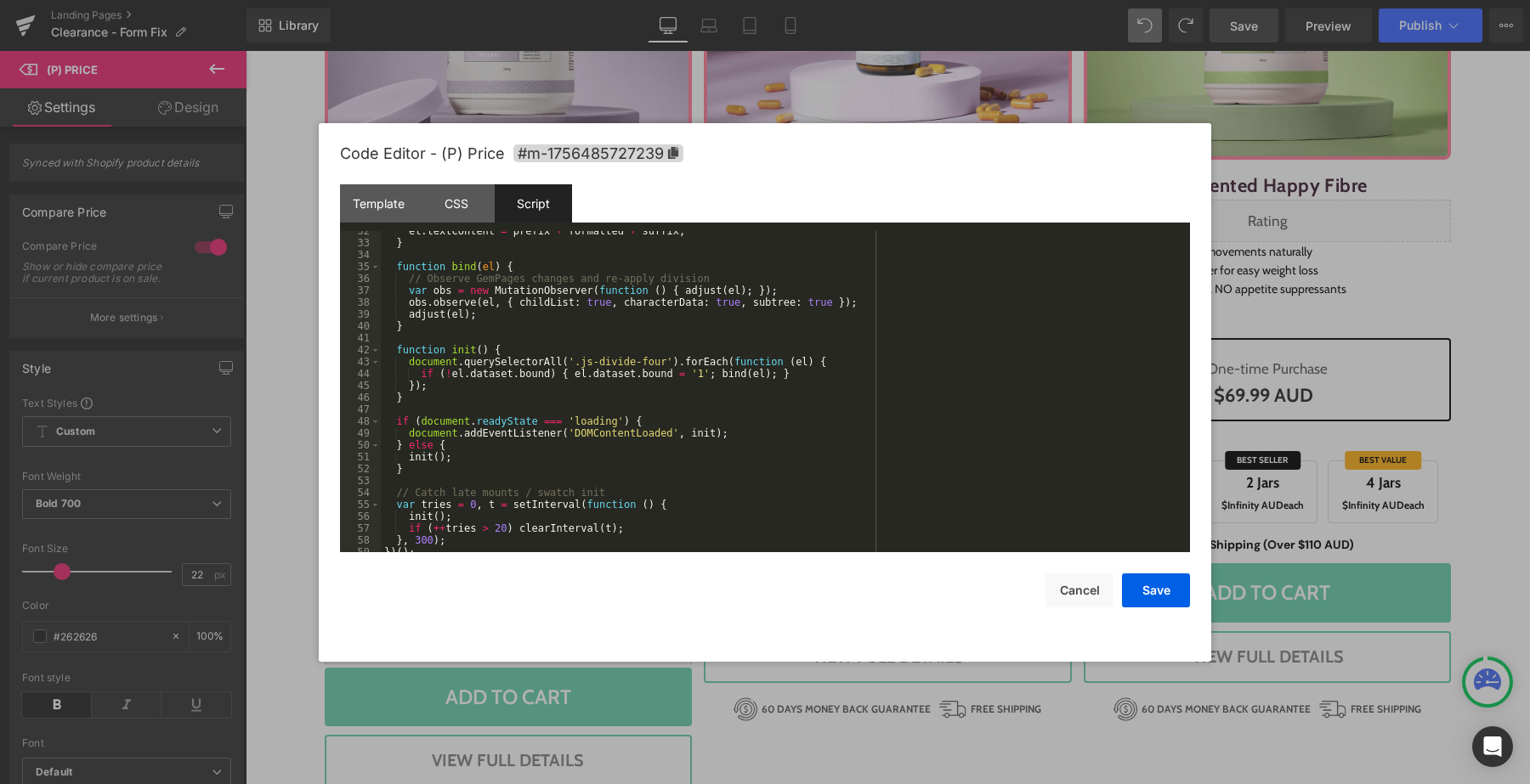
scroll to position [381, 0]
click at [403, 221] on div "Template" at bounding box center [378, 203] width 78 height 38
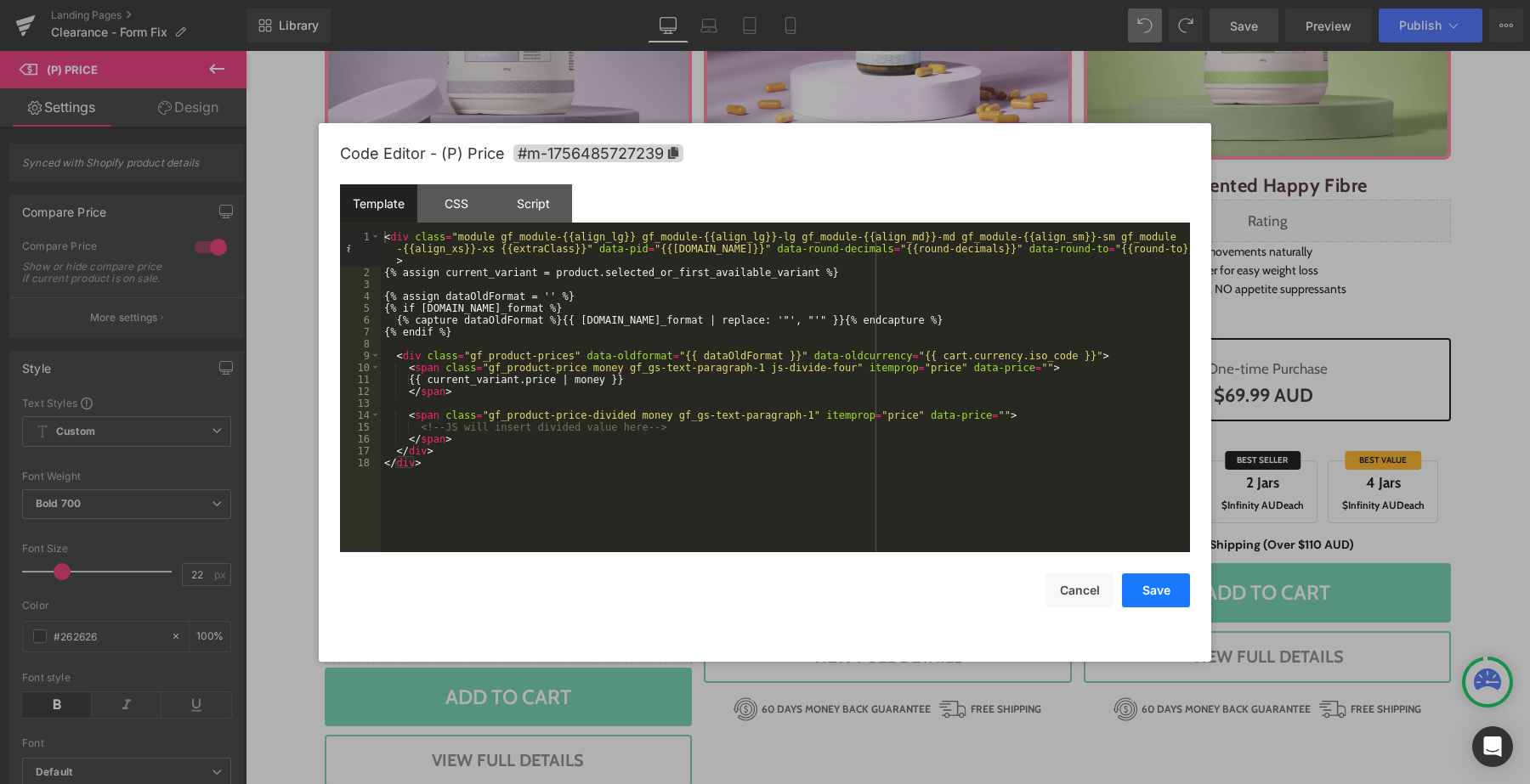
click at [1162, 579] on button "Save" at bounding box center [1156, 590] width 68 height 34
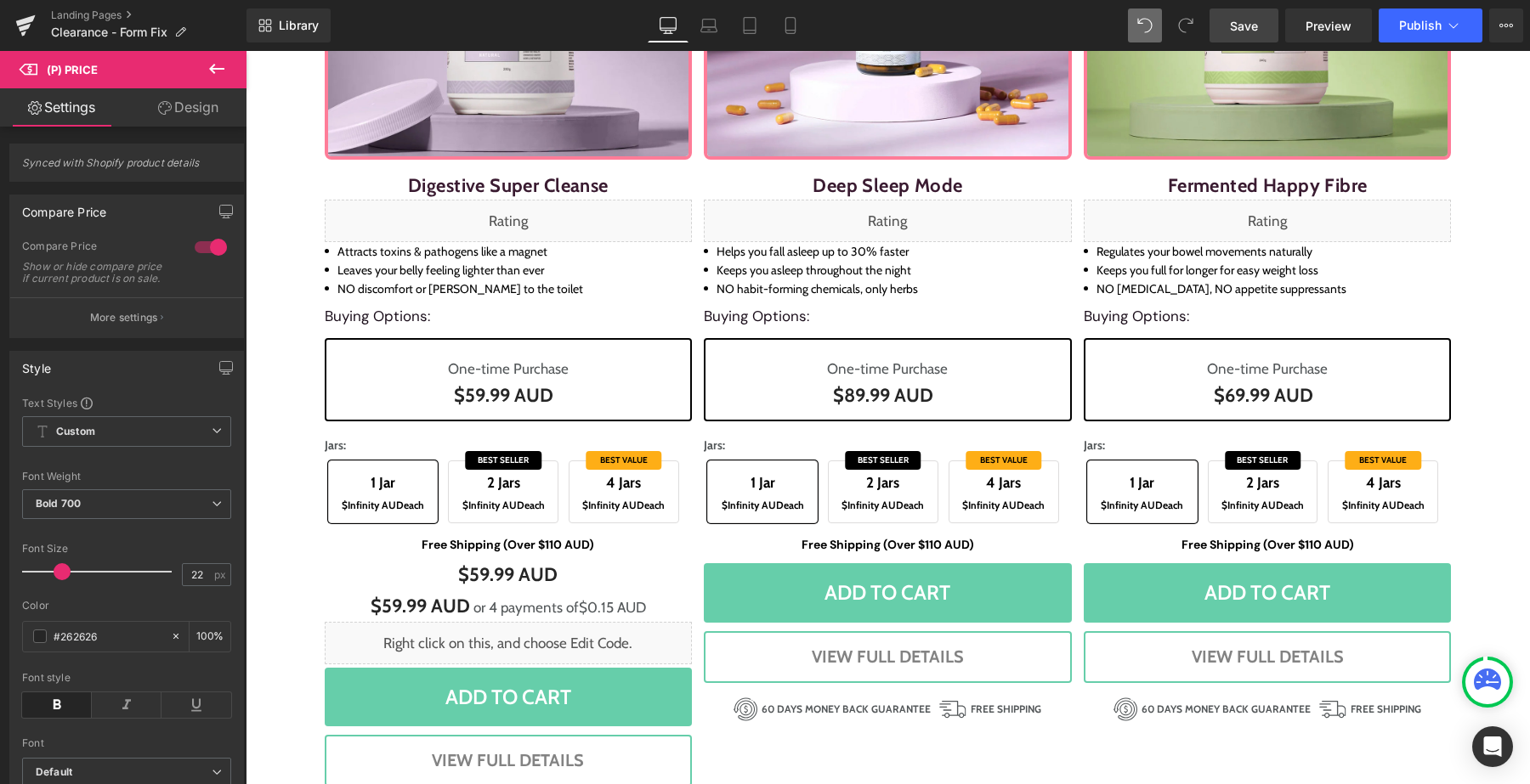
click at [1244, 16] on link "Save" at bounding box center [1244, 25] width 69 height 34
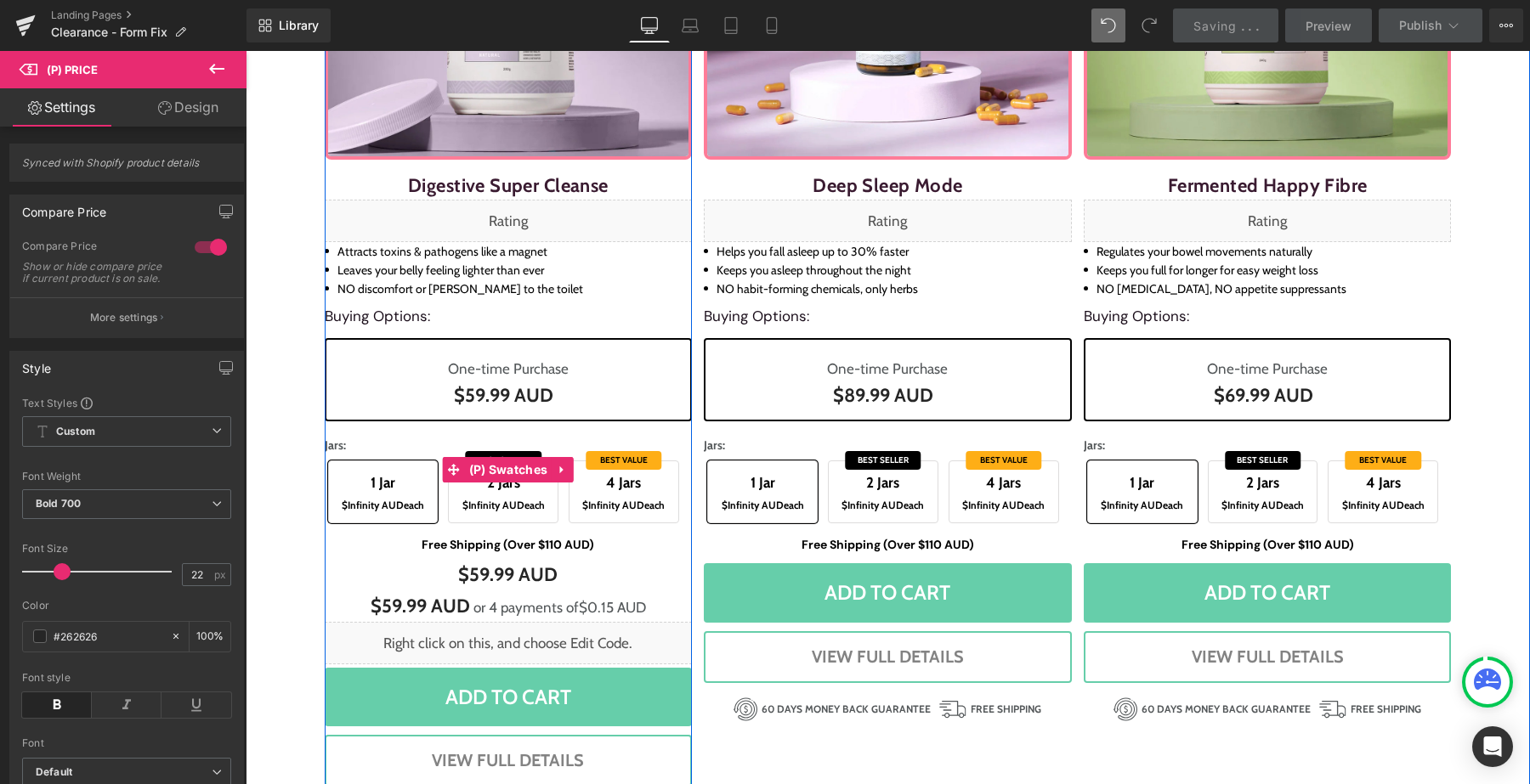
click at [445, 520] on div "1 Jar $Infinity AUD each 2 Jars $Infinity AUD each 4 Jars $Infinity AUD each" at bounding box center [508, 492] width 368 height 70
click at [493, 507] on span "$Infinity AUD" at bounding box center [493, 505] width 62 height 13
drag, startPoint x: 390, startPoint y: 506, endPoint x: 417, endPoint y: 506, distance: 27.0
click at [390, 506] on span "$Infinity AUD" at bounding box center [372, 505] width 62 height 13
click at [588, 502] on span "$Infinity AUD" at bounding box center [613, 505] width 62 height 13
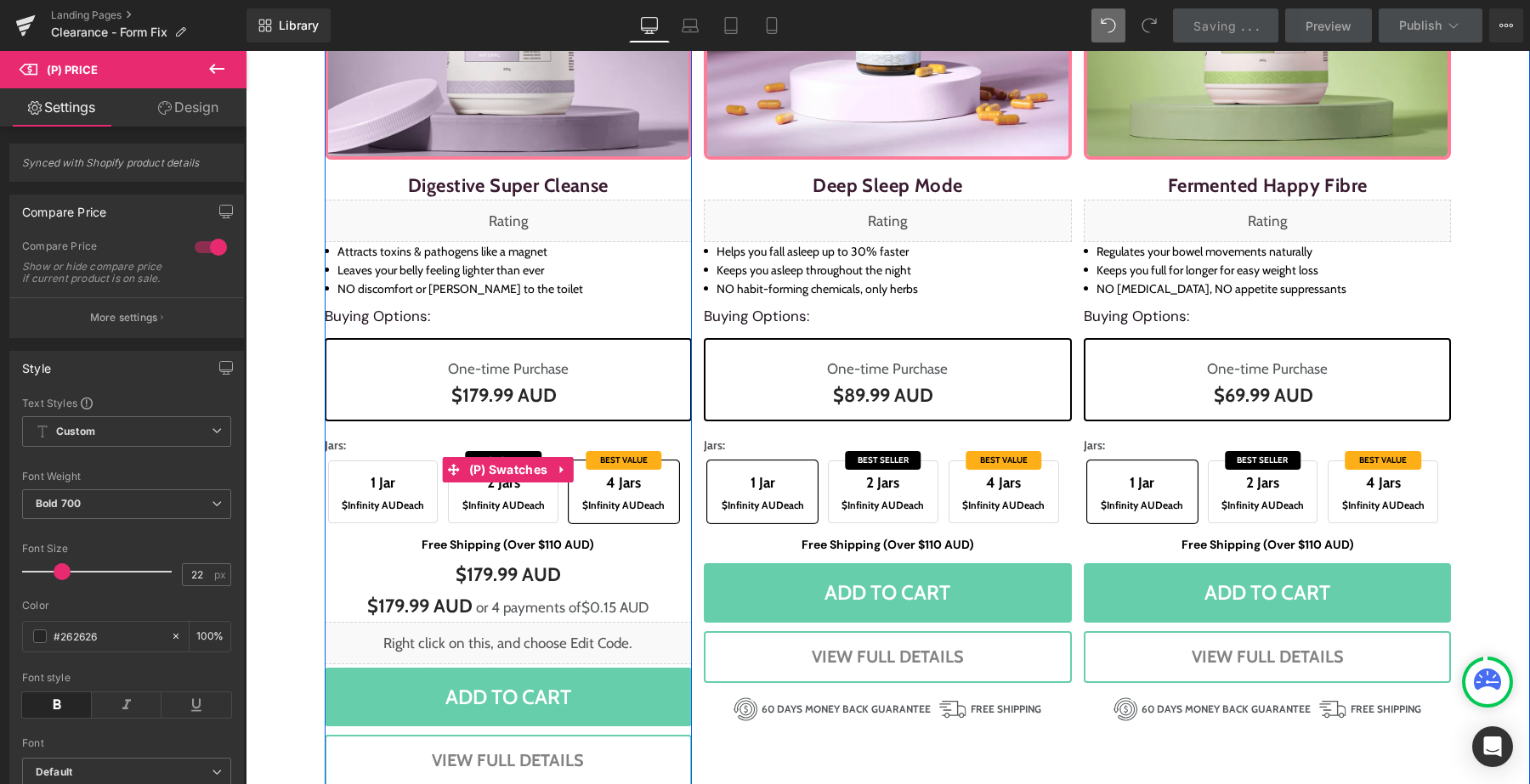
click at [539, 502] on span "$Infinity AUD each" at bounding box center [503, 505] width 92 height 18
click at [414, 510] on span "$Infinity AUD each" at bounding box center [382, 505] width 92 height 18
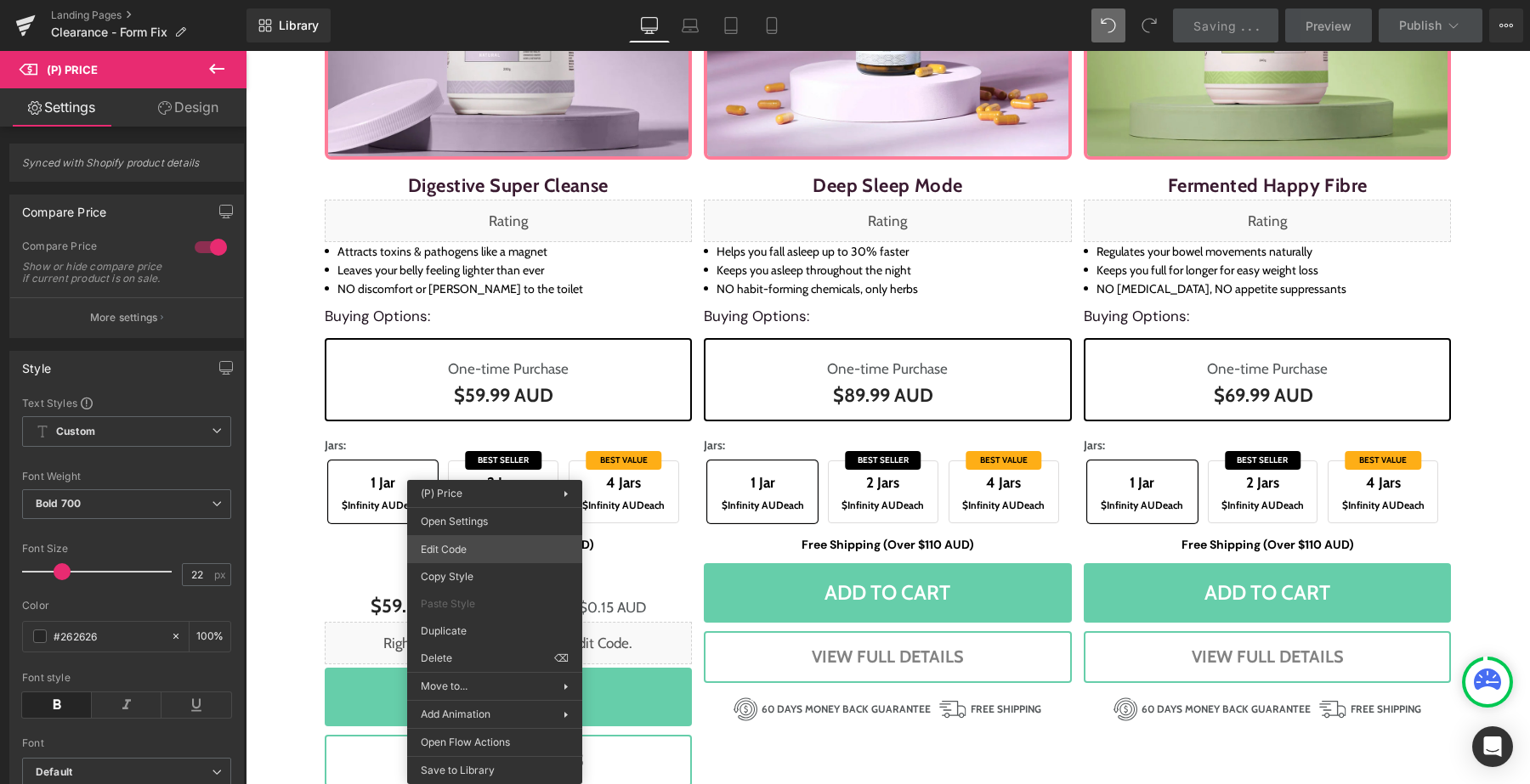
click at [472, 0] on div "(P) Price You are previewing how the will restyle your page. You can not edit E…" at bounding box center [765, 0] width 1530 height 0
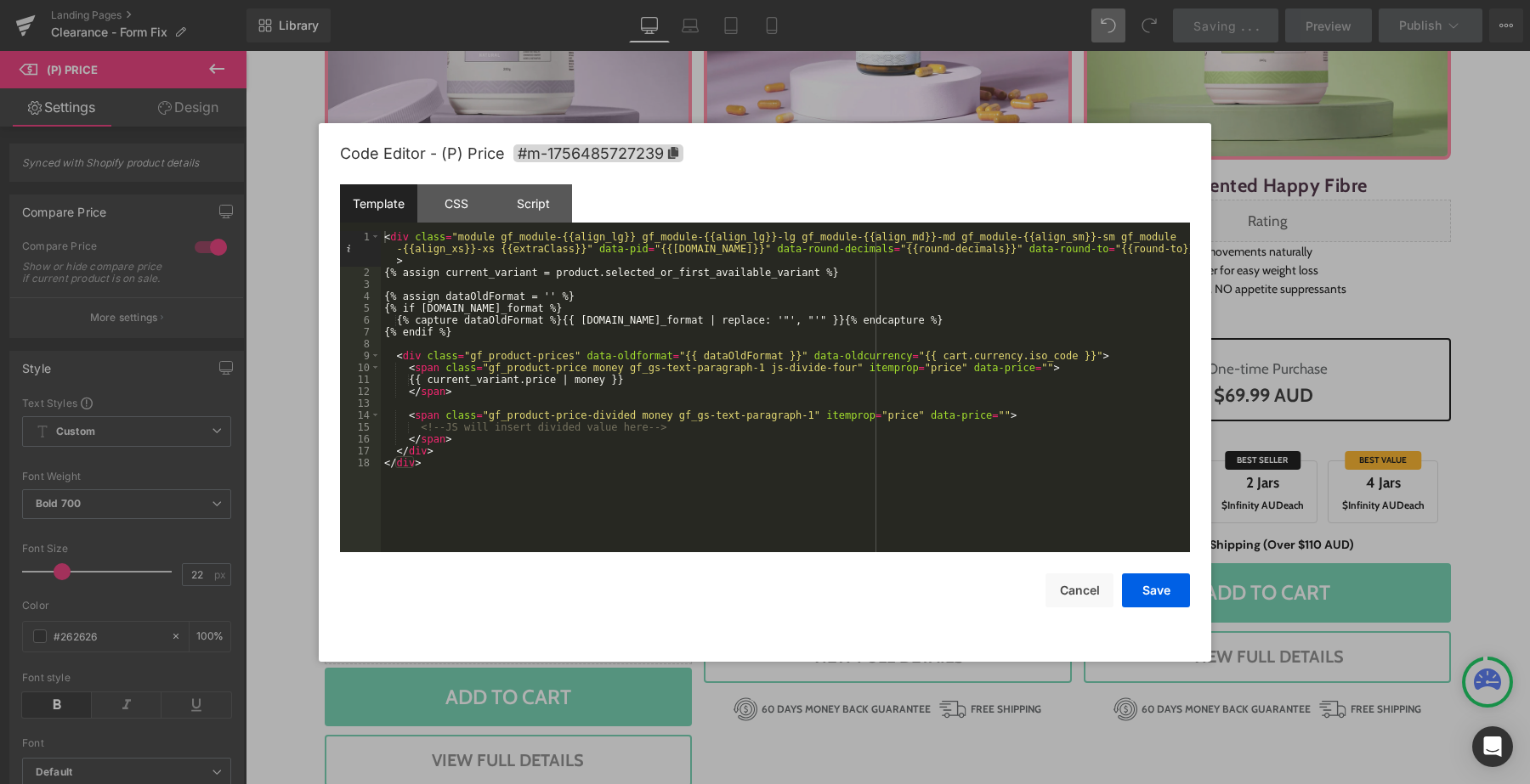
click at [977, 71] on div at bounding box center [765, 392] width 1530 height 784
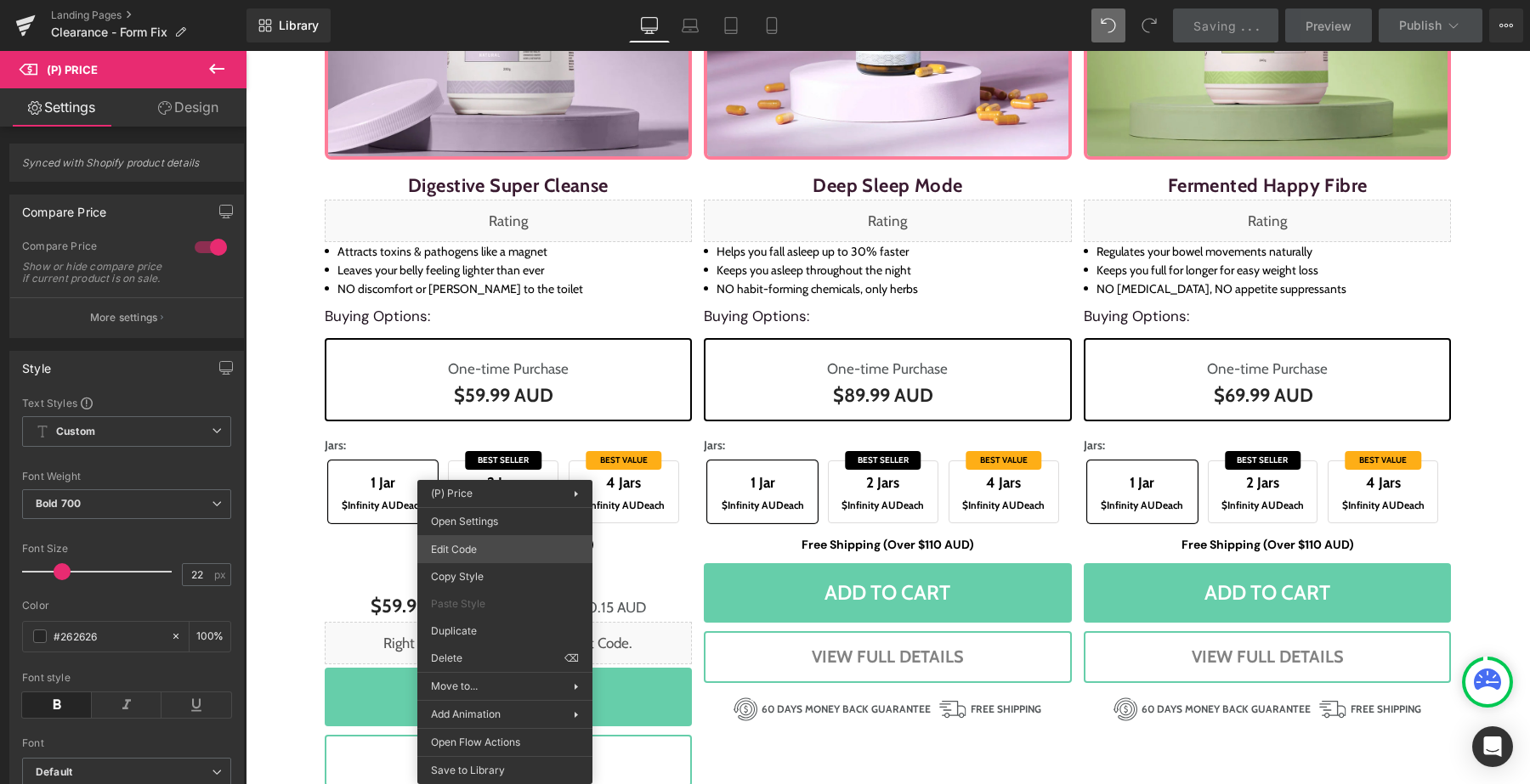
click at [482, 0] on div "(P) Price You are previewing how the will restyle your page. You can not edit E…" at bounding box center [765, 0] width 1530 height 0
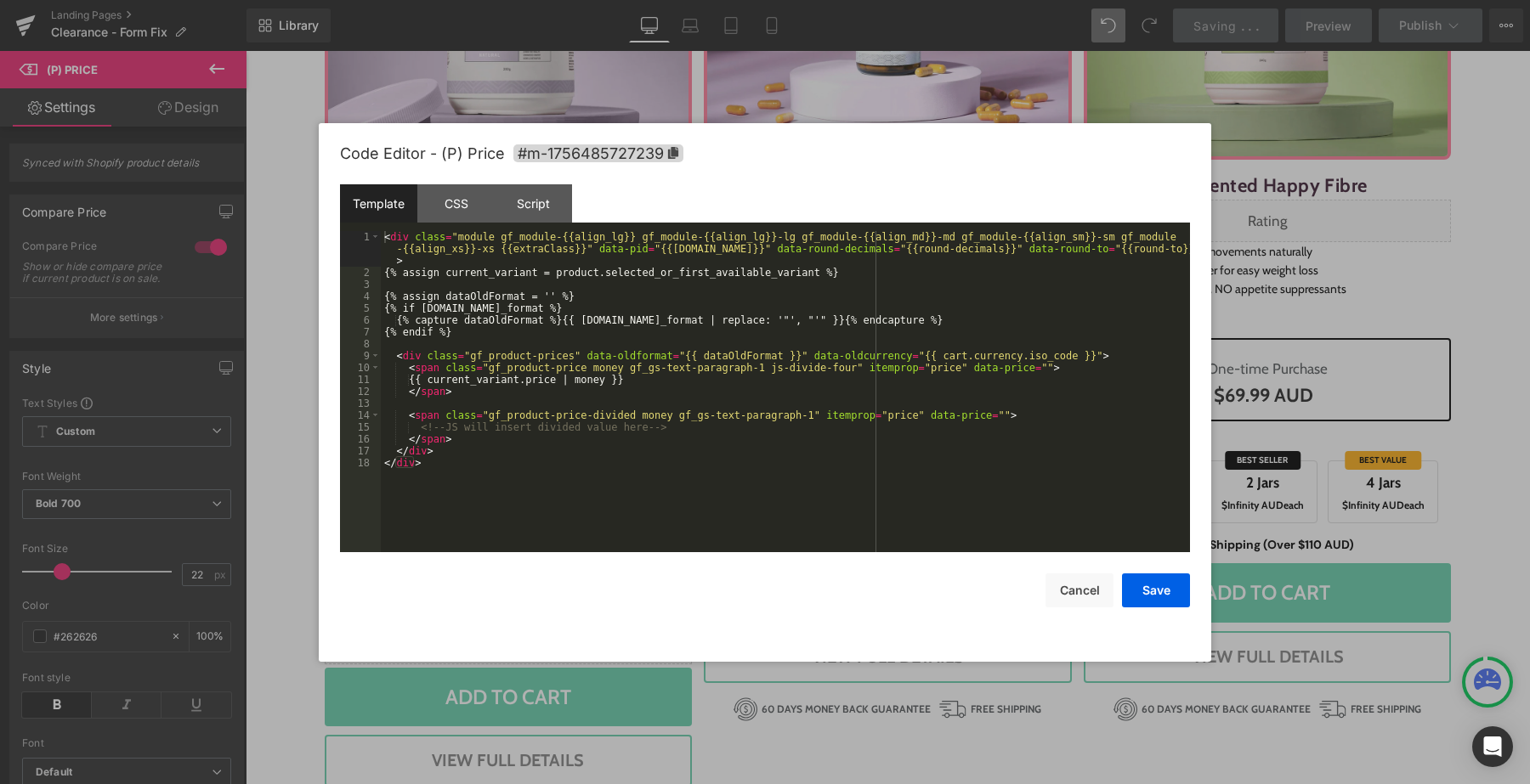
click at [538, 224] on div "Template CSS Script Data" at bounding box center [764, 208] width 850 height 47
click at [536, 223] on div "Template CSS Script Data" at bounding box center [764, 208] width 850 height 47
click at [534, 216] on div "Script" at bounding box center [533, 203] width 78 height 38
